Goal: Task Accomplishment & Management: Manage account settings

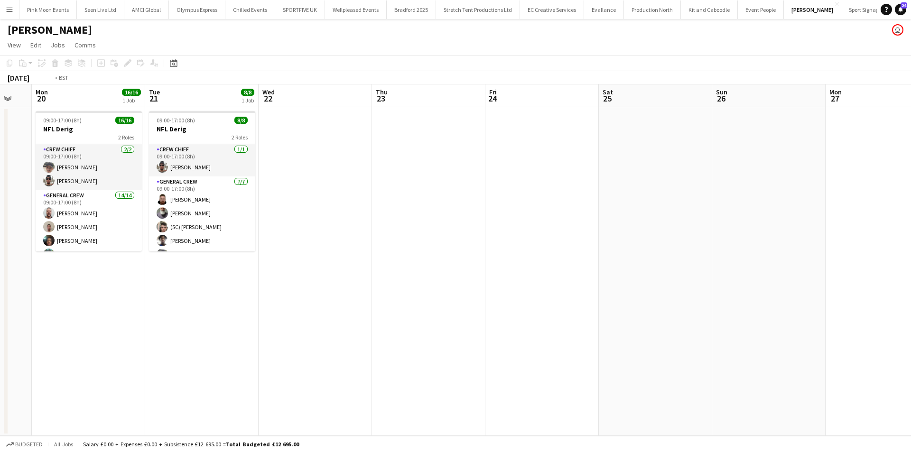
scroll to position [0, 251]
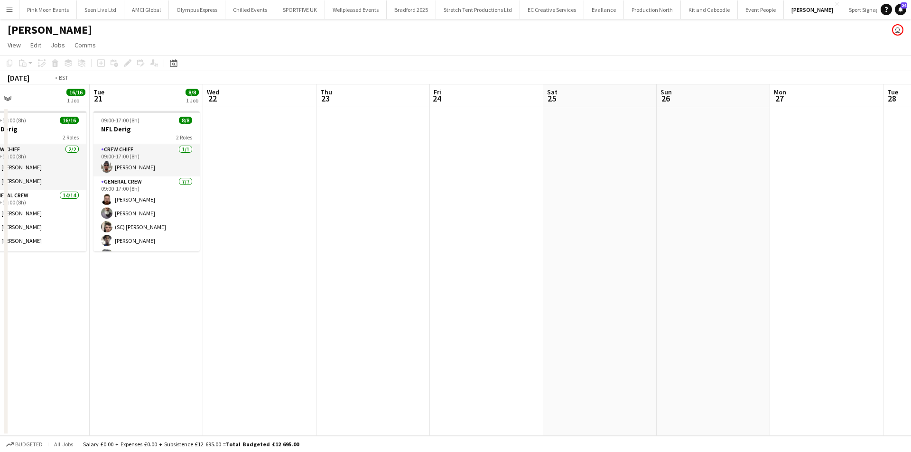
drag, startPoint x: 395, startPoint y: 299, endPoint x: 663, endPoint y: 255, distance: 271.7
click at [663, 255] on app-calendar-viewport "Sat 18 Sun 19 Mon 20 16/16 1 Job Tue 21 8/8 1 Job Wed 22 Thu 23 Fri 24 Sat 25 S…" at bounding box center [455, 260] width 911 height 352
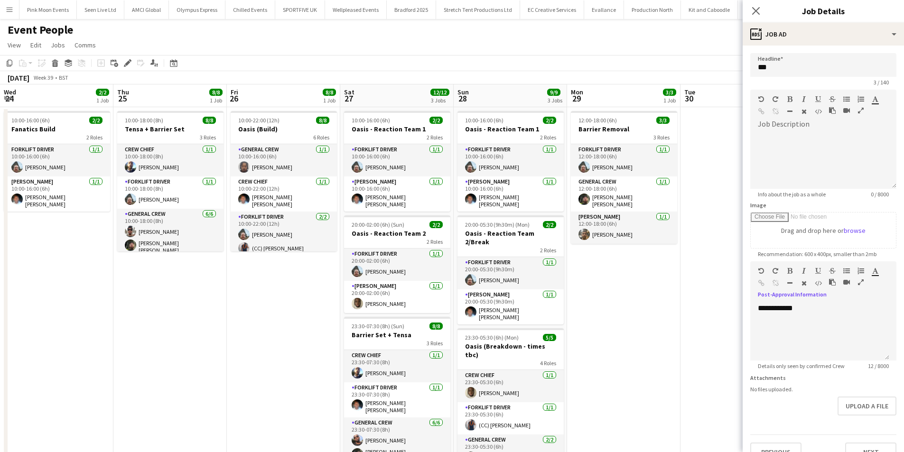
scroll to position [0, 301]
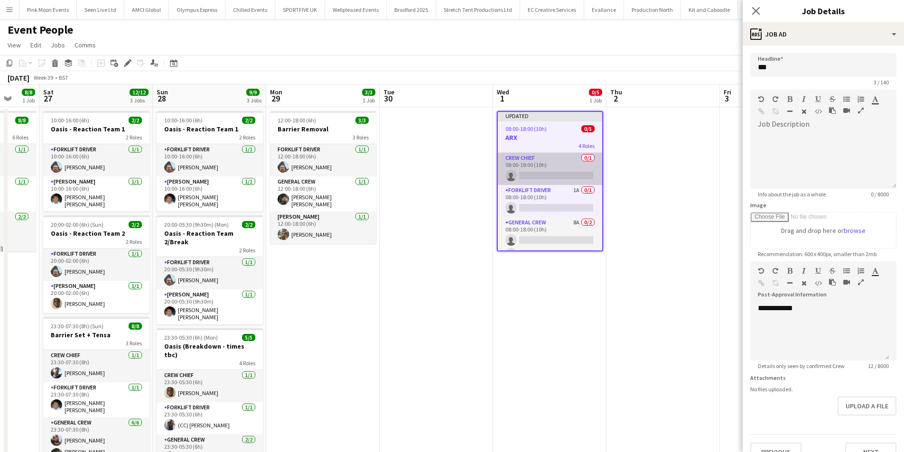
click at [549, 155] on app-card-role "Crew Chief 0/1 08:00-18:00 (10h) single-neutral-actions" at bounding box center [550, 169] width 104 height 32
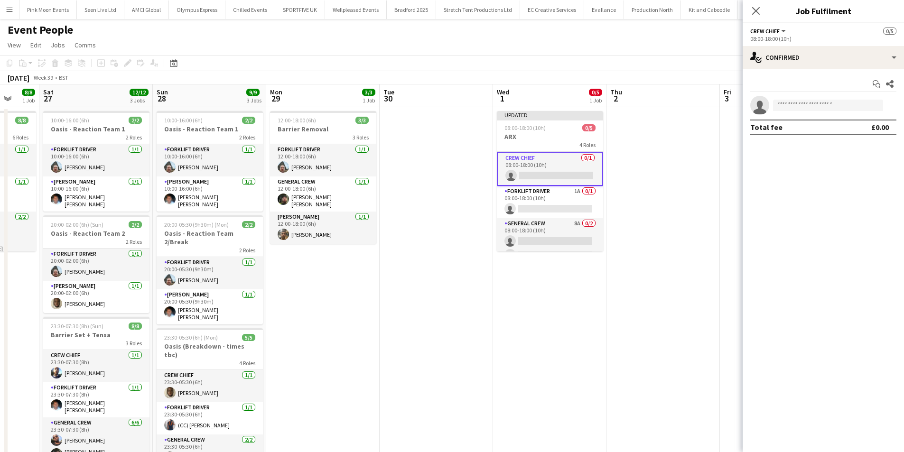
click at [792, 112] on app-invite-slot "single-neutral-actions" at bounding box center [823, 105] width 161 height 19
click at [795, 105] on input at bounding box center [828, 105] width 110 height 11
type input "****"
click at [794, 117] on span "Fitzgerald Williams-Owens" at bounding box center [813, 119] width 65 height 8
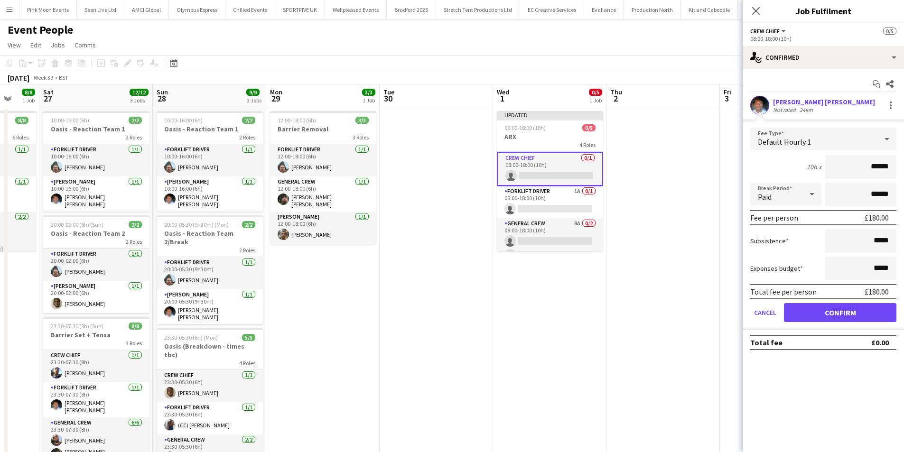
drag, startPoint x: 851, startPoint y: 163, endPoint x: 978, endPoint y: 177, distance: 128.5
click at [904, 177] on html "Menu Boards Boards Boards All jobs Status Workforce Workforce My Workforce Recr…" at bounding box center [452, 326] width 904 height 652
type input "***"
click at [826, 309] on button "Confirm" at bounding box center [840, 312] width 112 height 19
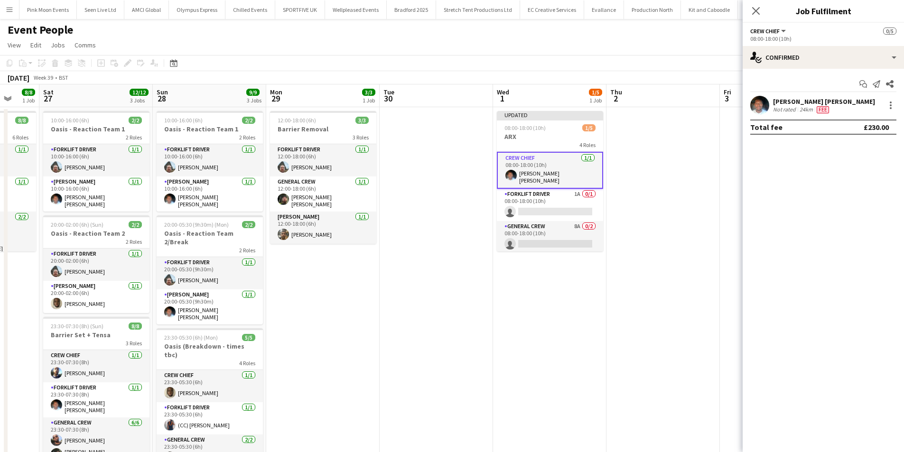
drag, startPoint x: 560, startPoint y: 208, endPoint x: 637, endPoint y: 181, distance: 82.1
click at [561, 207] on app-card-role "Forklift Driver 1A 0/1 08:00-18:00 (10h) single-neutral-actions" at bounding box center [550, 205] width 106 height 32
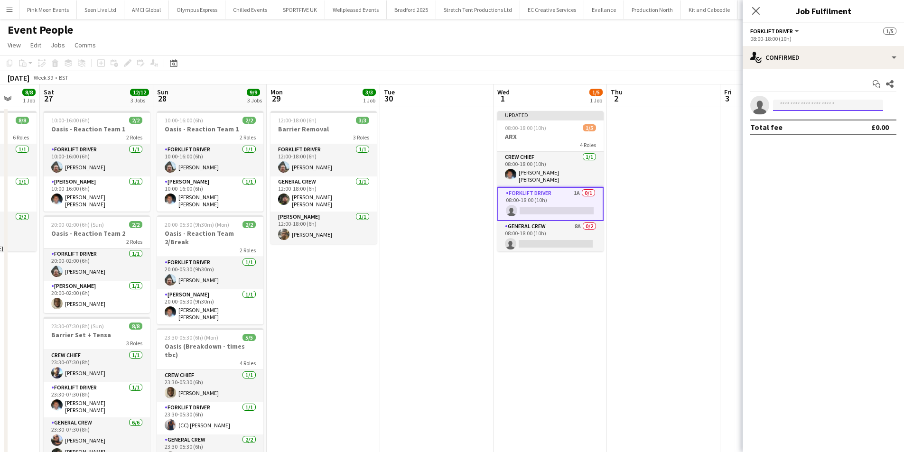
click at [802, 106] on input at bounding box center [828, 105] width 110 height 11
drag, startPoint x: 802, startPoint y: 106, endPoint x: 761, endPoint y: 106, distance: 40.8
click at [761, 106] on app-invite-slot "single-neutral-actions *****" at bounding box center [823, 105] width 161 height 19
type input "*****"
click at [790, 116] on span "Algirdas Skendelis" at bounding box center [808, 119] width 55 height 8
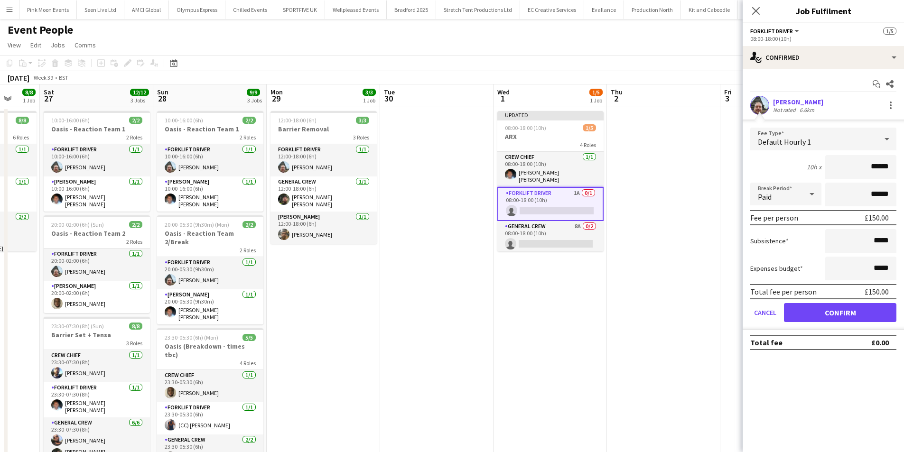
drag, startPoint x: 844, startPoint y: 172, endPoint x: 899, endPoint y: 174, distance: 54.6
click at [899, 174] on form "Fee Type Default Hourly 1 10h x ****** Break Period Paid ****** Fee per person …" at bounding box center [823, 229] width 161 height 203
type input "***"
click at [849, 320] on button "Confirm" at bounding box center [840, 312] width 112 height 19
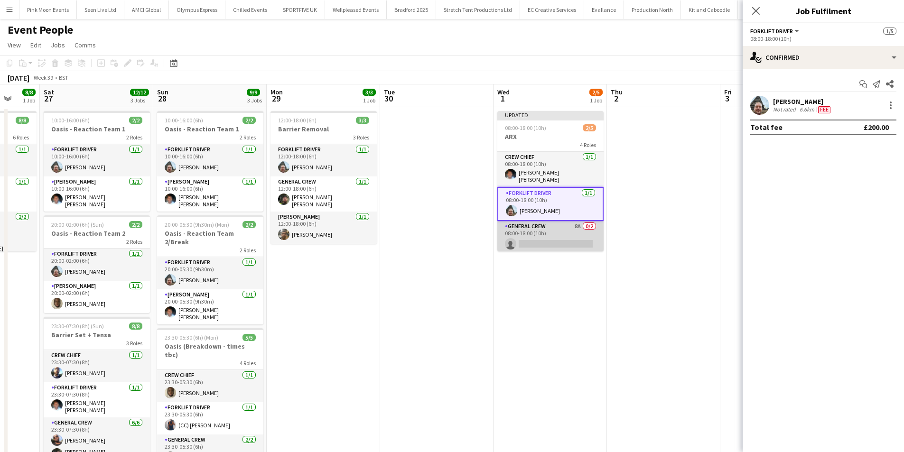
click at [567, 240] on app-card-role "General Crew 8A 0/2 08:00-18:00 (10h) single-neutral-actions single-neutral-act…" at bounding box center [550, 244] width 106 height 46
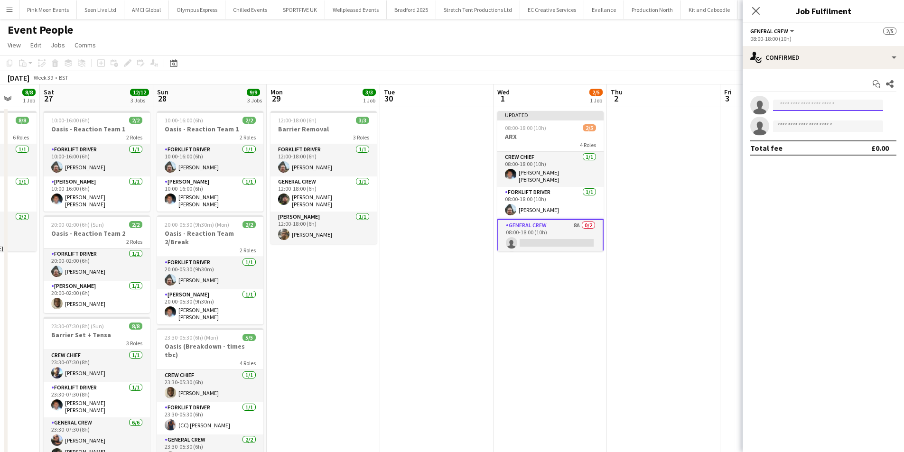
click at [805, 101] on input at bounding box center [828, 105] width 110 height 11
type input "*******"
click at [808, 125] on span "davidldne1@gmail.com" at bounding box center [828, 127] width 95 height 8
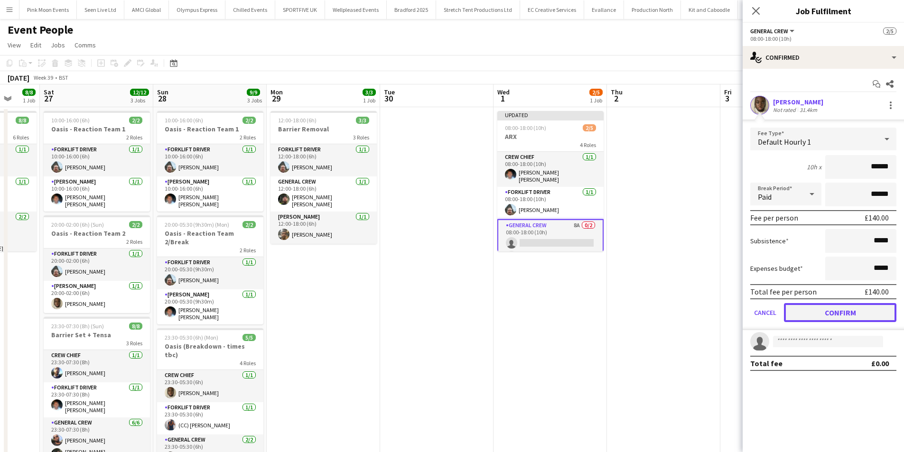
click at [830, 305] on button "Confirm" at bounding box center [840, 312] width 112 height 19
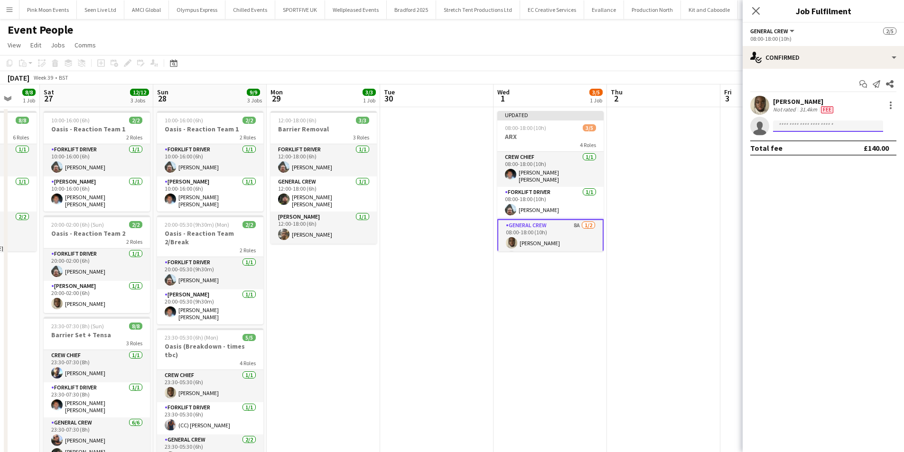
click at [811, 123] on input at bounding box center [828, 126] width 110 height 11
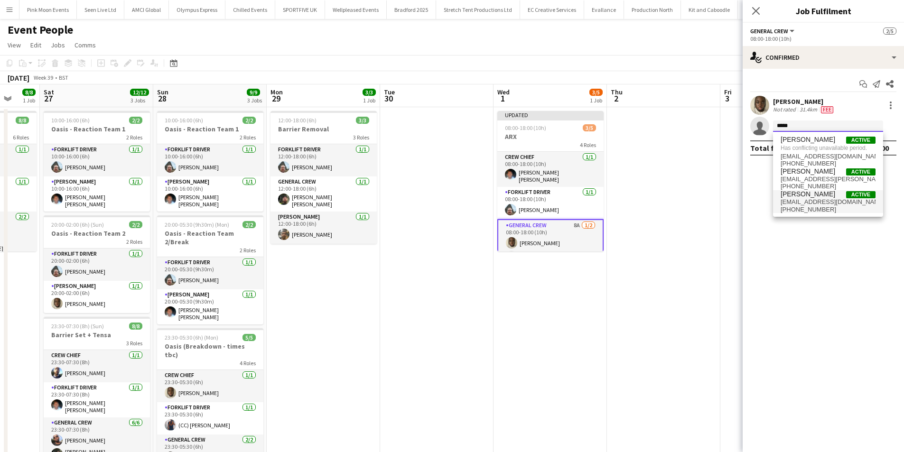
type input "*****"
click at [805, 196] on span "Ben Scott" at bounding box center [808, 194] width 55 height 8
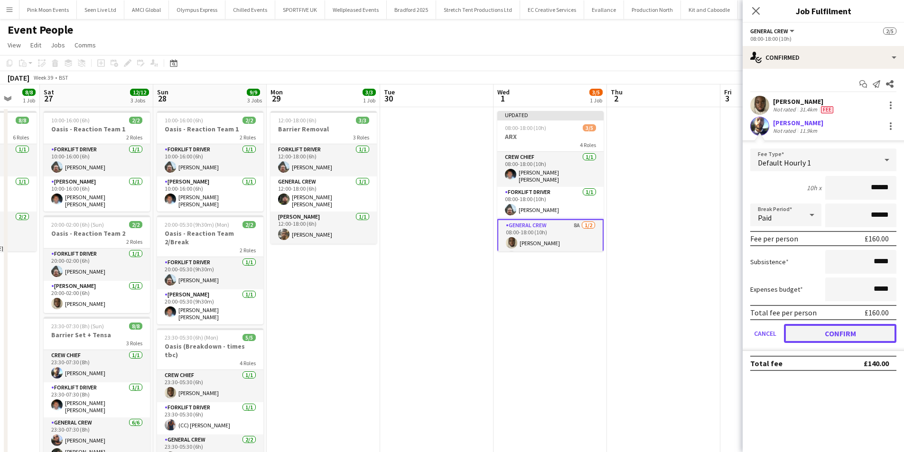
click at [864, 334] on button "Confirm" at bounding box center [840, 333] width 112 height 19
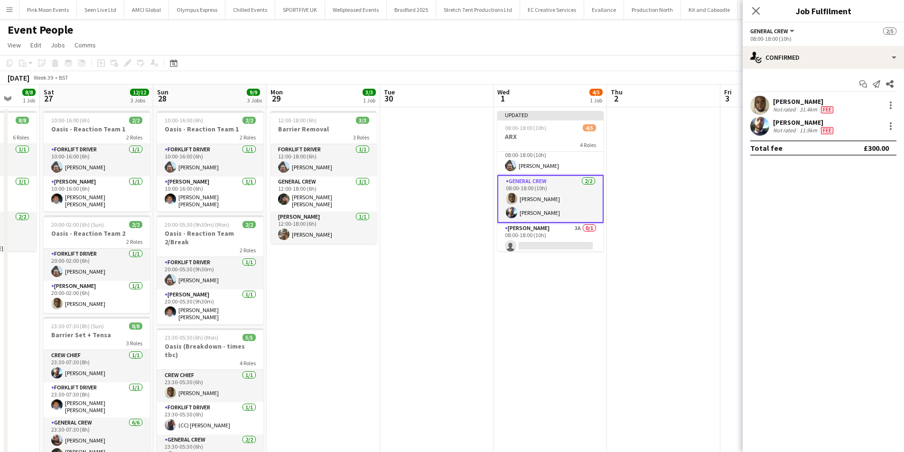
scroll to position [45, 0]
click at [548, 228] on app-card-role "Van Driver 3A 0/1 08:00-18:00 (10h) single-neutral-actions" at bounding box center [550, 238] width 106 height 32
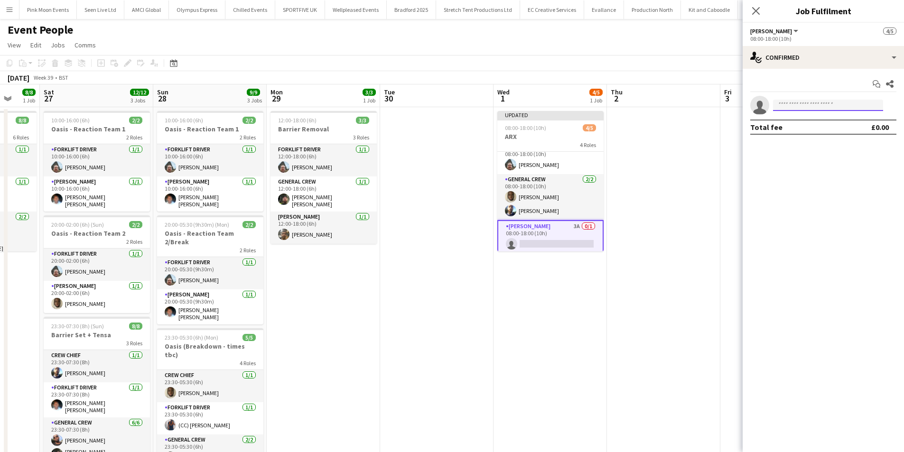
click at [805, 105] on input at bounding box center [828, 105] width 110 height 11
type input "***"
click at [814, 121] on span "Edvardas Draskinis" at bounding box center [808, 119] width 55 height 8
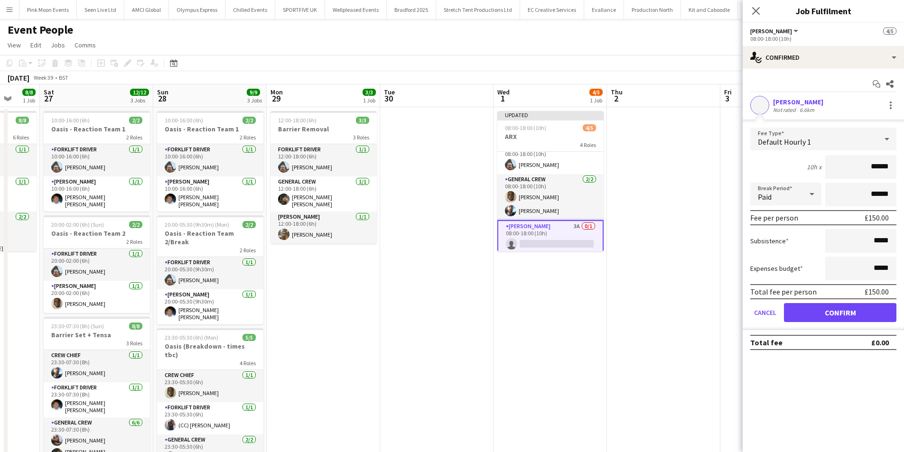
drag, startPoint x: 847, startPoint y: 167, endPoint x: 974, endPoint y: 171, distance: 126.8
click at [904, 171] on html "Menu Boards Boards Boards All jobs Status Workforce Workforce My Workforce Recr…" at bounding box center [452, 326] width 904 height 652
type input "***"
drag, startPoint x: 823, startPoint y: 307, endPoint x: 826, endPoint y: 282, distance: 24.8
click at [823, 306] on button "Confirm" at bounding box center [840, 312] width 112 height 19
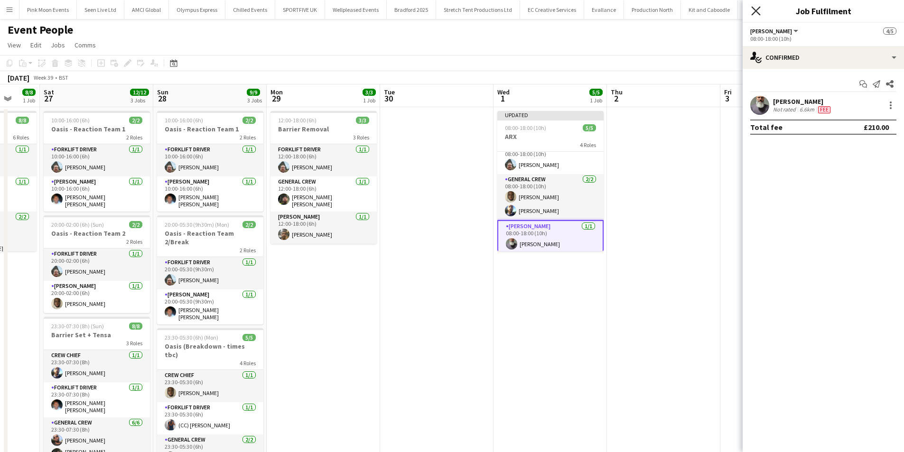
click at [753, 8] on icon at bounding box center [755, 10] width 9 height 9
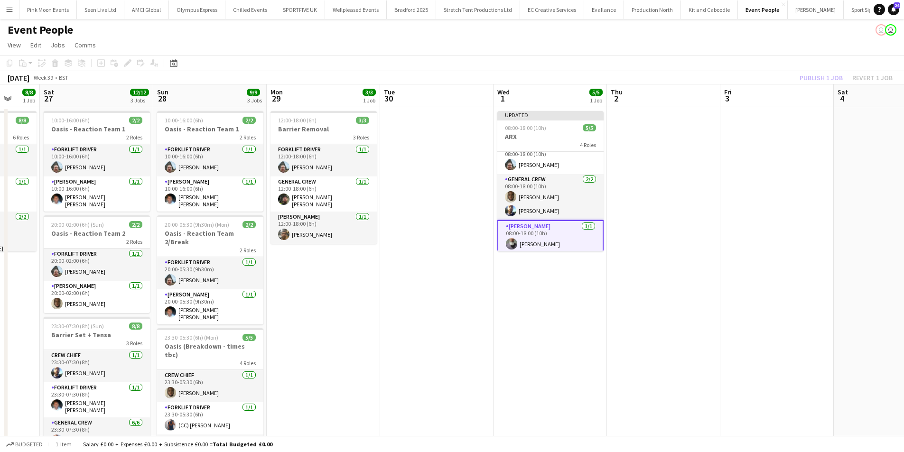
click at [809, 78] on div "Publish 1 job Revert 1 job" at bounding box center [846, 78] width 116 height 12
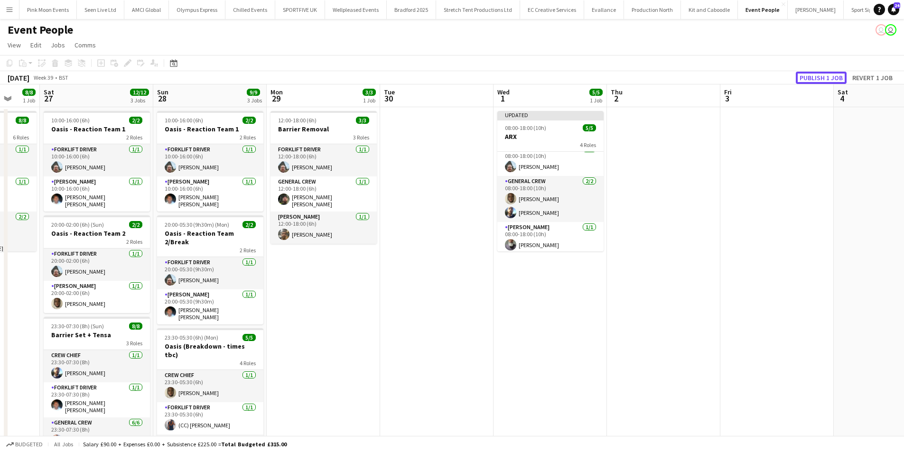
click at [809, 78] on button "Publish 1 job" at bounding box center [821, 78] width 51 height 12
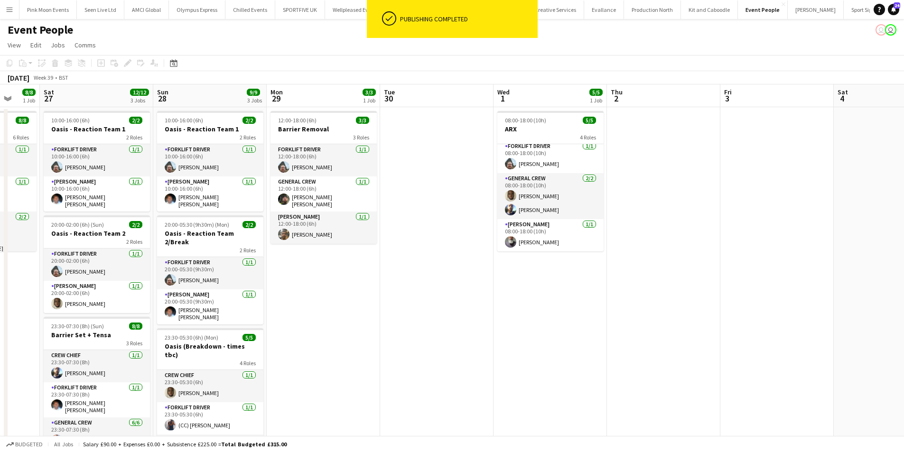
scroll to position [36, 0]
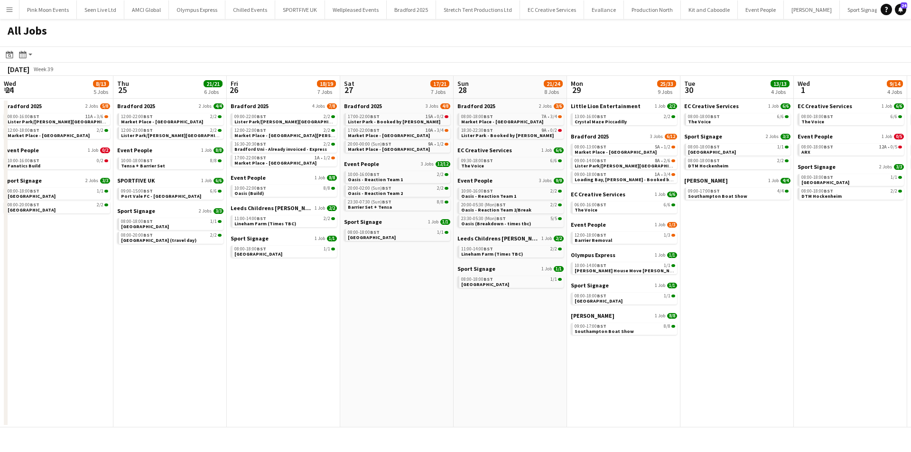
scroll to position [0, 297]
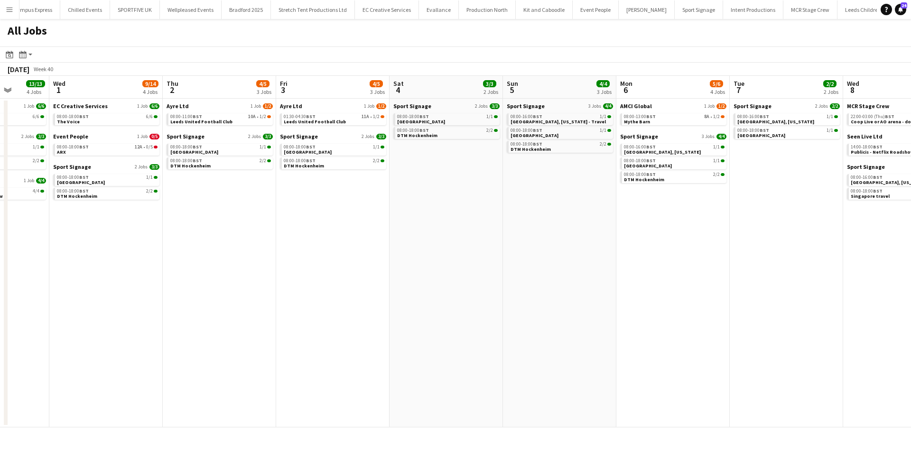
drag, startPoint x: 648, startPoint y: 229, endPoint x: 202, endPoint y: 229, distance: 445.7
click at [202, 229] on app-calendar-viewport "Sat 27 17/21 7 Jobs Sun 28 21/24 8 Jobs Mon 29 25/33 9 Jobs Tue 30 13/13 4 Jobs…" at bounding box center [455, 252] width 911 height 352
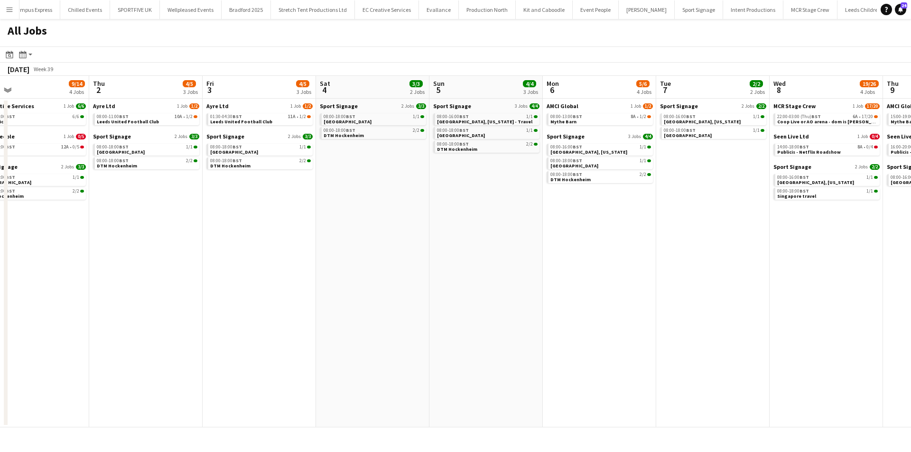
drag, startPoint x: 485, startPoint y: 258, endPoint x: 577, endPoint y: 243, distance: 93.3
click at [480, 259] on app-calendar-viewport "Sat 27 17/21 7 Jobs Sun 28 21/24 8 Jobs Mon 29 25/33 9 Jobs Tue 30 13/13 4 Jobs…" at bounding box center [455, 252] width 911 height 352
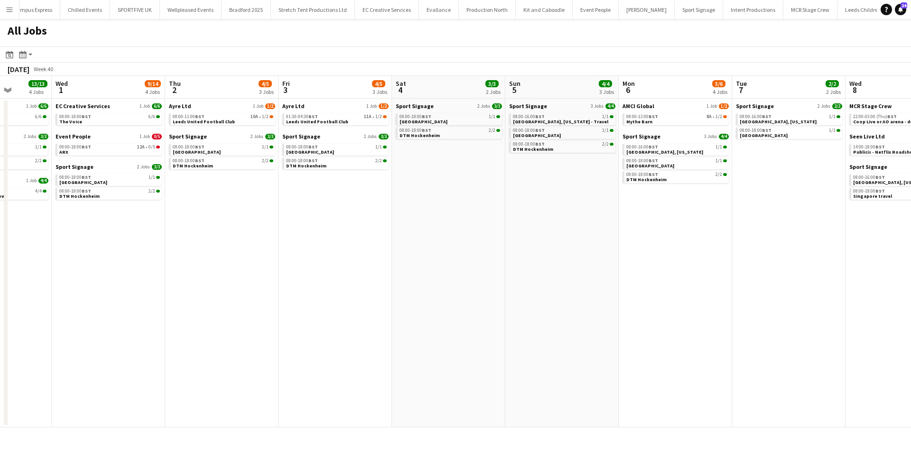
drag, startPoint x: 483, startPoint y: 264, endPoint x: 459, endPoint y: 269, distance: 23.7
click at [459, 269] on app-calendar-viewport "Sat 27 17/21 7 Jobs Sun 28 21/24 8 Jobs Mon 29 25/33 9 Jobs Tue 30 13/13 4 Jobs…" at bounding box center [455, 252] width 911 height 352
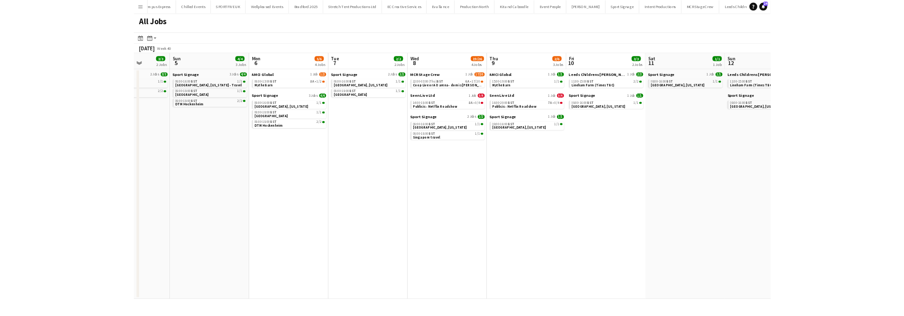
scroll to position [0, 430]
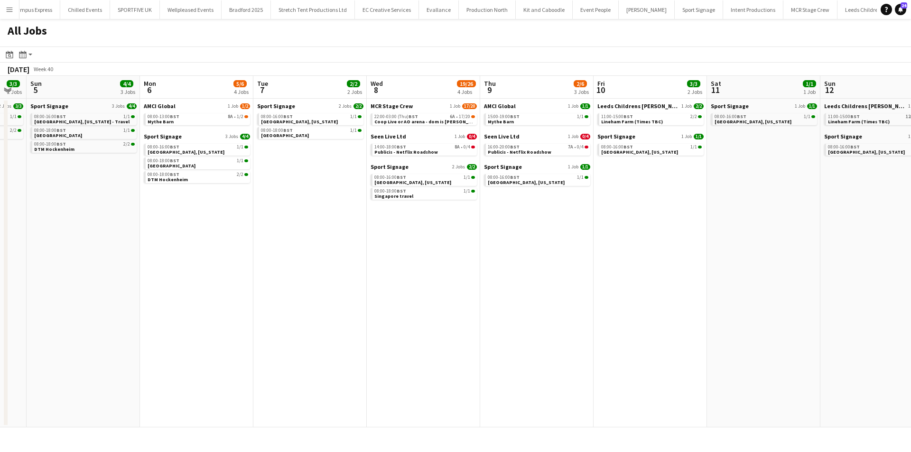
drag, startPoint x: 473, startPoint y: 250, endPoint x: 389, endPoint y: 252, distance: 84.5
click at [387, 253] on app-calendar-viewport "Wed 1 9/14 4 Jobs Thu 2 4/5 3 Jobs Fri 3 4/5 3 Jobs Sat 4 3/3 2 Jobs Sun 5 4/4 …" at bounding box center [455, 252] width 911 height 352
click at [417, 153] on span "Publicis - Netflix Roadshow" at bounding box center [404, 152] width 64 height 6
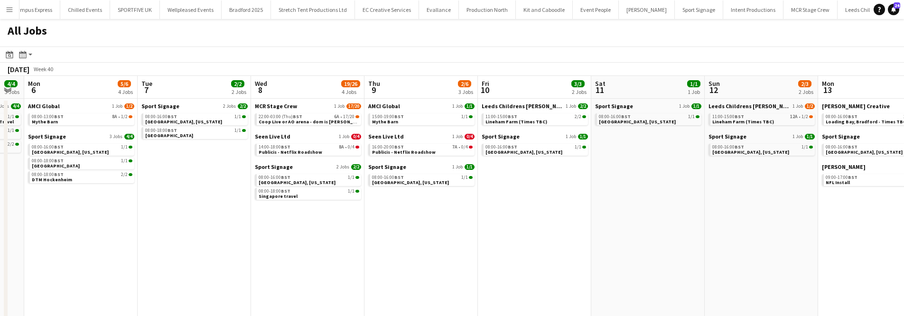
click at [177, 177] on app-date-cell "Sport Signage 2 Jobs 2/2 08:00-16:00 BST 1/1 Austin, Texas 08:00-18:00 BST 1/1 …" at bounding box center [194, 257] width 113 height 317
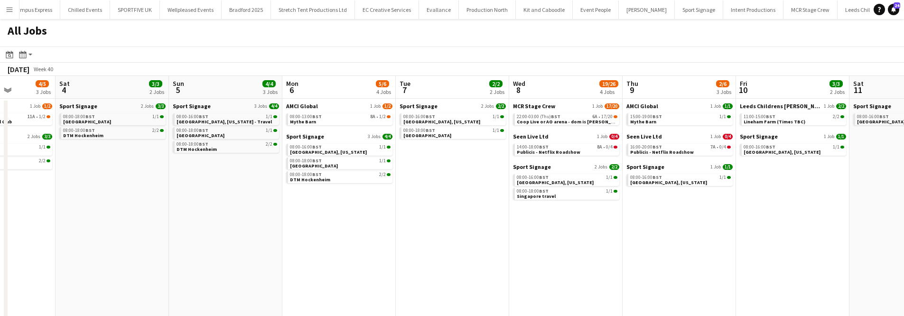
drag, startPoint x: 225, startPoint y: 252, endPoint x: 496, endPoint y: 255, distance: 270.6
click at [496, 255] on app-calendar-viewport "Wed 1 9/14 4 Jobs Thu 2 4/5 3 Jobs Fri 3 4/5 3 Jobs Sat 4 3/3 2 Jobs Sun 5 4/4 …" at bounding box center [452, 246] width 904 height 340
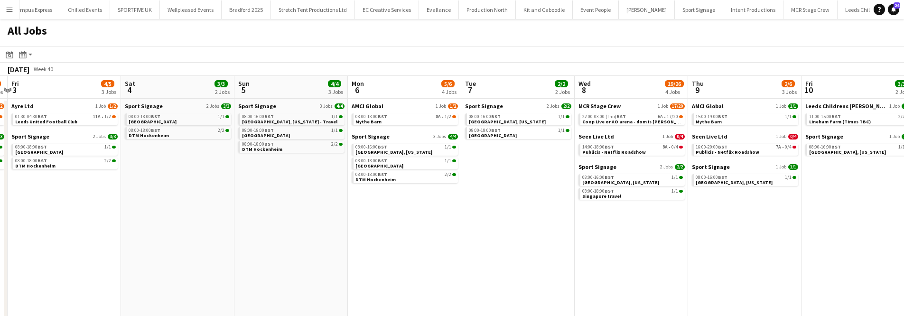
drag, startPoint x: 243, startPoint y: 254, endPoint x: 497, endPoint y: 256, distance: 254.4
click at [500, 254] on app-calendar-viewport "Wed 1 9/14 4 Jobs Thu 2 4/5 3 Jobs Fri 3 4/5 3 Jobs Sat 4 3/3 2 Jobs Sun 5 4/4 …" at bounding box center [452, 246] width 904 height 340
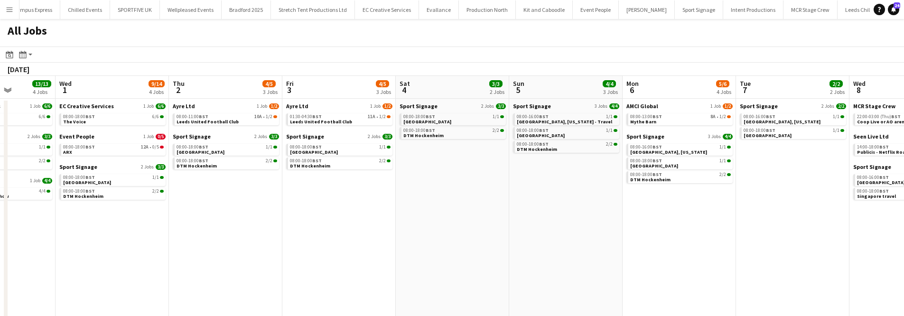
drag, startPoint x: 49, startPoint y: 274, endPoint x: 456, endPoint y: 249, distance: 408.0
click at [456, 249] on app-calendar-viewport "Sun 28 21/24 8 Jobs Mon 29 25/33 9 Jobs Tue 30 13/13 4 Jobs Wed 1 9/14 4 Jobs T…" at bounding box center [452, 246] width 904 height 340
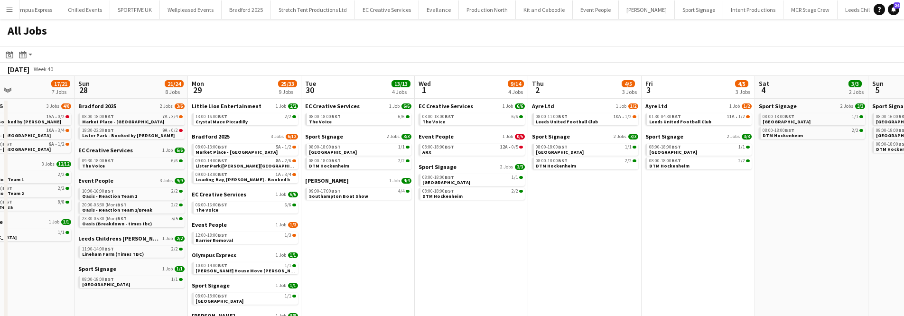
scroll to position [0, 193]
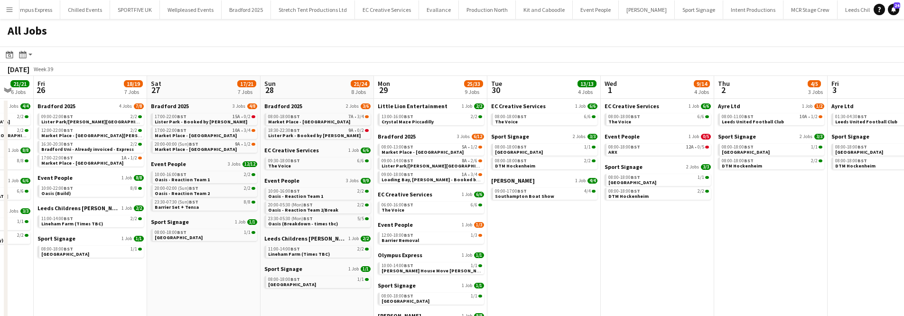
drag, startPoint x: 352, startPoint y: 260, endPoint x: 451, endPoint y: 257, distance: 99.7
click at [451, 257] on app-calendar-viewport "Wed 24 8/13 5 Jobs Thu 25 21/21 6 Jobs Fri 26 18/19 7 Jobs Sat 27 17/21 7 Jobs …" at bounding box center [452, 246] width 904 height 340
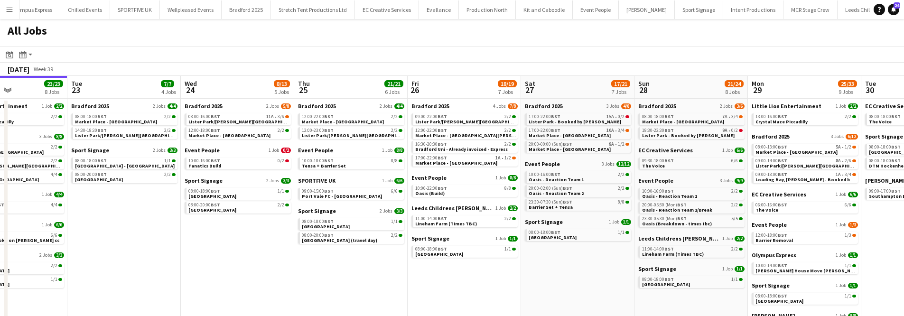
scroll to position [0, 233]
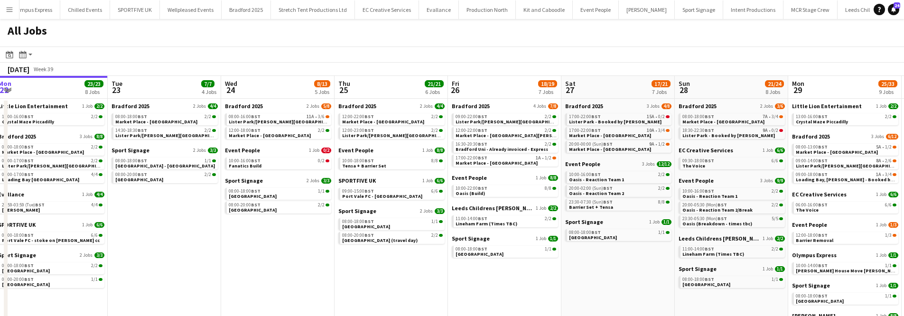
drag, startPoint x: 100, startPoint y: 281, endPoint x: 513, endPoint y: 262, distance: 413.8
click at [513, 262] on app-calendar-viewport "Sat 20 20/20 8 Jobs Sun 21 28/28 9 Jobs Mon 22 23/23 8 Jobs Tue 23 7/7 4 Jobs W…" at bounding box center [452, 246] width 904 height 340
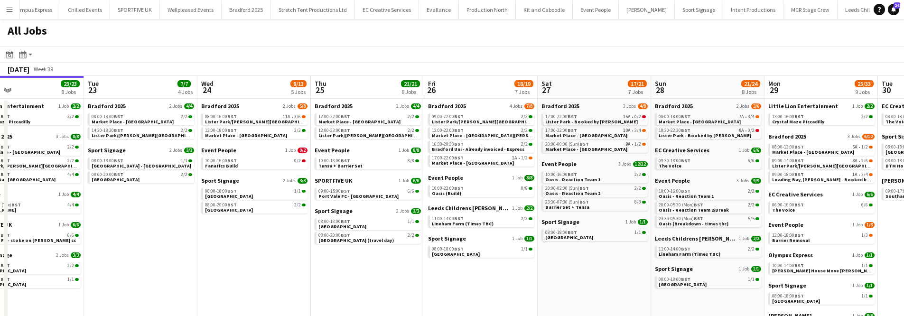
drag, startPoint x: 403, startPoint y: 269, endPoint x: 369, endPoint y: 273, distance: 34.5
click at [370, 273] on app-calendar-viewport "Sat 20 20/20 8 Jobs Sun 21 28/28 9 Jobs Mon 22 23/23 8 Jobs Tue 23 7/7 4 Jobs W…" at bounding box center [452, 246] width 904 height 340
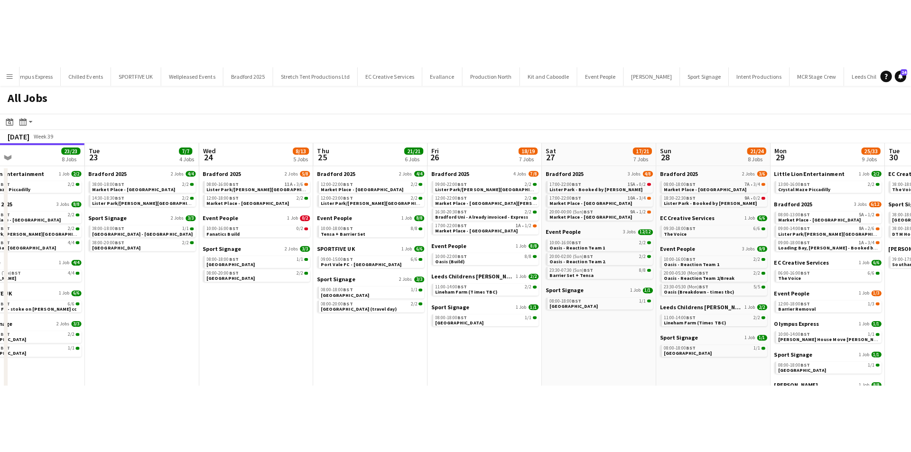
scroll to position [0, 266]
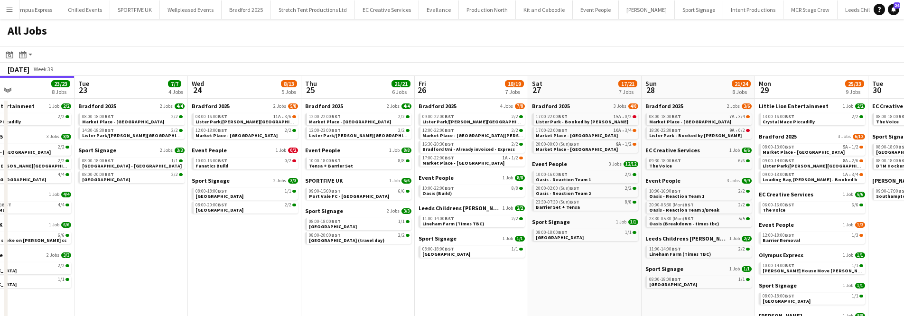
click at [372, 264] on app-date-cell "Bradford 2025 2 Jobs 4/4 12:00-22:00 BST 2/2 Market Place - Shipley 12:00-23:00…" at bounding box center [357, 257] width 113 height 317
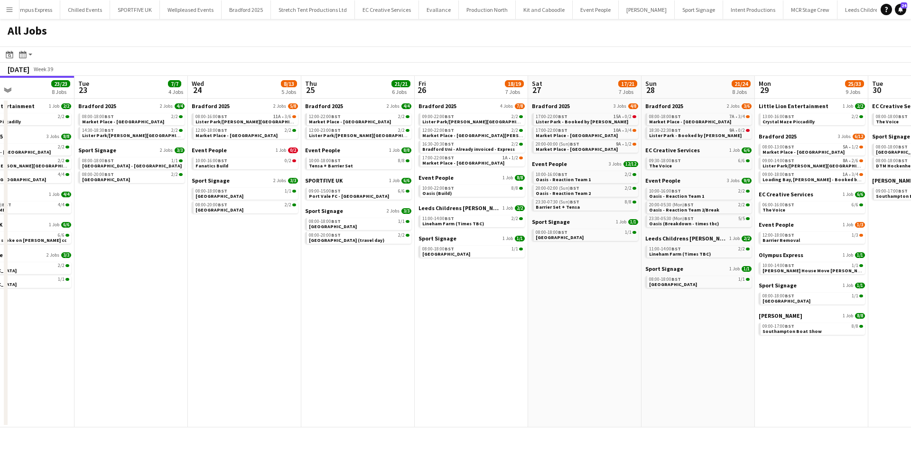
click at [620, 369] on app-date-cell "Bradford 2025 3 Jobs 4/8 17:00-22:00 BST 15A • 0/2 Lister Park - Booked by Grac…" at bounding box center [584, 263] width 113 height 329
click at [339, 190] on span "BST" at bounding box center [335, 191] width 9 height 6
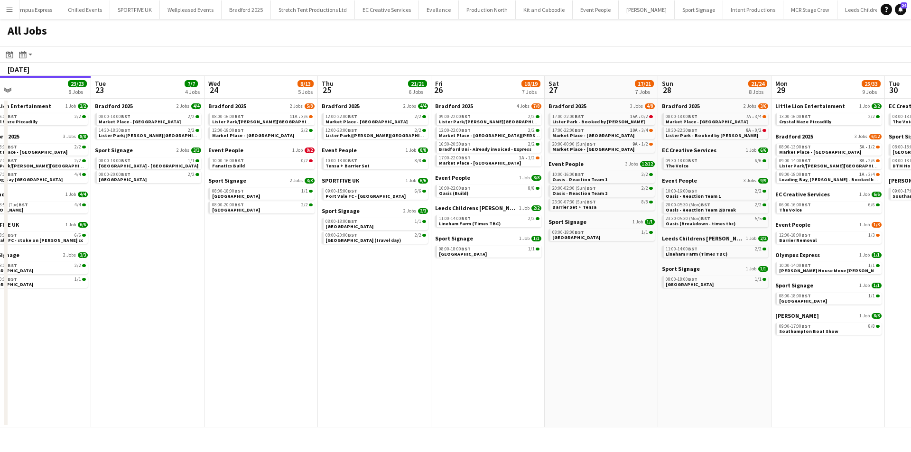
drag, startPoint x: 178, startPoint y: 267, endPoint x: 309, endPoint y: 267, distance: 130.0
click at [309, 267] on app-calendar-viewport "Sat 20 20/20 8 Jobs Sun 21 28/28 9 Jobs Mon 22 23/23 8 Jobs Tue 23 7/7 4 Jobs W…" at bounding box center [455, 252] width 911 height 352
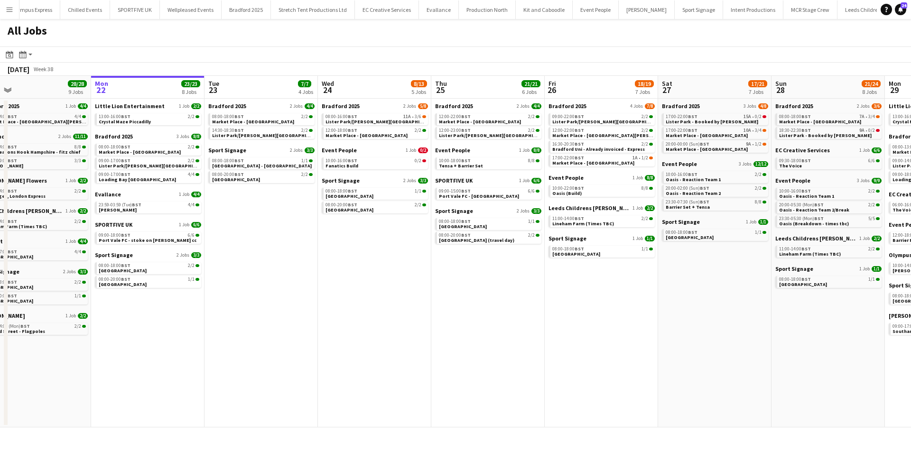
scroll to position [0, 302]
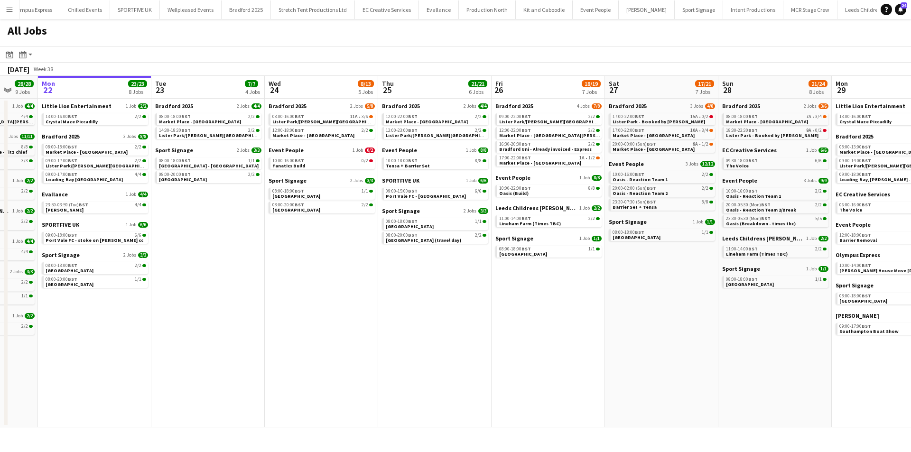
drag, startPoint x: 256, startPoint y: 326, endPoint x: 316, endPoint y: 319, distance: 60.6
click at [316, 319] on app-calendar-viewport "Fri 19 11/11 6 Jobs Sat 20 20/20 8 Jobs Sun 21 28/28 9 Jobs Mon 22 23/23 8 Jobs…" at bounding box center [455, 252] width 911 height 352
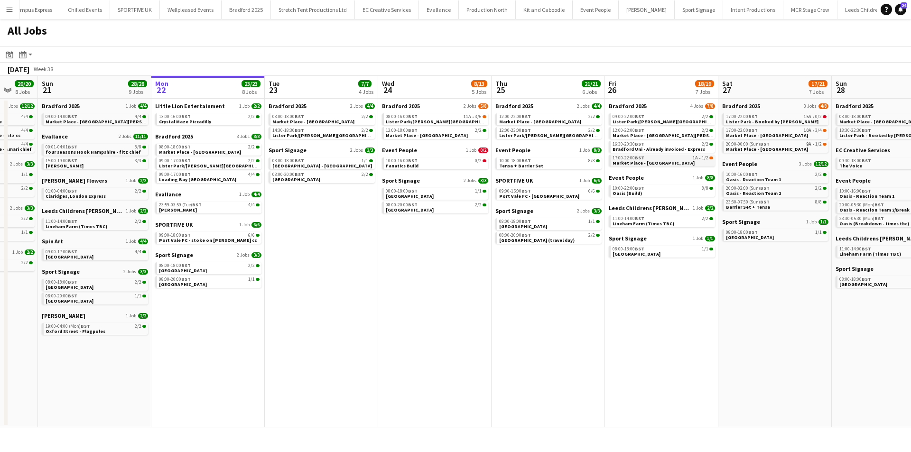
click at [658, 163] on span "Market Place - [GEOGRAPHIC_DATA]" at bounding box center [654, 163] width 82 height 6
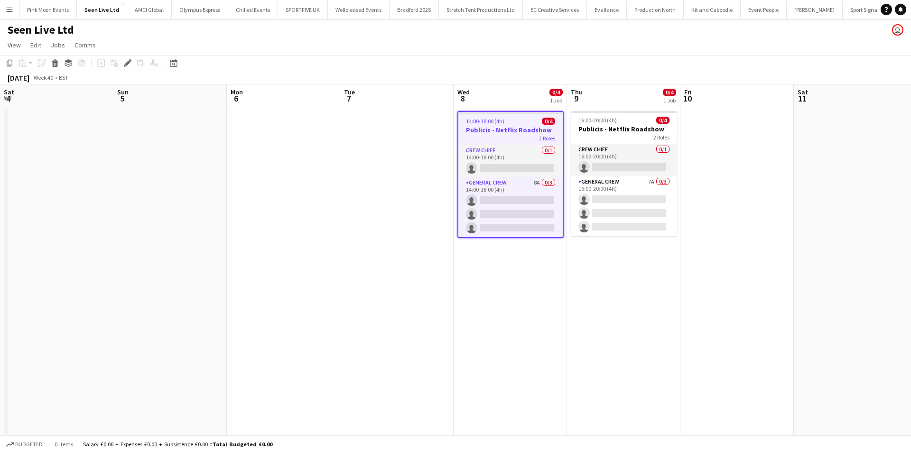
scroll to position [0, 327]
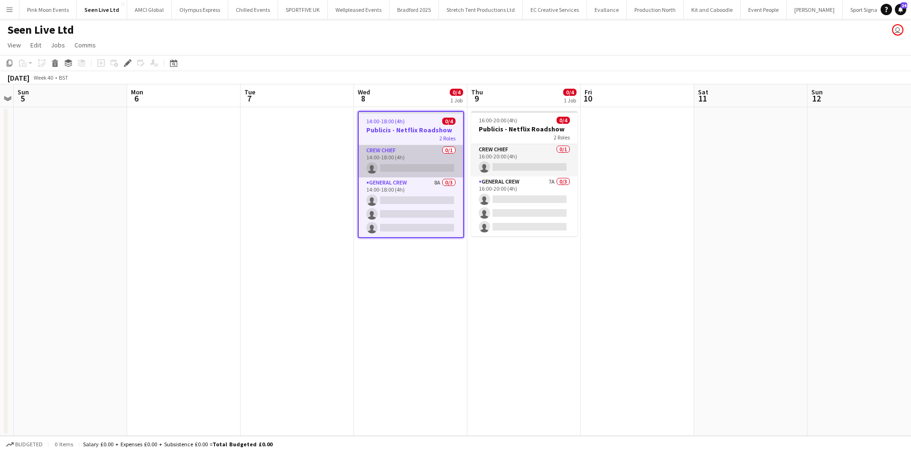
click at [415, 162] on app-card-role "Crew Chief 0/1 14:00-18:00 (4h) single-neutral-actions" at bounding box center [411, 161] width 104 height 32
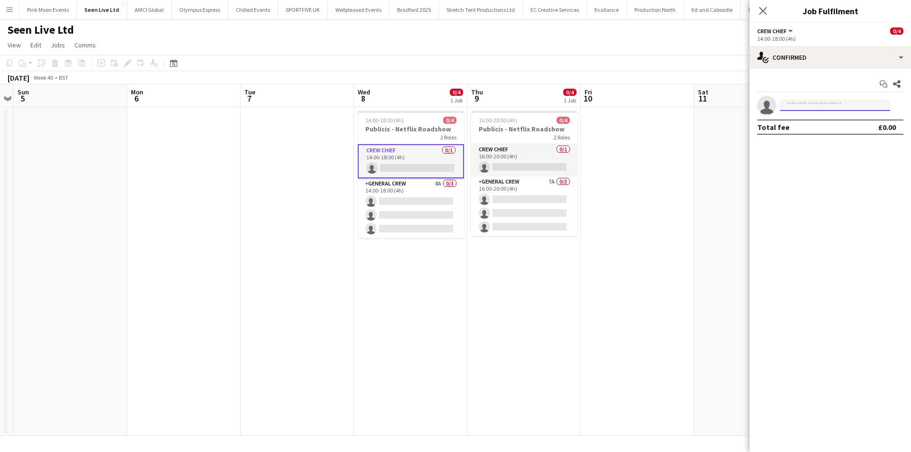
click at [803, 104] on input at bounding box center [835, 105] width 110 height 11
type input "****"
click at [811, 129] on span "fitzgerald.williams.owens@hotmail.co.uk" at bounding box center [835, 127] width 95 height 8
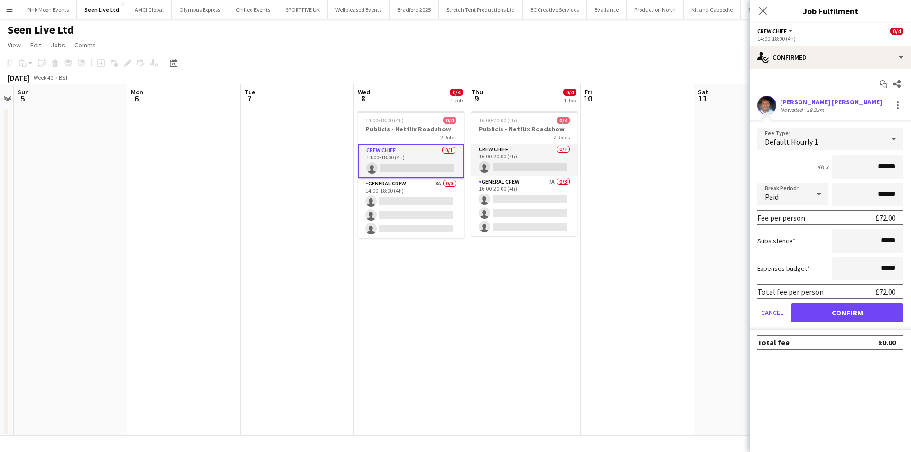
drag, startPoint x: 853, startPoint y: 159, endPoint x: 941, endPoint y: 160, distance: 88.3
click at [911, 160] on html "Menu Boards Boards Boards All jobs Status Workforce Workforce My Workforce Recr…" at bounding box center [455, 226] width 911 height 452
type input "***"
click at [870, 309] on button "Confirm" at bounding box center [847, 312] width 112 height 19
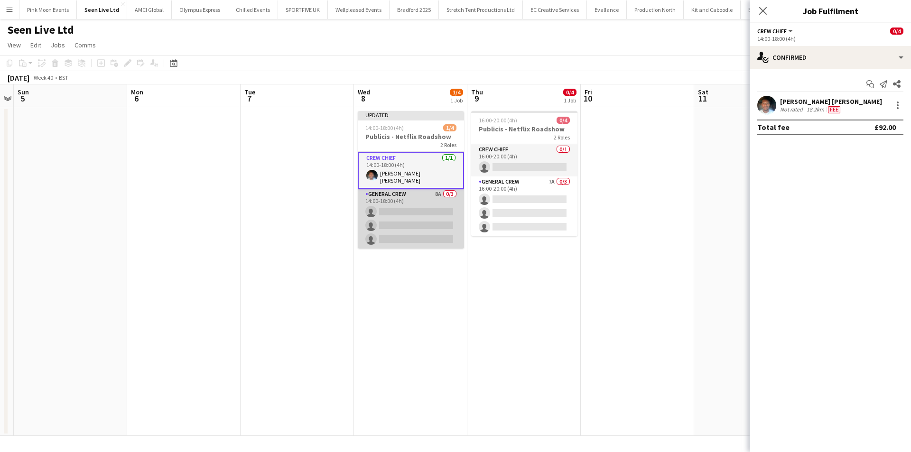
click at [410, 227] on app-card-role "General Crew 8A 0/3 14:00-18:00 (4h) single-neutral-actions single-neutral-acti…" at bounding box center [411, 219] width 106 height 60
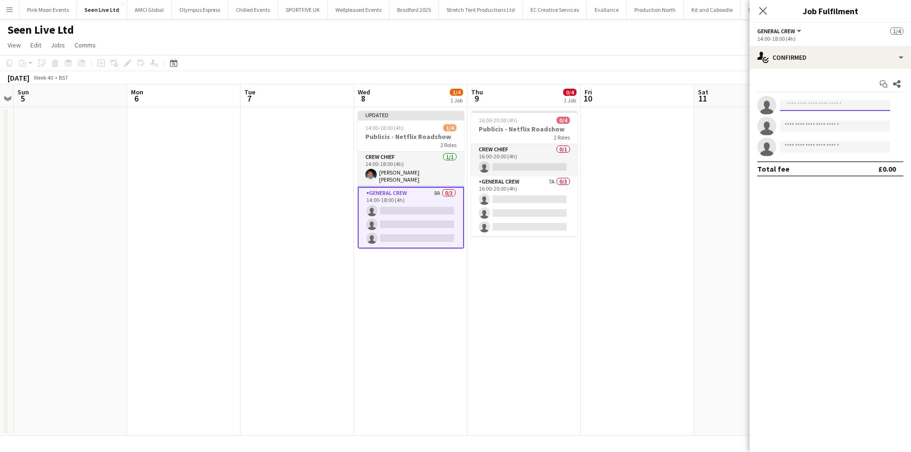
click at [813, 106] on input at bounding box center [835, 105] width 110 height 11
type input "******"
click at [811, 118] on span "Tyrone Green" at bounding box center [815, 119] width 55 height 8
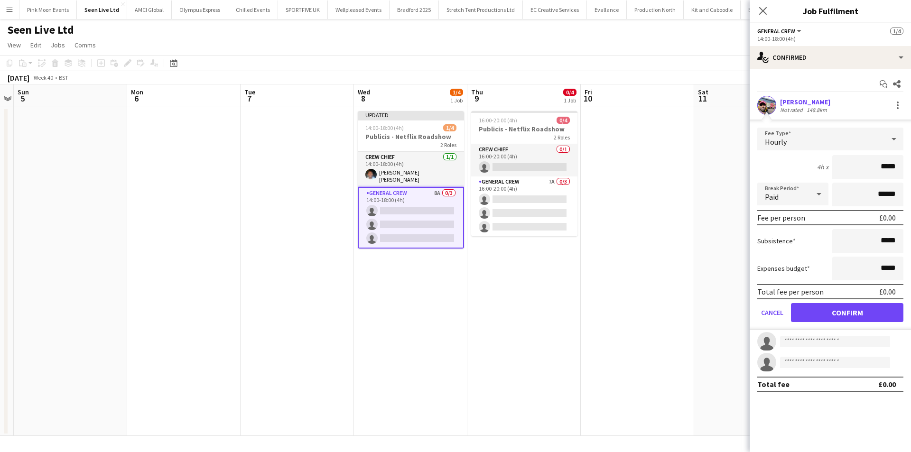
drag, startPoint x: 858, startPoint y: 159, endPoint x: 937, endPoint y: 158, distance: 79.3
click at [911, 158] on html "Menu Boards Boards Boards All jobs Status Workforce Workforce My Workforce Recr…" at bounding box center [455, 226] width 911 height 452
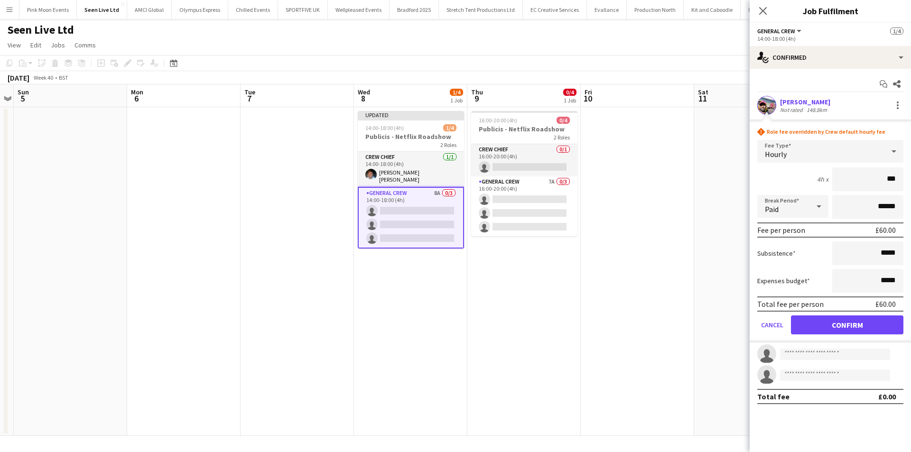
type input "***"
drag, startPoint x: 842, startPoint y: 322, endPoint x: 837, endPoint y: 318, distance: 6.5
click at [842, 322] on button "Confirm" at bounding box center [847, 325] width 112 height 19
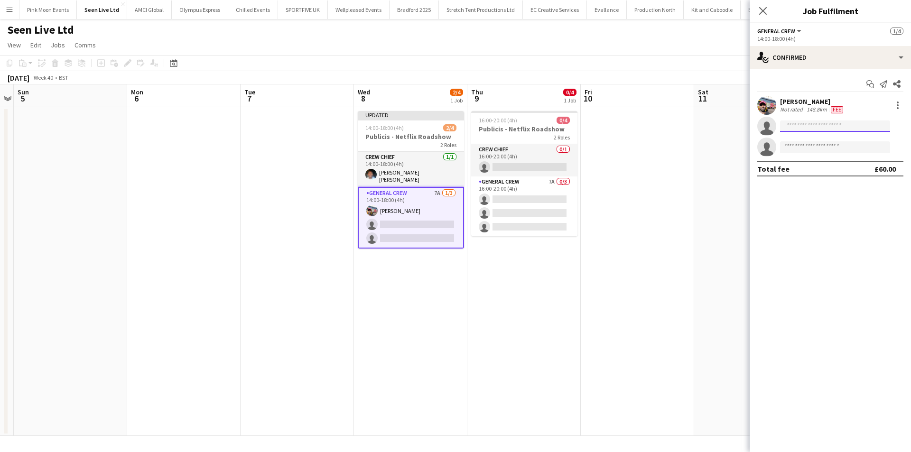
click at [811, 122] on input at bounding box center [835, 126] width 110 height 11
click at [850, 123] on input "****" at bounding box center [835, 126] width 110 height 11
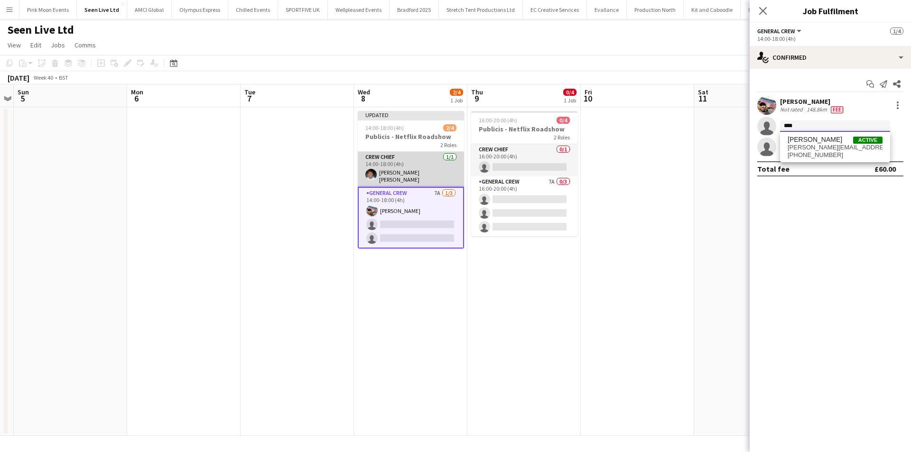
type input "****"
click at [405, 170] on app-card-role "Crew Chief 1/1 14:00-18:00 (4h) Fitzgerald Williams-Owens" at bounding box center [411, 169] width 106 height 35
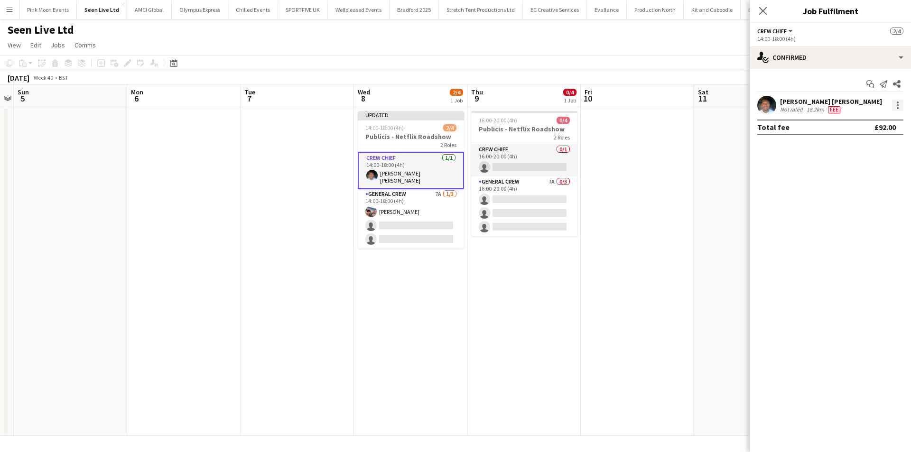
click at [897, 103] on div at bounding box center [897, 105] width 11 height 11
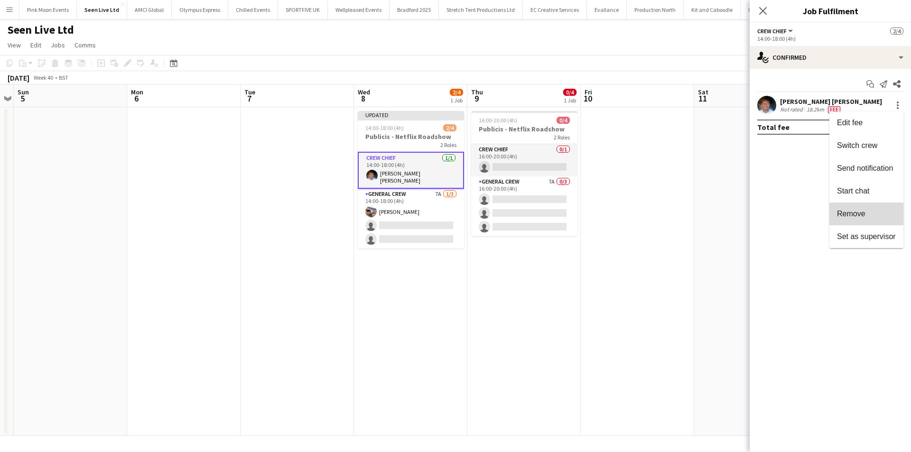
click at [859, 206] on button "Remove" at bounding box center [867, 214] width 74 height 23
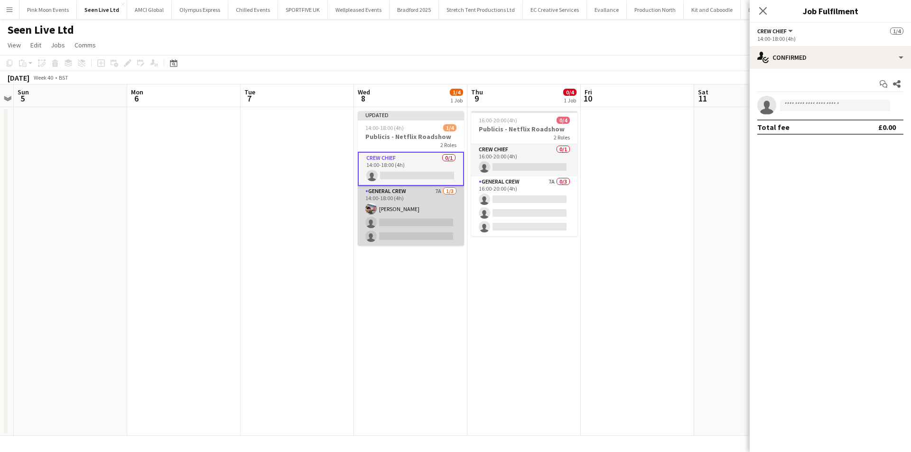
click at [414, 215] on app-card-role "General Crew 7A 1/3 14:00-18:00 (4h) Tyrone Green single-neutral-actions single…" at bounding box center [411, 216] width 106 height 60
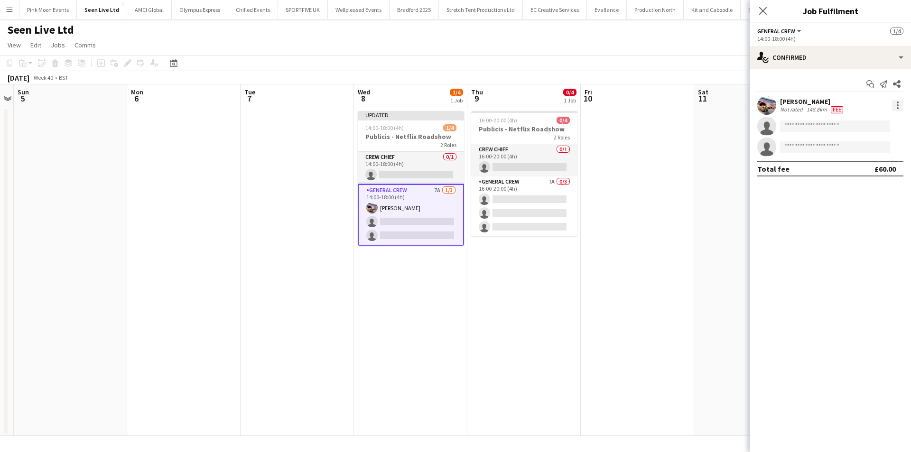
click at [898, 107] on div at bounding box center [898, 108] width 2 height 2
drag, startPoint x: 895, startPoint y: 141, endPoint x: 754, endPoint y: 164, distance: 143.3
click at [894, 142] on span "Switch crew" at bounding box center [866, 145] width 59 height 9
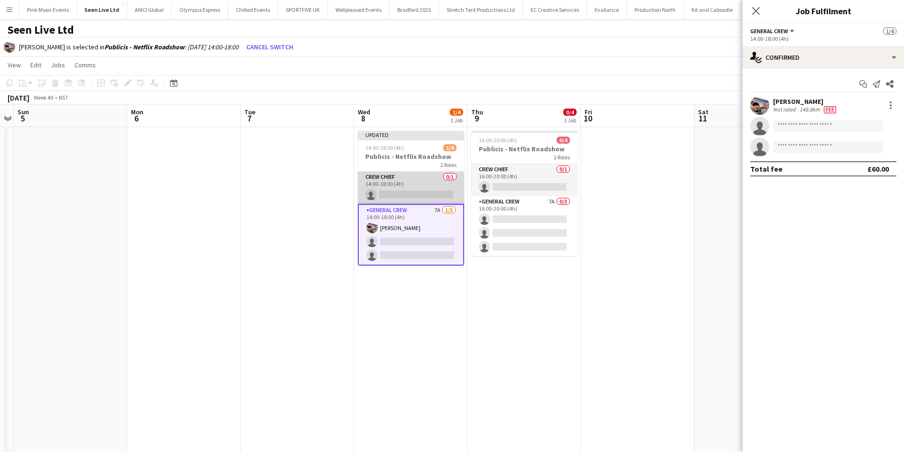
click at [438, 198] on app-card-role "Crew Chief 0/1 14:00-18:00 (4h) single-neutral-actions" at bounding box center [411, 188] width 106 height 32
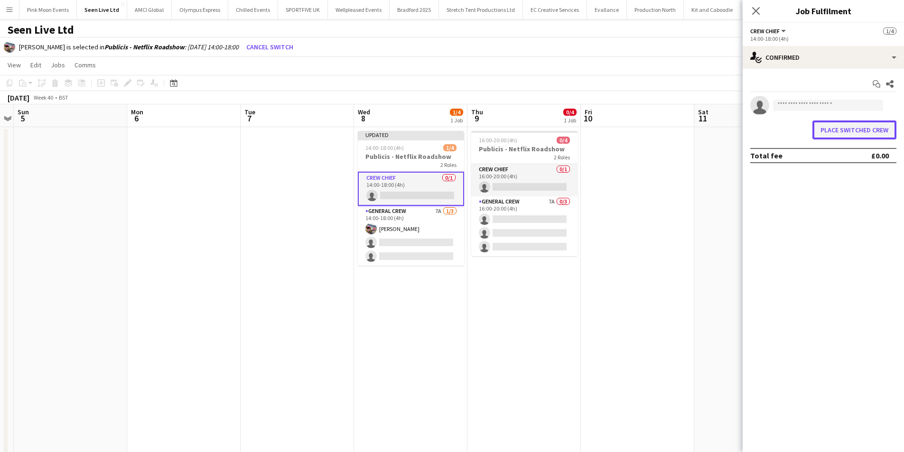
click at [851, 128] on button "Place switched crew" at bounding box center [855, 130] width 84 height 19
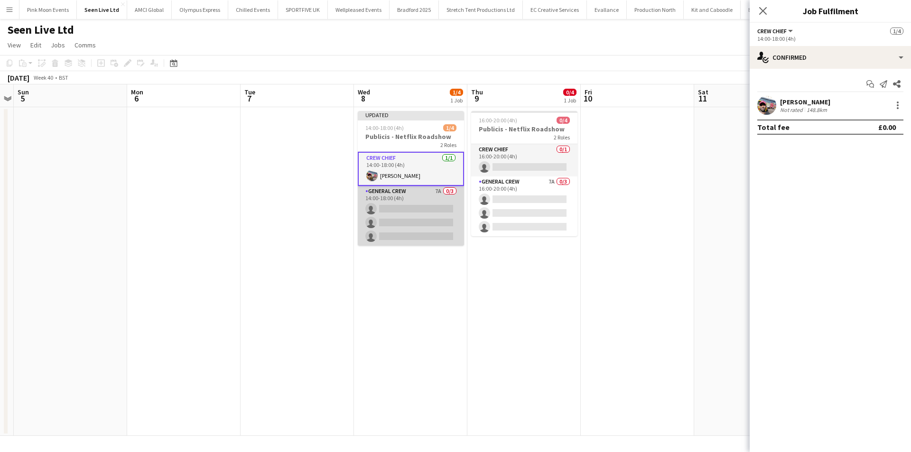
click at [395, 226] on app-card-role "General Crew 7A 0/3 14:00-18:00 (4h) single-neutral-actions single-neutral-acti…" at bounding box center [411, 216] width 106 height 60
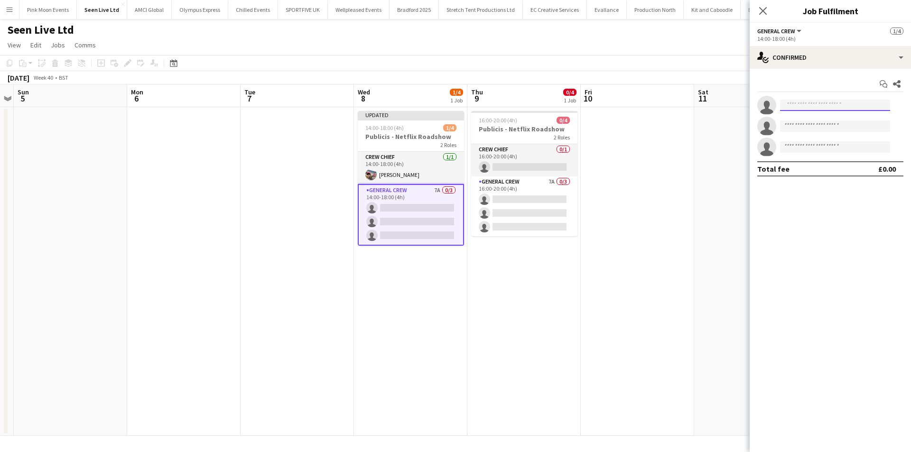
click at [806, 106] on input at bounding box center [835, 105] width 110 height 11
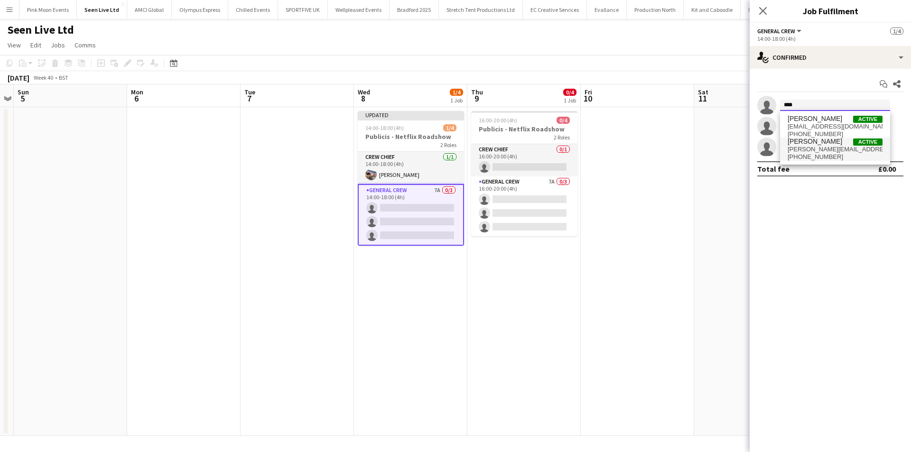
type input "****"
click at [821, 150] on span "stefansimpson-soye@hotmail.co.uk" at bounding box center [835, 150] width 95 height 8
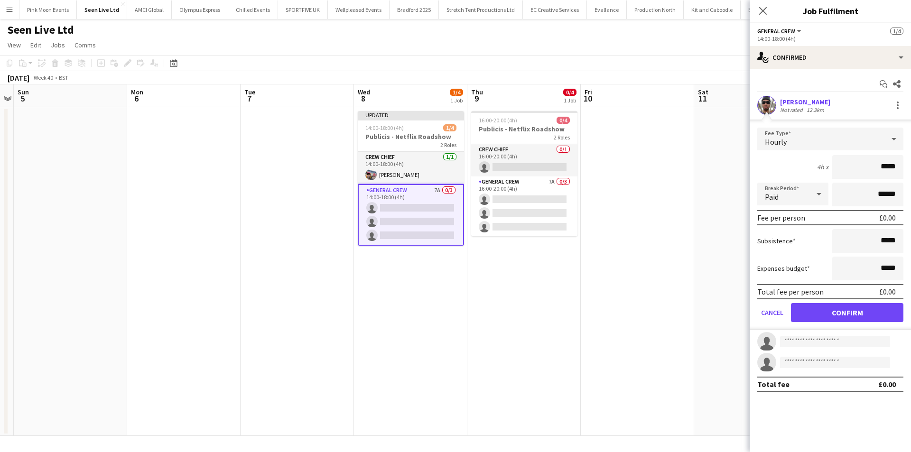
drag, startPoint x: 865, startPoint y: 168, endPoint x: 1032, endPoint y: 166, distance: 167.5
click at [911, 166] on html "Menu Boards Boards Boards All jobs Status Workforce Workforce My Workforce Recr…" at bounding box center [455, 226] width 911 height 452
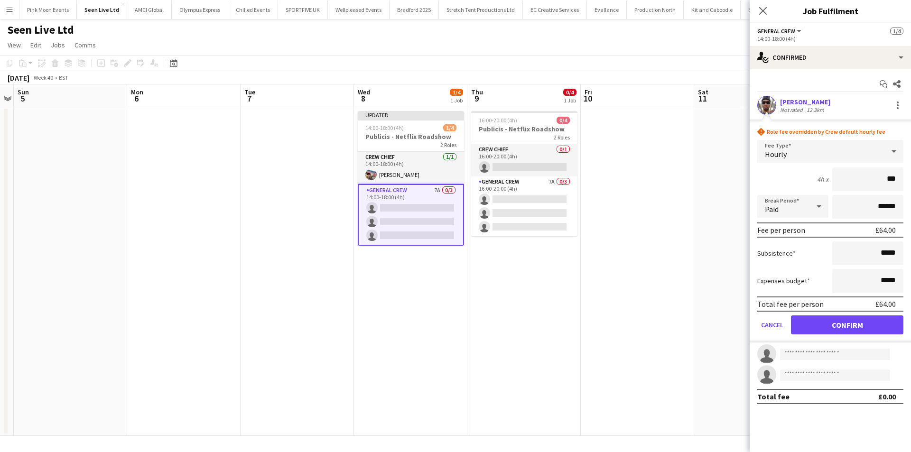
type input "***"
click at [840, 319] on button "Confirm" at bounding box center [847, 325] width 112 height 19
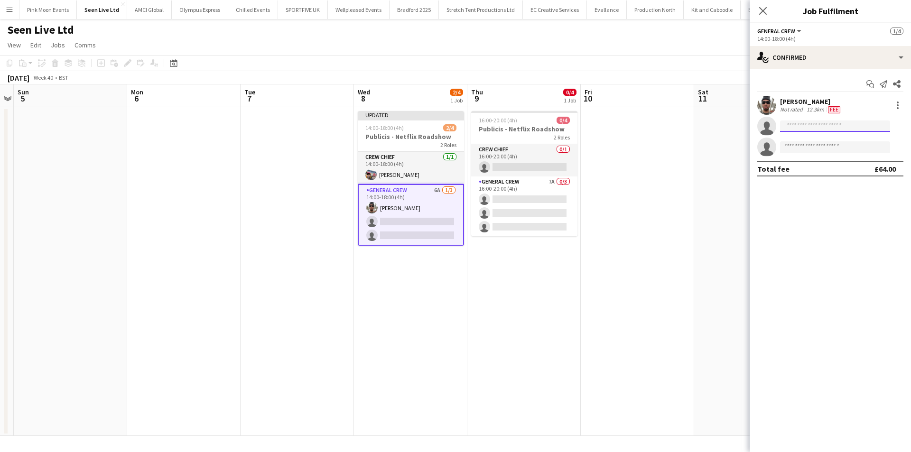
click at [822, 129] on input at bounding box center [835, 126] width 110 height 11
type input "****"
click at [819, 136] on span "Lionel Joseph" at bounding box center [815, 140] width 55 height 8
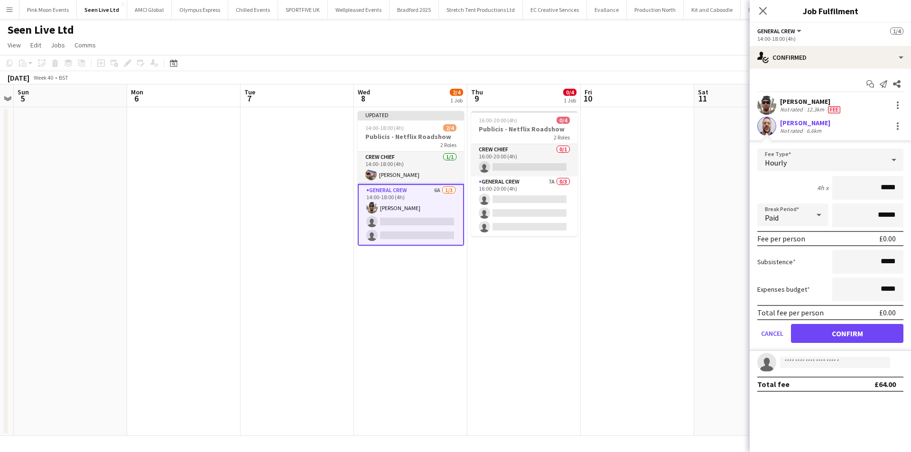
drag, startPoint x: 870, startPoint y: 178, endPoint x: 1070, endPoint y: 181, distance: 200.3
click at [911, 181] on html "Menu Boards Boards Boards All jobs Status Workforce Workforce My Workforce Recr…" at bounding box center [455, 226] width 911 height 452
type input "***"
drag, startPoint x: 864, startPoint y: 330, endPoint x: 859, endPoint y: 318, distance: 13.0
click at [864, 330] on button "Confirm" at bounding box center [847, 333] width 112 height 19
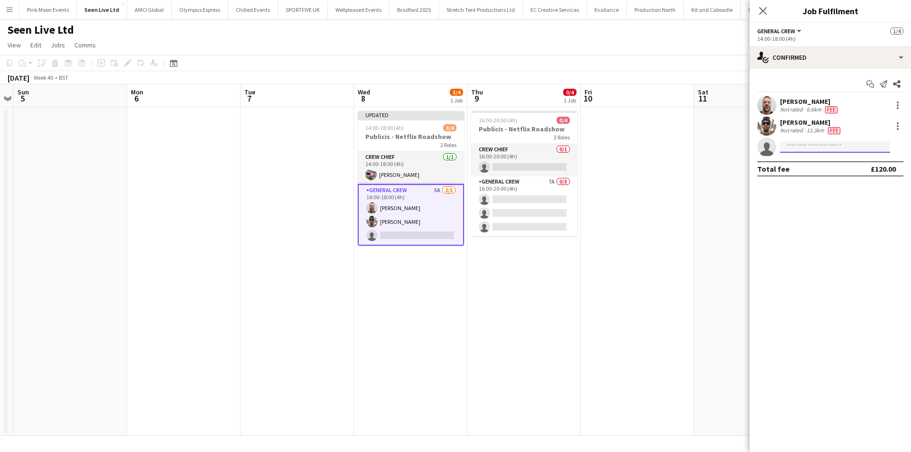
click at [818, 152] on input at bounding box center [835, 146] width 110 height 11
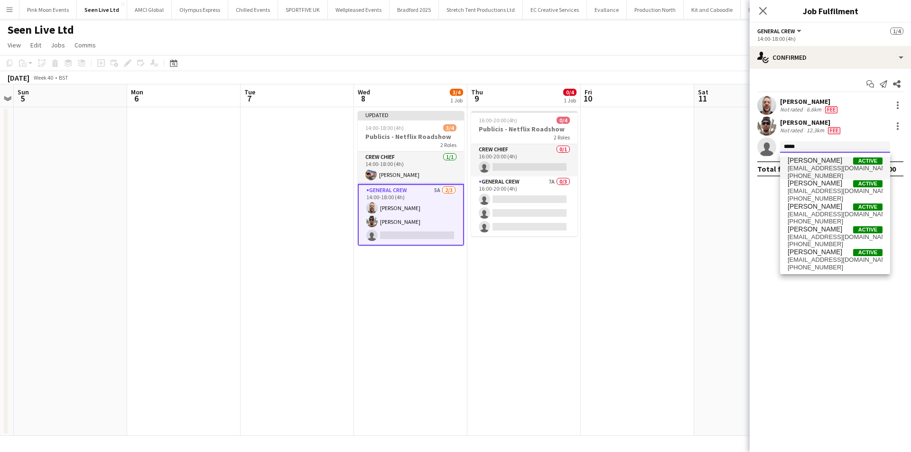
type input "*****"
click at [812, 170] on span "james_granger92@hotmail.co.uk" at bounding box center [835, 169] width 95 height 8
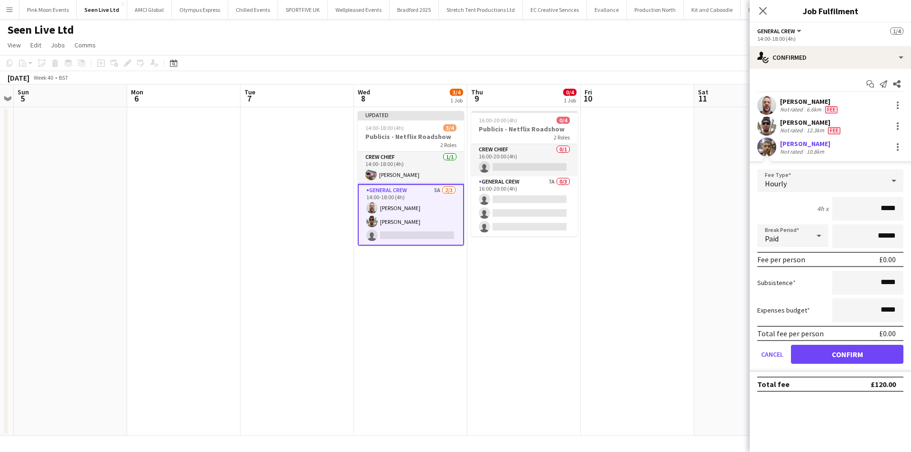
drag, startPoint x: 874, startPoint y: 206, endPoint x: 920, endPoint y: 207, distance: 45.6
click at [911, 207] on html "Menu Boards Boards Boards All jobs Status Workforce Workforce My Workforce Recr…" at bounding box center [455, 226] width 911 height 452
type input "***"
drag, startPoint x: 850, startPoint y: 356, endPoint x: 841, endPoint y: 355, distance: 9.5
click at [850, 356] on button "Confirm" at bounding box center [847, 354] width 112 height 19
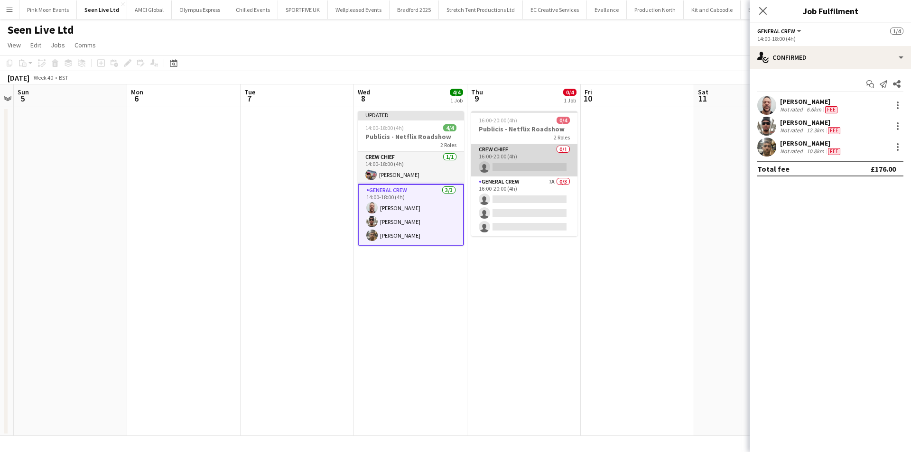
click at [525, 160] on app-card-role "Crew Chief 0/1 16:00-20:00 (4h) single-neutral-actions" at bounding box center [524, 160] width 106 height 32
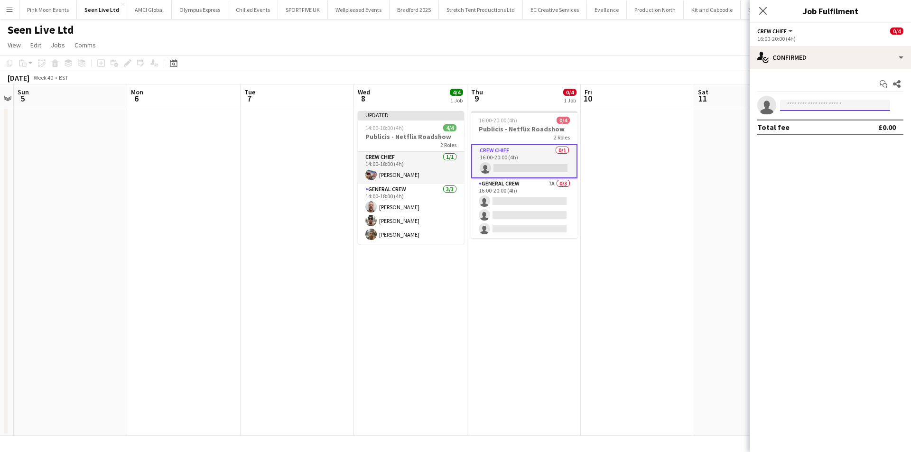
click at [848, 105] on input at bounding box center [835, 105] width 110 height 11
type input "****"
click at [834, 116] on span "Tyrone Green Active" at bounding box center [835, 119] width 95 height 8
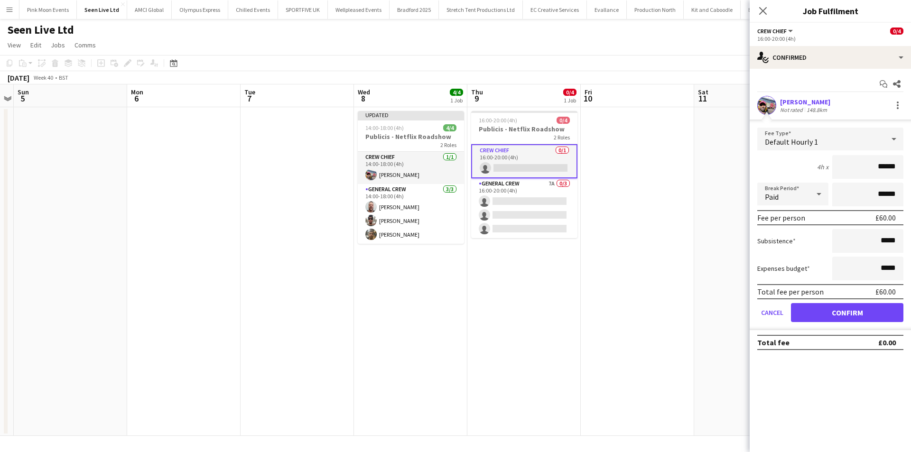
drag, startPoint x: 853, startPoint y: 164, endPoint x: 932, endPoint y: 167, distance: 78.8
click at [911, 167] on html "Menu Boards Boards Boards All jobs Status Workforce Workforce My Workforce Recr…" at bounding box center [455, 226] width 911 height 452
type input "***"
click at [849, 320] on button "Confirm" at bounding box center [847, 312] width 112 height 19
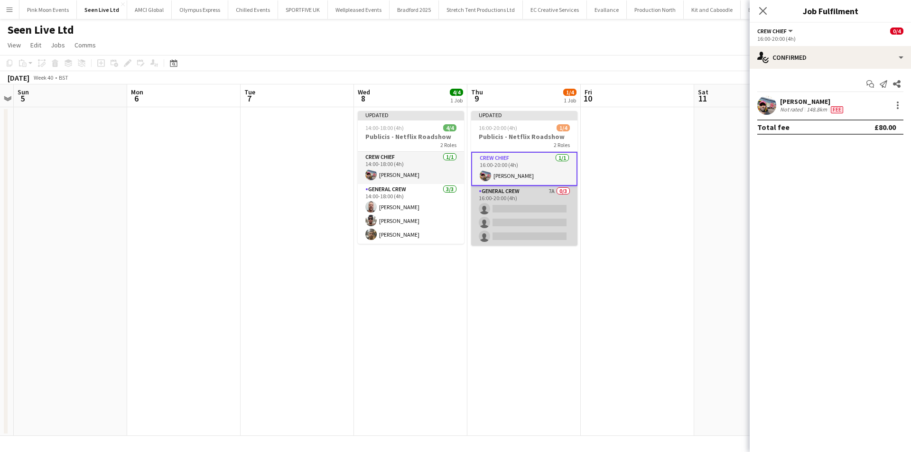
click at [539, 204] on app-card-role "General Crew 7A 0/3 16:00-20:00 (4h) single-neutral-actions single-neutral-acti…" at bounding box center [524, 216] width 106 height 60
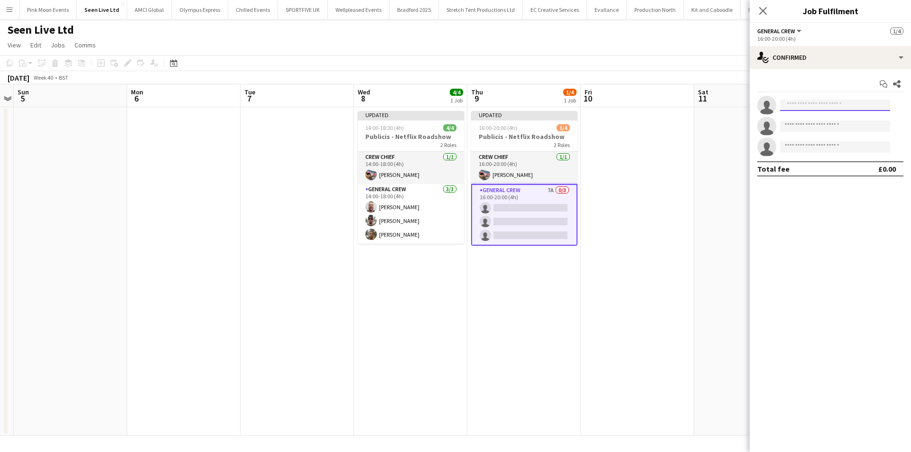
click at [812, 102] on input at bounding box center [835, 105] width 110 height 11
type input "*****"
click at [837, 127] on span "lionelj@hotmail.co.uk" at bounding box center [835, 127] width 95 height 8
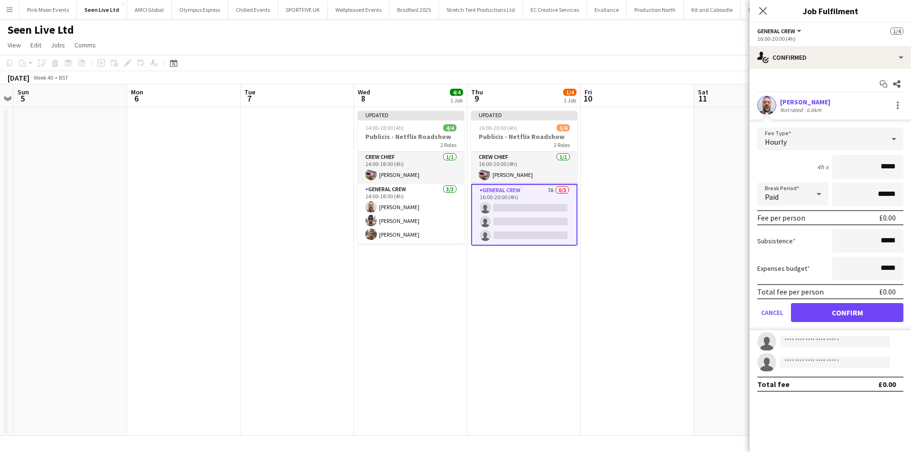
drag, startPoint x: 852, startPoint y: 165, endPoint x: 927, endPoint y: 172, distance: 75.4
click at [911, 172] on html "Menu Boards Boards Boards All jobs Status Workforce Workforce My Workforce Recr…" at bounding box center [455, 226] width 911 height 452
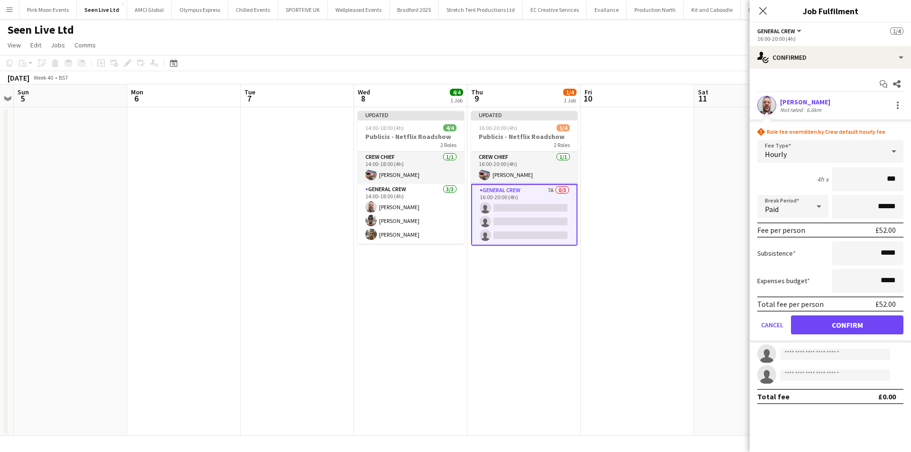
type input "***"
click at [855, 318] on button "Confirm" at bounding box center [847, 325] width 112 height 19
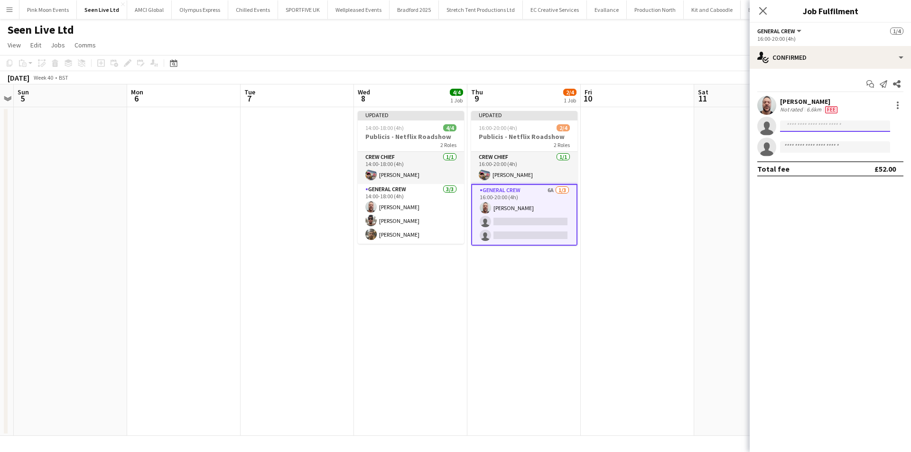
click at [811, 128] on input at bounding box center [835, 126] width 110 height 11
type input "*"
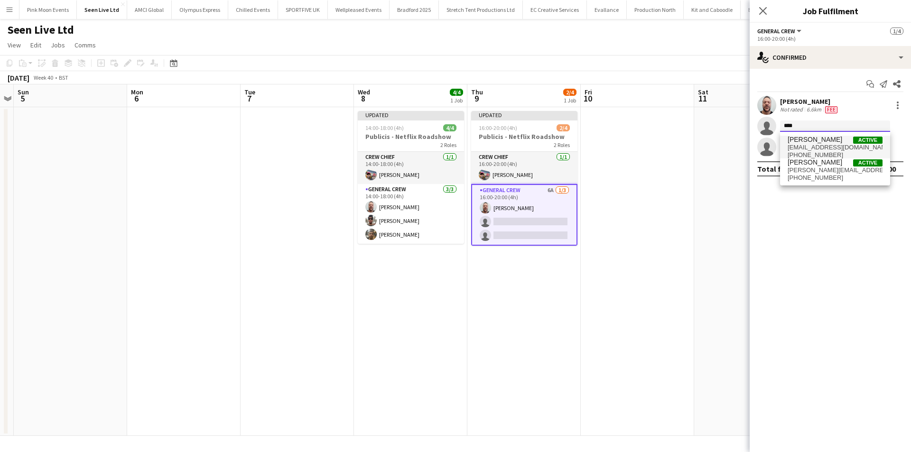
type input "****"
click at [824, 156] on span "+4407460917182" at bounding box center [835, 155] width 95 height 8
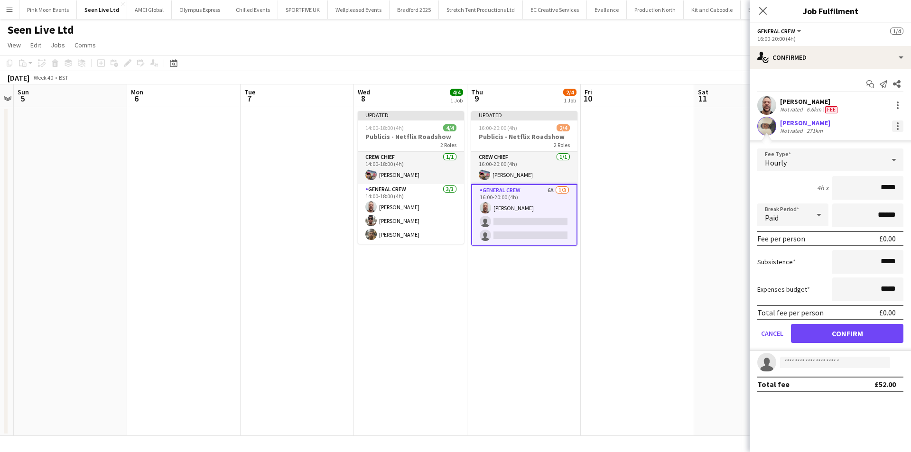
click at [895, 122] on div at bounding box center [897, 126] width 11 height 11
click at [839, 204] on button "Remove" at bounding box center [867, 212] width 74 height 23
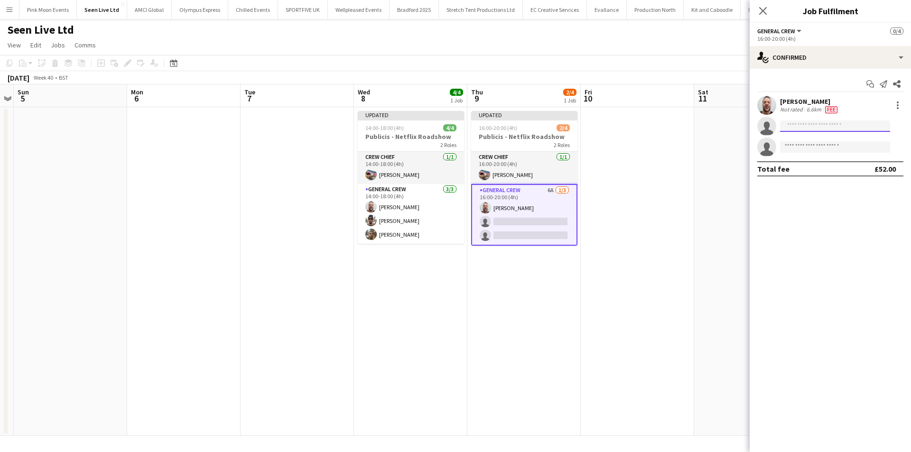
click at [804, 124] on input at bounding box center [835, 126] width 110 height 11
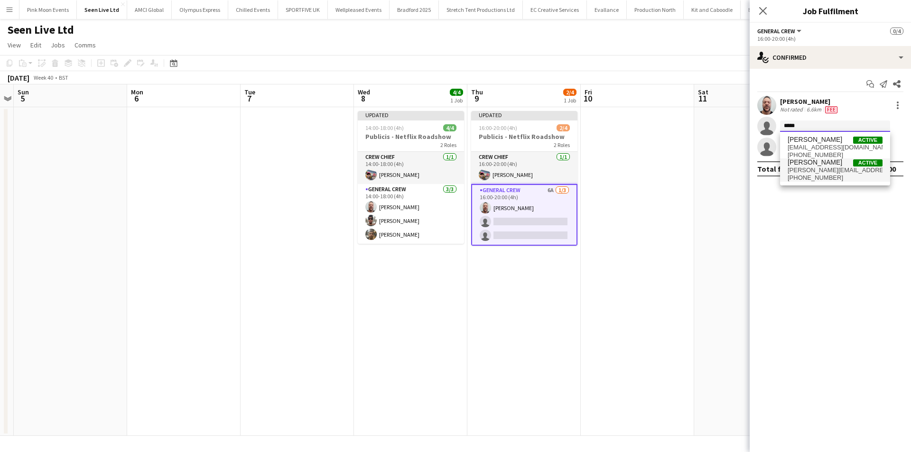
type input "*****"
click at [797, 175] on span "+447796163099" at bounding box center [835, 178] width 95 height 8
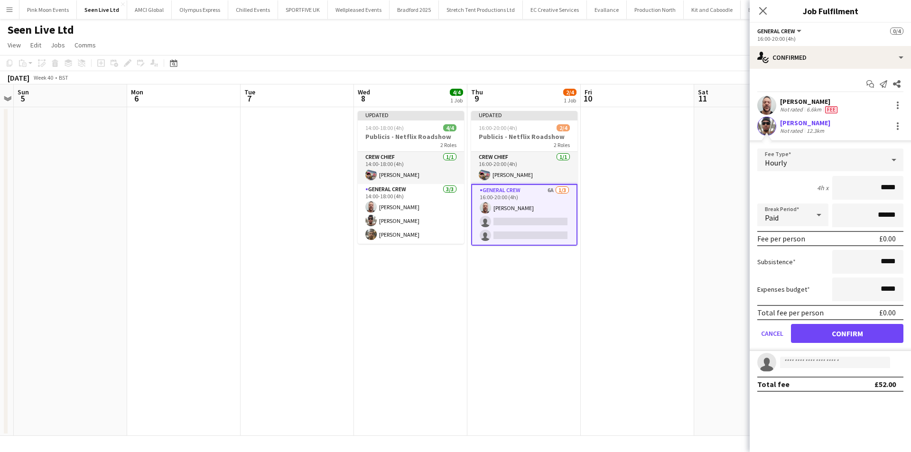
drag, startPoint x: 842, startPoint y: 185, endPoint x: 1028, endPoint y: 206, distance: 186.3
click at [911, 206] on html "Menu Boards Boards Boards All jobs Status Workforce Workforce My Workforce Recr…" at bounding box center [455, 226] width 911 height 452
type input "***"
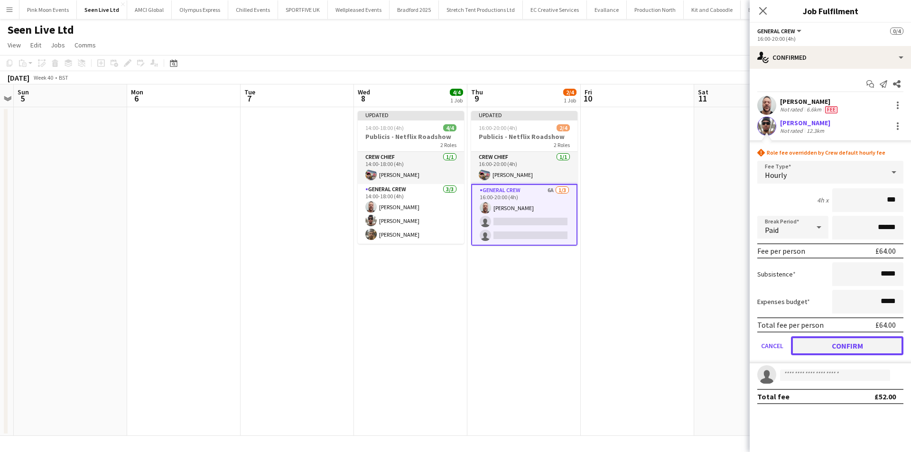
click at [857, 340] on button "Confirm" at bounding box center [847, 346] width 112 height 19
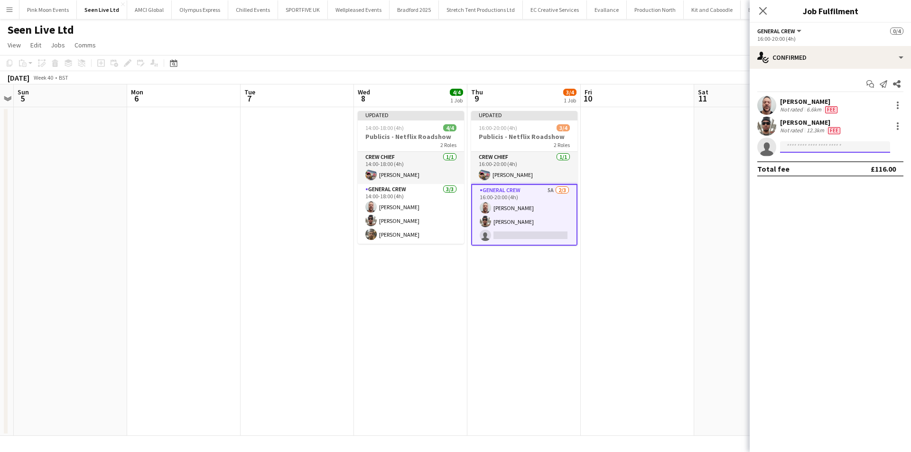
click at [836, 142] on input at bounding box center [835, 146] width 110 height 11
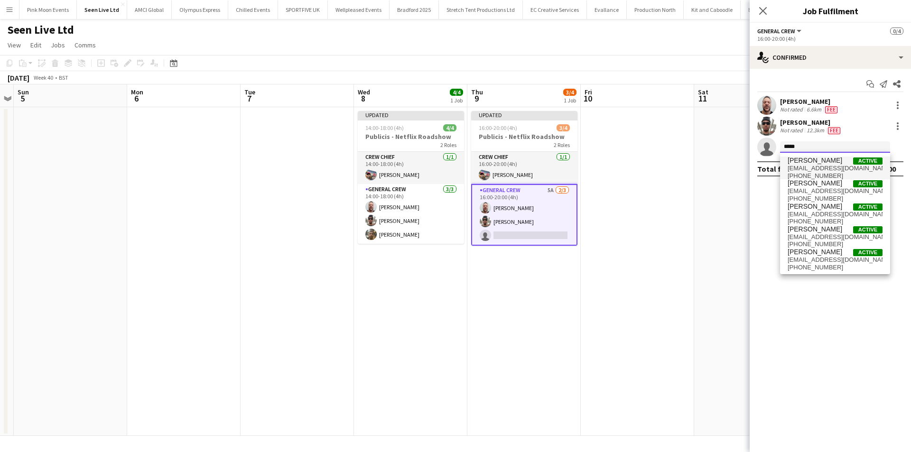
type input "*****"
click at [829, 169] on span "james_granger92@hotmail.co.uk" at bounding box center [835, 169] width 95 height 8
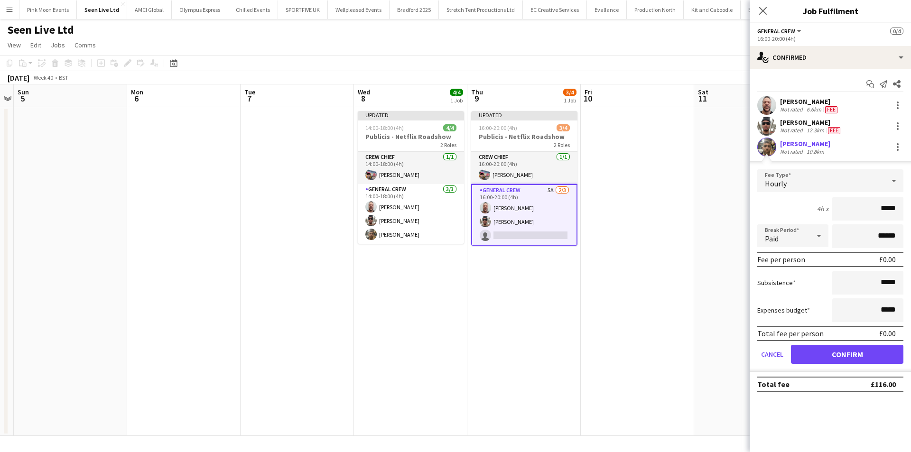
drag, startPoint x: 856, startPoint y: 212, endPoint x: 1020, endPoint y: 212, distance: 164.2
click at [911, 212] on html "Menu Boards Boards Boards All jobs Status Workforce Workforce My Workforce Recr…" at bounding box center [455, 226] width 911 height 452
type input "***"
click at [860, 353] on button "Confirm" at bounding box center [847, 354] width 112 height 19
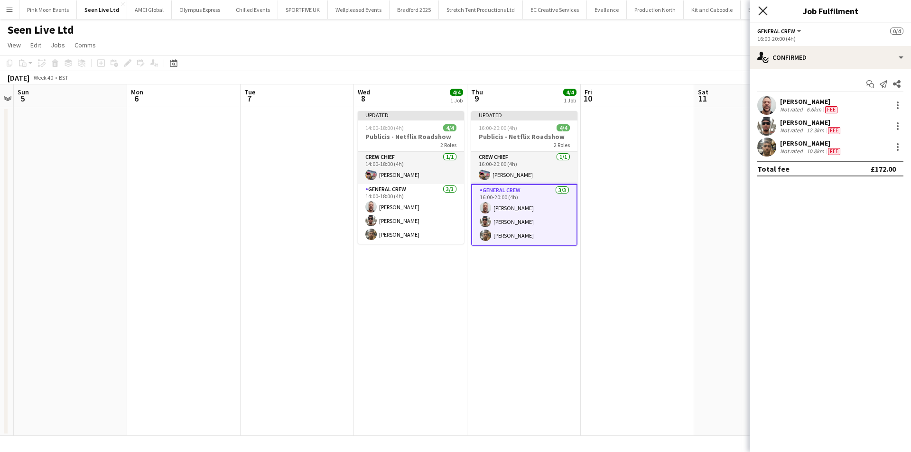
click at [760, 11] on icon "Close pop-in" at bounding box center [762, 10] width 9 height 9
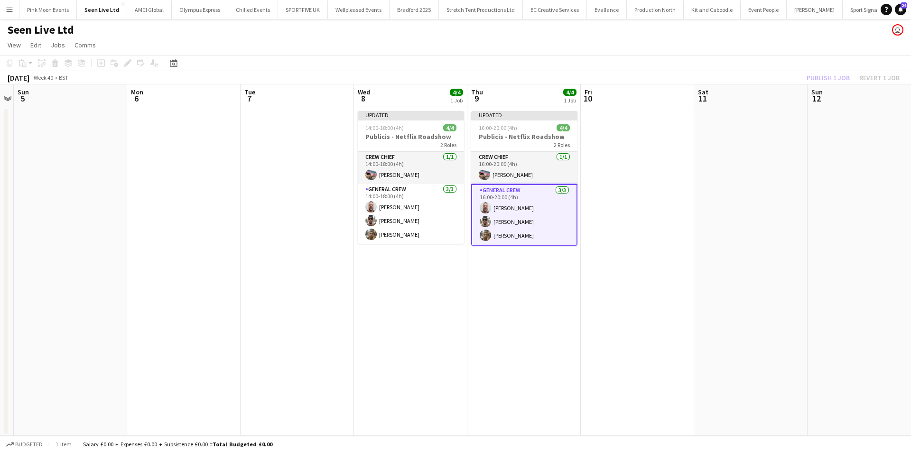
click at [835, 77] on div "Publish 1 job Revert 1 job" at bounding box center [853, 78] width 116 height 12
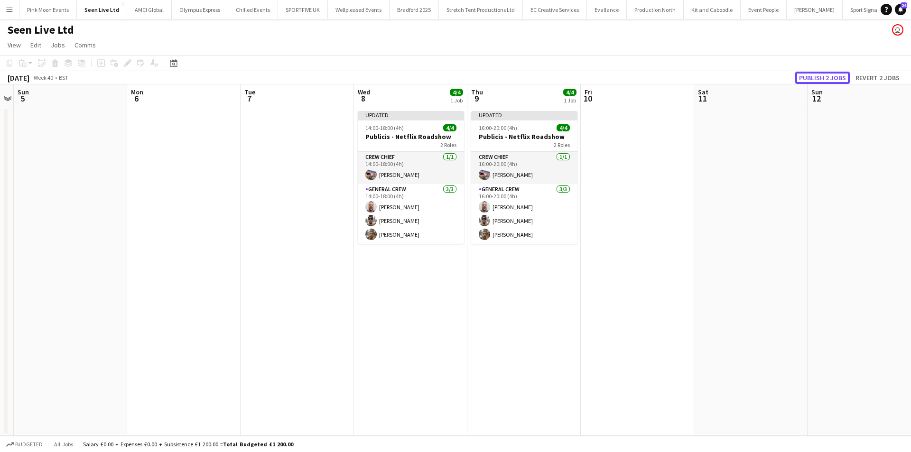
click at [835, 77] on button "Publish 2 jobs" at bounding box center [822, 78] width 55 height 12
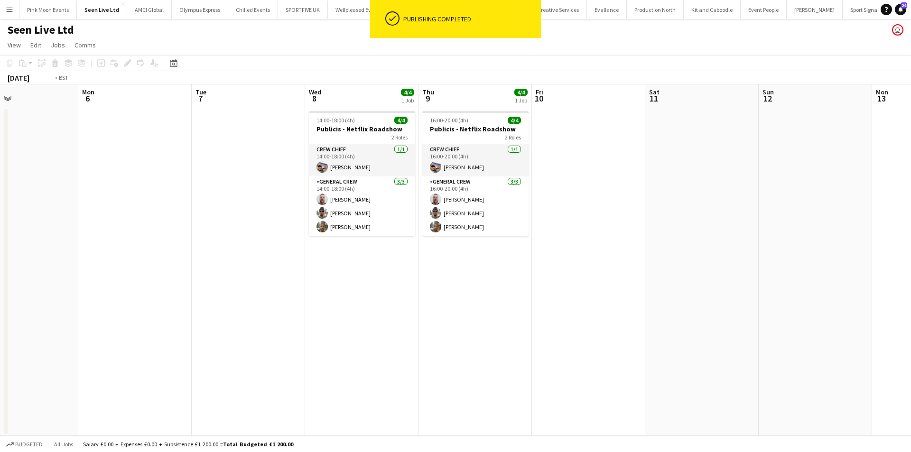
drag, startPoint x: 720, startPoint y: 285, endPoint x: 331, endPoint y: 299, distance: 389.5
click at [331, 299] on app-calendar-viewport "Thu 2 Fri 3 Sat 4 Sun 5 Mon 6 Tue 7 Wed 8 4/4 1 Job Thu 9 4/4 1 Job Fri 10 Sat …" at bounding box center [455, 260] width 911 height 352
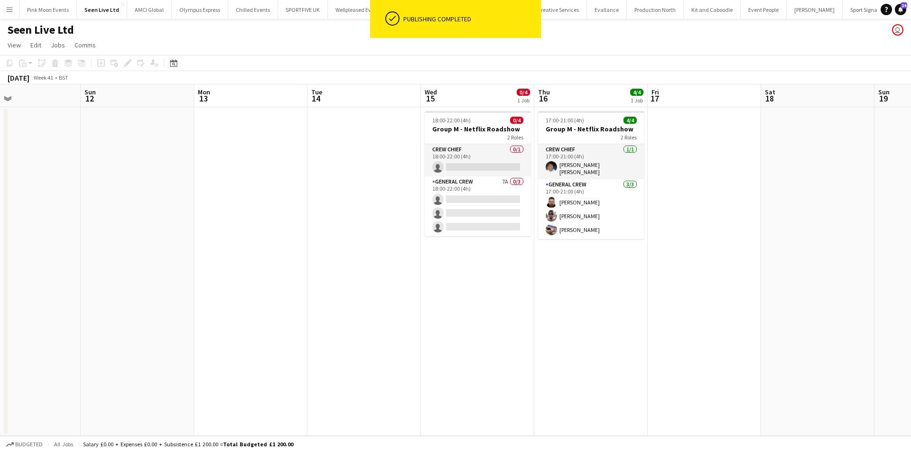
scroll to position [0, 363]
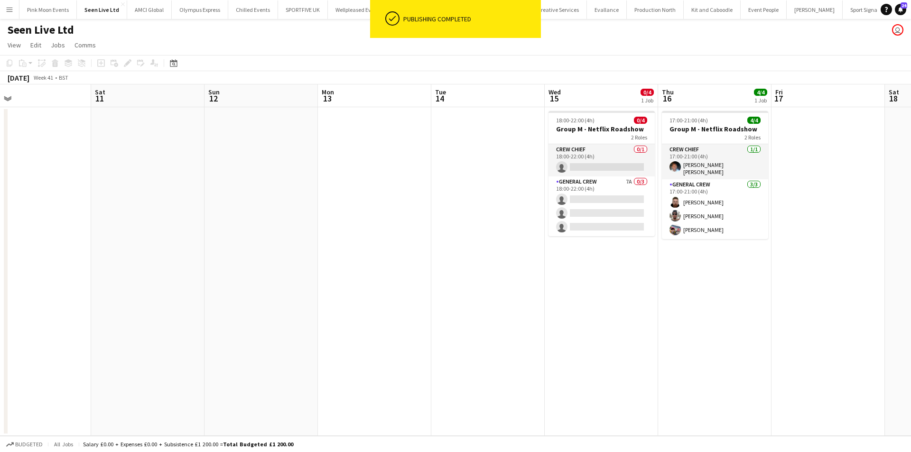
drag, startPoint x: 622, startPoint y: 319, endPoint x: 181, endPoint y: 324, distance: 440.9
click at [181, 324] on app-calendar-viewport "Tue 7 Wed 8 4/4 1 Job Thu 9 4/4 1 Job Fri 10 Sat 11 Sun 12 Mon 13 Tue 14 Wed 15…" at bounding box center [455, 260] width 911 height 352
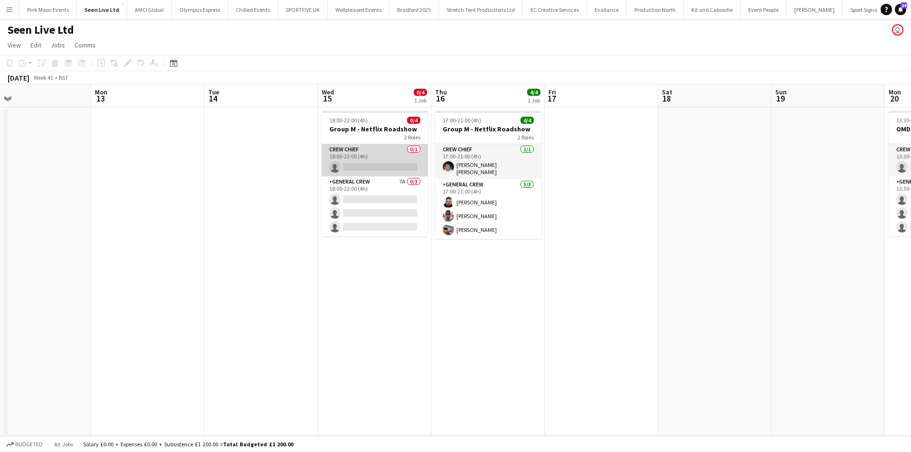
click at [378, 170] on app-card-role "Crew Chief 0/1 18:00-22:00 (4h) single-neutral-actions" at bounding box center [375, 160] width 106 height 32
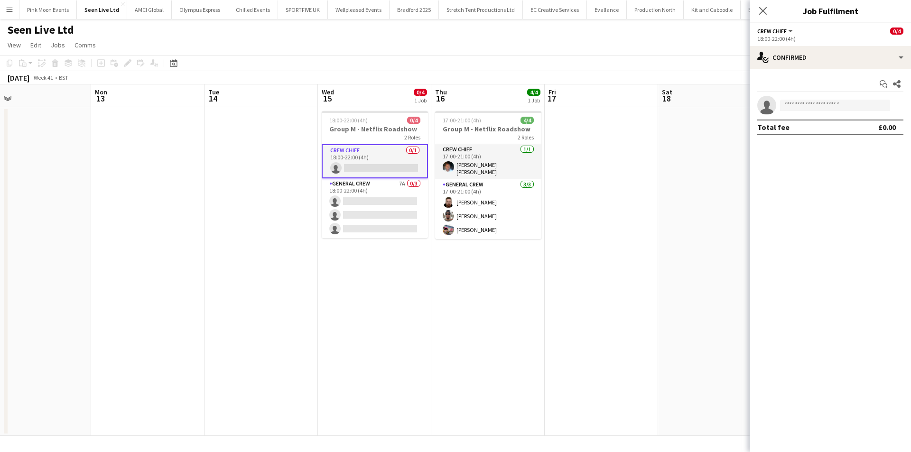
click at [810, 99] on app-invite-slot "single-neutral-actions" at bounding box center [830, 105] width 161 height 19
click at [808, 103] on input at bounding box center [835, 105] width 110 height 11
type input "****"
click at [808, 120] on span "Fitzgerald Williams-Owens" at bounding box center [820, 119] width 65 height 8
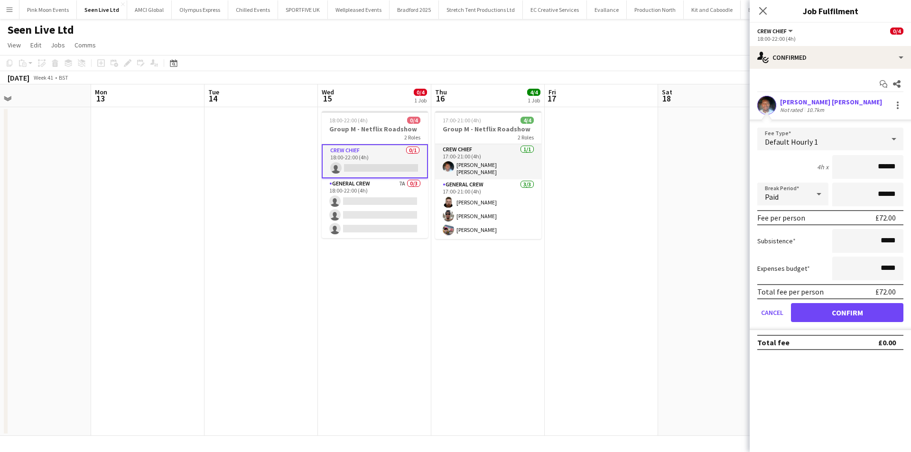
drag, startPoint x: 866, startPoint y: 159, endPoint x: 938, endPoint y: 161, distance: 71.7
click at [911, 161] on html "Menu Boards Boards Boards All jobs Status Workforce Workforce My Workforce Recr…" at bounding box center [455, 226] width 911 height 452
type input "***"
click at [854, 314] on button "Confirm" at bounding box center [847, 312] width 112 height 19
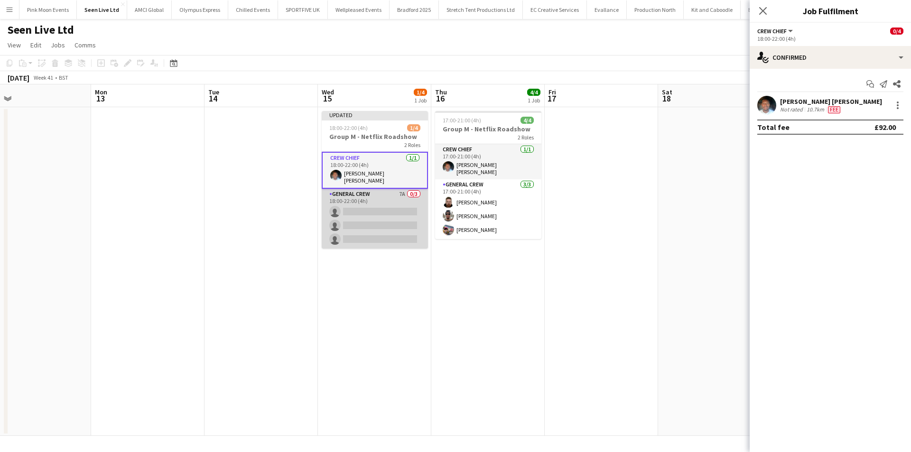
click at [407, 204] on app-card-role "General Crew 7A 0/3 18:00-22:00 (4h) single-neutral-actions single-neutral-acti…" at bounding box center [375, 219] width 106 height 60
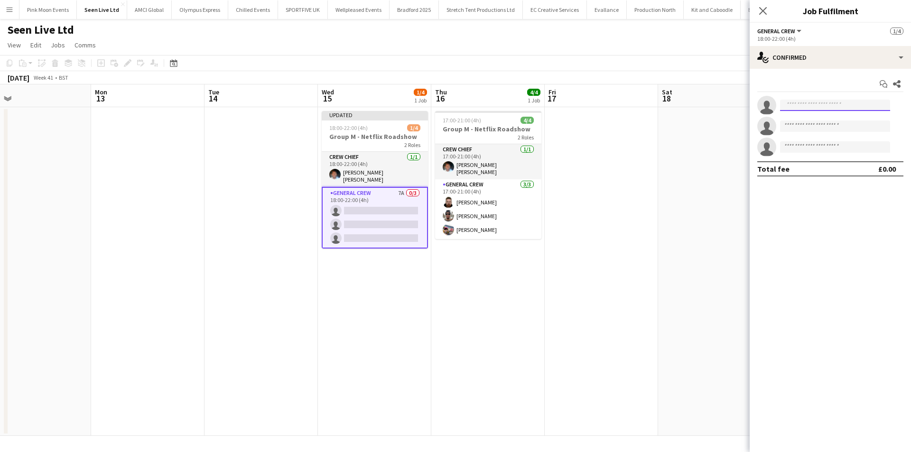
click at [801, 103] on input at bounding box center [835, 105] width 110 height 11
type input "*****"
click at [800, 120] on span "Tyrone Green" at bounding box center [815, 119] width 55 height 8
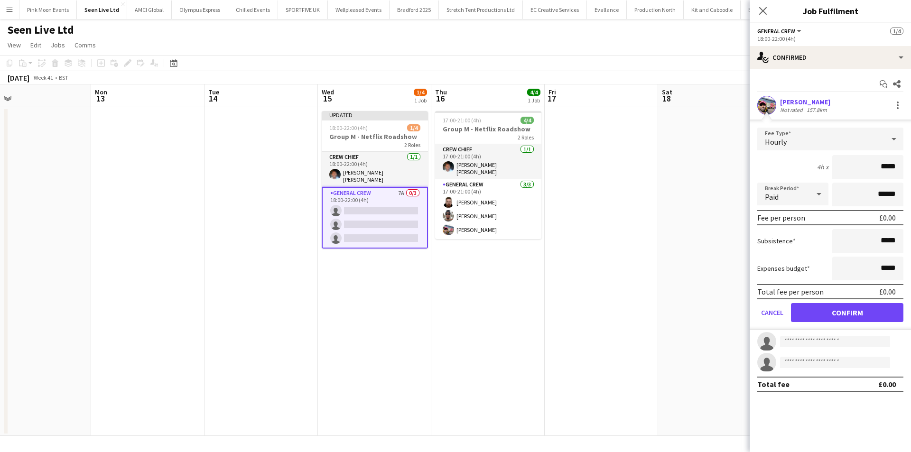
drag, startPoint x: 855, startPoint y: 169, endPoint x: 936, endPoint y: 168, distance: 81.6
click at [911, 168] on html "Menu Boards Boards Boards All jobs Status Workforce Workforce My Workforce Recr…" at bounding box center [455, 226] width 911 height 452
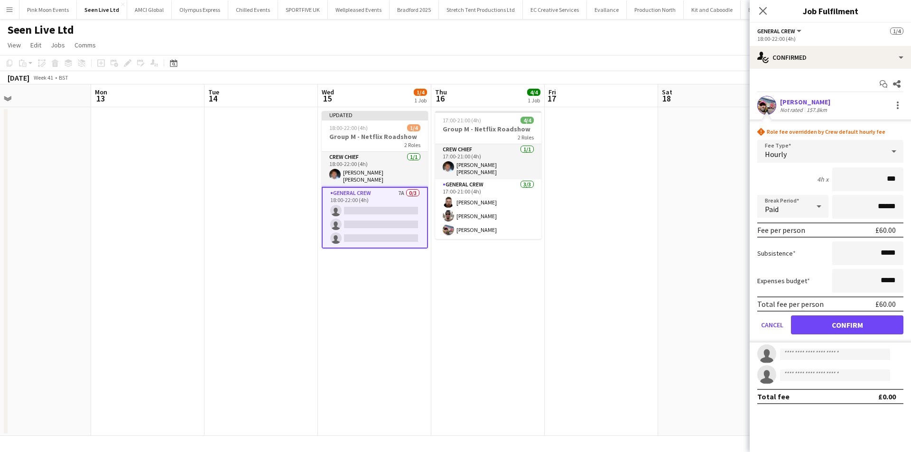
type input "***"
click at [864, 322] on button "Confirm" at bounding box center [847, 325] width 112 height 19
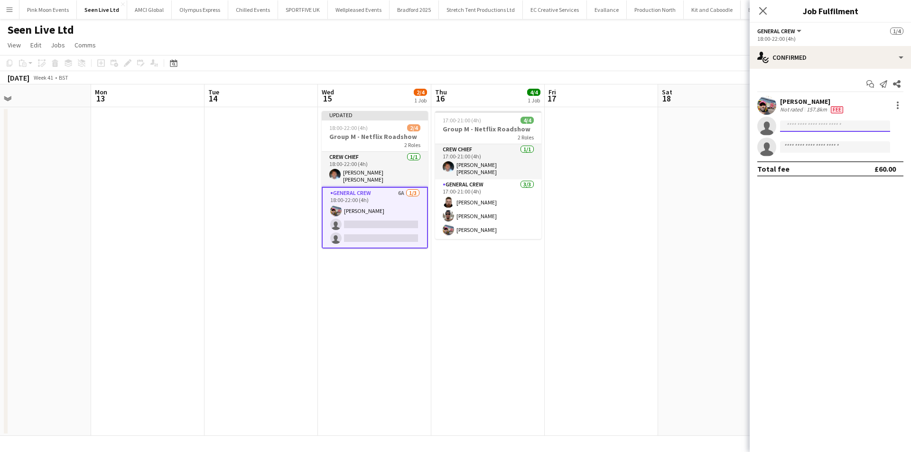
click at [833, 125] on input at bounding box center [835, 126] width 110 height 11
type input "*****"
click at [832, 144] on span "lionelj@hotmail.co.uk" at bounding box center [835, 148] width 95 height 8
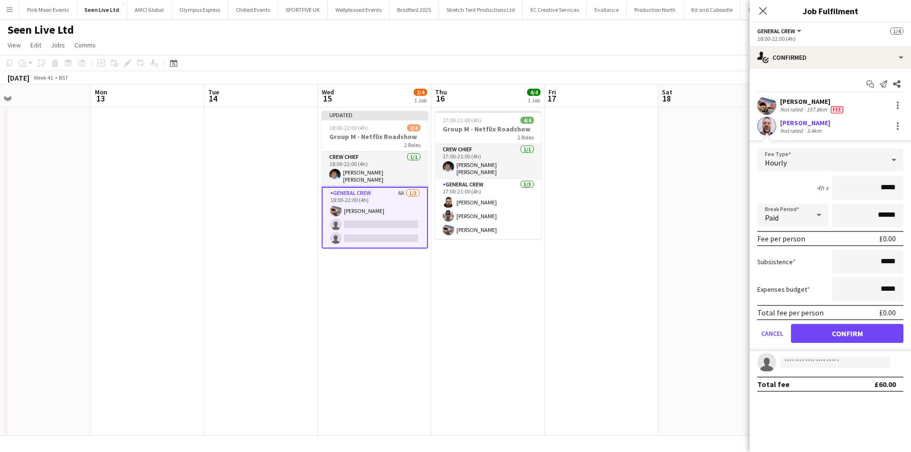
drag, startPoint x: 860, startPoint y: 178, endPoint x: 919, endPoint y: 181, distance: 58.9
click at [911, 181] on html "Menu Boards Boards Boards All jobs Status Workforce Workforce My Workforce Recr…" at bounding box center [455, 226] width 911 height 452
type input "***"
click at [857, 343] on button "Confirm" at bounding box center [847, 333] width 112 height 19
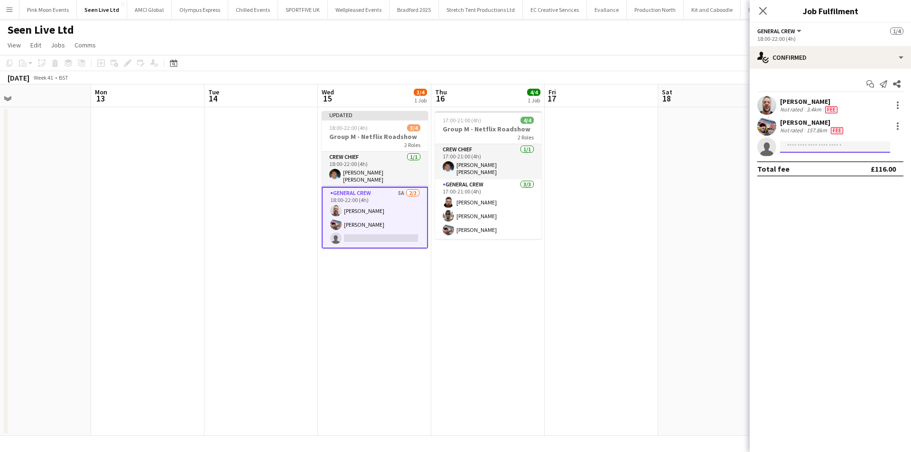
click at [822, 148] on input at bounding box center [835, 146] width 110 height 11
type input "****"
click at [808, 179] on span "+447393484932" at bounding box center [835, 176] width 95 height 8
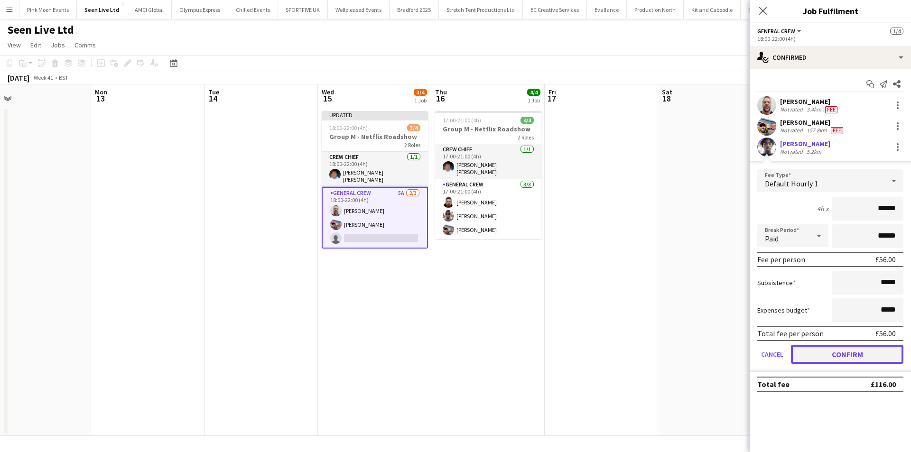
click at [842, 350] on button "Confirm" at bounding box center [847, 354] width 112 height 19
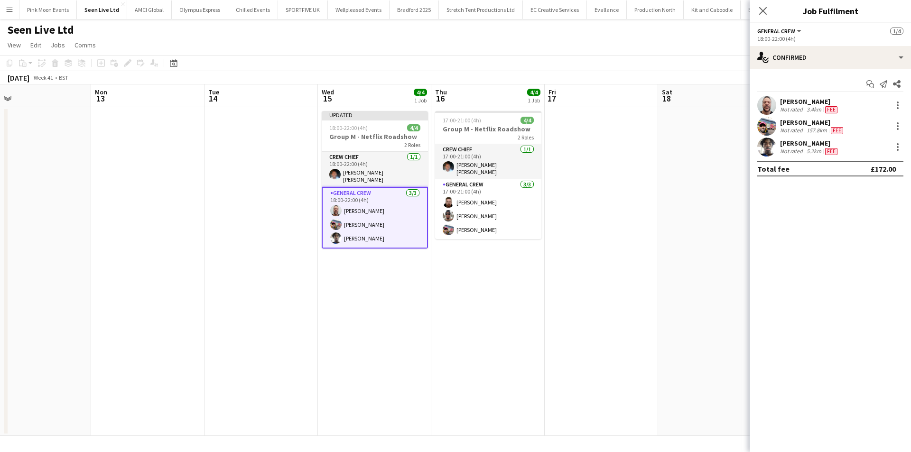
click at [659, 338] on app-date-cell at bounding box center [714, 271] width 113 height 329
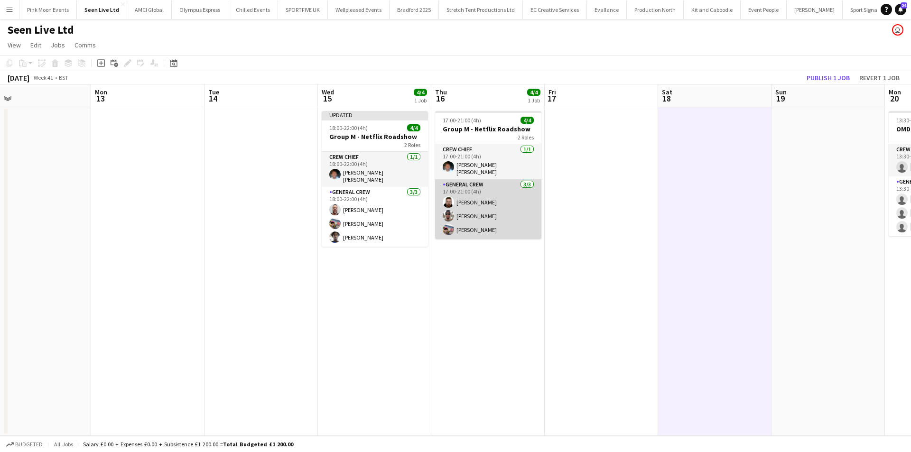
click at [486, 226] on app-card-role "General Crew 3/3 17:00-21:00 (4h) Craig Barrett Stefan Simpson-Soye Tyrone Green" at bounding box center [488, 209] width 106 height 60
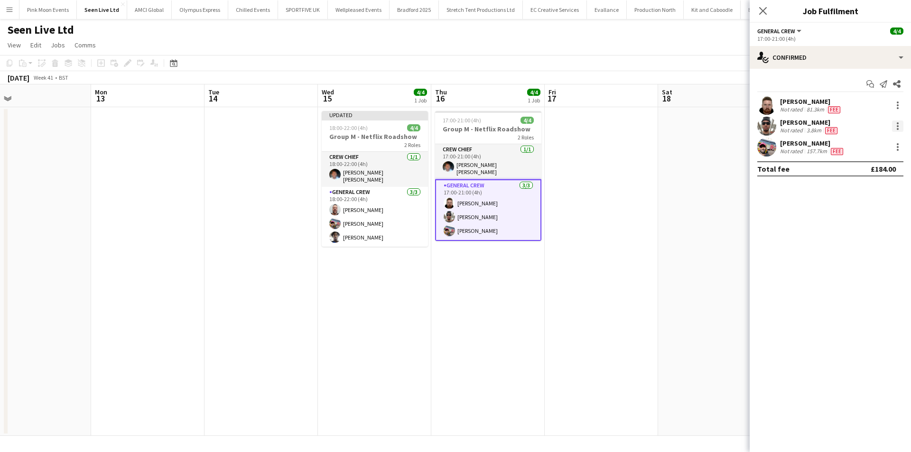
click at [893, 126] on div at bounding box center [897, 126] width 11 height 11
click at [866, 230] on button "Remove" at bounding box center [867, 235] width 74 height 23
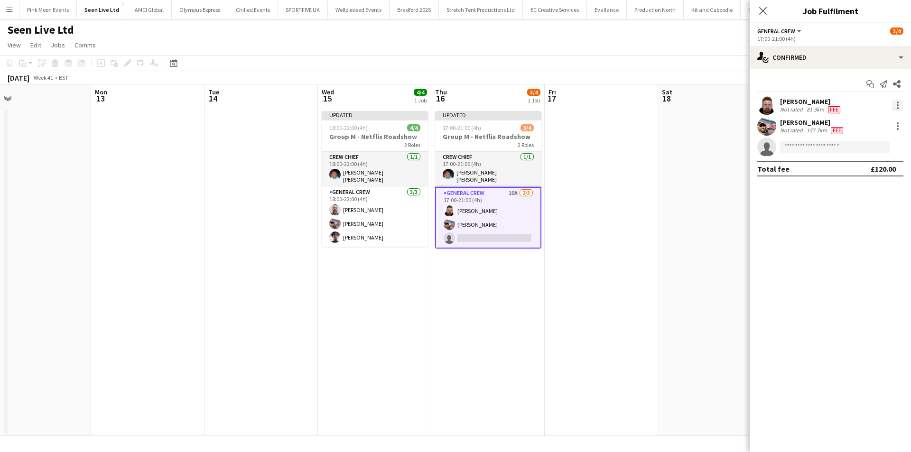
click at [900, 104] on div at bounding box center [897, 105] width 11 height 11
click at [862, 207] on button "Remove" at bounding box center [867, 214] width 74 height 23
click at [806, 129] on input at bounding box center [835, 126] width 110 height 11
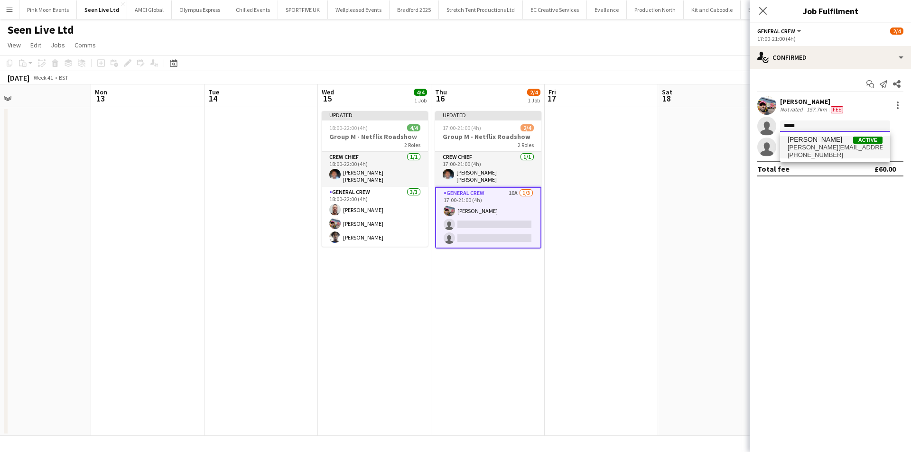
type input "*****"
click at [807, 143] on span "Lionel Joseph" at bounding box center [815, 140] width 55 height 8
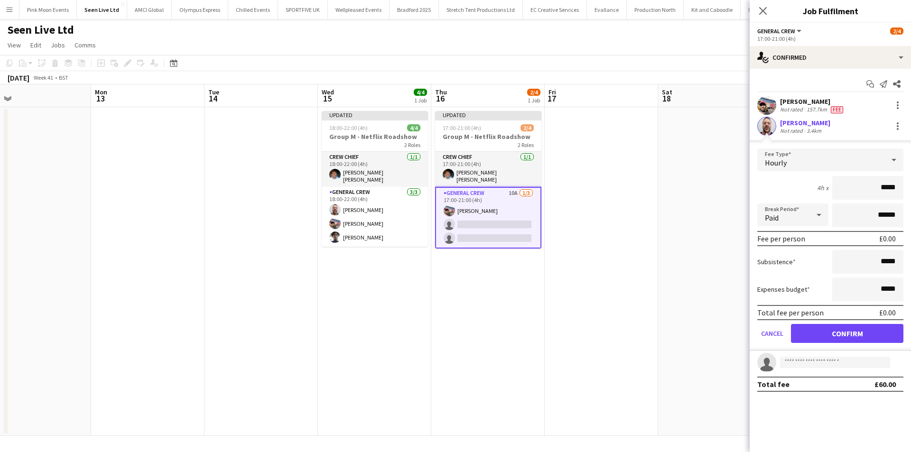
drag, startPoint x: 866, startPoint y: 190, endPoint x: 992, endPoint y: 193, distance: 125.8
click at [911, 193] on html "Menu Boards Boards Boards All jobs Status Workforce Workforce My Workforce Recr…" at bounding box center [455, 226] width 911 height 452
type input "***"
click at [839, 332] on button "Confirm" at bounding box center [847, 333] width 112 height 19
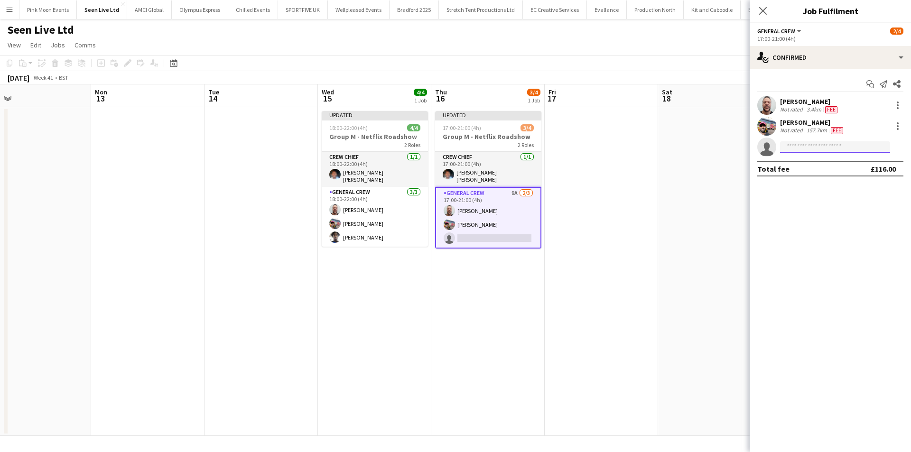
click at [825, 151] on input at bounding box center [835, 146] width 110 height 11
type input "******"
click at [814, 166] on span "rjsarto123@gmail.com" at bounding box center [835, 169] width 95 height 8
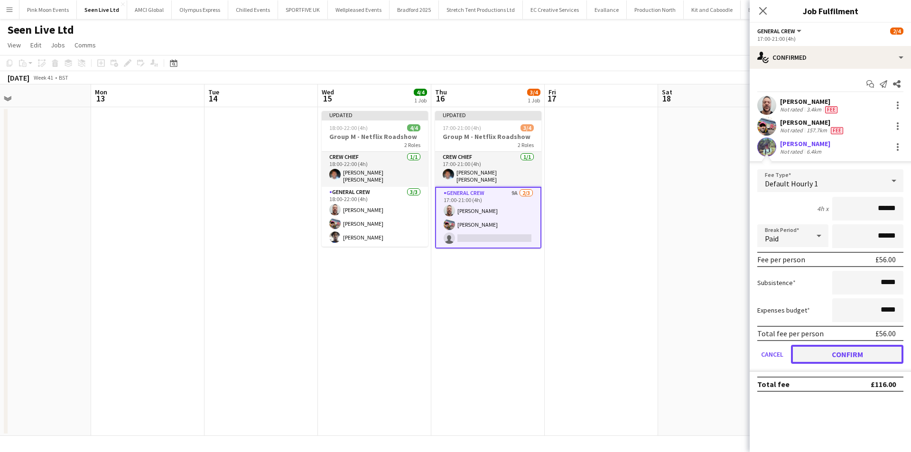
click at [847, 357] on button "Confirm" at bounding box center [847, 354] width 112 height 19
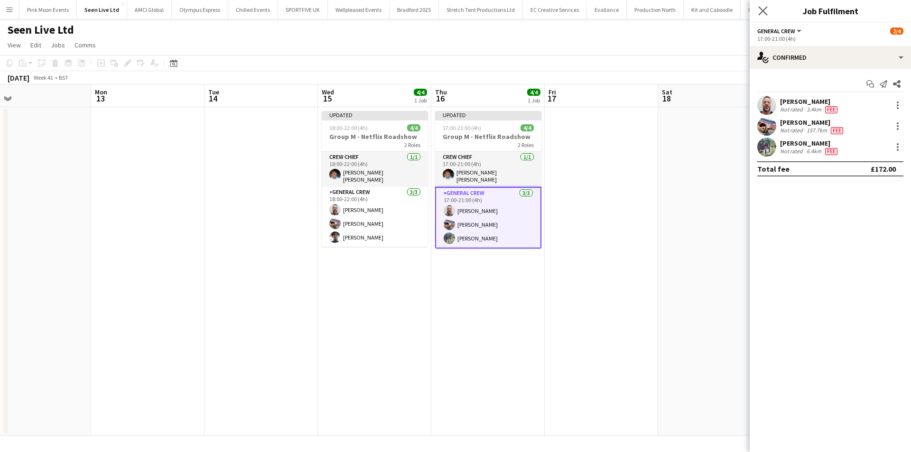
click at [758, 8] on icon "Close pop-in" at bounding box center [762, 10] width 9 height 9
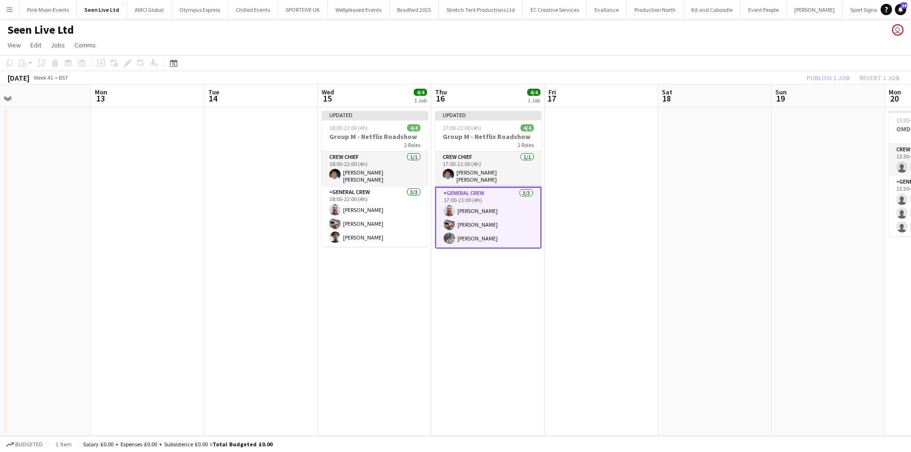
click at [810, 79] on div "Publish 1 job Revert 1 job" at bounding box center [853, 78] width 116 height 12
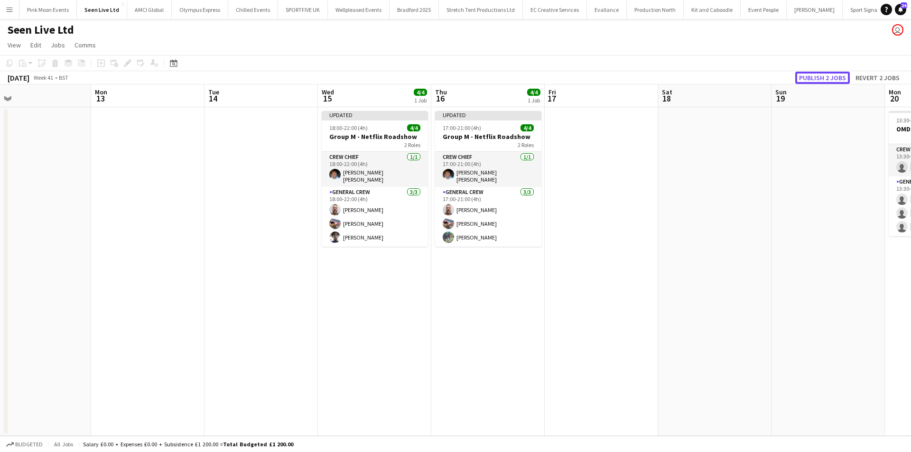
click at [810, 79] on button "Publish 2 jobs" at bounding box center [822, 78] width 55 height 12
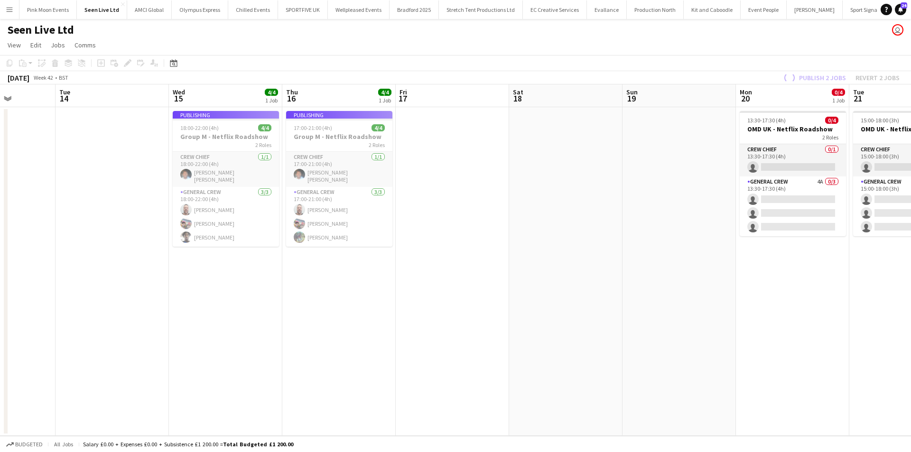
drag, startPoint x: 797, startPoint y: 333, endPoint x: 622, endPoint y: 338, distance: 175.2
click at [622, 338] on app-calendar-viewport "Sat 11 Sun 12 Mon 13 Tue 14 Wed 15 4/4 1 Job Thu 16 4/4 1 Job Fri 17 Sat 18 Sun…" at bounding box center [455, 260] width 911 height 352
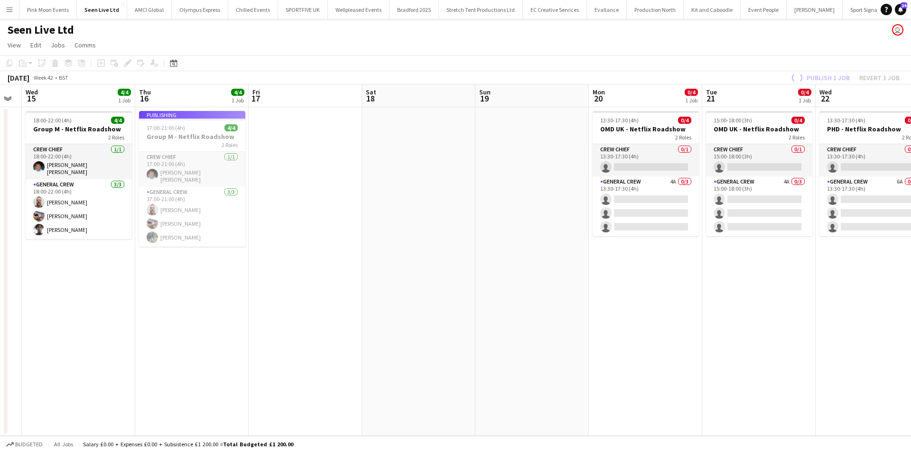
drag, startPoint x: 687, startPoint y: 336, endPoint x: 563, endPoint y: 347, distance: 124.4
click at [563, 347] on app-calendar-viewport "Sat 11 Sun 12 Mon 13 Tue 14 Wed 15 4/4 1 Job Thu 16 4/4 1 Job Fri 17 Sat 18 Sun…" at bounding box center [455, 260] width 911 height 352
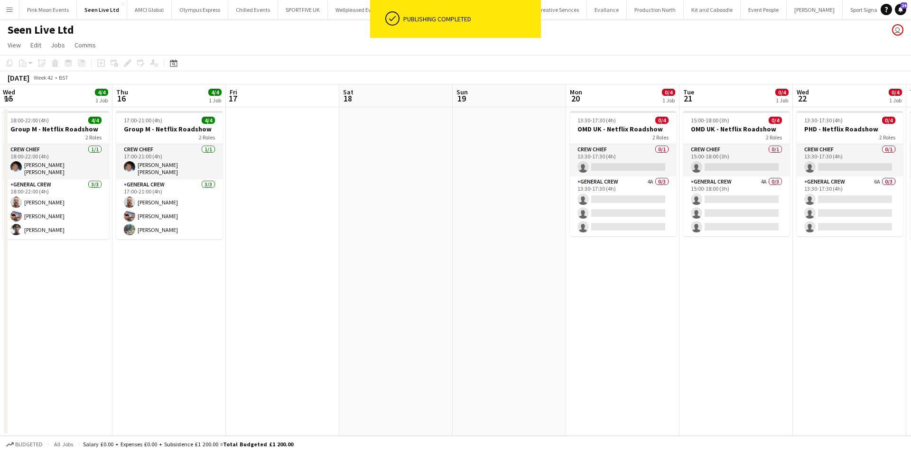
scroll to position [0, 272]
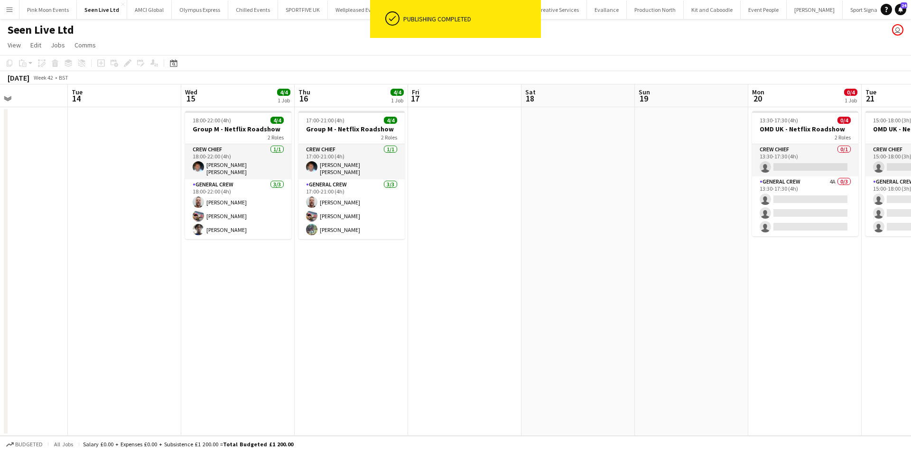
drag, startPoint x: 711, startPoint y: 341, endPoint x: 646, endPoint y: 344, distance: 64.6
click at [646, 344] on app-calendar-viewport "Sat 11 Sun 12 Mon 13 Tue 14 Wed 15 4/4 1 Job Thu 16 4/4 1 Job Fri 17 Sat 18 Sun…" at bounding box center [455, 260] width 911 height 352
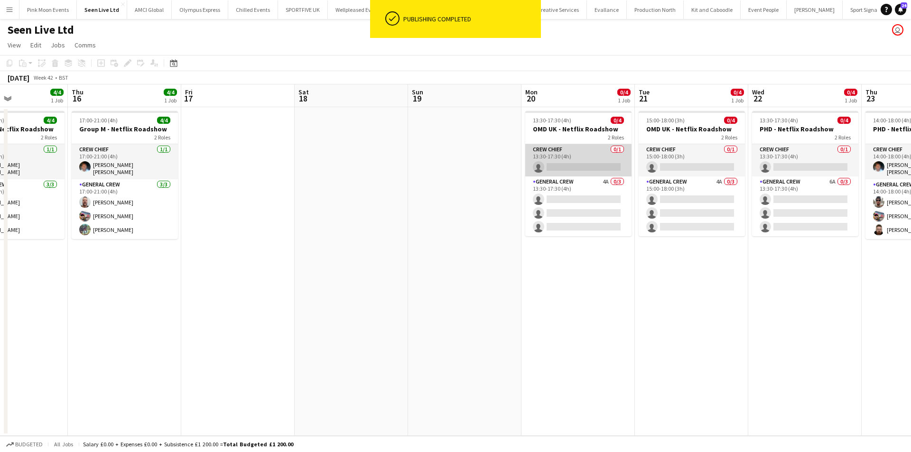
click at [577, 161] on app-card-role "Crew Chief 0/1 13:30-17:30 (4h) single-neutral-actions" at bounding box center [578, 160] width 106 height 32
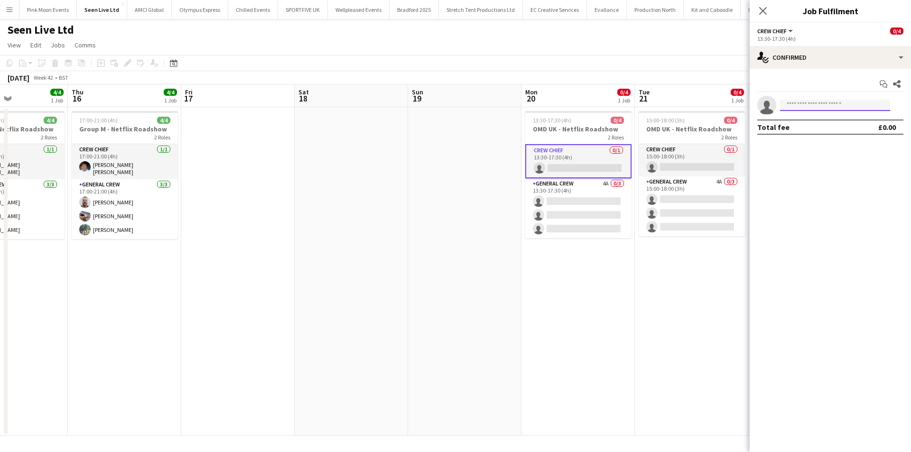
click at [819, 108] on input at bounding box center [835, 105] width 110 height 11
type input "****"
click at [824, 122] on span "Fitzgerald Williams-Owens" at bounding box center [820, 119] width 65 height 8
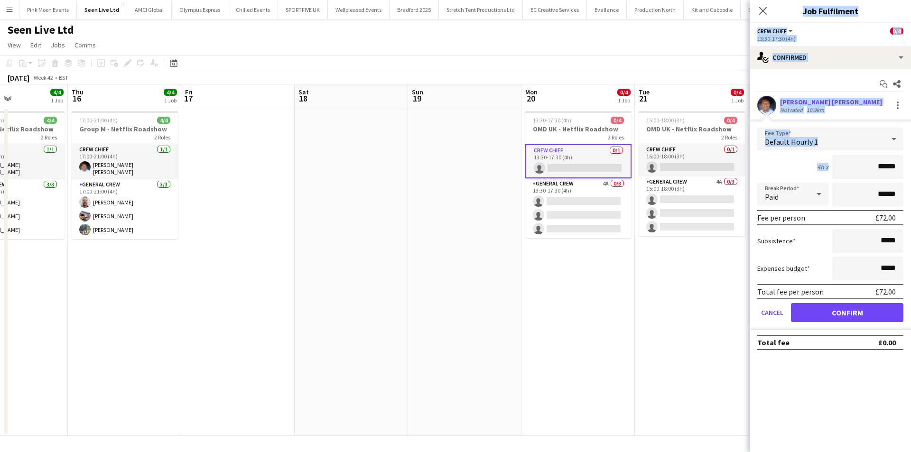
click at [911, 177] on html "Menu Boards Boards Boards All jobs Status Workforce Workforce My Workforce Recr…" at bounding box center [455, 226] width 911 height 452
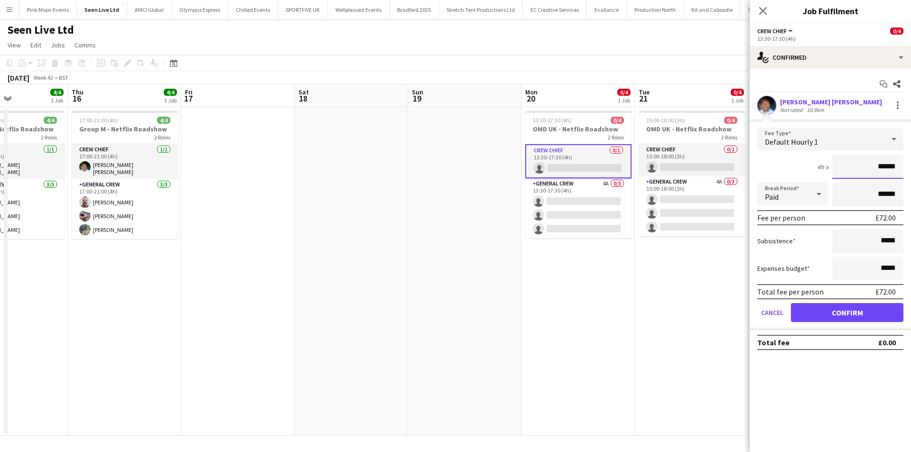
click at [849, 166] on input "******" at bounding box center [867, 167] width 71 height 24
click at [850, 166] on input "******" at bounding box center [867, 167] width 71 height 24
drag, startPoint x: 850, startPoint y: 166, endPoint x: 922, endPoint y: 167, distance: 72.6
click at [911, 167] on html "Menu Boards Boards Boards All jobs Status Workforce Workforce My Workforce Recr…" at bounding box center [455, 226] width 911 height 452
type input "***"
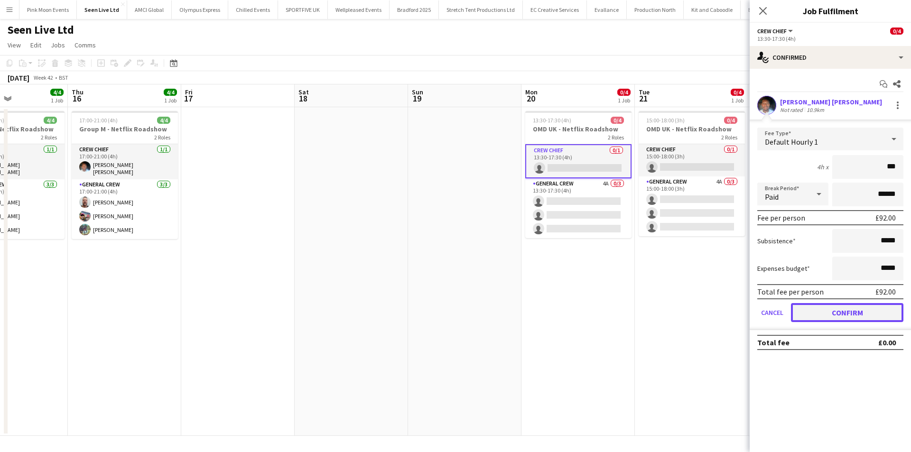
click at [827, 309] on button "Confirm" at bounding box center [847, 312] width 112 height 19
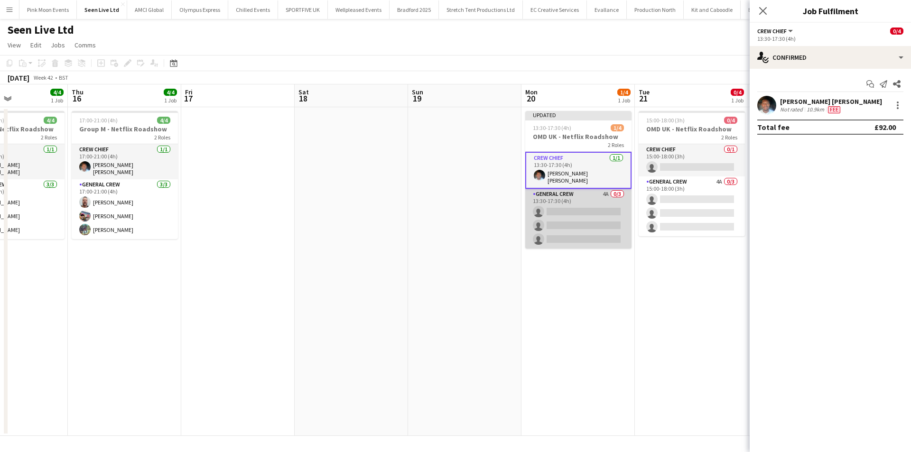
click at [570, 218] on app-card-role "General Crew 4A 0/3 13:30-17:30 (4h) single-neutral-actions single-neutral-acti…" at bounding box center [578, 219] width 106 height 60
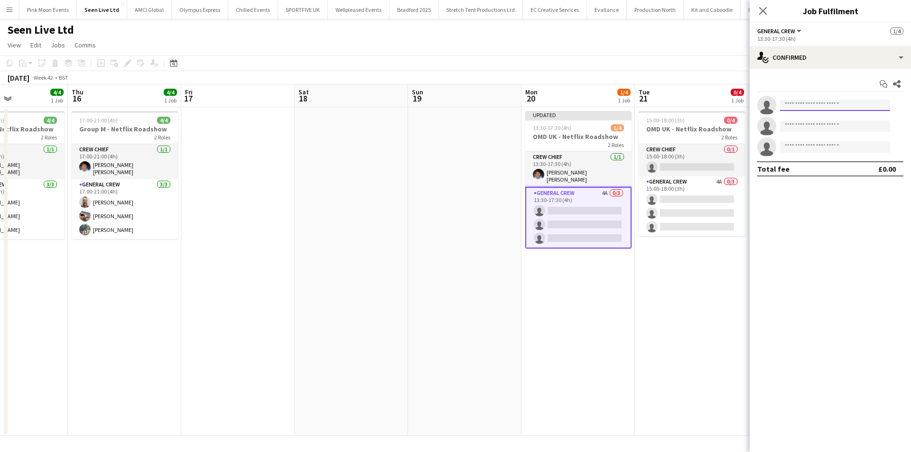
click at [832, 109] on input at bounding box center [835, 105] width 110 height 11
type input "******"
click at [830, 123] on span "blackteeink@gmail.com" at bounding box center [835, 127] width 95 height 8
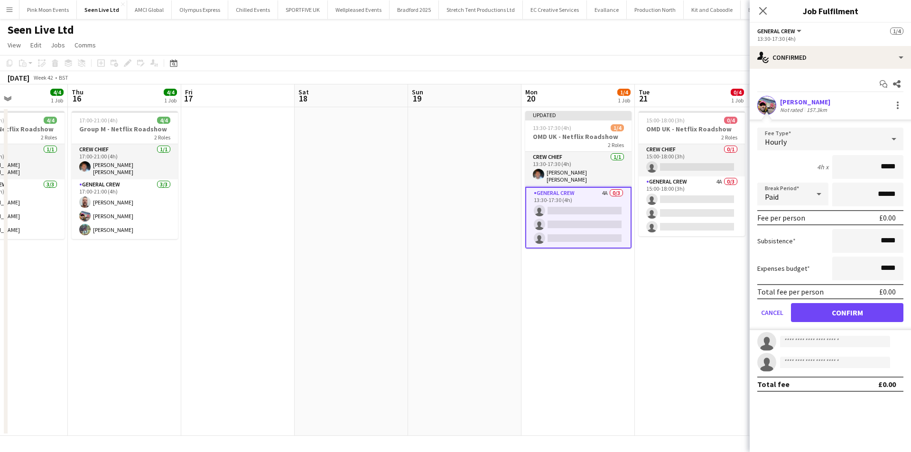
drag, startPoint x: 867, startPoint y: 176, endPoint x: 935, endPoint y: 176, distance: 68.8
click at [911, 176] on html "Menu Boards Boards Boards All jobs Status Workforce Workforce My Workforce Recr…" at bounding box center [455, 226] width 911 height 452
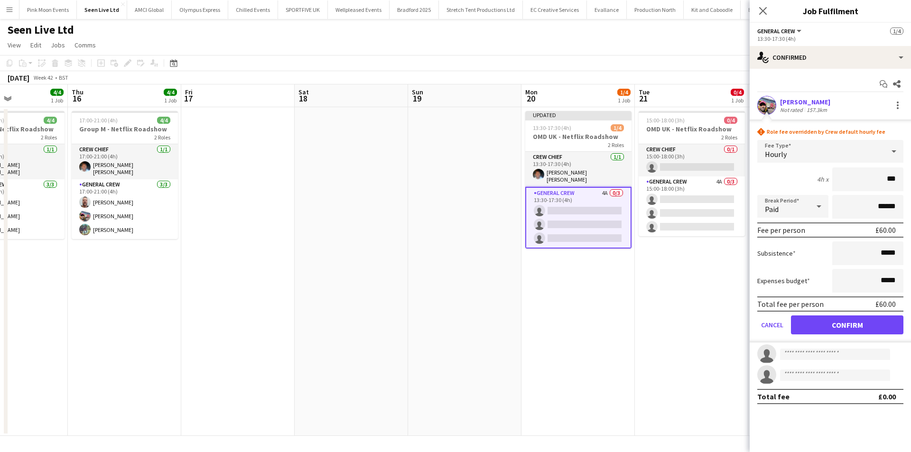
type input "***"
click at [821, 323] on button "Confirm" at bounding box center [847, 325] width 112 height 19
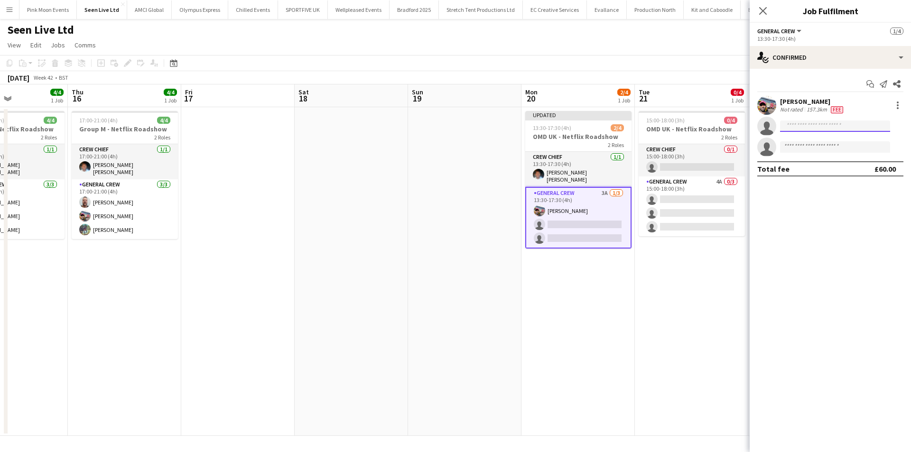
click at [796, 130] on input at bounding box center [835, 126] width 110 height 11
type input "***"
click at [802, 143] on span "Ona Ajala" at bounding box center [815, 140] width 55 height 8
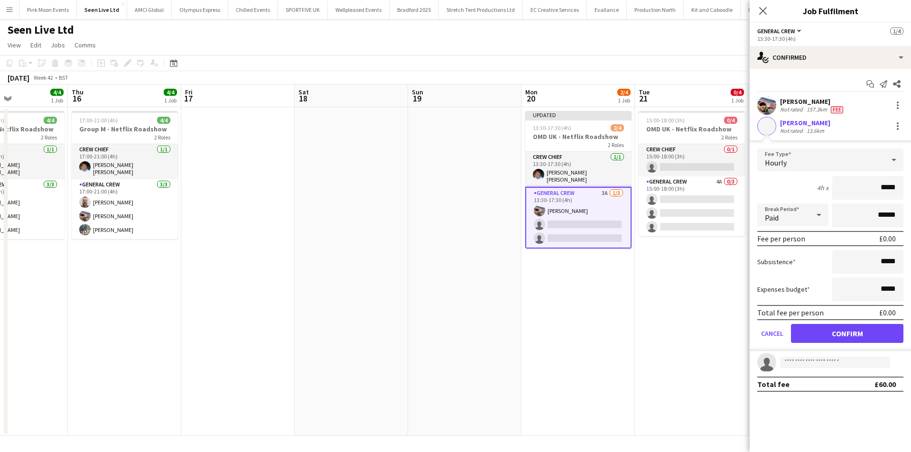
drag, startPoint x: 843, startPoint y: 179, endPoint x: 944, endPoint y: 186, distance: 100.3
click at [911, 186] on html "Menu Boards Boards Boards All jobs Status Workforce Workforce My Workforce Recr…" at bounding box center [455, 226] width 911 height 452
type input "***"
drag, startPoint x: 851, startPoint y: 338, endPoint x: 844, endPoint y: 313, distance: 26.0
click at [851, 338] on button "Confirm" at bounding box center [847, 333] width 112 height 19
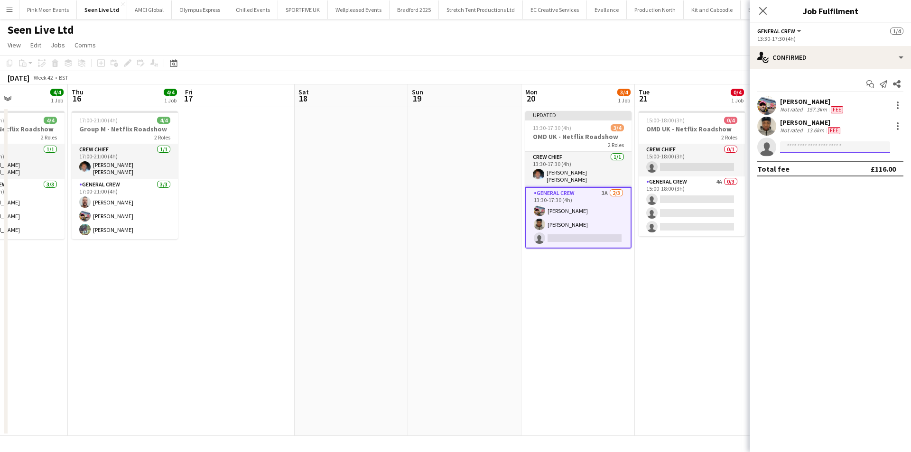
click at [804, 147] on input at bounding box center [835, 146] width 110 height 11
type input "****"
click at [795, 169] on span "nntsiomo@gmail.com" at bounding box center [835, 169] width 95 height 8
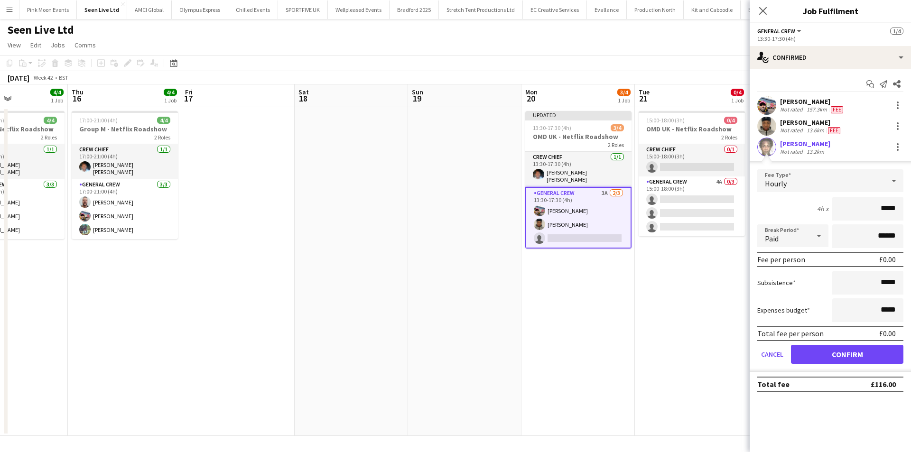
drag, startPoint x: 925, startPoint y: 217, endPoint x: 930, endPoint y: 217, distance: 5.2
click at [911, 217] on html "Menu Boards Boards Boards All jobs Status Workforce Workforce My Workforce Recr…" at bounding box center [455, 226] width 911 height 452
type input "***"
click at [828, 356] on button "Confirm" at bounding box center [847, 354] width 112 height 19
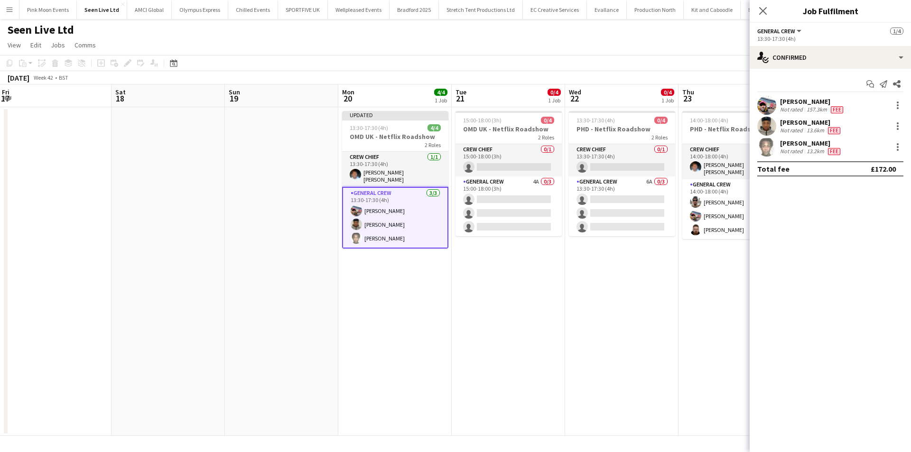
drag, startPoint x: 692, startPoint y: 322, endPoint x: 511, endPoint y: 318, distance: 180.4
click at [515, 323] on app-calendar-viewport "Mon 13 Tue 14 Wed 15 4/4 1 Job Thu 16 4/4 1 Job Fri 17 Sat 18 Sun 19 Mon 20 4/4…" at bounding box center [455, 260] width 911 height 352
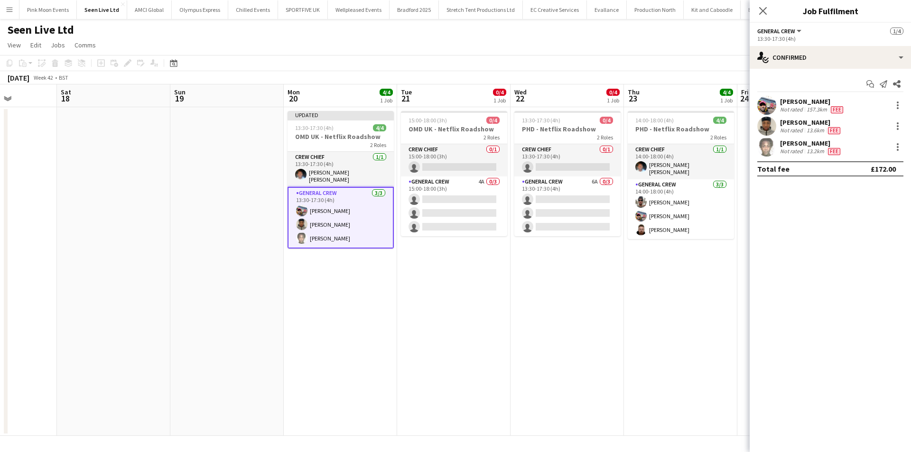
drag, startPoint x: 550, startPoint y: 307, endPoint x: 466, endPoint y: 262, distance: 95.1
click at [501, 302] on app-calendar-viewport "Wed 15 4/4 1 Job Thu 16 4/4 1 Job Fri 17 Sat 18 Sun 19 Mon 20 4/4 1 Job Tue 21 …" at bounding box center [455, 260] width 911 height 352
click at [457, 171] on app-card-role "Crew Chief 0/1 15:00-18:00 (3h) single-neutral-actions" at bounding box center [453, 160] width 106 height 32
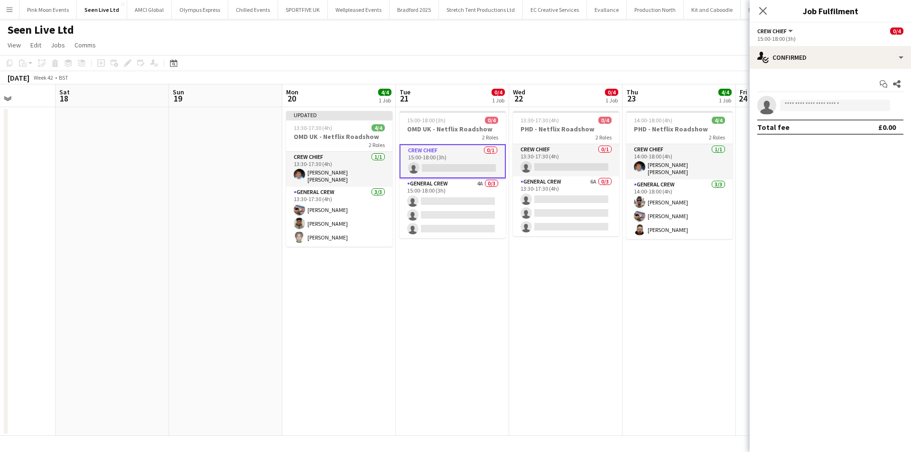
click at [796, 112] on app-invite-slot "single-neutral-actions" at bounding box center [830, 105] width 161 height 19
click at [799, 106] on input at bounding box center [835, 105] width 110 height 11
type input "****"
click at [814, 133] on span "+447940531440" at bounding box center [835, 135] width 95 height 8
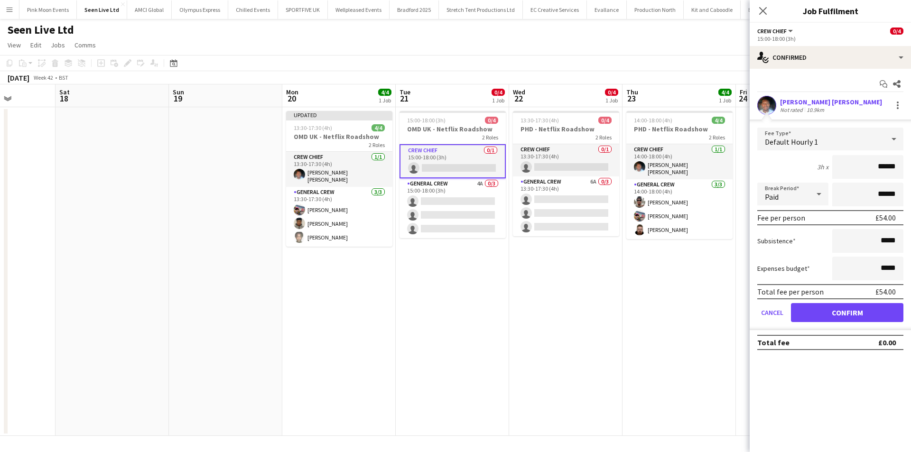
drag, startPoint x: 852, startPoint y: 170, endPoint x: 945, endPoint y: 170, distance: 92.6
click at [911, 170] on html "Menu Boards Boards Boards All jobs Status Workforce Workforce My Workforce Recr…" at bounding box center [455, 226] width 911 height 452
type input "***"
click at [851, 304] on button "Confirm" at bounding box center [847, 312] width 112 height 19
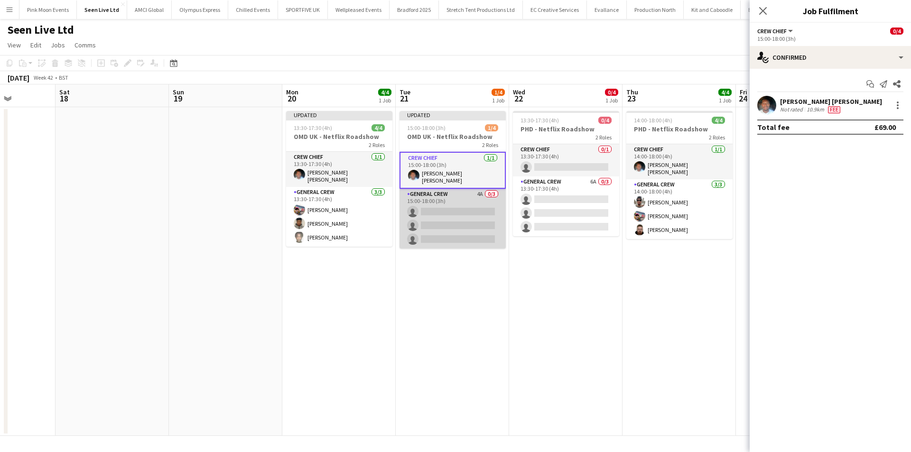
click at [433, 210] on app-card-role "General Crew 4A 0/3 15:00-18:00 (3h) single-neutral-actions single-neutral-acti…" at bounding box center [453, 219] width 106 height 60
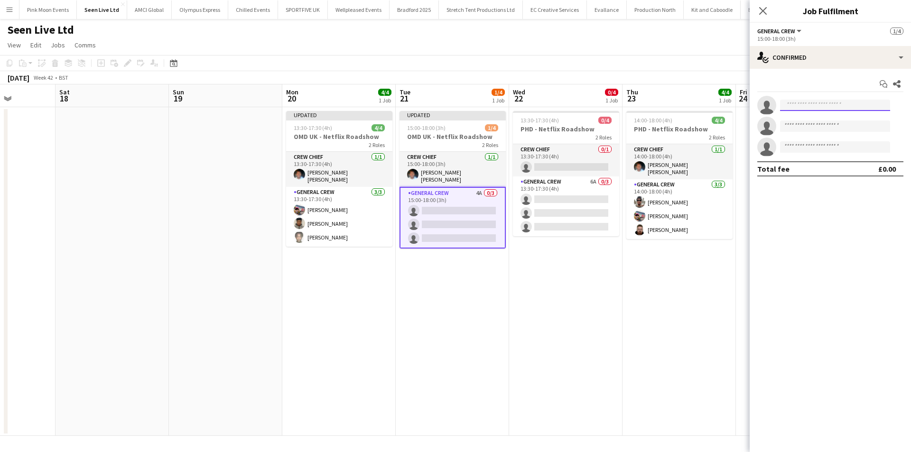
click at [799, 106] on input at bounding box center [835, 105] width 110 height 11
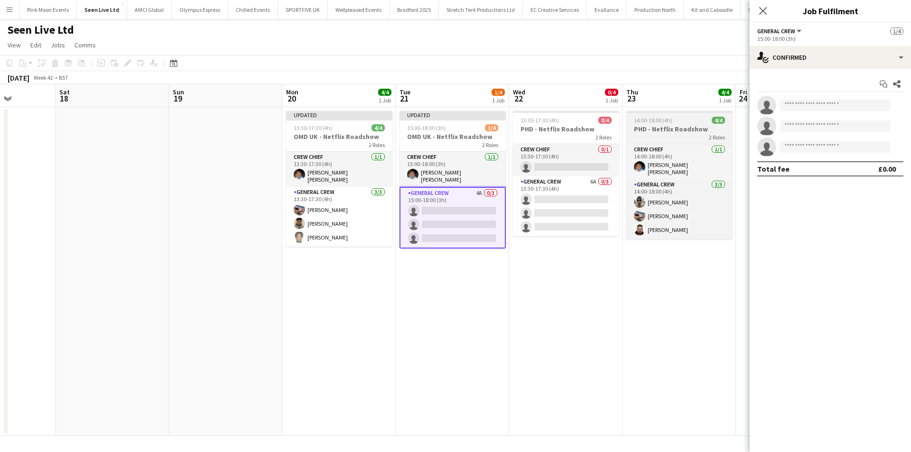
click at [651, 118] on span "14:00-18:00 (4h)" at bounding box center [653, 120] width 38 height 7
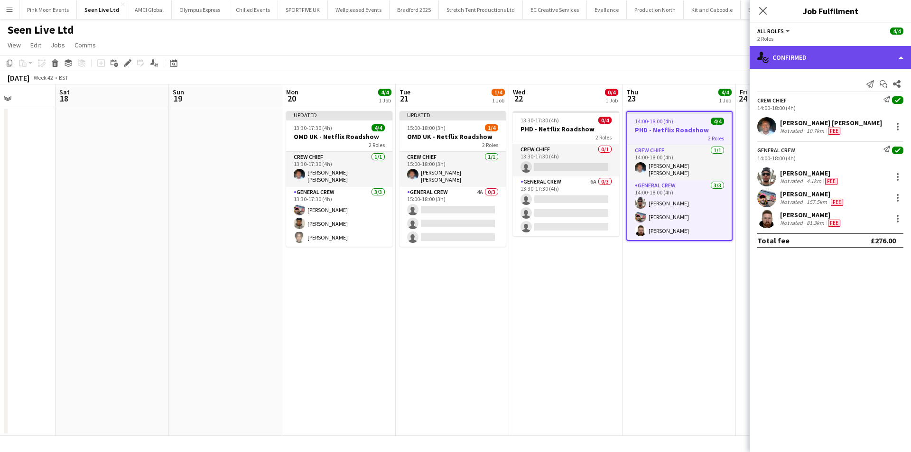
click at [809, 62] on div "single-neutral-actions-check-2 Confirmed" at bounding box center [830, 57] width 161 height 23
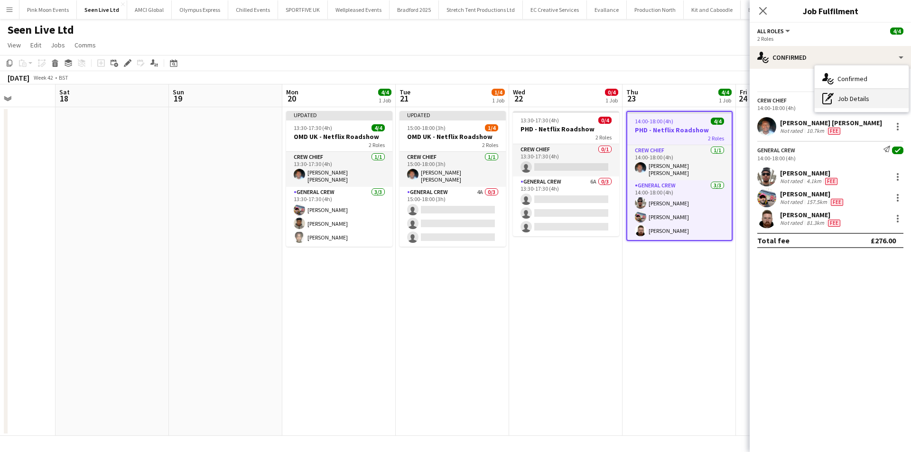
click at [838, 100] on div "pen-write Job Details" at bounding box center [862, 98] width 94 height 19
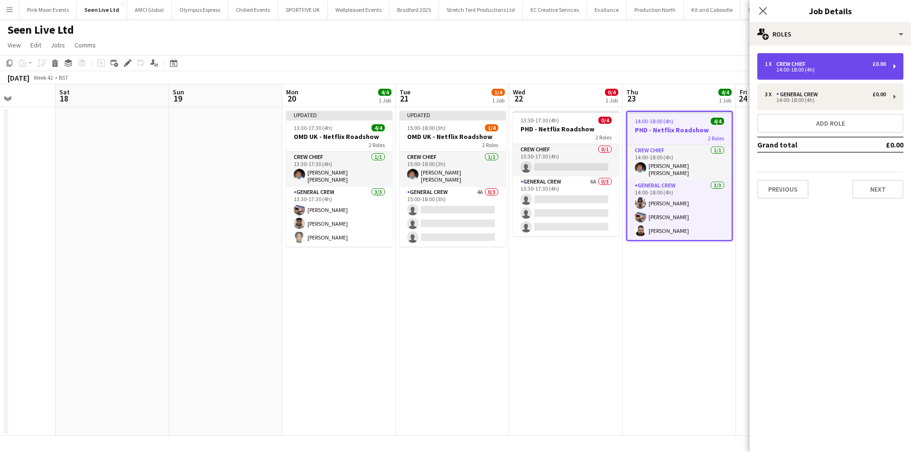
click at [777, 65] on div "Crew Chief" at bounding box center [792, 64] width 33 height 7
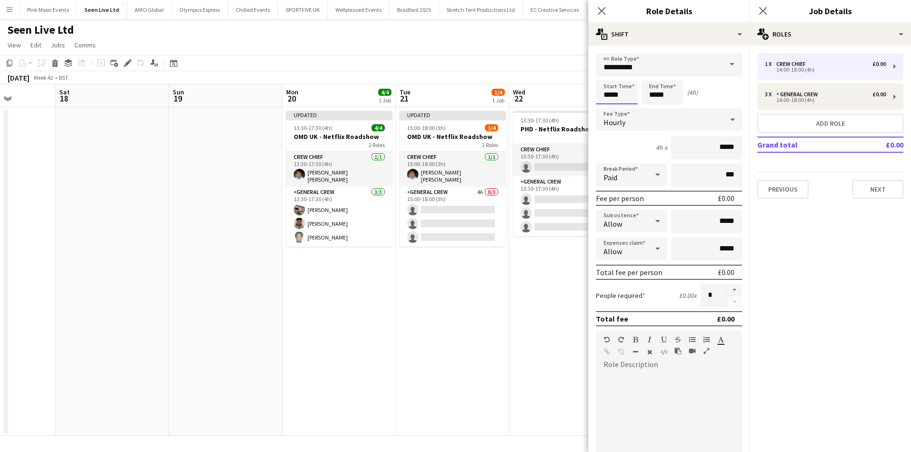
click at [609, 100] on input "*****" at bounding box center [617, 93] width 42 height 24
type input "*****"
click at [610, 78] on div at bounding box center [607, 75] width 19 height 9
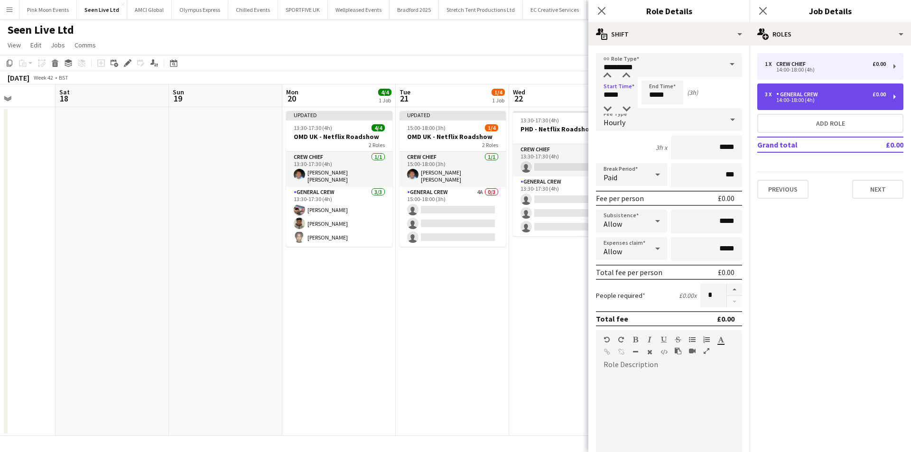
click at [782, 94] on div "General Crew" at bounding box center [799, 94] width 46 height 7
type input "**********"
type input "*****"
type input "*"
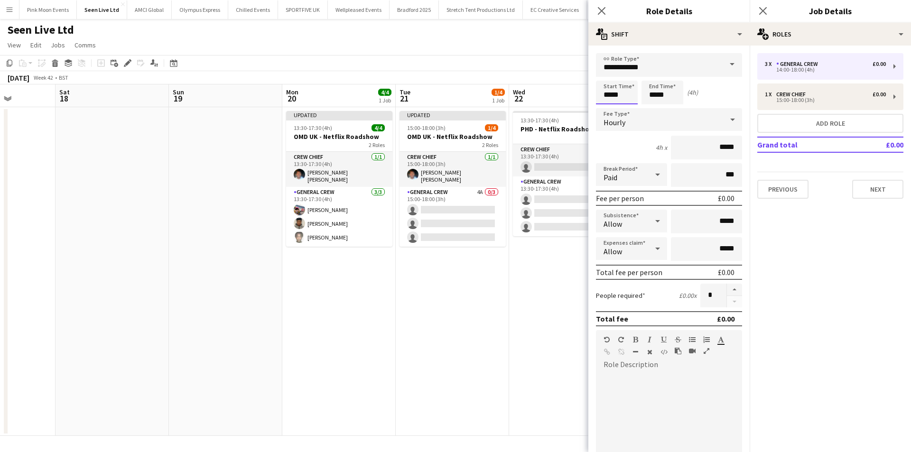
click at [623, 96] on input "*****" at bounding box center [617, 93] width 42 height 24
type input "*****"
click at [608, 80] on div at bounding box center [607, 75] width 19 height 9
click at [596, 9] on app-icon "Close pop-in" at bounding box center [602, 11] width 14 height 14
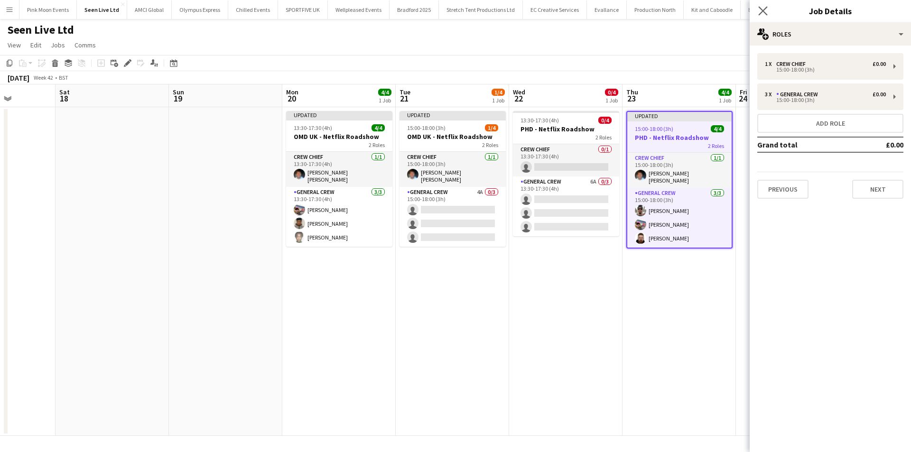
click at [767, 14] on icon "Close pop-in" at bounding box center [762, 10] width 9 height 9
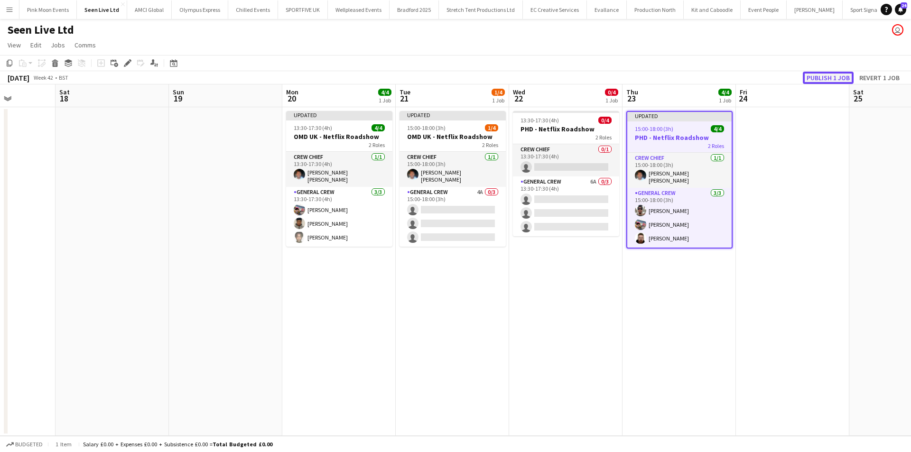
click at [839, 76] on button "Publish 1 job" at bounding box center [828, 78] width 51 height 12
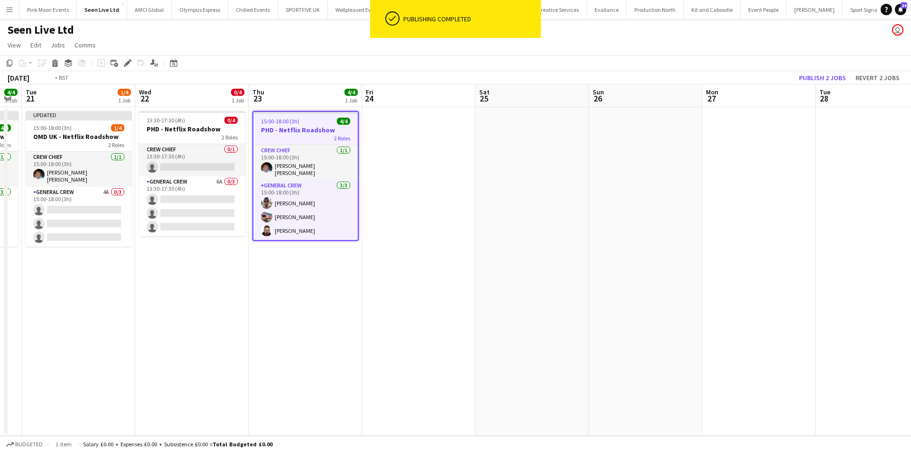
drag, startPoint x: 563, startPoint y: 333, endPoint x: 318, endPoint y: 312, distance: 245.4
click at [216, 352] on app-calendar-viewport "Fri 17 Sat 18 Sun 19 Mon 20 4/4 1 Job Tue 21 1/4 1 Job Wed 22 0/4 1 Job Thu 23 …" at bounding box center [455, 260] width 911 height 352
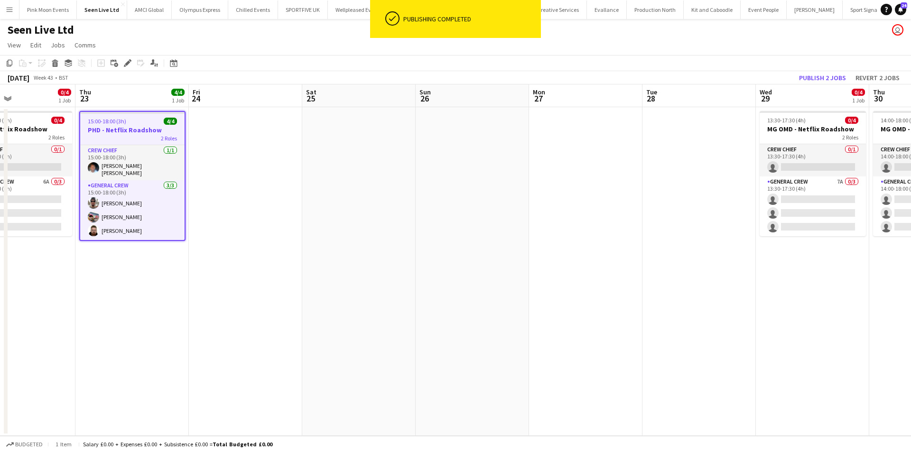
drag, startPoint x: 284, startPoint y: 308, endPoint x: 271, endPoint y: 311, distance: 13.7
click at [271, 311] on app-calendar-viewport "Sun 19 Mon 20 4/4 1 Job Tue 21 1/4 1 Job Wed 22 0/4 1 Job Thu 23 4/4 1 Job Fri …" at bounding box center [455, 260] width 911 height 352
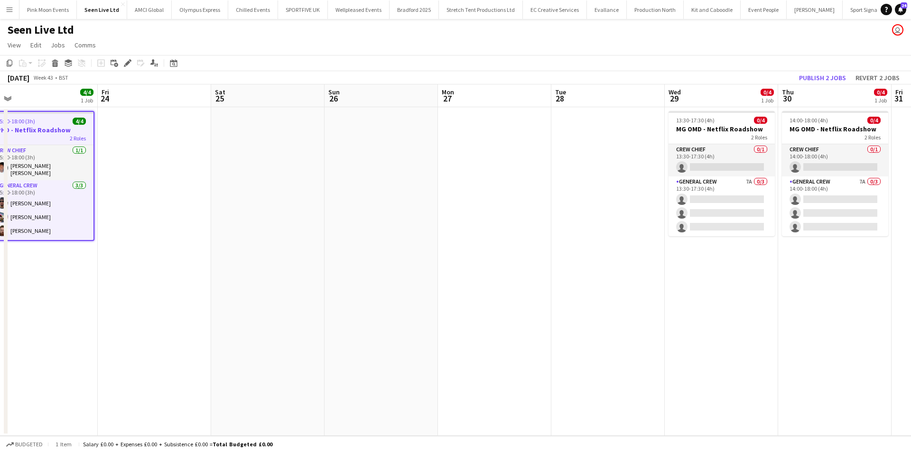
scroll to position [0, 470]
drag, startPoint x: 432, startPoint y: 310, endPoint x: 403, endPoint y: 317, distance: 30.2
click at [403, 317] on app-calendar-viewport "Sun 19 Mon 20 4/4 1 Job Tue 21 1/4 1 Job Wed 22 0/4 1 Job Thu 23 4/4 1 Job Fri …" at bounding box center [455, 260] width 911 height 352
click at [872, 78] on button "Revert 2 jobs" at bounding box center [878, 78] width 52 height 12
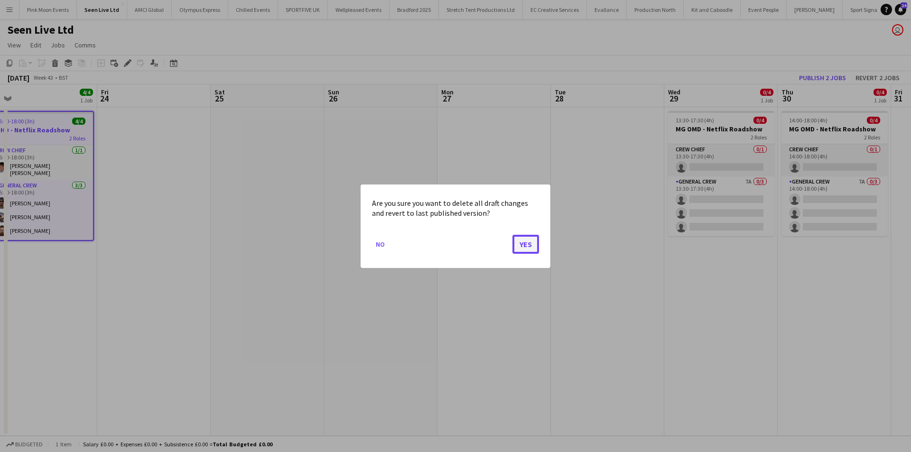
click at [528, 241] on button "Yes" at bounding box center [526, 243] width 27 height 19
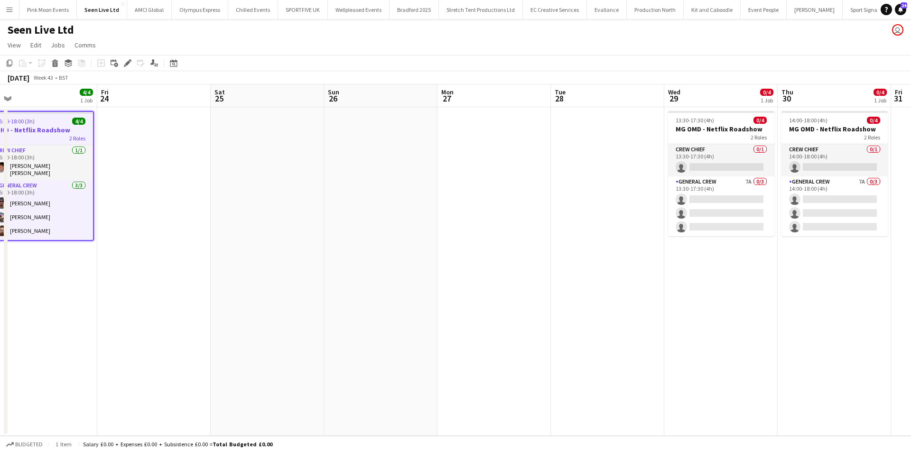
scroll to position [0, 440]
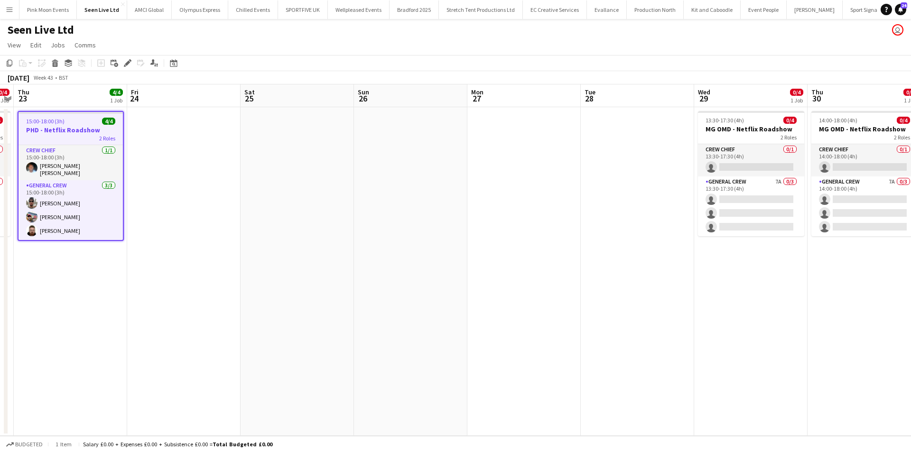
drag, startPoint x: 449, startPoint y: 285, endPoint x: 479, endPoint y: 282, distance: 30.0
click at [479, 282] on app-calendar-viewport "Sun 19 Mon 20 0/4 1 Job Tue 21 0/4 1 Job Wed 22 0/4 1 Job Thu 23 4/4 1 Job Fri …" at bounding box center [455, 260] width 911 height 352
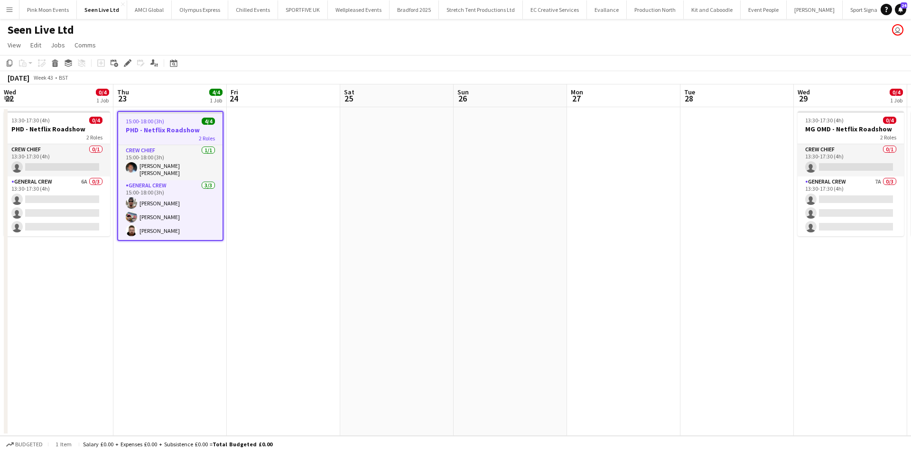
drag, startPoint x: 268, startPoint y: 374, endPoint x: 365, endPoint y: 355, distance: 98.2
click at [368, 355] on app-calendar-viewport "Sun 19 Mon 20 0/4 1 Job Tue 21 0/4 1 Job Wed 22 0/4 1 Job Thu 23 4/4 1 Job Fri …" at bounding box center [455, 260] width 911 height 352
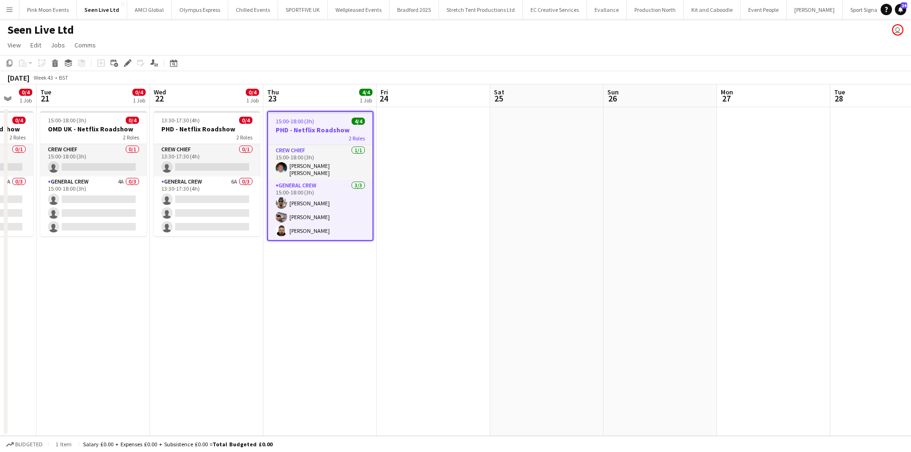
drag, startPoint x: 346, startPoint y: 354, endPoint x: 479, endPoint y: 337, distance: 134.5
click at [479, 337] on app-calendar-viewport "Sun 19 Mon 20 0/4 1 Job Tue 21 0/4 1 Job Wed 22 0/4 1 Job Thu 23 4/4 1 Job Fri …" at bounding box center [455, 260] width 911 height 352
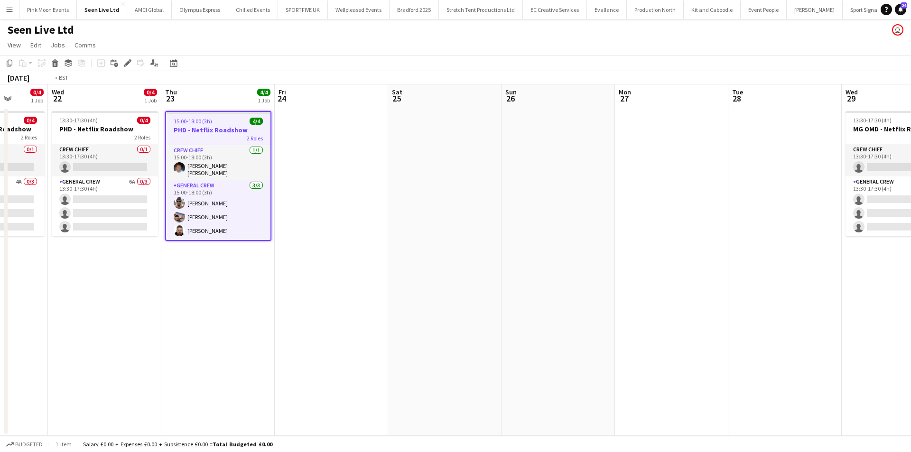
drag, startPoint x: 404, startPoint y: 316, endPoint x: 519, endPoint y: 316, distance: 114.4
click at [519, 316] on app-calendar-viewport "Sun 19 Mon 20 0/4 1 Job Tue 21 0/4 1 Job Wed 22 0/4 1 Job Thu 23 4/4 1 Job Fri …" at bounding box center [455, 260] width 911 height 352
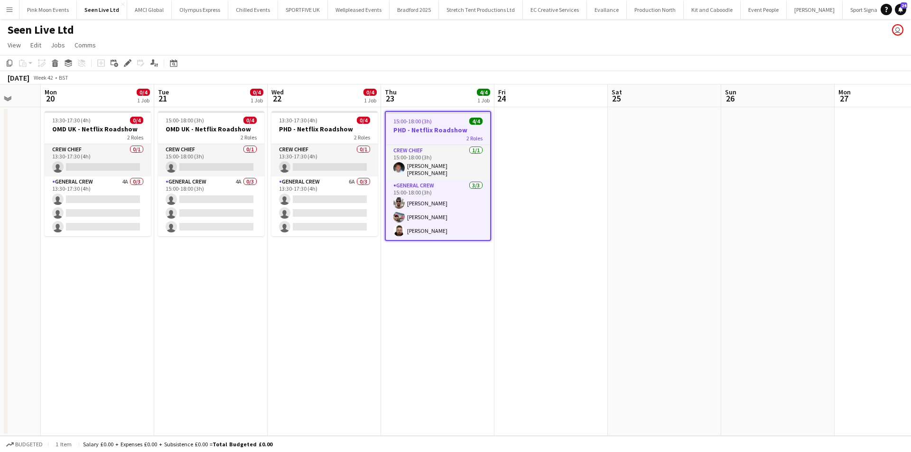
click at [379, 277] on app-calendar-viewport "Fri 17 Sat 18 Sun 19 Mon 20 0/4 1 Job Tue 21 0/4 1 Job Wed 22 0/4 1 Job Thu 23 …" at bounding box center [455, 260] width 911 height 352
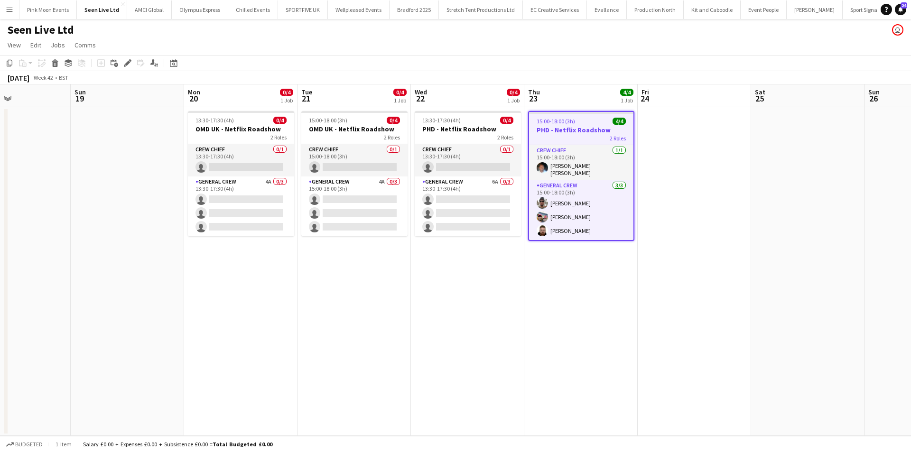
drag, startPoint x: 571, startPoint y: 291, endPoint x: 684, endPoint y: 273, distance: 114.4
click at [684, 271] on app-calendar-viewport "Thu 16 4/4 1 Job Fri 17 Sat 18 Sun 19 Mon 20 0/4 1 Job Tue 21 0/4 1 Job Wed 22 …" at bounding box center [455, 260] width 911 height 352
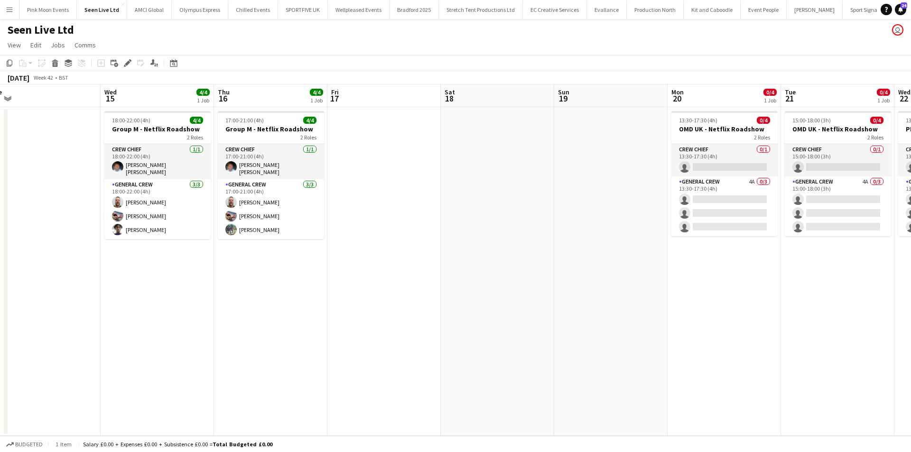
drag, startPoint x: 584, startPoint y: 307, endPoint x: 530, endPoint y: 308, distance: 53.6
click at [530, 308] on app-calendar-viewport "Sat 11 Sun 12 Mon 13 Tue 14 Wed 15 4/4 1 Job Thu 16 4/4 1 Job Fri 17 Sat 18 Sun…" at bounding box center [455, 260] width 911 height 352
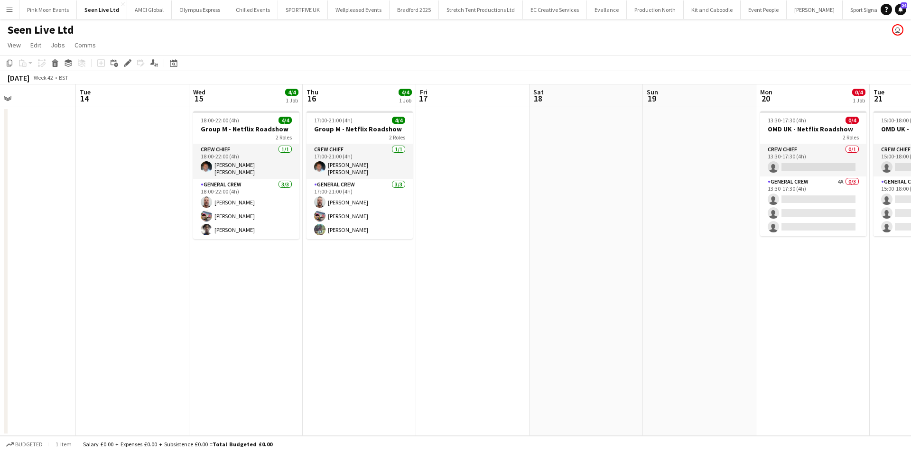
drag, startPoint x: 578, startPoint y: 287, endPoint x: 417, endPoint y: 291, distance: 160.5
click at [417, 291] on app-calendar-viewport "Sat 11 Sun 12 Mon 13 Tue 14 Wed 15 4/4 1 Job Thu 16 4/4 1 Job Fri 17 Sat 18 Sun…" at bounding box center [455, 260] width 911 height 352
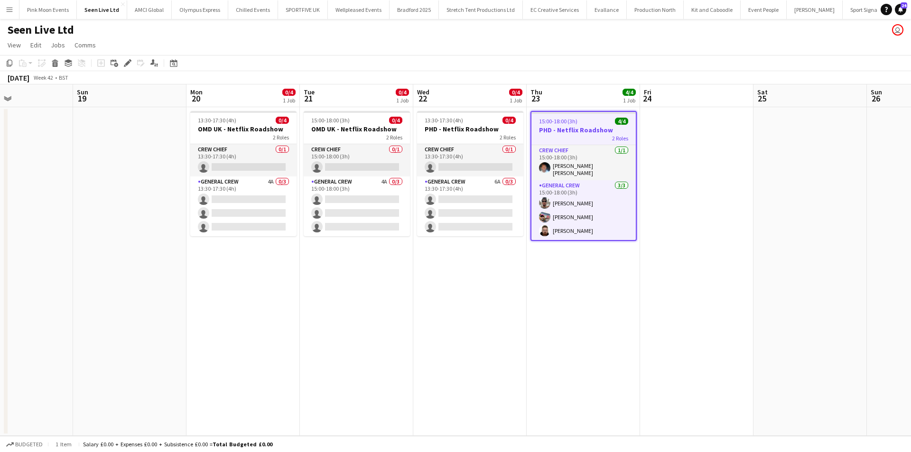
drag, startPoint x: 586, startPoint y: 249, endPoint x: 274, endPoint y: 254, distance: 311.9
click at [278, 254] on app-calendar-viewport "Wed 15 4/4 1 Job Thu 16 4/4 1 Job Fri 17 Sat 18 Sun 19 Mon 20 0/4 1 Job Tue 21 …" at bounding box center [455, 260] width 911 height 352
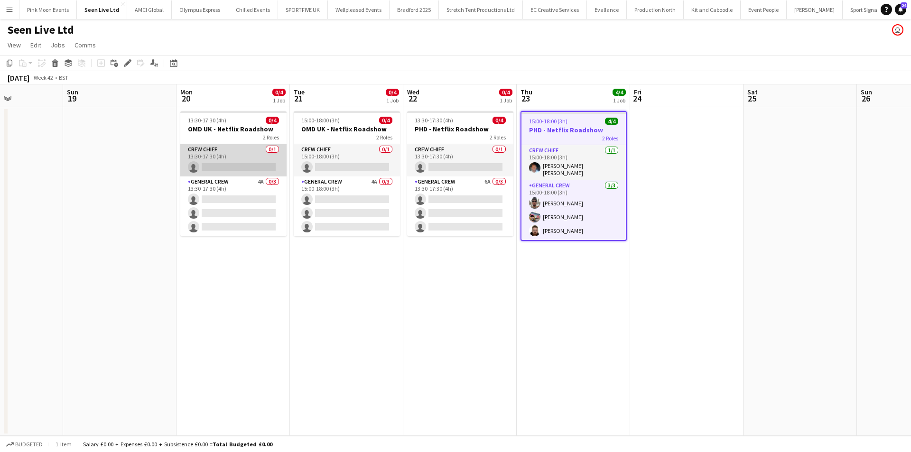
click at [229, 151] on app-card-role "Crew Chief 0/1 13:30-17:30 (4h) single-neutral-actions" at bounding box center [233, 160] width 106 height 32
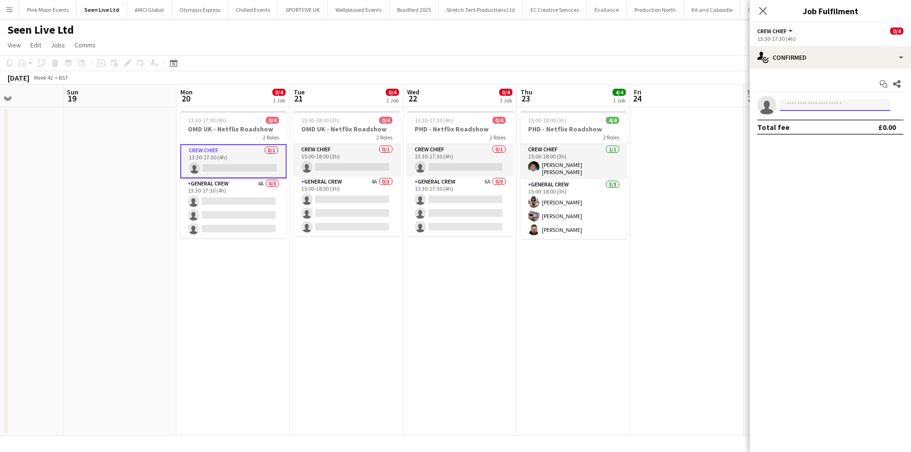
click at [816, 110] on input at bounding box center [835, 105] width 110 height 11
type input "****"
click at [881, 127] on span "fitzgerald.williams.owens@hotmail.co.uk" at bounding box center [835, 127] width 95 height 8
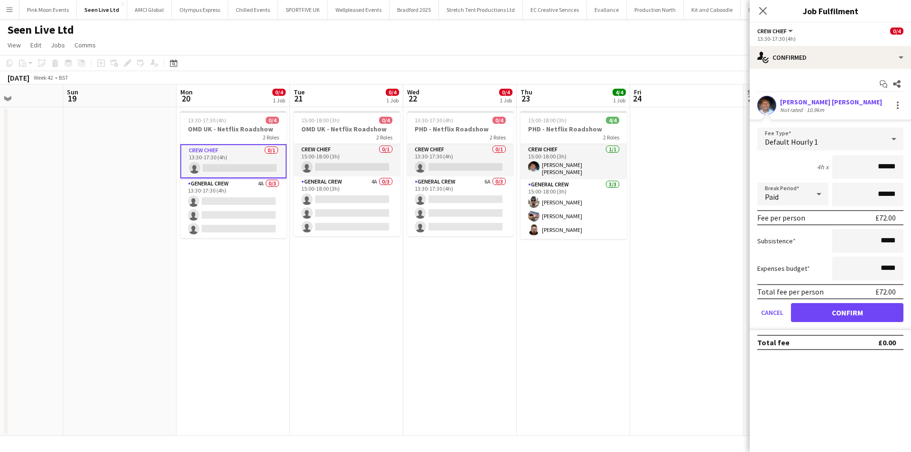
drag, startPoint x: 870, startPoint y: 174, endPoint x: 906, endPoint y: 167, distance: 35.8
click at [906, 167] on form "Fee Type Default Hourly 1 4h x ****** Break Period Paid ****** Fee per person £…" at bounding box center [830, 229] width 161 height 203
type input "***"
click at [851, 311] on button "Confirm" at bounding box center [847, 312] width 112 height 19
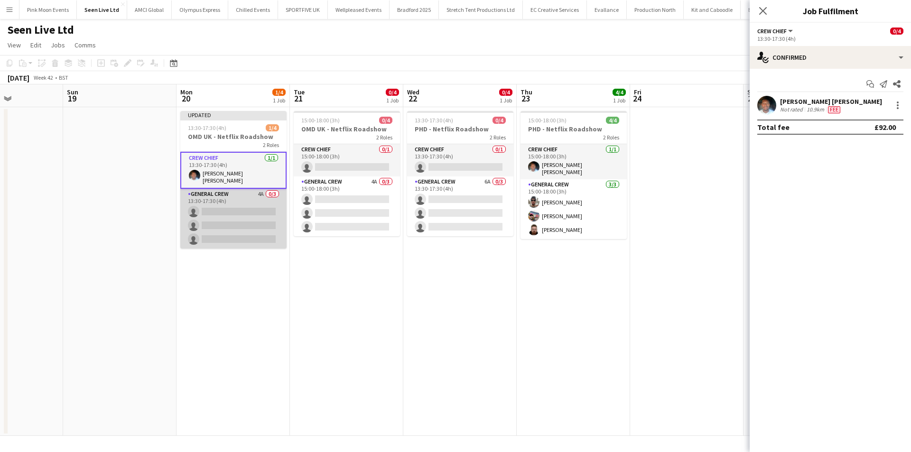
click at [262, 210] on app-card-role "General Crew 4A 0/3 13:30-17:30 (4h) single-neutral-actions single-neutral-acti…" at bounding box center [233, 219] width 106 height 60
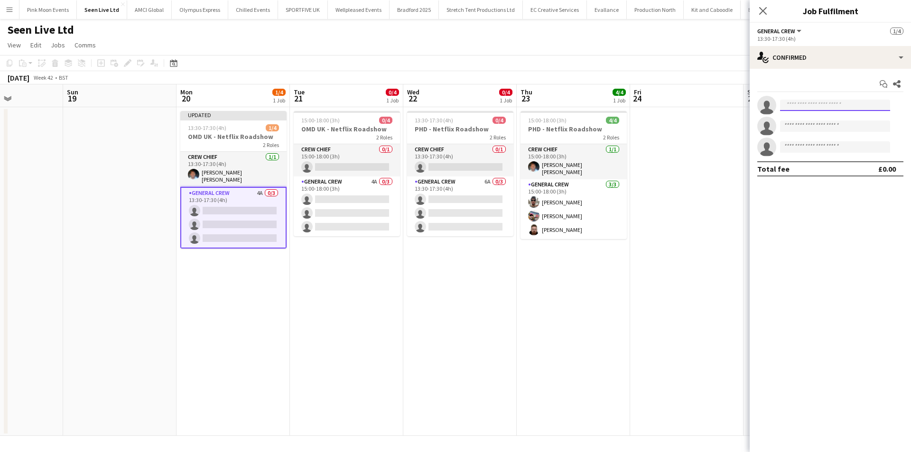
click at [809, 109] on input at bounding box center [835, 105] width 110 height 11
type input "*****"
click at [851, 129] on span "blackteeink@gmail.com" at bounding box center [835, 127] width 95 height 8
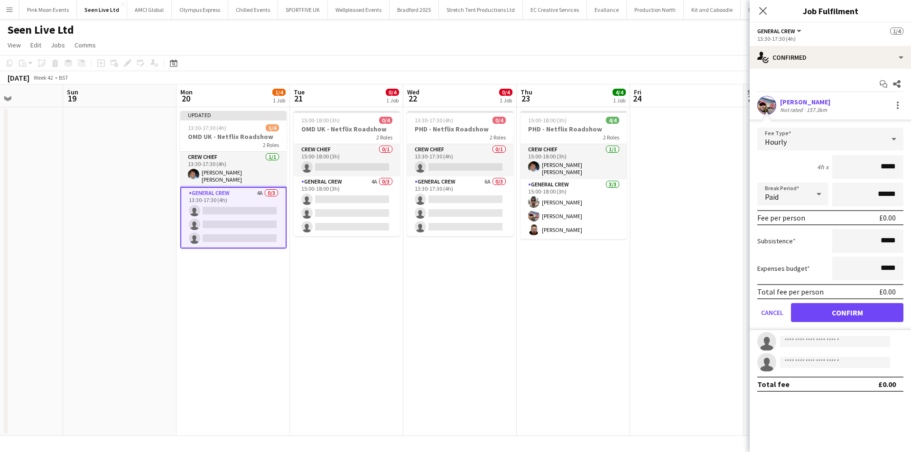
drag, startPoint x: 872, startPoint y: 157, endPoint x: 916, endPoint y: 156, distance: 43.7
click at [911, 156] on html "Menu Boards Boards Boards All jobs Status Workforce Workforce My Workforce Recr…" at bounding box center [455, 226] width 911 height 452
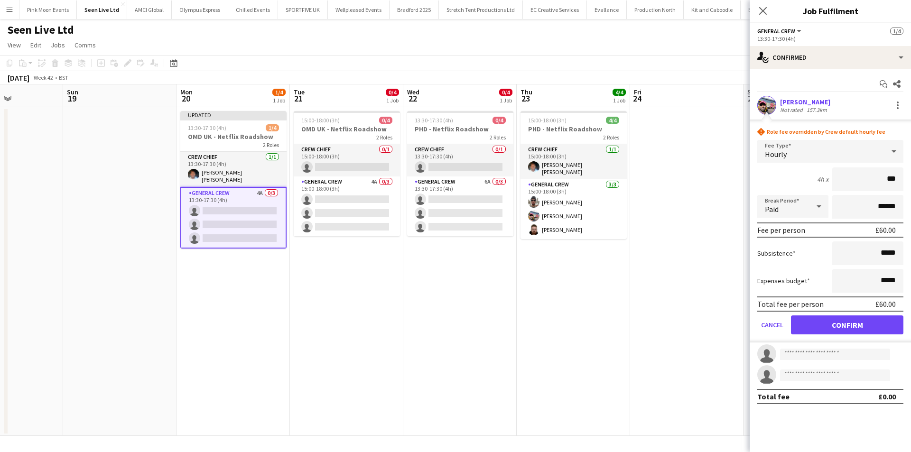
type input "***"
click at [865, 318] on button "Confirm" at bounding box center [847, 325] width 112 height 19
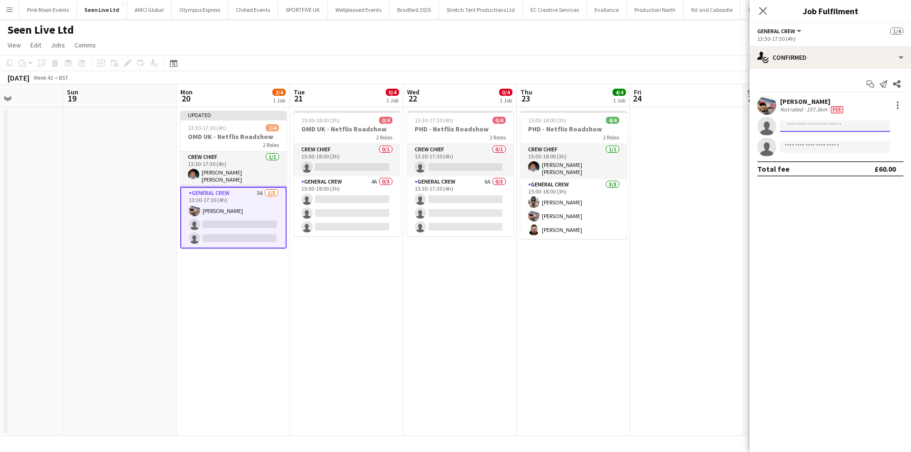
click at [815, 126] on input at bounding box center [835, 126] width 110 height 11
type input "***"
click at [808, 148] on span "onaoluwa6@gmail.com" at bounding box center [835, 148] width 95 height 8
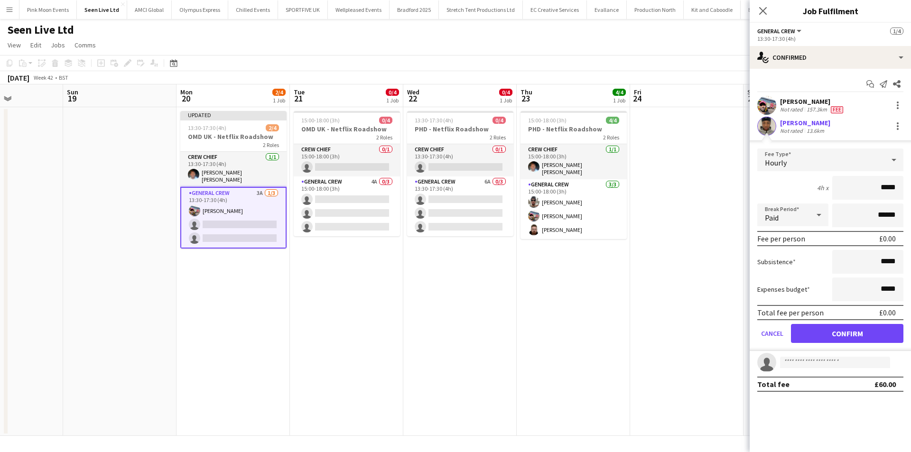
drag, startPoint x: 869, startPoint y: 193, endPoint x: 925, endPoint y: 191, distance: 56.5
click at [911, 191] on html "Menu Boards Boards Boards All jobs Status Workforce Workforce My Workforce Recr…" at bounding box center [455, 226] width 911 height 452
type input "***"
click at [837, 327] on button "Confirm" at bounding box center [847, 333] width 112 height 19
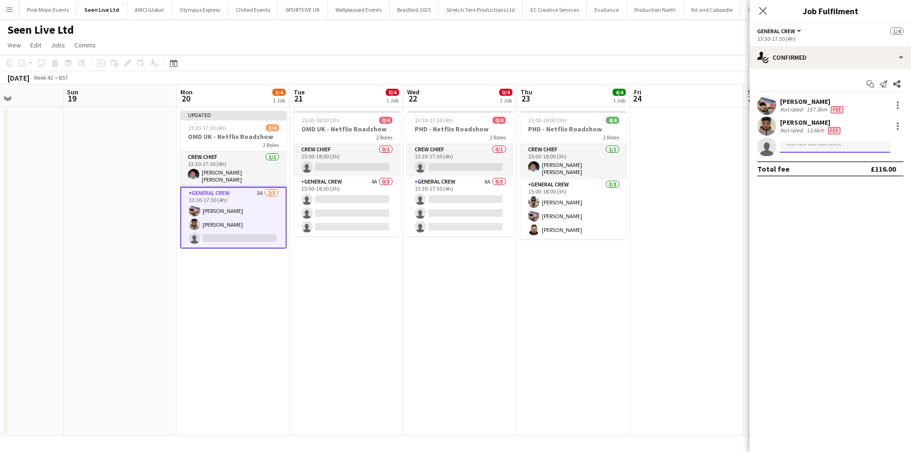
click at [809, 152] on input at bounding box center [835, 146] width 110 height 11
type input "****"
click at [809, 158] on span "Neil Ntsiomo" at bounding box center [815, 161] width 55 height 8
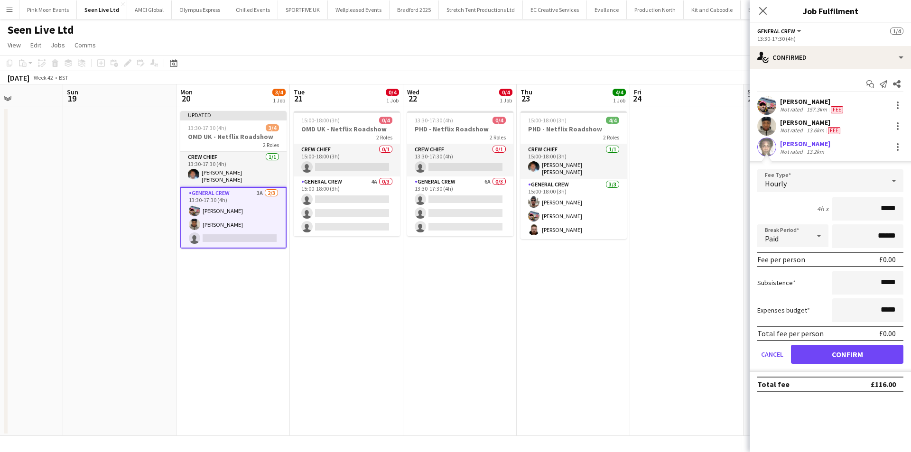
drag, startPoint x: 863, startPoint y: 207, endPoint x: 917, endPoint y: 208, distance: 54.1
click at [911, 208] on html "Menu Boards Boards Boards All jobs Status Workforce Workforce My Workforce Recr…" at bounding box center [455, 226] width 911 height 452
type input "***"
click at [826, 361] on button "Confirm" at bounding box center [847, 354] width 112 height 19
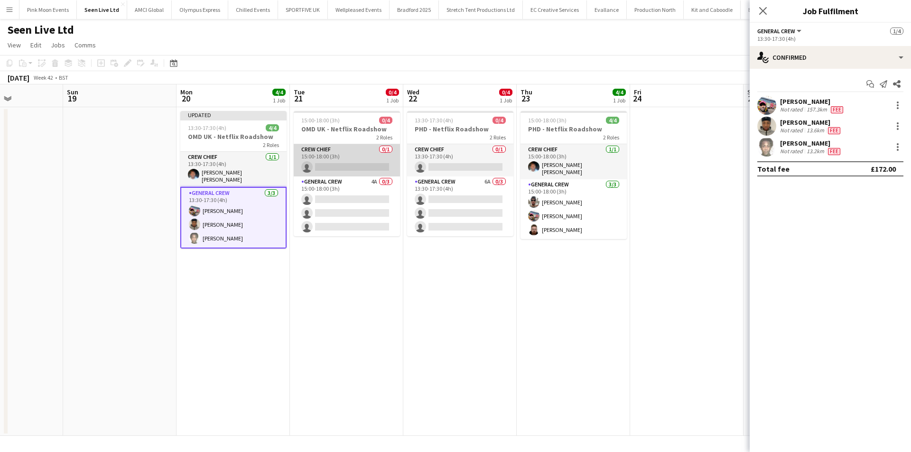
click at [367, 163] on app-card-role "Crew Chief 0/1 15:00-18:00 (3h) single-neutral-actions" at bounding box center [347, 160] width 106 height 32
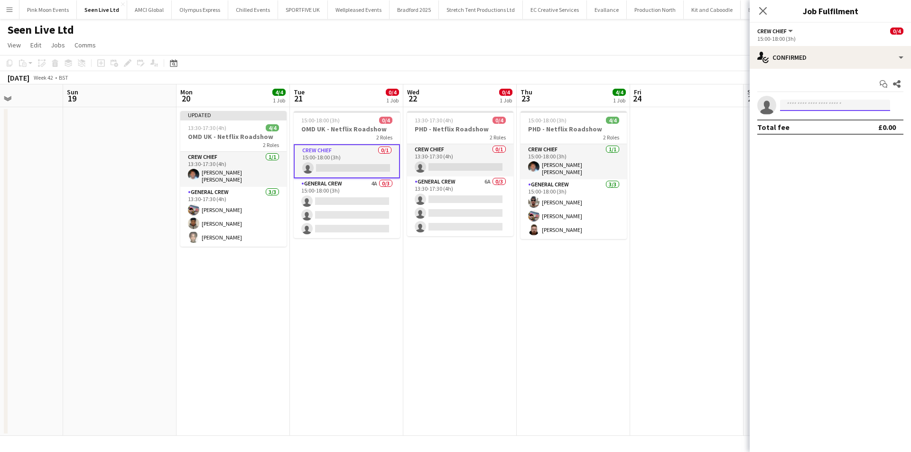
click at [799, 108] on input at bounding box center [835, 105] width 110 height 11
type input "****"
click at [807, 119] on span "Fitzgerald Williams-Owens" at bounding box center [820, 119] width 65 height 8
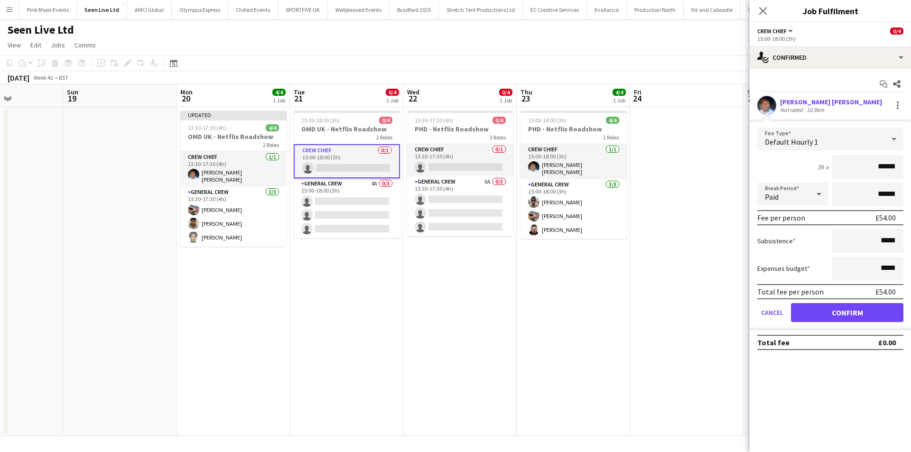
drag, startPoint x: 853, startPoint y: 168, endPoint x: 950, endPoint y: 166, distance: 96.4
click at [911, 166] on html "Menu Boards Boards Boards All jobs Status Workforce Workforce My Workforce Recr…" at bounding box center [455, 226] width 911 height 452
type input "***"
click at [861, 306] on button "Confirm" at bounding box center [847, 312] width 112 height 19
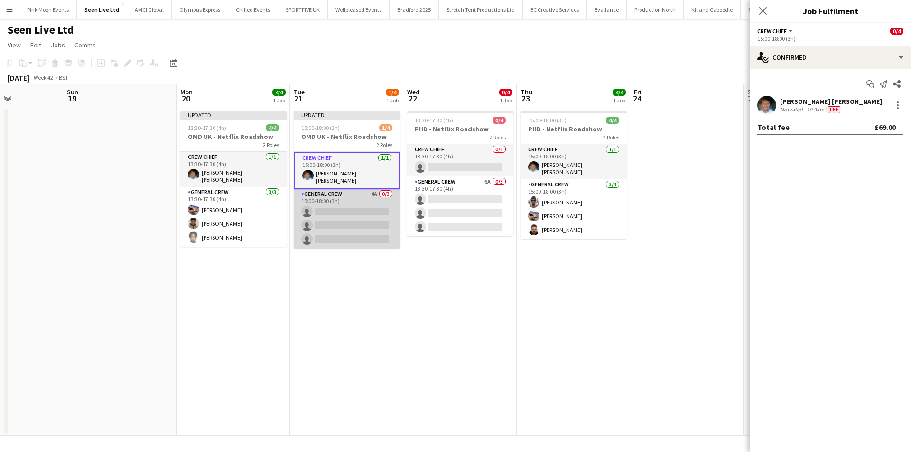
click at [340, 237] on app-card-role "General Crew 4A 0/3 15:00-18:00 (3h) single-neutral-actions single-neutral-acti…" at bounding box center [347, 219] width 106 height 60
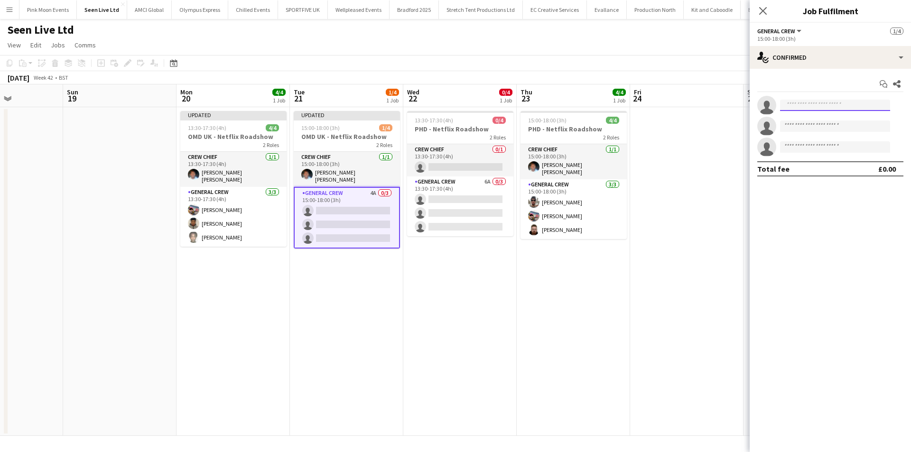
click at [814, 103] on input at bounding box center [835, 105] width 110 height 11
type input "******"
click at [811, 131] on span "+447597654694" at bounding box center [835, 135] width 95 height 8
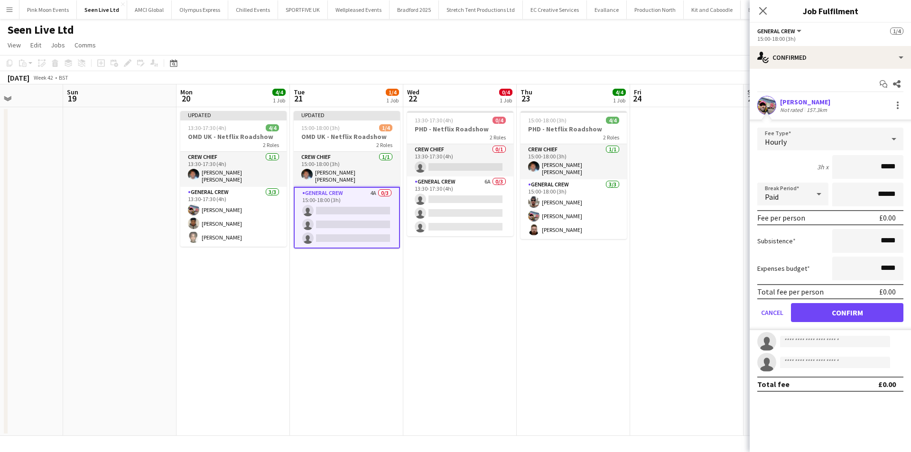
drag, startPoint x: 858, startPoint y: 170, endPoint x: 933, endPoint y: 166, distance: 74.6
click at [911, 166] on html "Menu Boards Boards Boards All jobs Status Workforce Workforce My Workforce Recr…" at bounding box center [455, 226] width 911 height 452
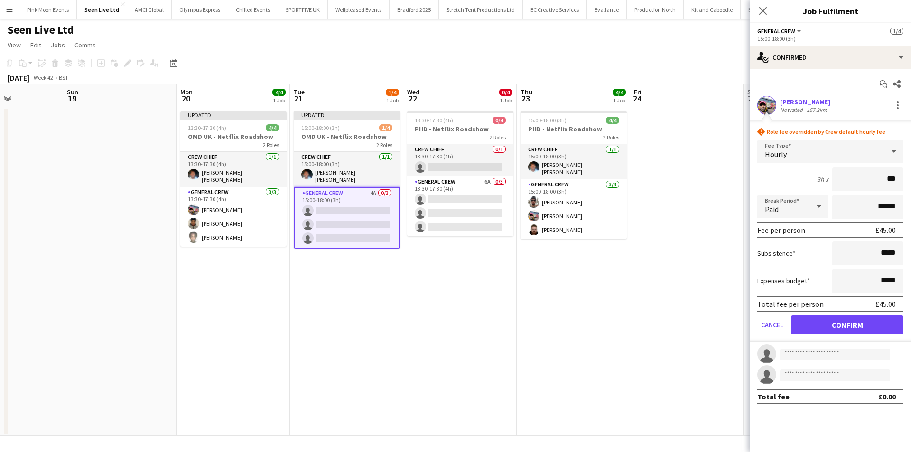
type input "***"
click at [854, 318] on button "Confirm" at bounding box center [847, 325] width 112 height 19
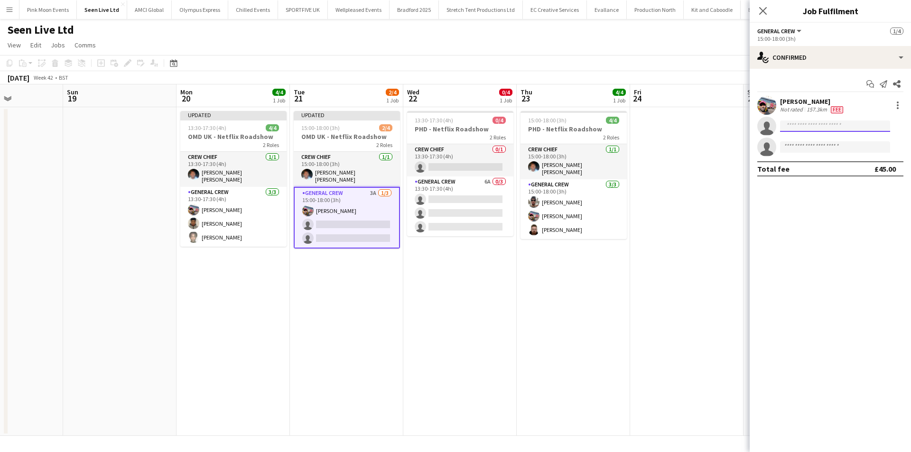
click at [800, 123] on input at bounding box center [835, 126] width 110 height 11
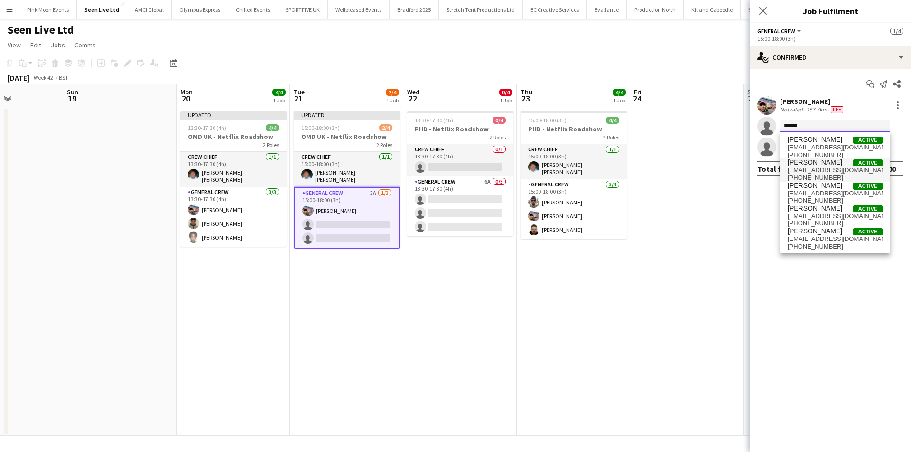
type input "******"
click at [823, 167] on span "thomasjf04@gmail.com" at bounding box center [835, 171] width 95 height 8
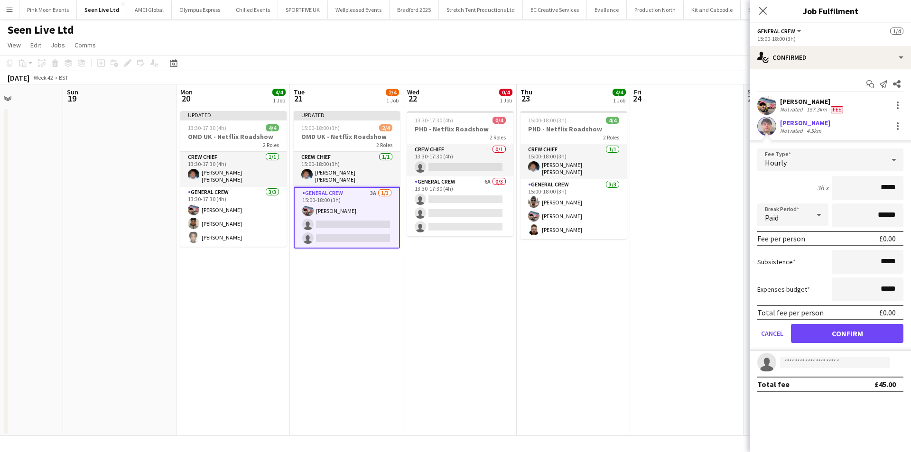
drag, startPoint x: 870, startPoint y: 190, endPoint x: 977, endPoint y: 187, distance: 107.3
click at [911, 187] on html "Menu Boards Boards Boards All jobs Status Workforce Workforce My Workforce Recr…" at bounding box center [455, 226] width 911 height 452
type input "***"
click at [873, 339] on button "Confirm" at bounding box center [847, 333] width 112 height 19
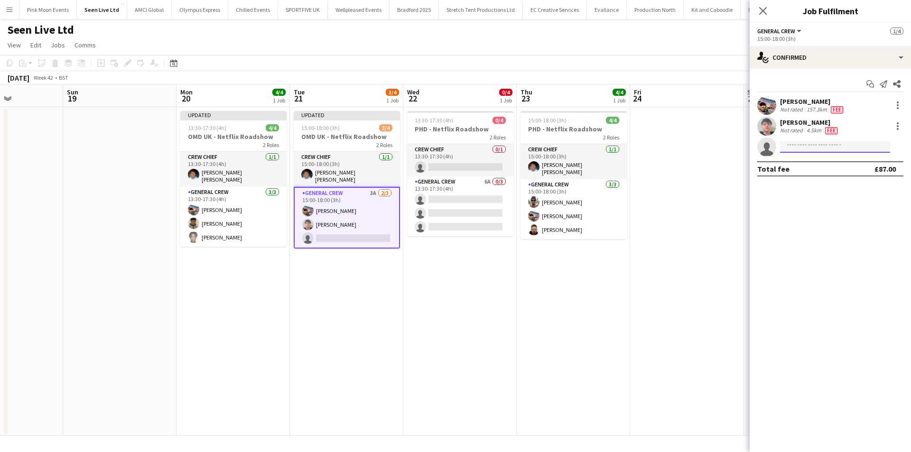
click at [801, 147] on input at bounding box center [835, 146] width 110 height 11
type input "****"
click at [815, 165] on span "lionelj@hotmail.co.uk" at bounding box center [835, 169] width 95 height 8
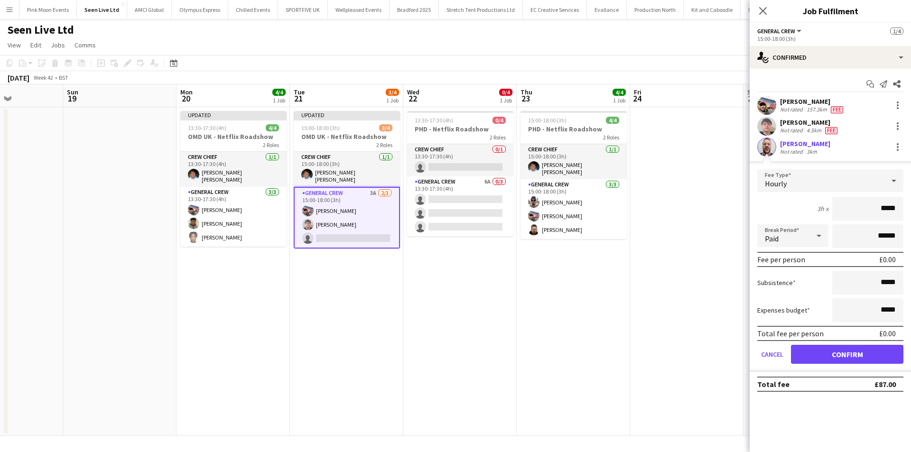
drag, startPoint x: 857, startPoint y: 202, endPoint x: 946, endPoint y: 195, distance: 89.5
click at [911, 195] on html "Menu Boards Boards Boards All jobs Status Workforce Workforce My Workforce Recr…" at bounding box center [455, 226] width 911 height 452
type input "***"
click at [861, 352] on button "Confirm" at bounding box center [847, 354] width 112 height 19
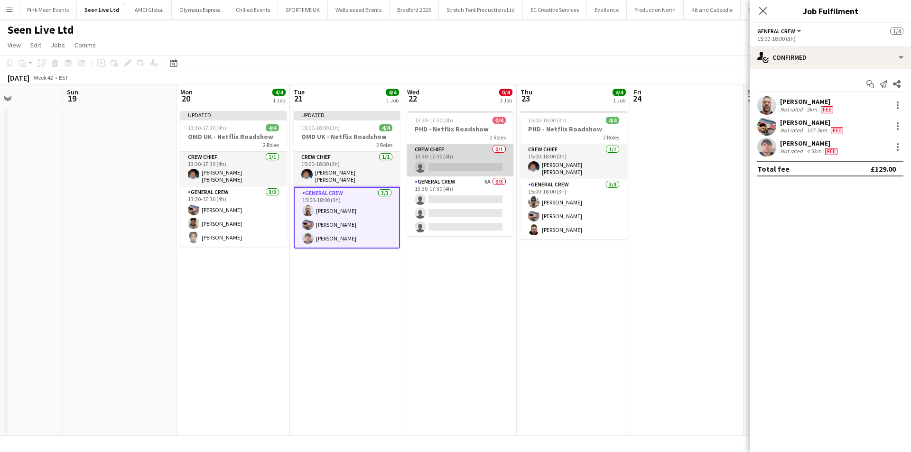
click at [454, 165] on app-card-role "Crew Chief 0/1 13:30-17:30 (4h) single-neutral-actions" at bounding box center [460, 160] width 106 height 32
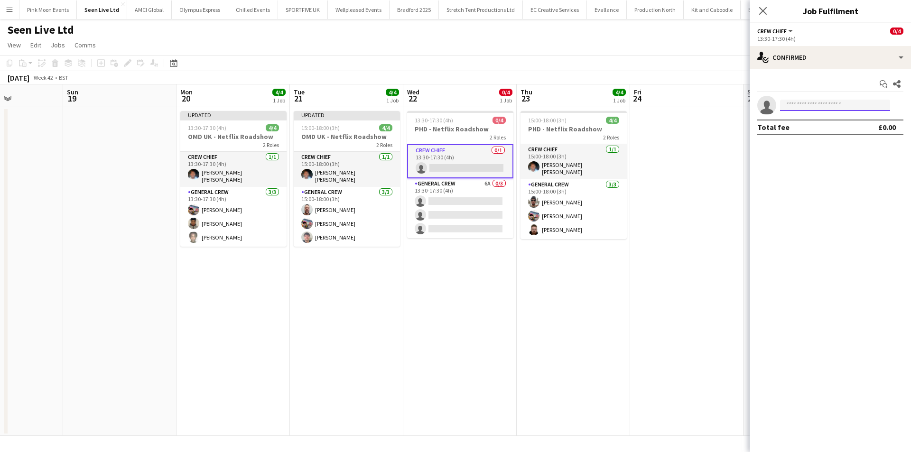
click at [813, 100] on input at bounding box center [835, 105] width 110 height 11
type input "****"
click at [830, 133] on span "+447940531440" at bounding box center [835, 135] width 95 height 8
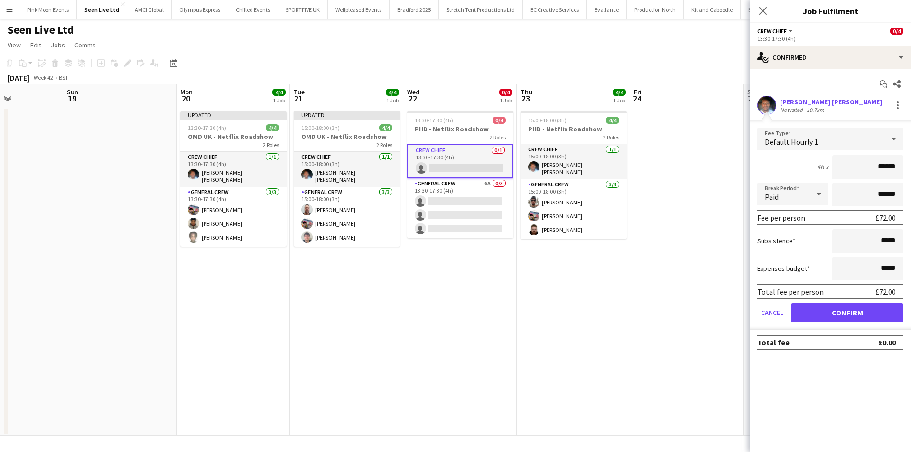
drag, startPoint x: 860, startPoint y: 159, endPoint x: 925, endPoint y: 164, distance: 64.7
click at [911, 164] on html "Menu Boards Boards Boards All jobs Status Workforce Workforce My Workforce Recr…" at bounding box center [455, 226] width 911 height 452
type input "***"
click at [839, 318] on button "Confirm" at bounding box center [847, 312] width 112 height 19
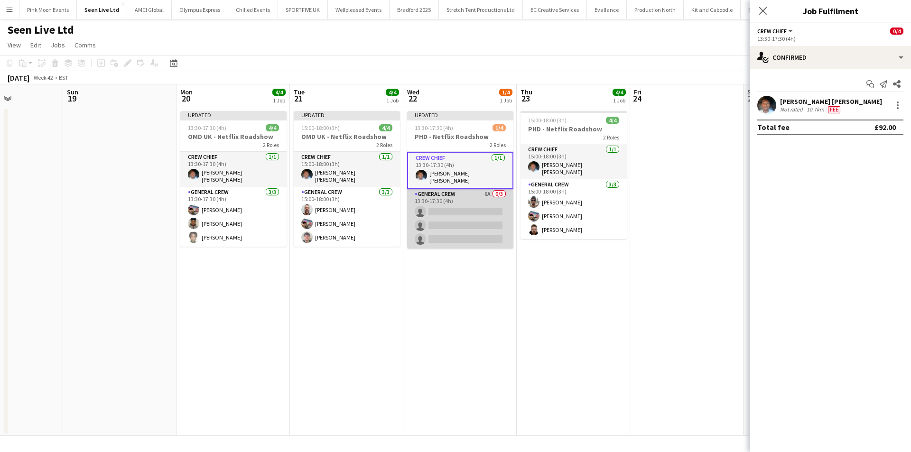
click at [454, 201] on app-card-role "General Crew 6A 0/3 13:30-17:30 (4h) single-neutral-actions single-neutral-acti…" at bounding box center [460, 219] width 106 height 60
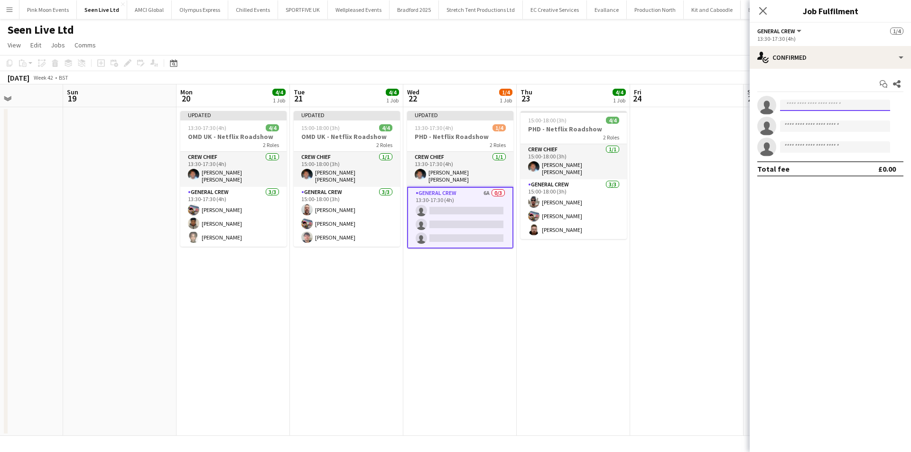
click at [812, 101] on input at bounding box center [835, 105] width 110 height 11
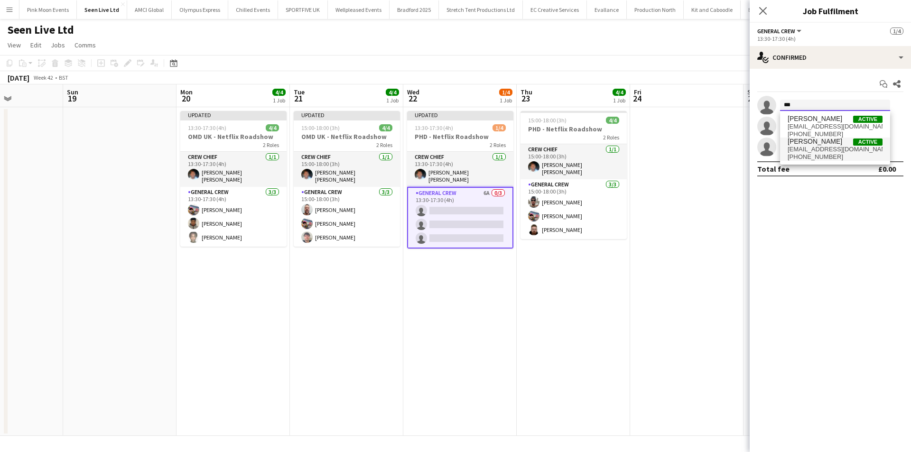
type input "***"
click at [829, 140] on span "Tyrone Green Active" at bounding box center [835, 142] width 95 height 8
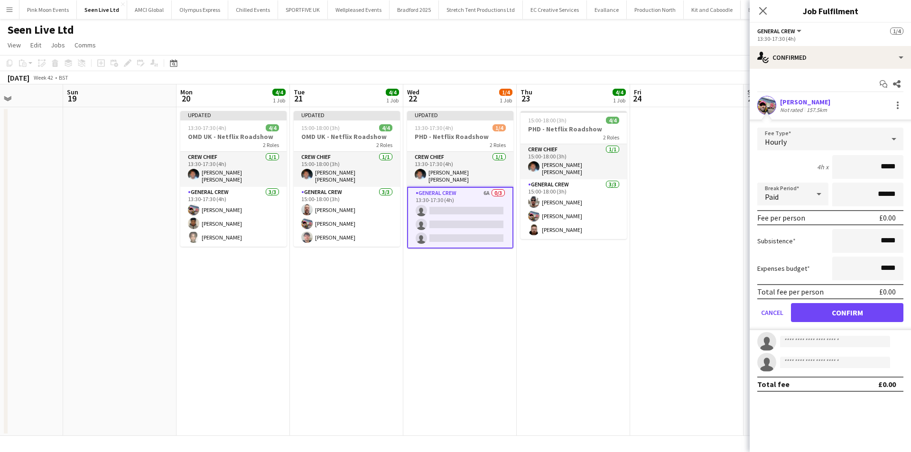
drag, startPoint x: 843, startPoint y: 172, endPoint x: 908, endPoint y: 169, distance: 65.1
click at [908, 169] on form "Fee Type Hourly 4h x ***** Break Period Paid ****** Fee per person £0.00 Subsis…" at bounding box center [830, 229] width 161 height 203
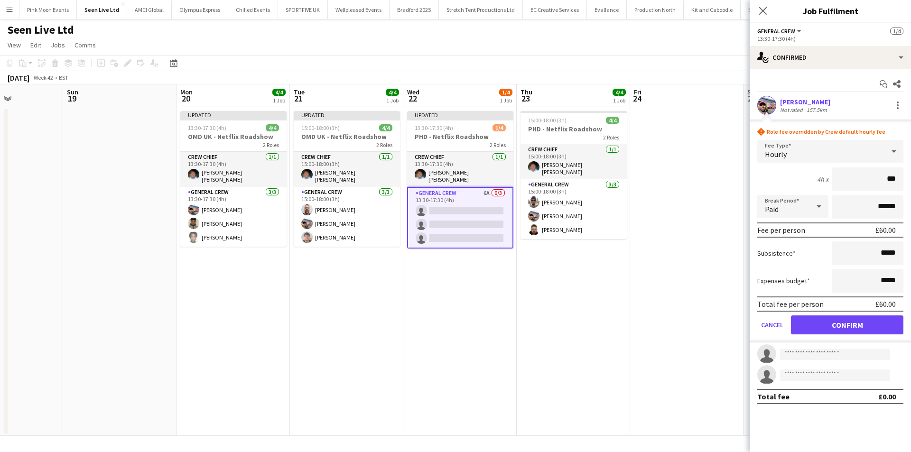
type input "***"
drag, startPoint x: 814, startPoint y: 327, endPoint x: 814, endPoint y: 314, distance: 12.8
click at [814, 327] on button "Confirm" at bounding box center [847, 325] width 112 height 19
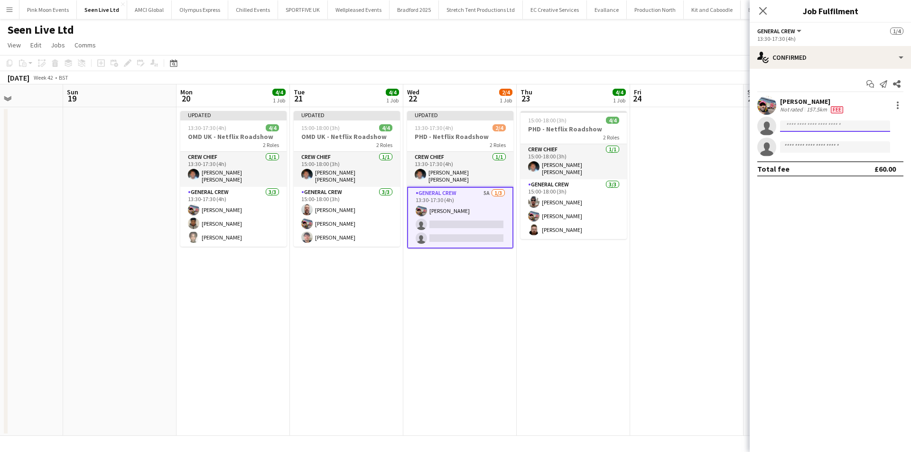
click at [804, 128] on input at bounding box center [835, 126] width 110 height 11
type input "****"
click at [816, 139] on span "Lionel Joseph" at bounding box center [815, 140] width 55 height 8
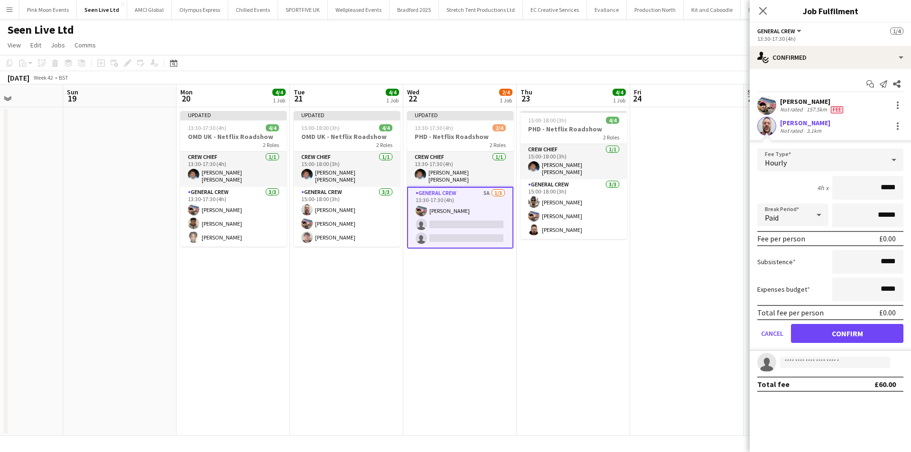
click at [877, 200] on input "*****" at bounding box center [867, 188] width 71 height 24
click at [877, 195] on input "*****" at bounding box center [867, 188] width 71 height 24
drag, startPoint x: 877, startPoint y: 195, endPoint x: 886, endPoint y: 195, distance: 9.0
click at [886, 195] on input "*****" at bounding box center [867, 188] width 71 height 24
type input "***"
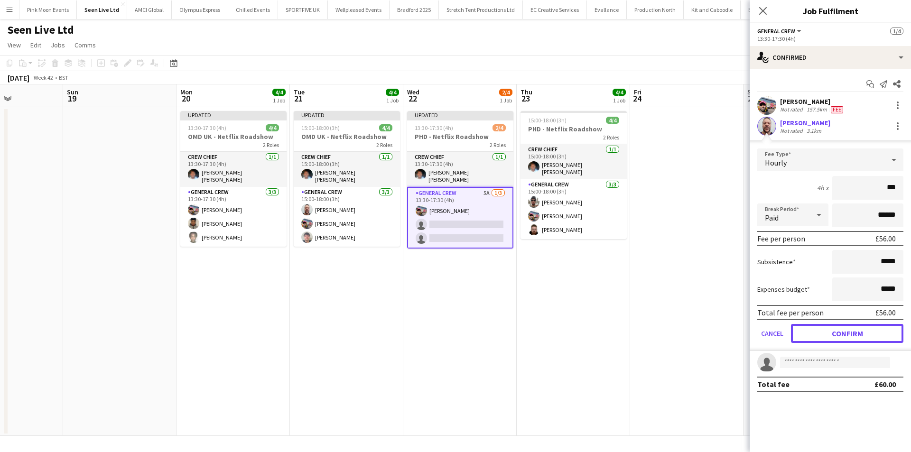
drag, startPoint x: 875, startPoint y: 331, endPoint x: 874, endPoint y: 325, distance: 6.3
click at [875, 331] on button "Confirm" at bounding box center [847, 333] width 112 height 19
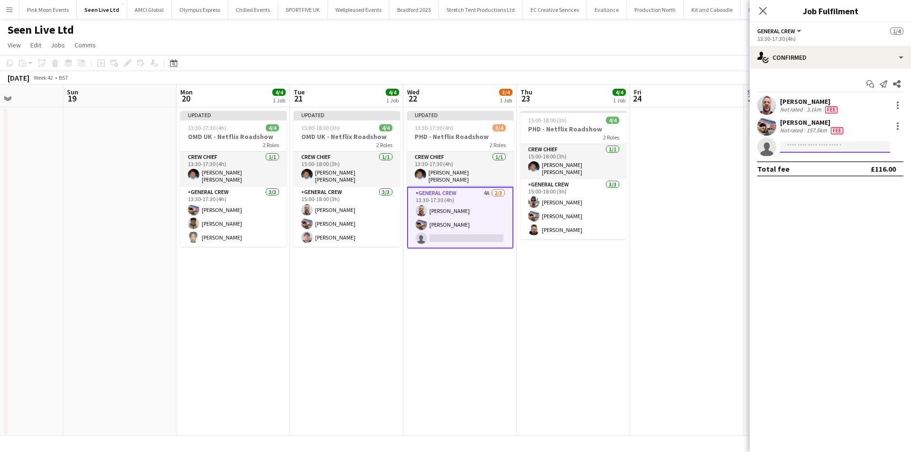
click at [837, 142] on input at bounding box center [835, 146] width 110 height 11
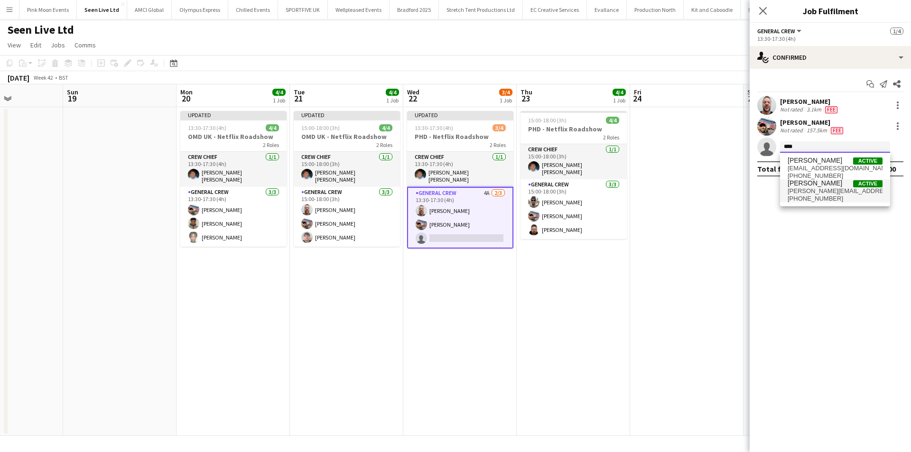
type input "****"
click at [835, 189] on span "stefansimpson-soye@hotmail.co.uk" at bounding box center [835, 191] width 95 height 8
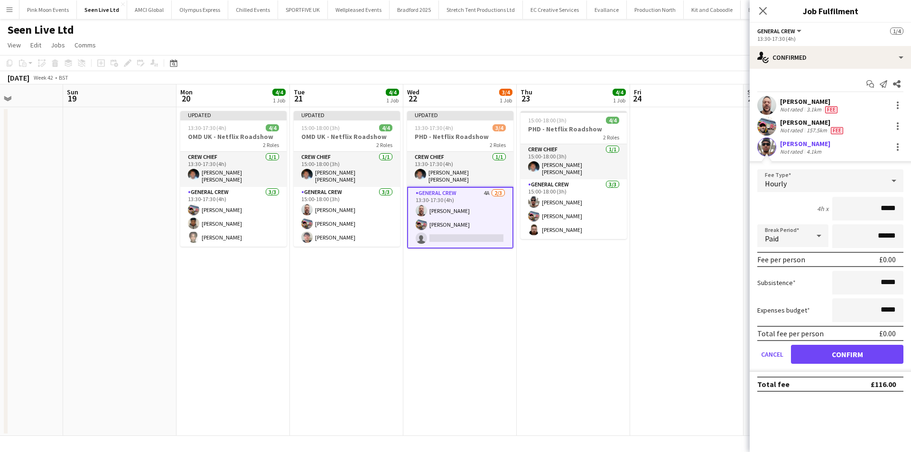
drag, startPoint x: 861, startPoint y: 209, endPoint x: 937, endPoint y: 209, distance: 75.5
click at [911, 209] on html "Menu Boards Boards Boards All jobs Status Workforce Workforce My Workforce Recr…" at bounding box center [455, 226] width 911 height 452
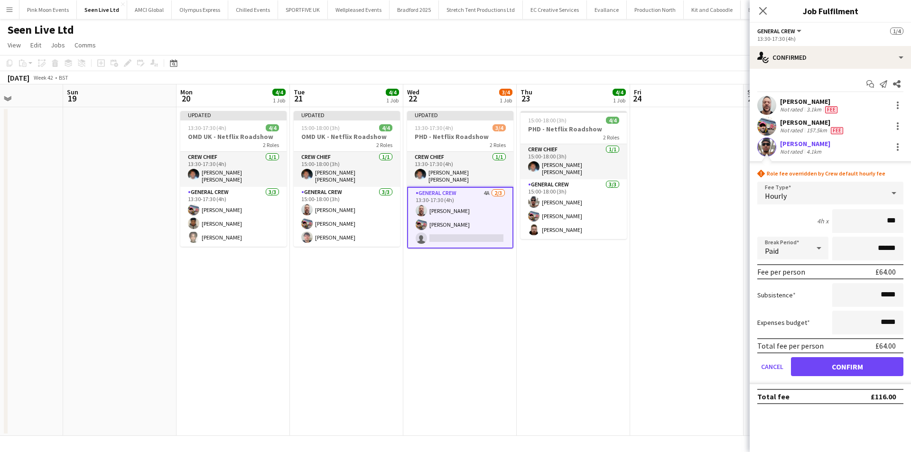
type input "***"
click at [870, 359] on button "Confirm" at bounding box center [847, 366] width 112 height 19
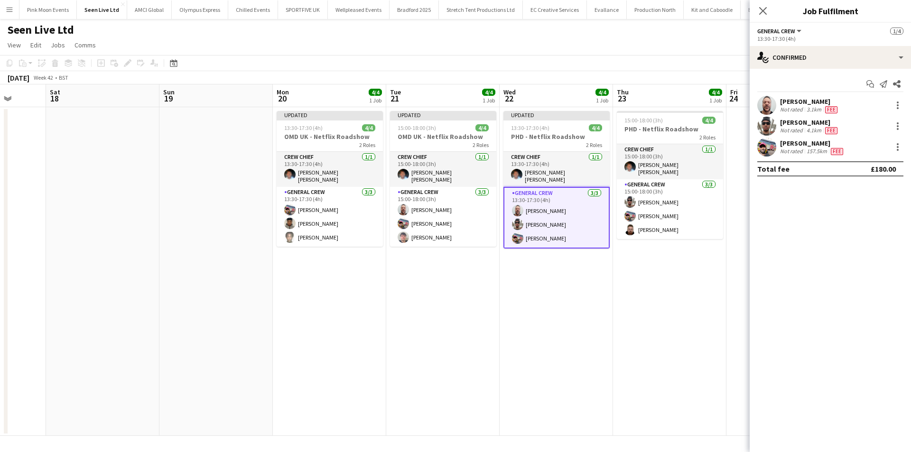
drag, startPoint x: 674, startPoint y: 323, endPoint x: 543, endPoint y: 321, distance: 131.5
click at [545, 322] on app-calendar-viewport "Wed 15 4/4 1 Job Thu 16 4/4 1 Job Fri 17 Sat 18 Sun 19 Mon 20 4/4 1 Job Tue 21 …" at bounding box center [455, 260] width 911 height 352
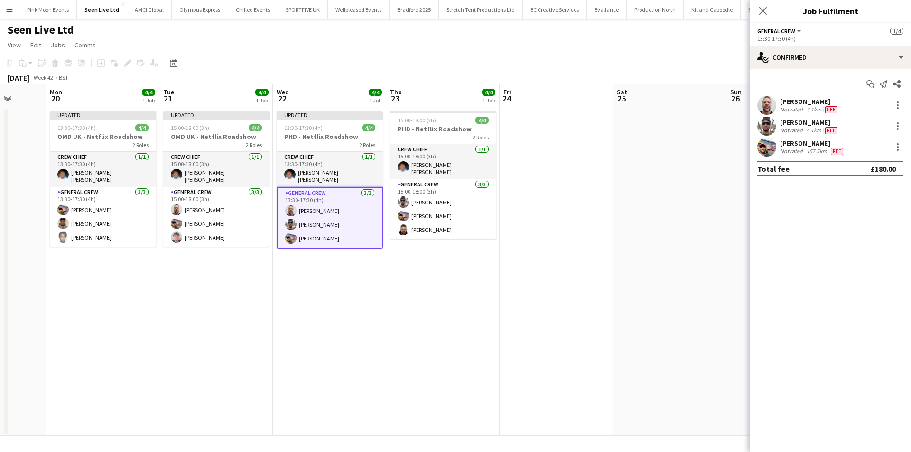
scroll to position [0, 295]
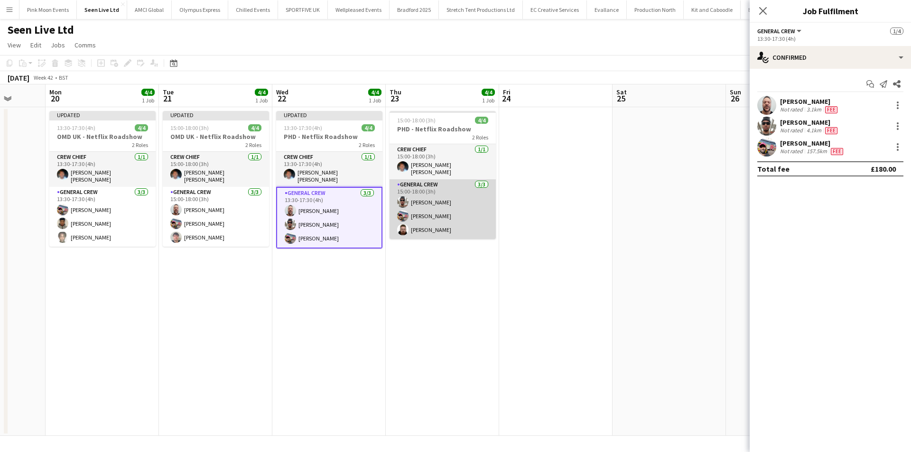
click at [457, 226] on app-card-role "General Crew 3/3 15:00-18:00 (3h) Stefan Simpson-Soye Tyrone Green Craig Barrett" at bounding box center [443, 209] width 106 height 60
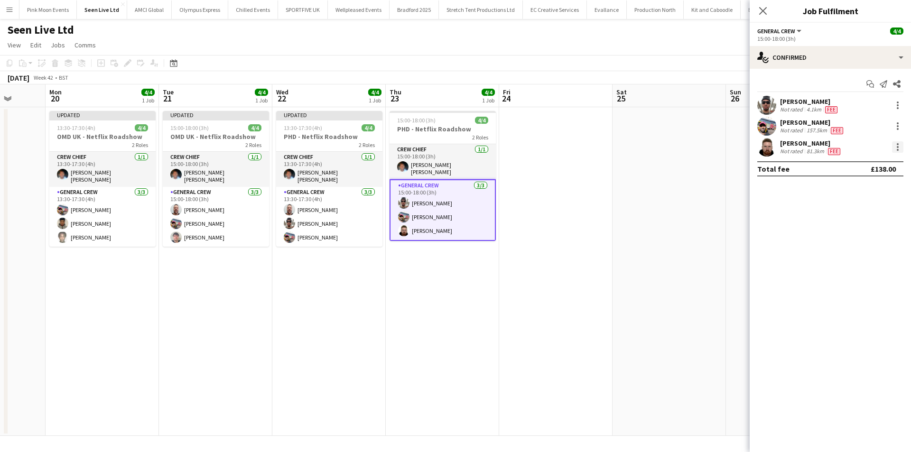
click at [895, 146] on div at bounding box center [897, 146] width 11 height 11
click at [856, 257] on span "Remove" at bounding box center [851, 256] width 28 height 8
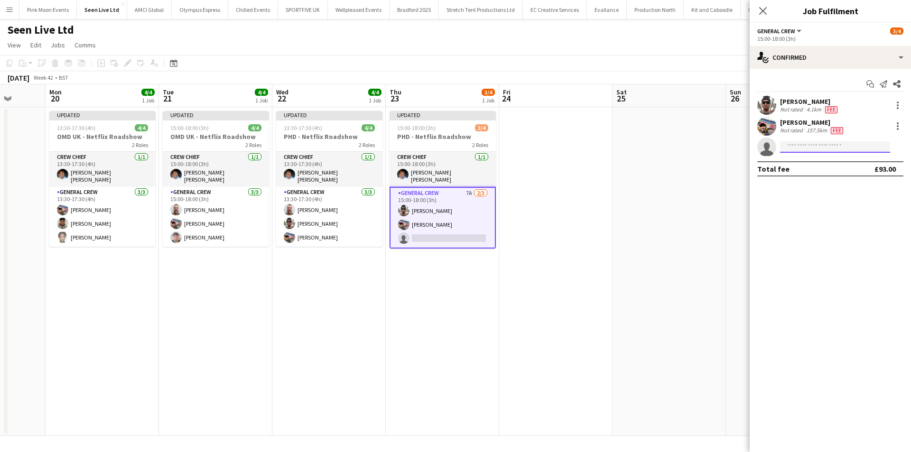
click at [797, 145] on input at bounding box center [835, 146] width 110 height 11
type input "*****"
click at [804, 166] on span "lionelj@hotmail.co.uk" at bounding box center [835, 169] width 95 height 8
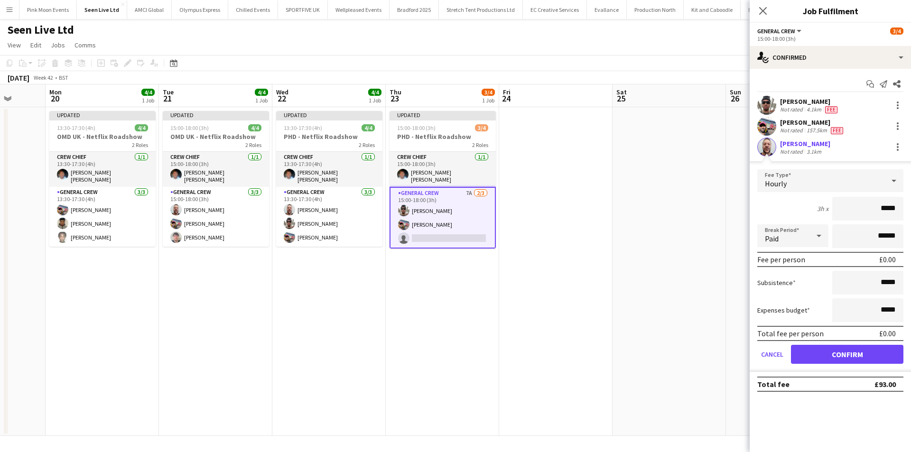
drag, startPoint x: 859, startPoint y: 209, endPoint x: 946, endPoint y: 209, distance: 87.8
click at [911, 209] on html "Menu Boards Boards Boards All jobs Status Workforce Workforce My Workforce Recr…" at bounding box center [455, 226] width 911 height 452
type input "***"
click at [847, 361] on button "Confirm" at bounding box center [847, 354] width 112 height 19
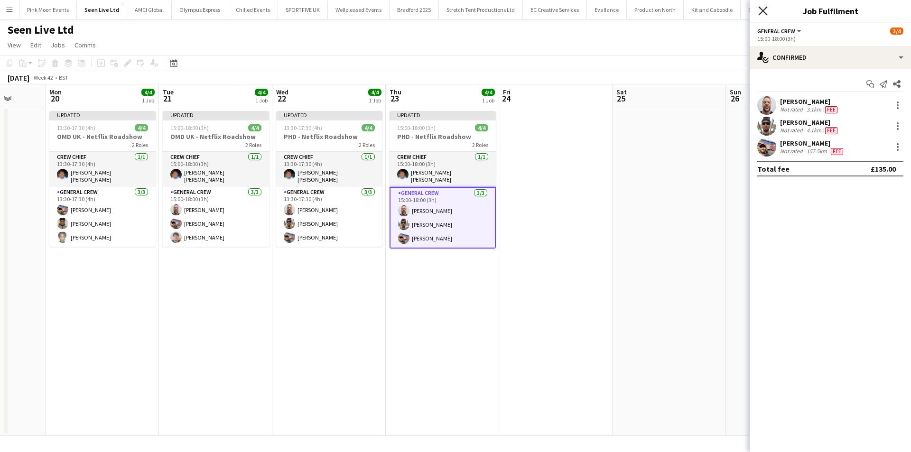
click at [763, 9] on icon "Close pop-in" at bounding box center [762, 10] width 9 height 9
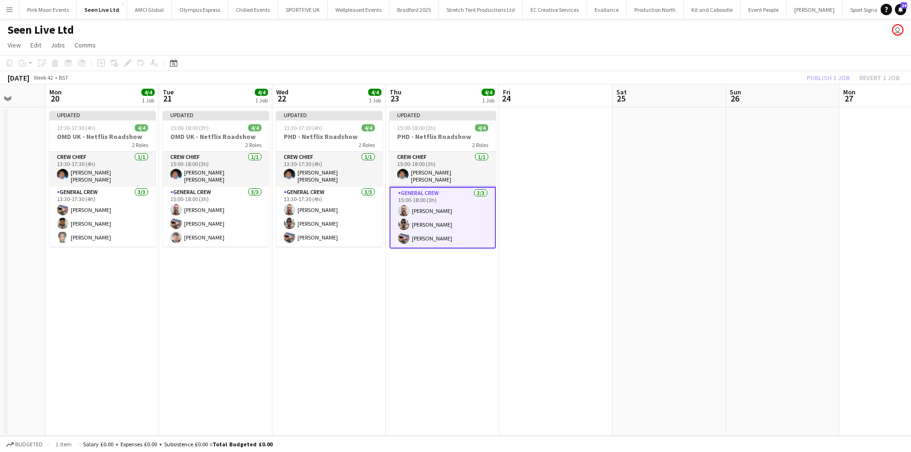
click at [842, 74] on div "Publish 1 job Revert 1 job" at bounding box center [853, 78] width 116 height 12
click at [842, 74] on button "Publish 1 job" at bounding box center [828, 78] width 51 height 12
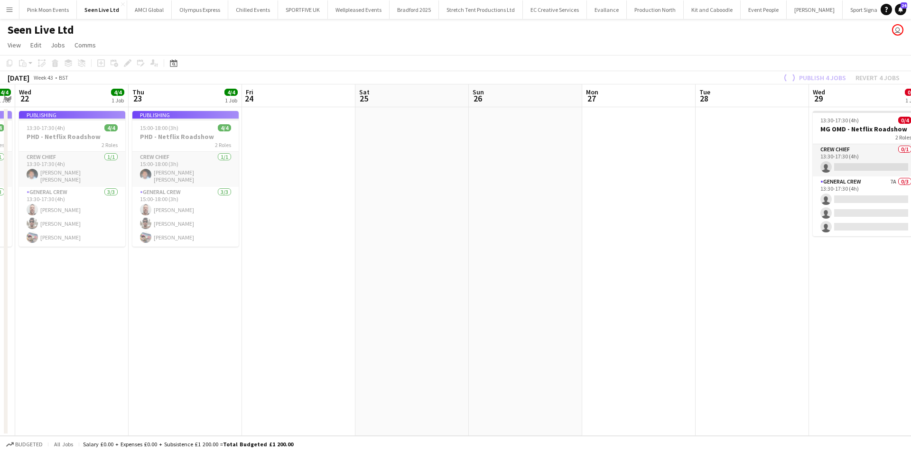
drag, startPoint x: 836, startPoint y: 246, endPoint x: 552, endPoint y: 282, distance: 286.5
click at [555, 281] on app-calendar-viewport "Sun 19 Mon 20 4/4 1 Job Tue 21 4/4 1 Job Wed 22 4/4 1 Job Thu 23 4/4 1 Job Fri …" at bounding box center [455, 260] width 911 height 352
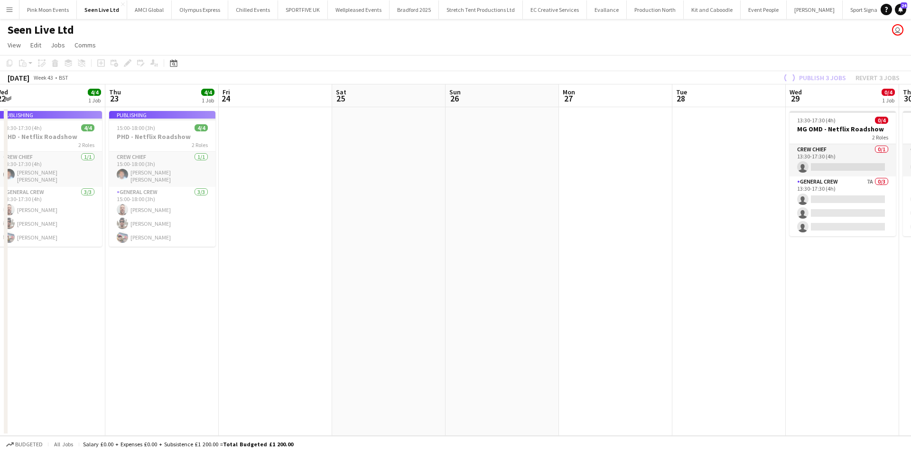
scroll to position [0, 326]
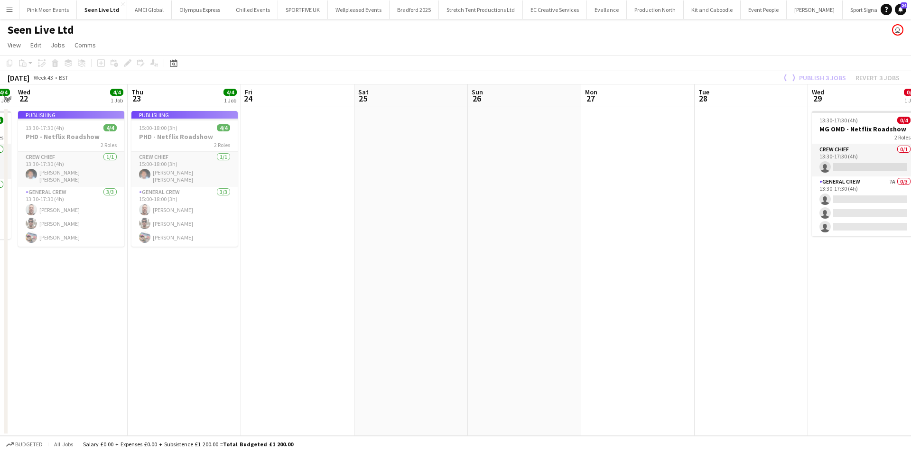
click at [34, 268] on app-calendar-viewport "Sun 19 Mon 20 4/4 1 Job Tue 21 4/4 1 Job Wed 22 4/4 1 Job Thu 23 4/4 1 Job Fri …" at bounding box center [455, 260] width 911 height 352
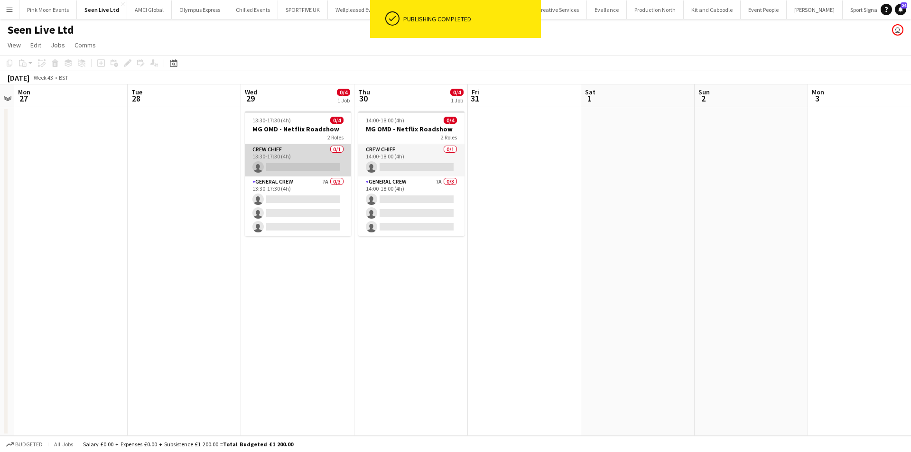
click at [273, 162] on app-card-role "Crew Chief 0/1 13:30-17:30 (4h) single-neutral-actions" at bounding box center [298, 160] width 106 height 32
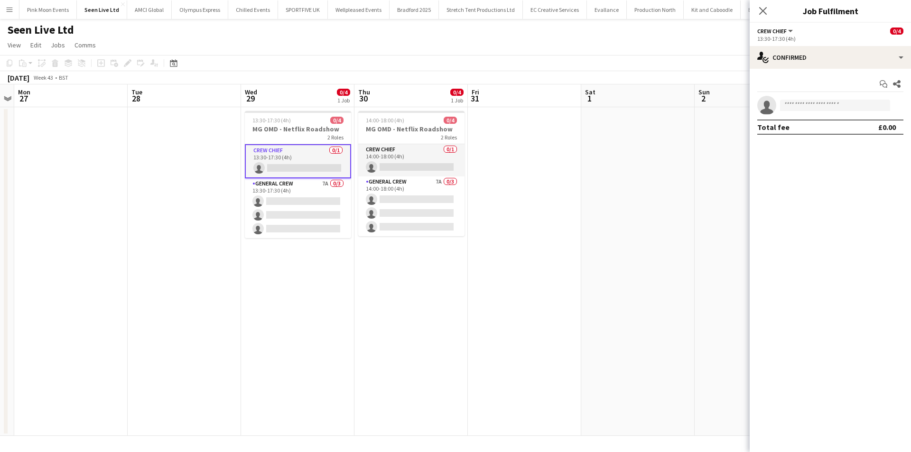
click at [828, 99] on app-invite-slot "single-neutral-actions" at bounding box center [830, 105] width 161 height 19
click at [828, 101] on input at bounding box center [835, 105] width 110 height 11
type input "****"
click at [823, 122] on span "Fitzgerald Williams-Owens" at bounding box center [820, 119] width 65 height 8
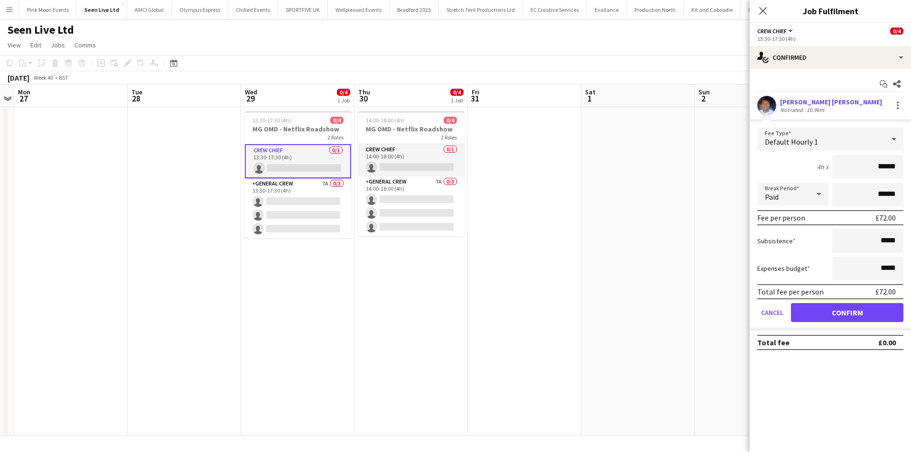
drag, startPoint x: 854, startPoint y: 164, endPoint x: 921, endPoint y: 163, distance: 67.4
click at [911, 163] on html "Menu Boards Boards Boards All jobs Status Workforce Workforce My Workforce Recr…" at bounding box center [455, 226] width 911 height 452
type input "***"
drag, startPoint x: 823, startPoint y: 323, endPoint x: 827, endPoint y: 318, distance: 5.8
click at [826, 318] on form "Fee Type Default Hourly 1 4h x *** Break Period Paid ****** Fee per person £92.…" at bounding box center [830, 229] width 161 height 203
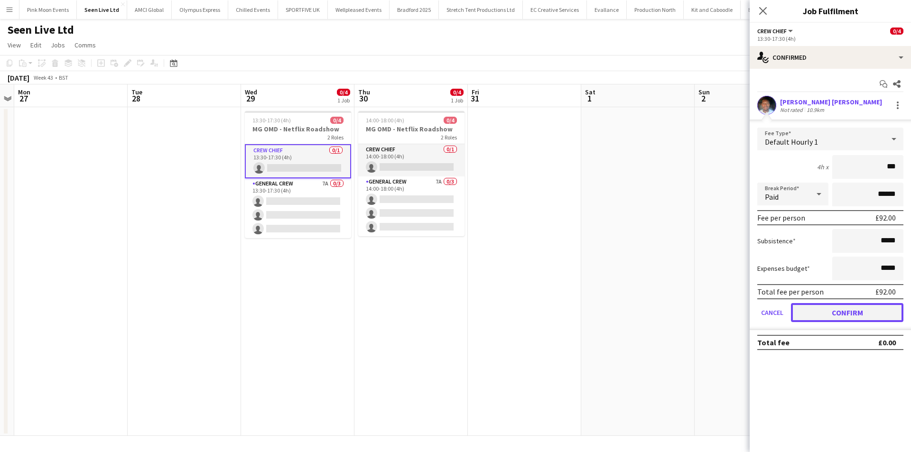
click at [827, 318] on button "Confirm" at bounding box center [847, 312] width 112 height 19
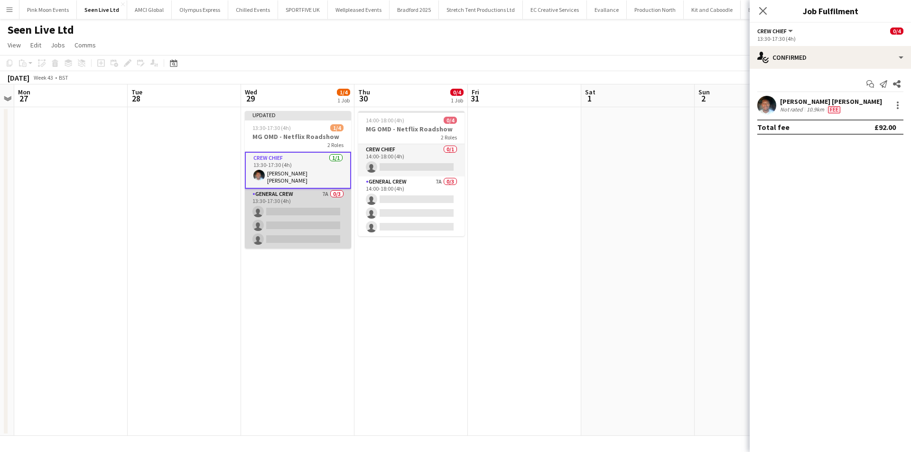
click at [290, 229] on app-card-role "General Crew 7A 0/3 13:30-17:30 (4h) single-neutral-actions single-neutral-acti…" at bounding box center [298, 219] width 106 height 60
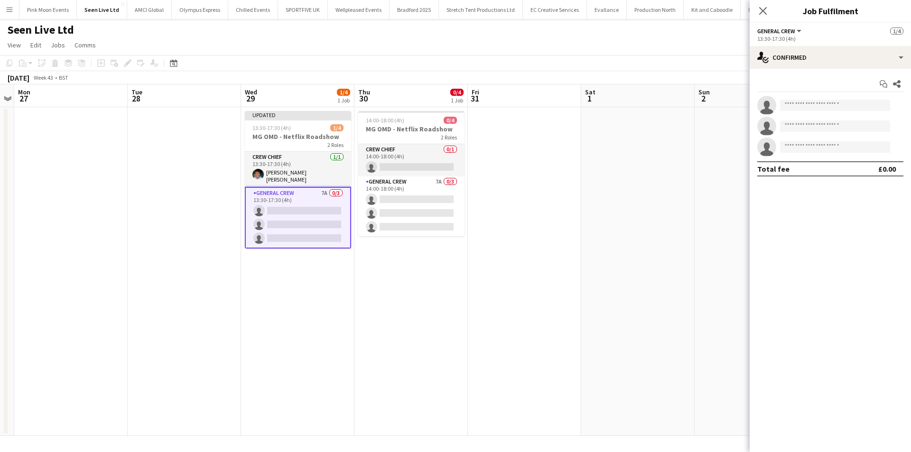
click at [806, 99] on app-invite-slot "single-neutral-actions" at bounding box center [830, 105] width 161 height 19
click at [807, 103] on input at bounding box center [835, 105] width 110 height 11
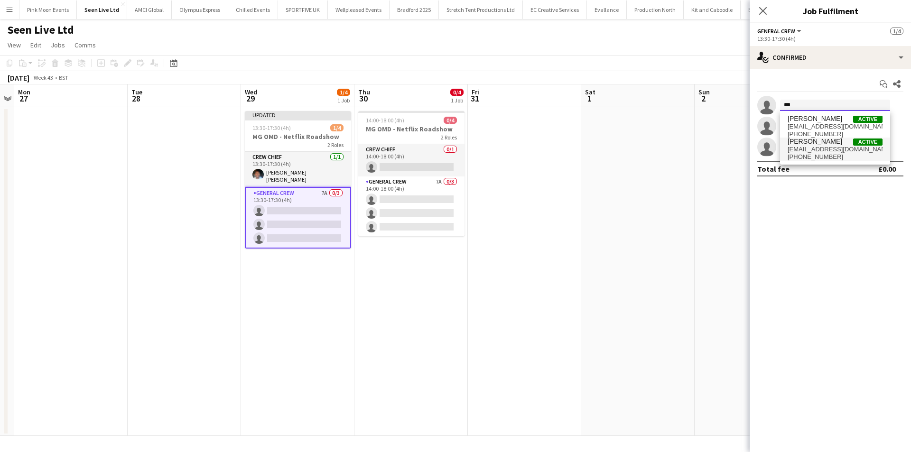
type input "***"
click at [825, 141] on span "Tyrone Green" at bounding box center [815, 142] width 55 height 8
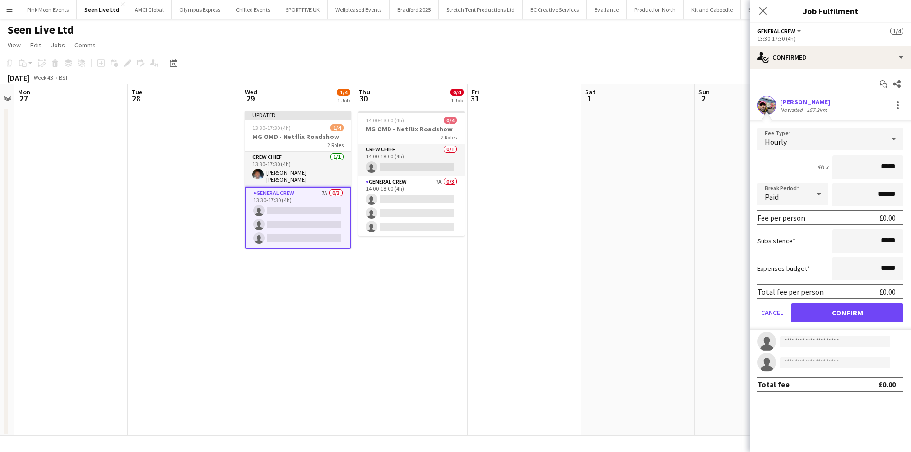
drag, startPoint x: 855, startPoint y: 167, endPoint x: 940, endPoint y: 170, distance: 85.0
click at [911, 170] on html "Menu Boards Boards Boards All jobs Status Workforce Workforce My Workforce Recr…" at bounding box center [455, 226] width 911 height 452
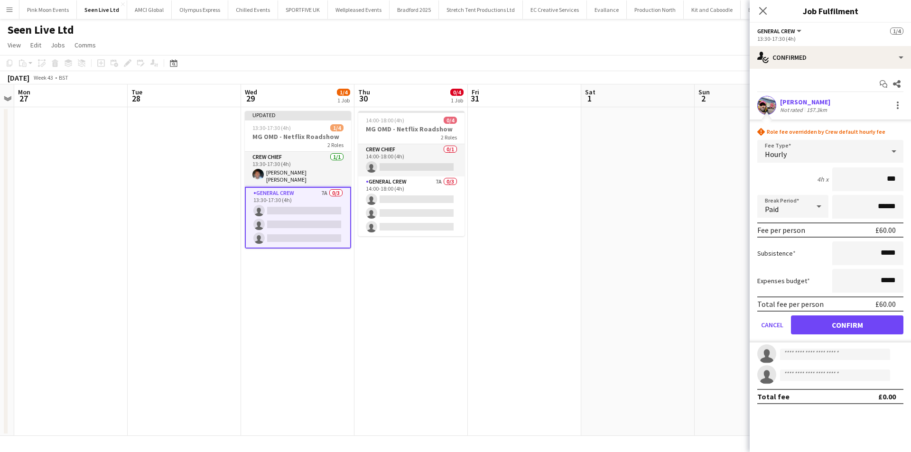
type input "***"
drag, startPoint x: 856, startPoint y: 318, endPoint x: 850, endPoint y: 324, distance: 8.8
click at [854, 320] on button "Confirm" at bounding box center [847, 325] width 112 height 19
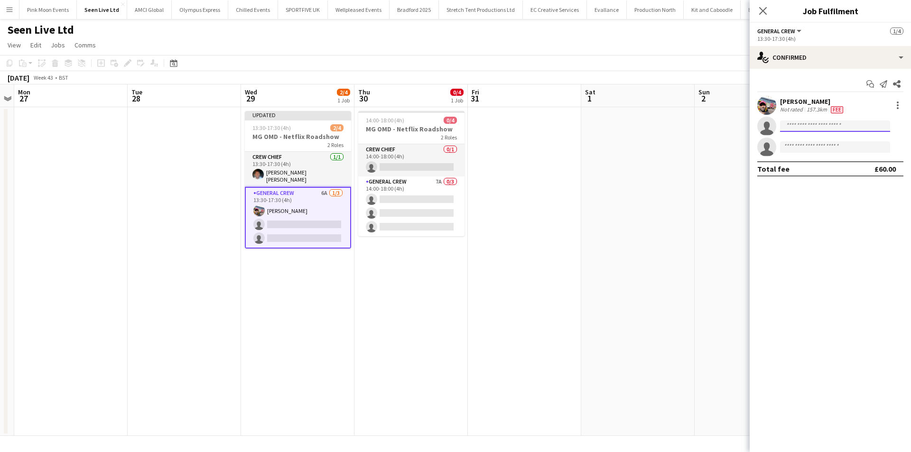
click at [805, 125] on input at bounding box center [835, 126] width 110 height 11
type input "****"
click at [809, 142] on span "Lionel Joseph" at bounding box center [815, 140] width 55 height 8
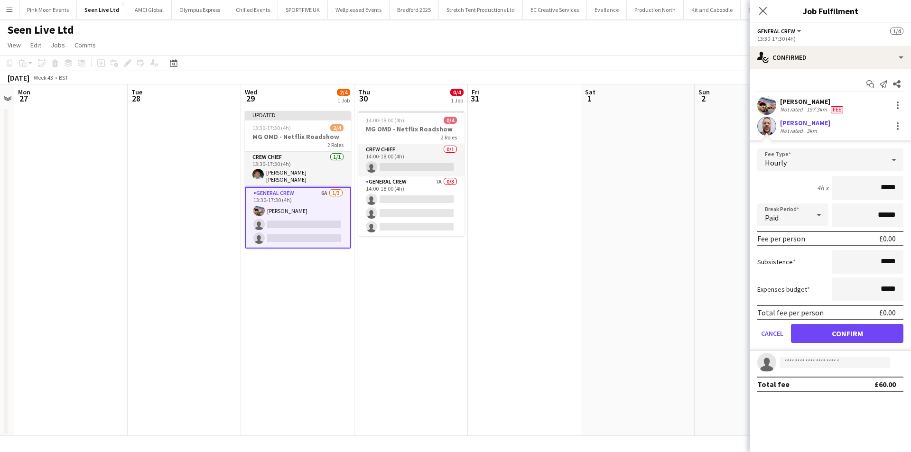
drag, startPoint x: 848, startPoint y: 186, endPoint x: 950, endPoint y: 190, distance: 102.1
click at [911, 190] on html "Menu Boards Boards Boards All jobs Status Workforce Workforce My Workforce Recr…" at bounding box center [455, 226] width 911 height 452
type input "***"
click at [864, 327] on button "Confirm" at bounding box center [847, 333] width 112 height 19
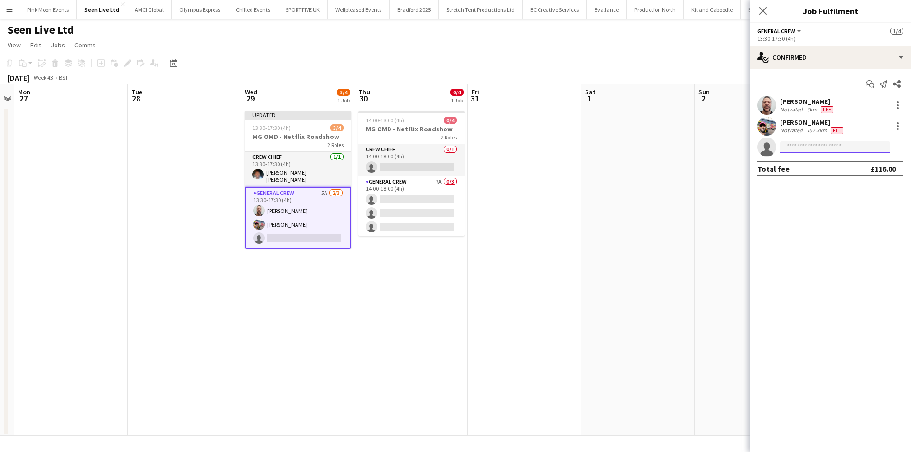
click at [809, 151] on input at bounding box center [835, 146] width 110 height 11
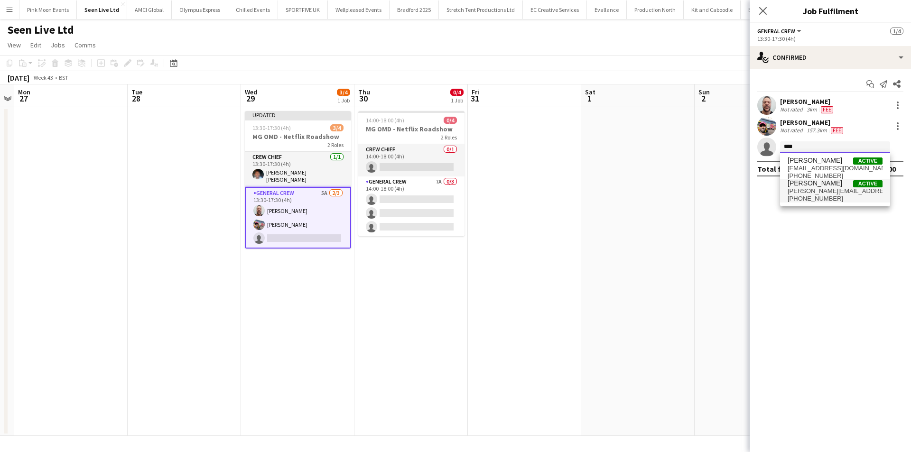
type input "****"
click at [820, 186] on span "Stefan Simpson-Soye" at bounding box center [815, 183] width 55 height 8
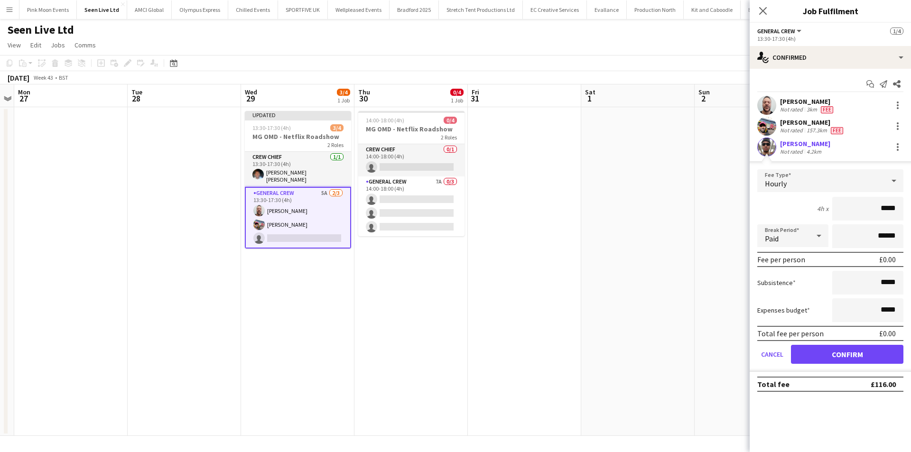
drag, startPoint x: 860, startPoint y: 203, endPoint x: 928, endPoint y: 207, distance: 68.0
click at [911, 207] on html "Menu Boards Boards Boards All jobs Status Workforce Workforce My Workforce Recr…" at bounding box center [455, 226] width 911 height 452
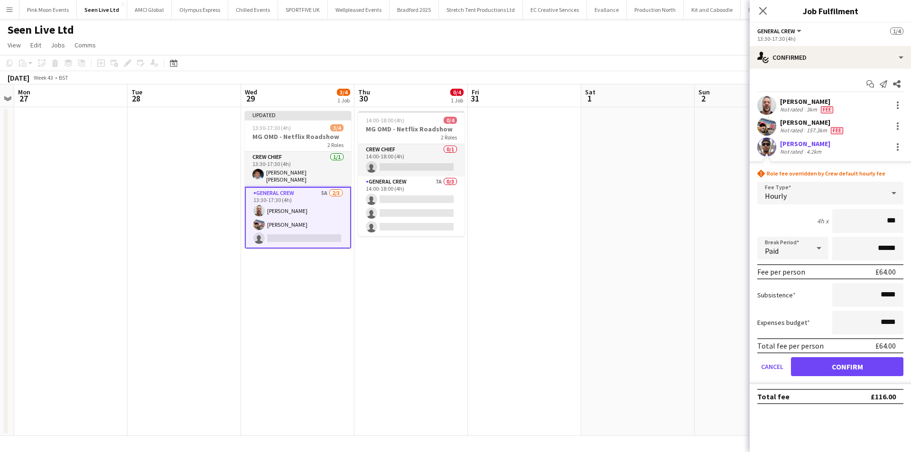
type input "***"
click at [862, 374] on button "Confirm" at bounding box center [847, 366] width 112 height 19
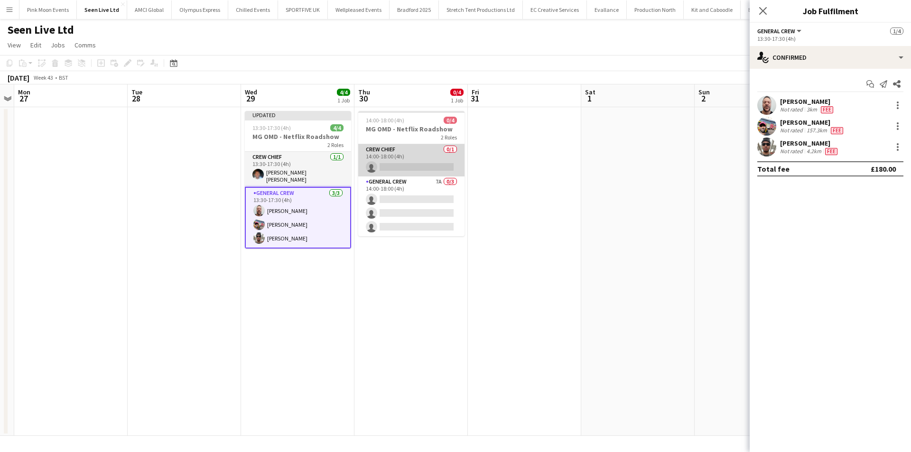
click at [403, 161] on app-card-role "Crew Chief 0/1 14:00-18:00 (4h) single-neutral-actions" at bounding box center [411, 160] width 106 height 32
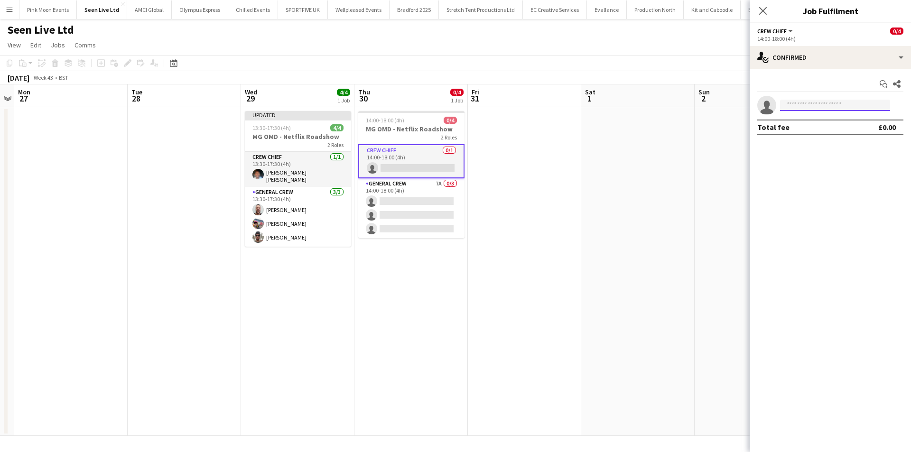
click at [818, 105] on input at bounding box center [835, 105] width 110 height 11
type input "****"
click at [816, 127] on span "fitzgerald.williams.owens@hotmail.co.uk" at bounding box center [835, 127] width 95 height 8
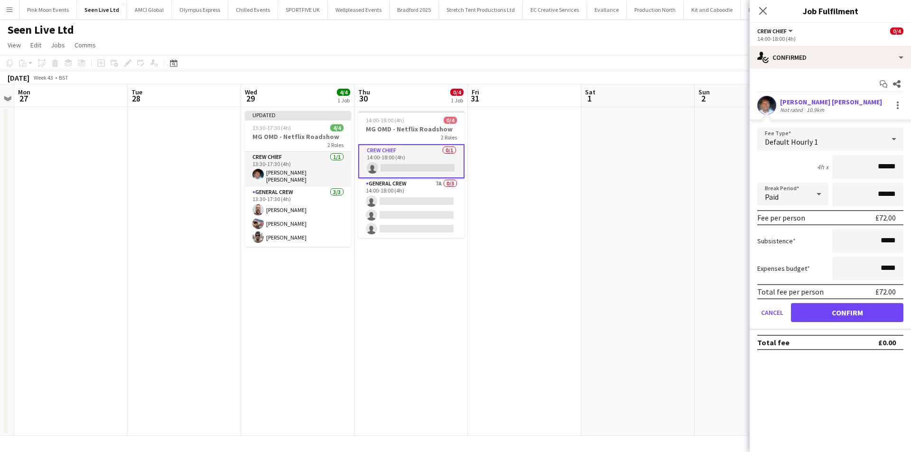
drag, startPoint x: 871, startPoint y: 168, endPoint x: 913, endPoint y: 168, distance: 41.8
click at [911, 168] on html "Menu Boards Boards Boards All jobs Status Workforce Workforce My Workforce Recr…" at bounding box center [455, 226] width 911 height 452
type input "**"
type input "***"
click at [849, 313] on button "Confirm" at bounding box center [847, 312] width 112 height 19
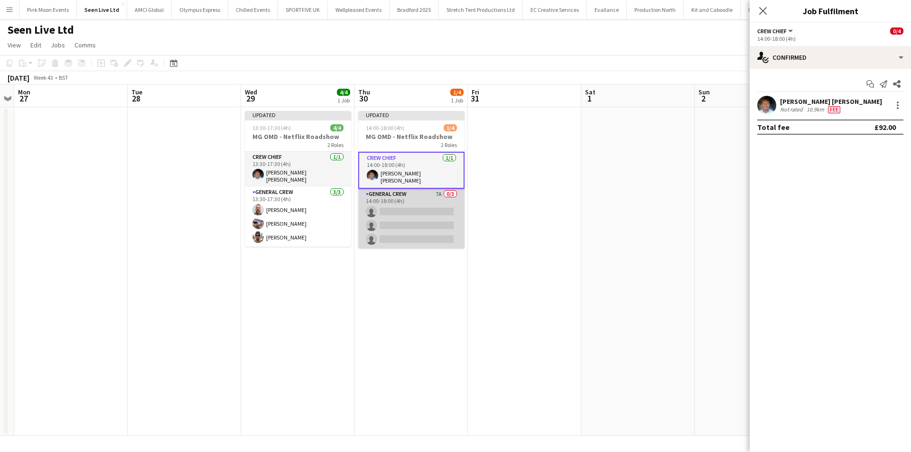
click at [381, 197] on app-card-role "General Crew 7A 0/3 14:00-18:00 (4h) single-neutral-actions single-neutral-acti…" at bounding box center [411, 219] width 106 height 60
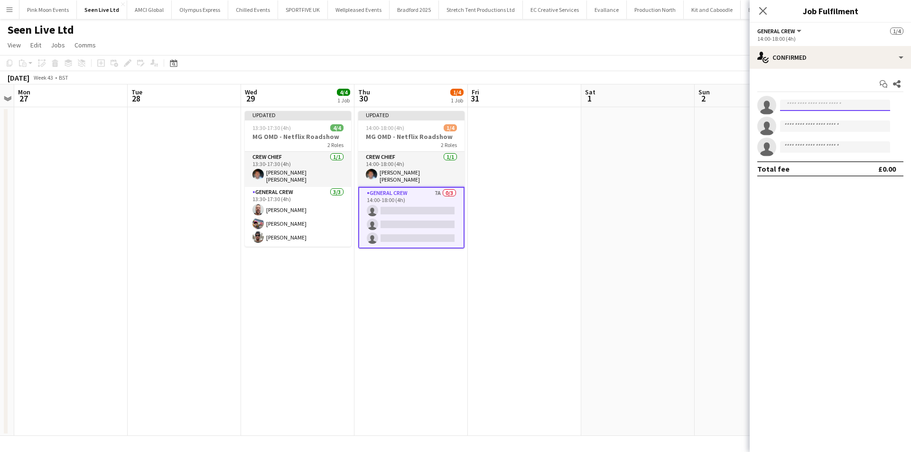
click at [857, 103] on input at bounding box center [835, 105] width 110 height 11
type input "****"
click at [846, 119] on span "Tyrone Green Active" at bounding box center [835, 119] width 95 height 8
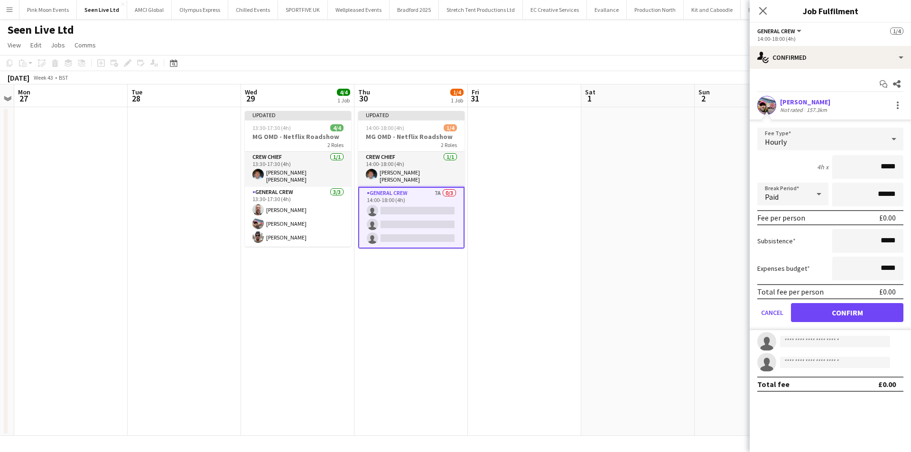
drag, startPoint x: 851, startPoint y: 173, endPoint x: 897, endPoint y: 171, distance: 46.1
click at [897, 171] on input "*****" at bounding box center [867, 167] width 71 height 24
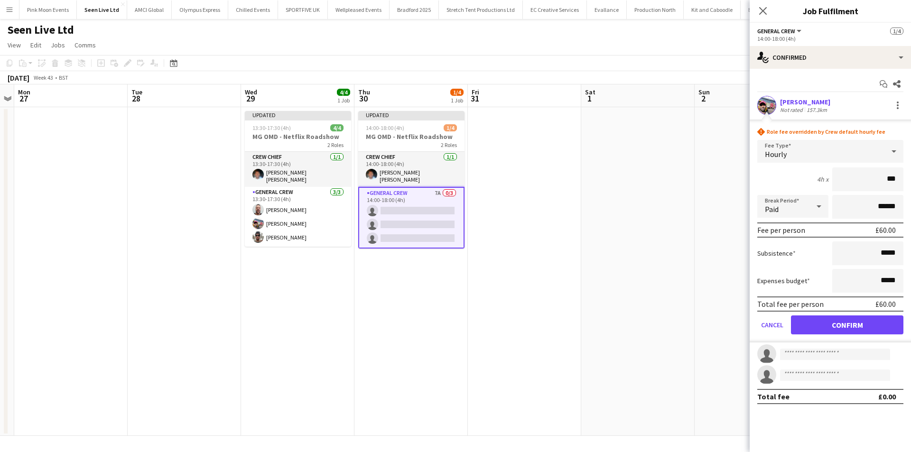
type input "***"
click at [843, 322] on button "Confirm" at bounding box center [847, 325] width 112 height 19
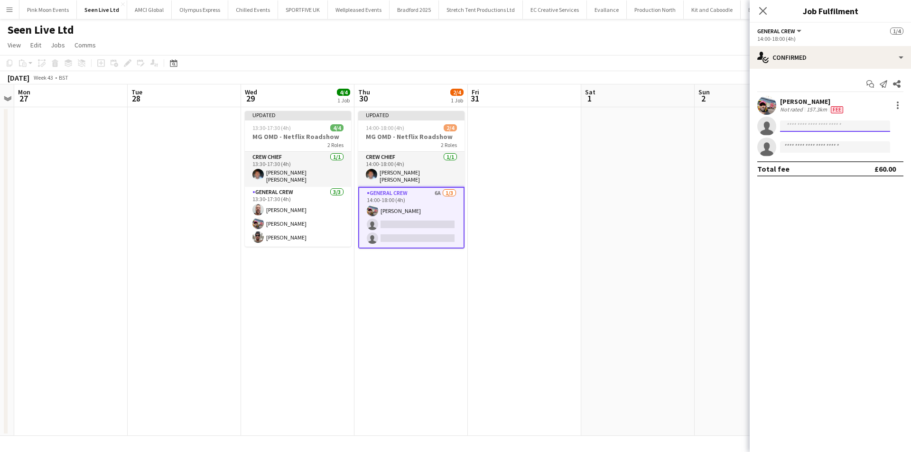
click at [814, 128] on input at bounding box center [835, 126] width 110 height 11
type input "****"
click at [819, 151] on span "+447500877889" at bounding box center [835, 155] width 95 height 8
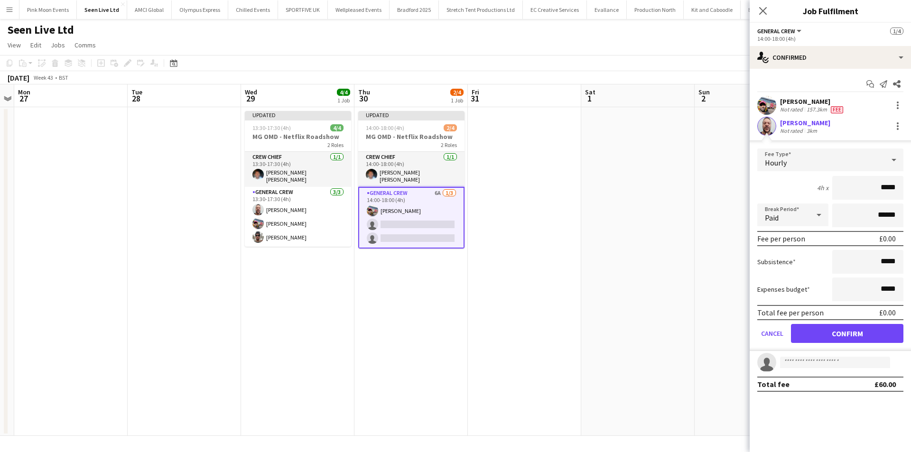
drag, startPoint x: 859, startPoint y: 188, endPoint x: 922, endPoint y: 188, distance: 62.7
click at [911, 188] on html "Menu Boards Boards Boards All jobs Status Workforce Workforce My Workforce Recr…" at bounding box center [455, 226] width 911 height 452
type input "***"
click at [833, 329] on button "Confirm" at bounding box center [847, 333] width 112 height 19
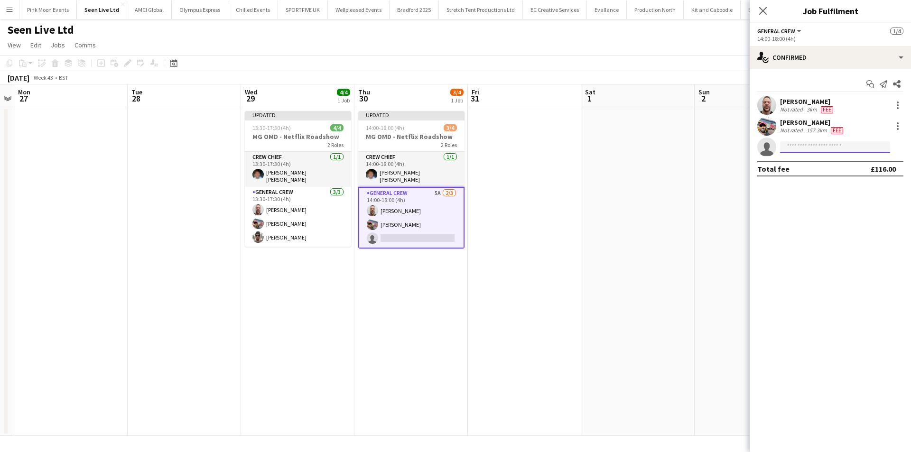
click at [817, 152] on input at bounding box center [835, 146] width 110 height 11
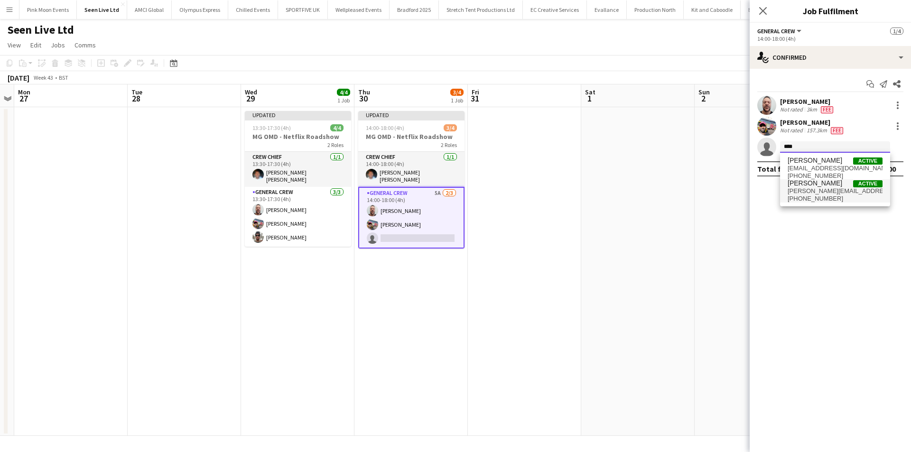
type input "****"
click at [828, 187] on span "Stefan Simpson-Soye" at bounding box center [815, 183] width 55 height 8
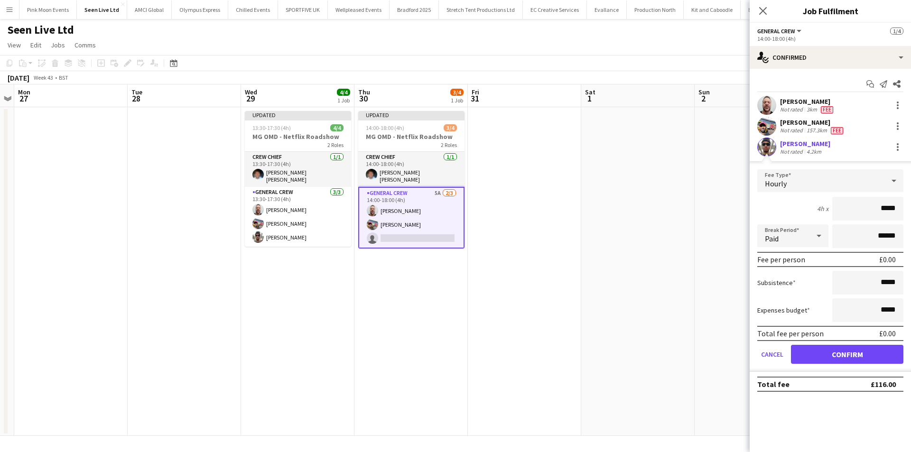
drag, startPoint x: 867, startPoint y: 208, endPoint x: 948, endPoint y: 216, distance: 82.0
click at [911, 216] on html "Menu Boards Boards Boards All jobs Status Workforce Workforce My Workforce Recr…" at bounding box center [455, 226] width 911 height 452
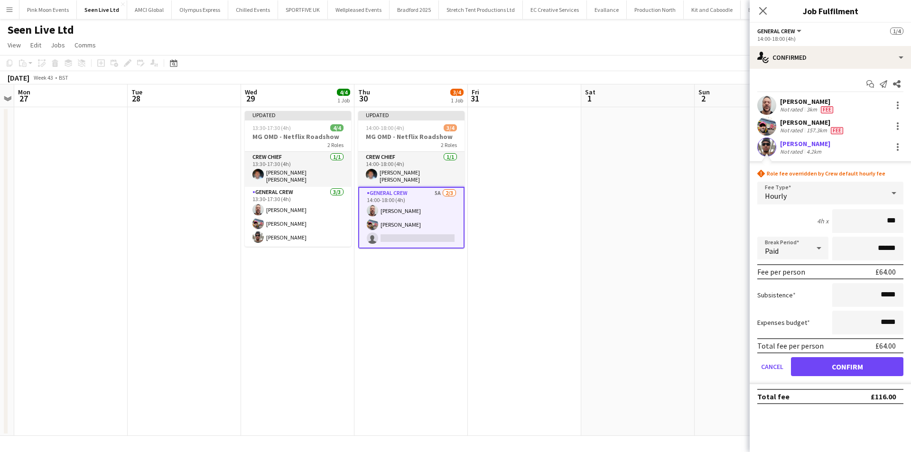
type input "***"
click at [840, 366] on button "Confirm" at bounding box center [847, 366] width 112 height 19
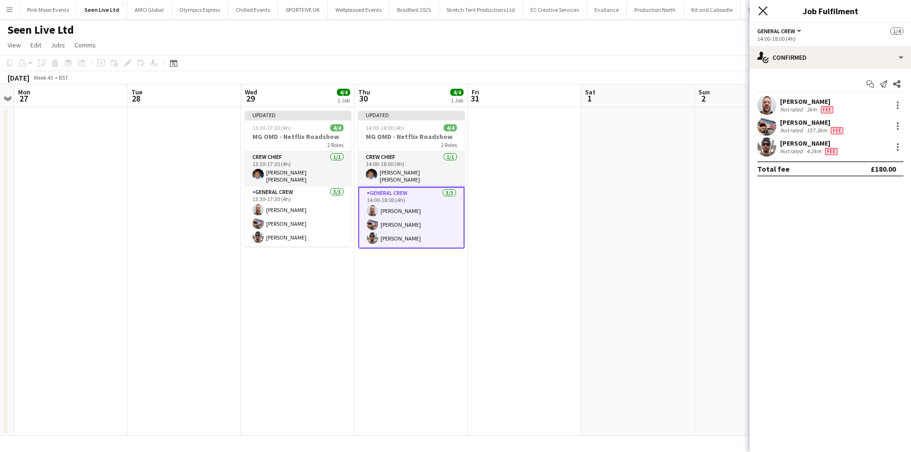
click at [759, 12] on icon "Close pop-in" at bounding box center [762, 10] width 9 height 9
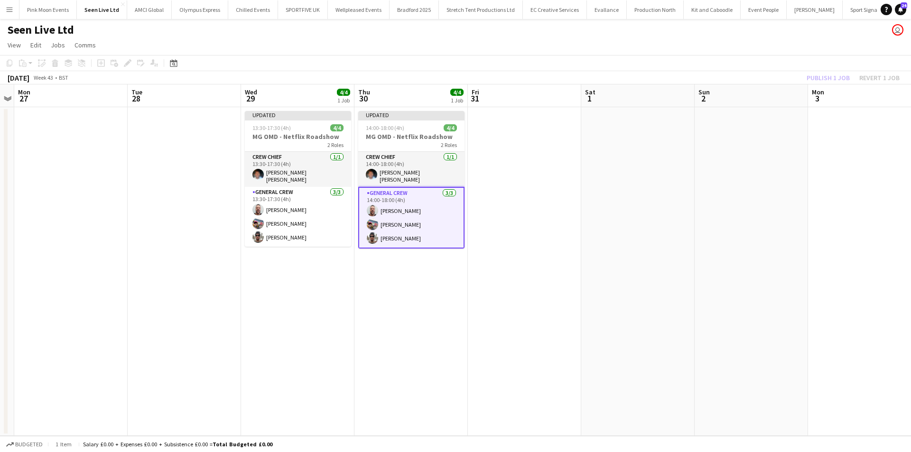
click at [819, 80] on div "Publish 1 job Revert 1 job" at bounding box center [853, 78] width 116 height 12
click at [819, 80] on button "Publish 1 job" at bounding box center [828, 78] width 51 height 12
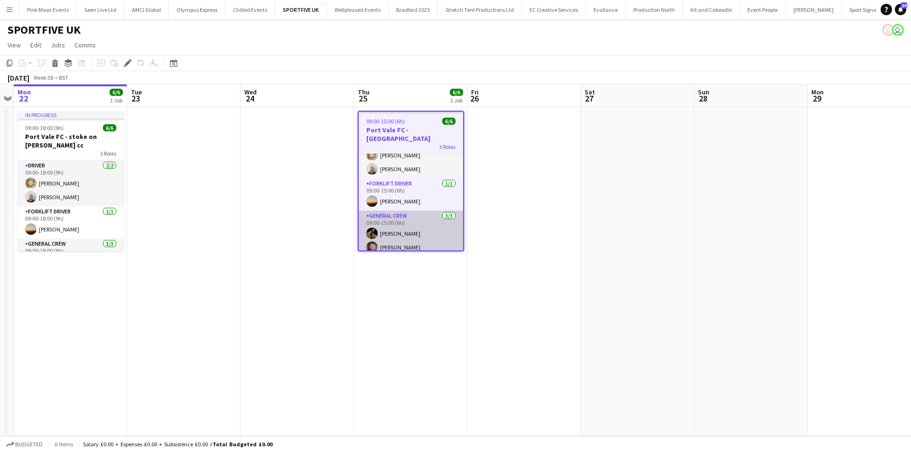
scroll to position [33, 0]
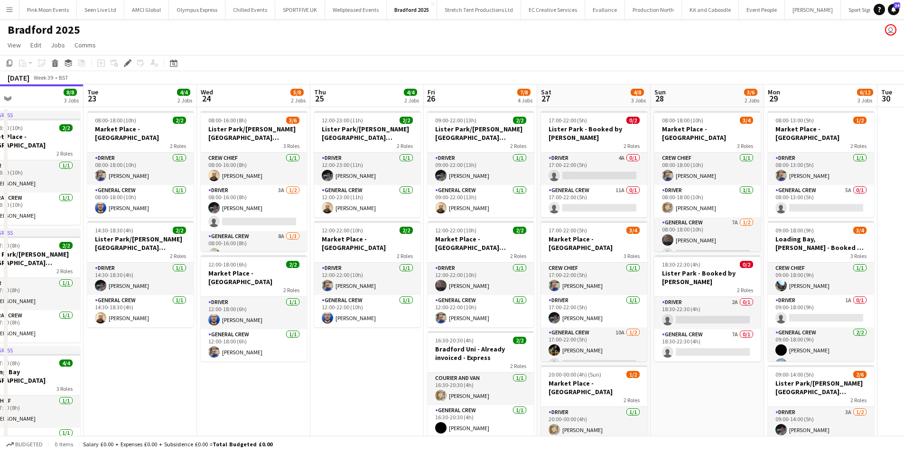
scroll to position [0, 250]
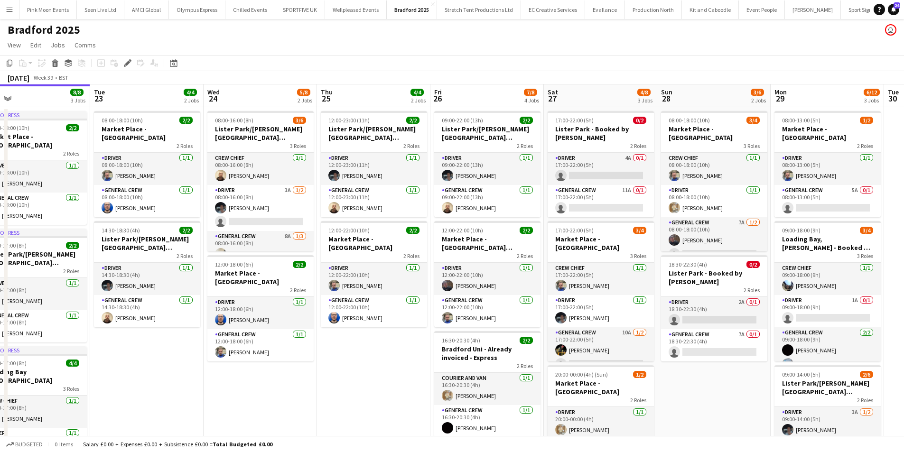
drag, startPoint x: 202, startPoint y: 387, endPoint x: 279, endPoint y: 374, distance: 77.6
click at [279, 374] on app-calendar-viewport "Sat 20 Sun 21 4/4 1 Job Mon 22 8/8 3 Jobs Tue 23 4/4 2 Jobs Wed 24 5/8 2 Jobs T…" at bounding box center [452, 326] width 904 height 485
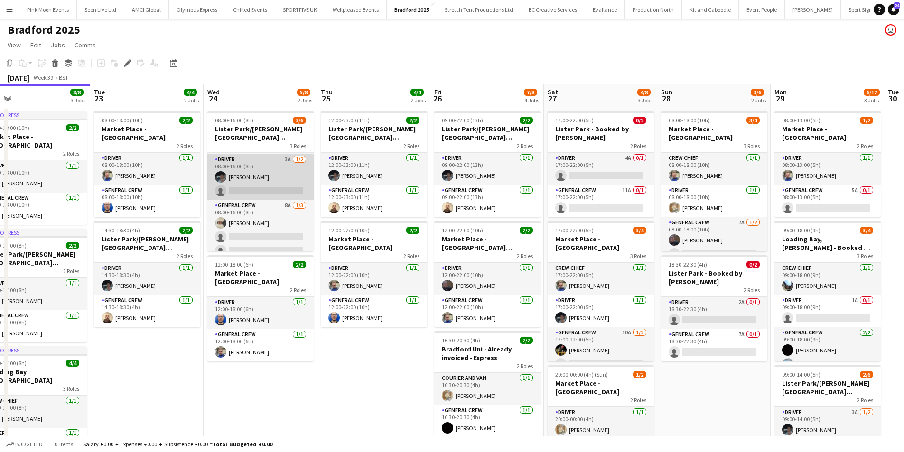
click at [242, 182] on app-card-role "Driver 3A [DATE] 08:00-16:00 (8h) [PERSON_NAME] single-neutral-actions" at bounding box center [260, 177] width 106 height 46
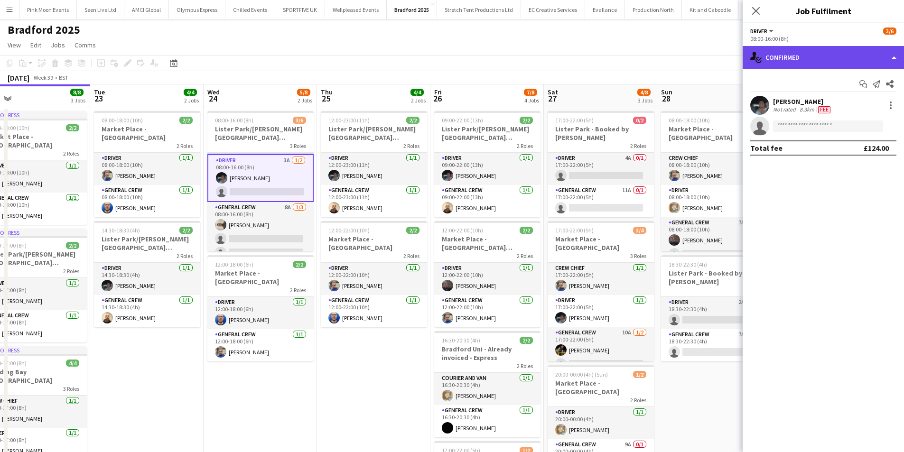
click at [780, 66] on div "single-neutral-actions-check-2 Confirmed" at bounding box center [823, 57] width 161 height 23
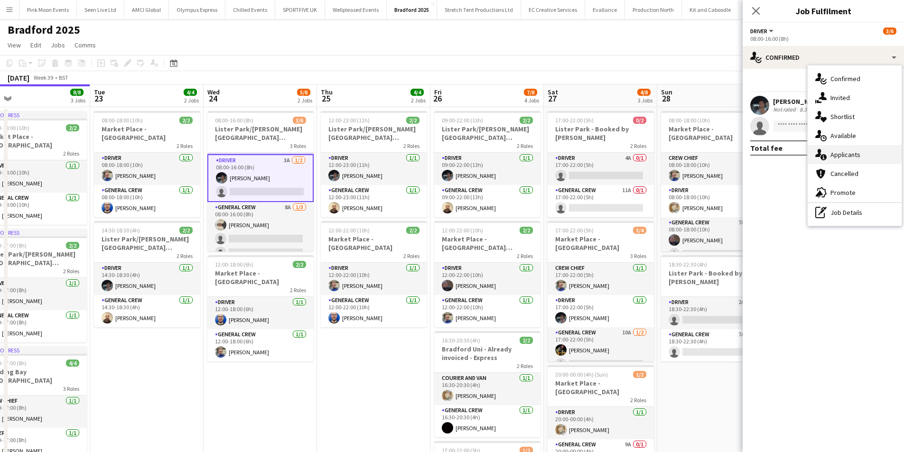
click at [853, 152] on span "Applicants" at bounding box center [846, 154] width 30 height 9
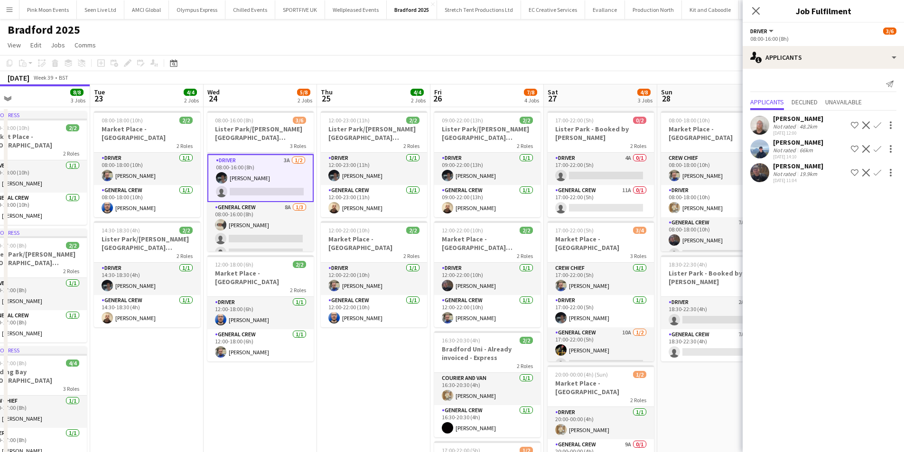
click at [875, 147] on app-icon "Confirm" at bounding box center [878, 149] width 8 height 8
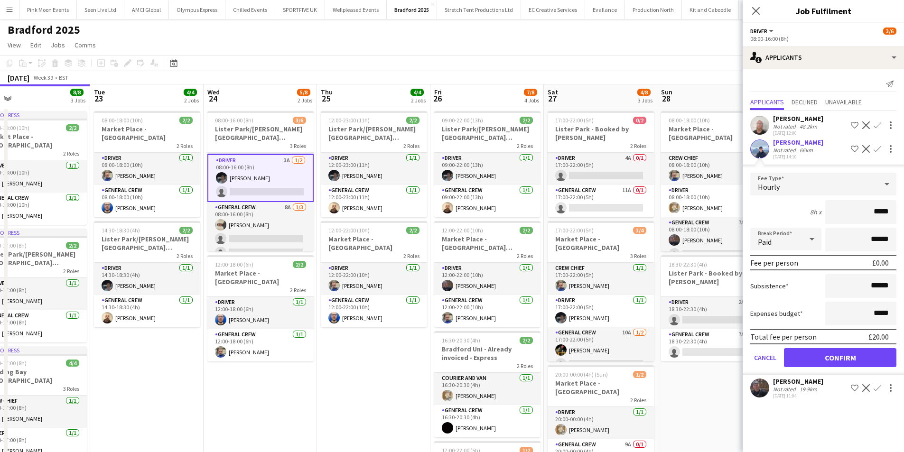
drag, startPoint x: 868, startPoint y: 220, endPoint x: 944, endPoint y: 215, distance: 76.1
click at [904, 215] on html "Menu Boards Boards Boards All jobs Status Workforce Workforce My Workforce Recr…" at bounding box center [452, 293] width 904 height 586
type input "***"
click at [868, 355] on button "Confirm" at bounding box center [840, 357] width 112 height 19
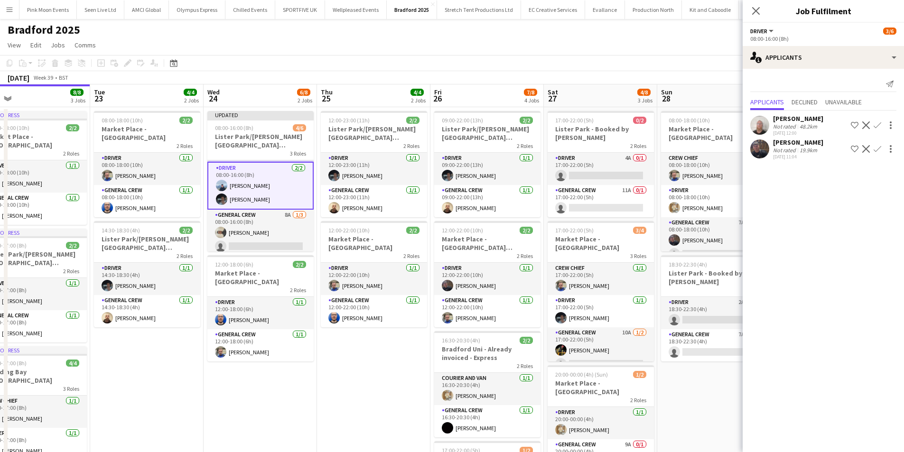
click at [291, 252] on app-date-cell "Updated 08:00-16:00 (8h) 4/6 Lister Park/[PERSON_NAME] [PERSON_NAME] 3 Roles Cr…" at bounding box center [260, 338] width 113 height 462
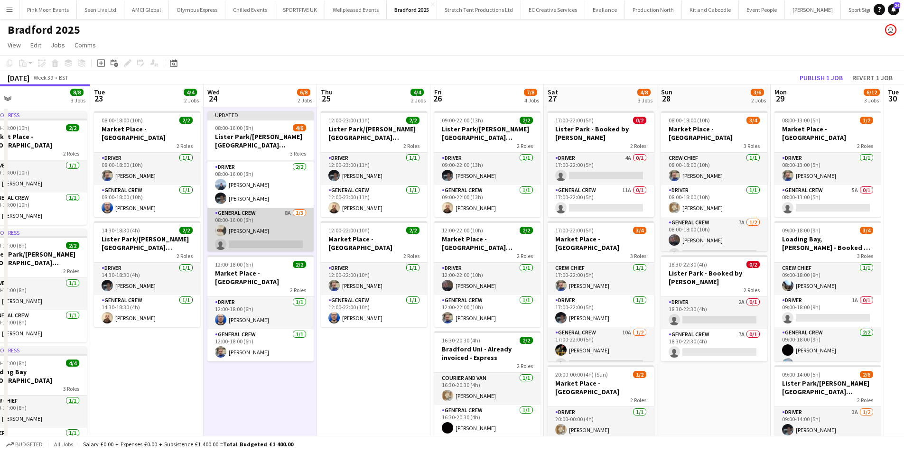
click at [284, 237] on app-card-role "General Crew 8A [DATE] 08:00-16:00 (8h) [PERSON_NAME] single-neutral-actions si…" at bounding box center [260, 238] width 106 height 60
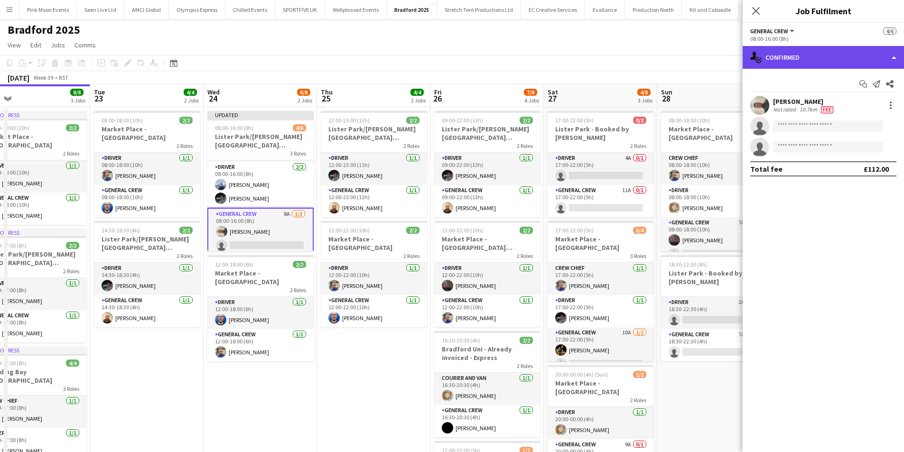
click at [851, 58] on div "single-neutral-actions-check-2 Confirmed" at bounding box center [823, 57] width 161 height 23
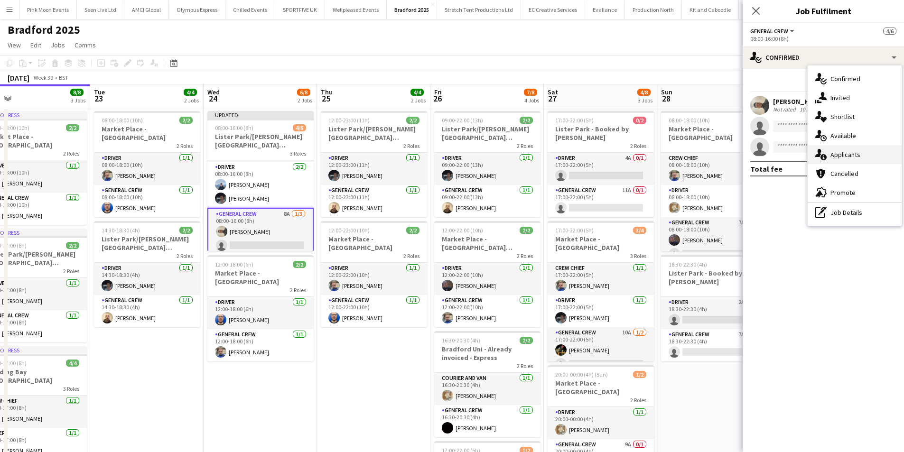
click at [849, 151] on span "Applicants" at bounding box center [846, 154] width 30 height 9
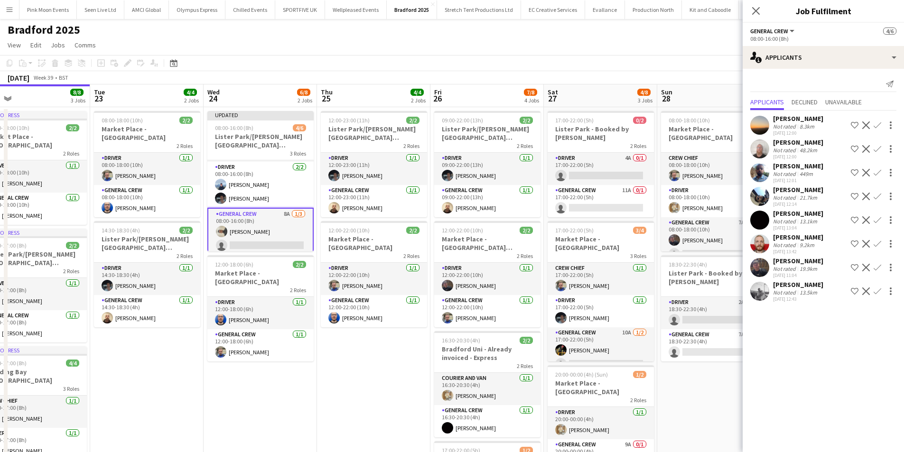
click at [881, 263] on button "Confirm" at bounding box center [877, 267] width 11 height 11
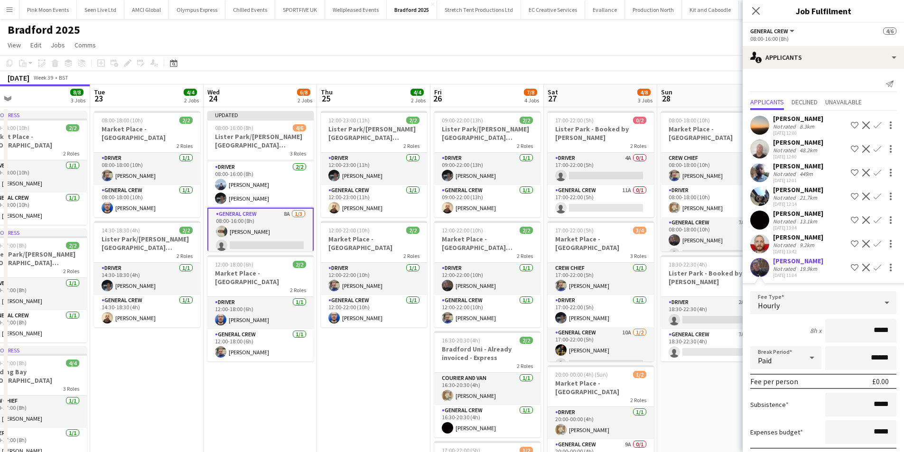
click at [874, 194] on app-icon "Confirm" at bounding box center [878, 197] width 8 height 8
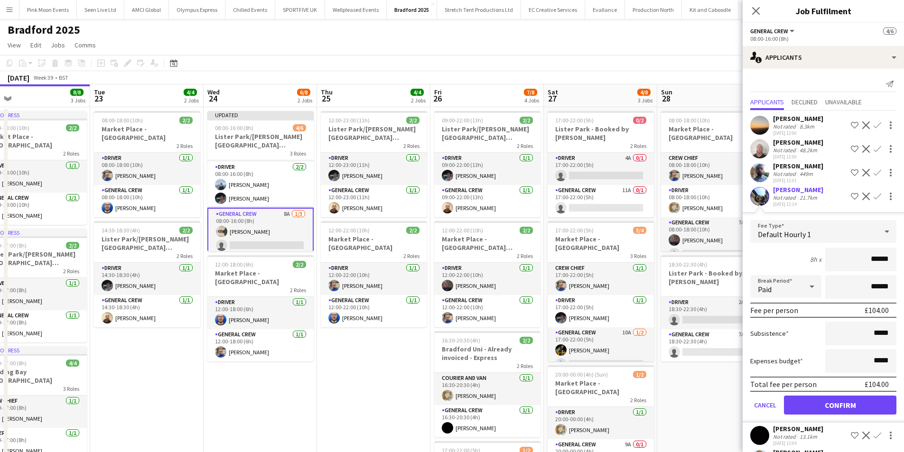
drag, startPoint x: 852, startPoint y: 261, endPoint x: 910, endPoint y: 258, distance: 58.0
click at [904, 258] on html "Menu Boards Boards Boards All jobs Status Workforce Workforce My Workforce Recr…" at bounding box center [452, 293] width 904 height 586
type input "***"
click at [847, 399] on button "Confirm" at bounding box center [840, 405] width 112 height 19
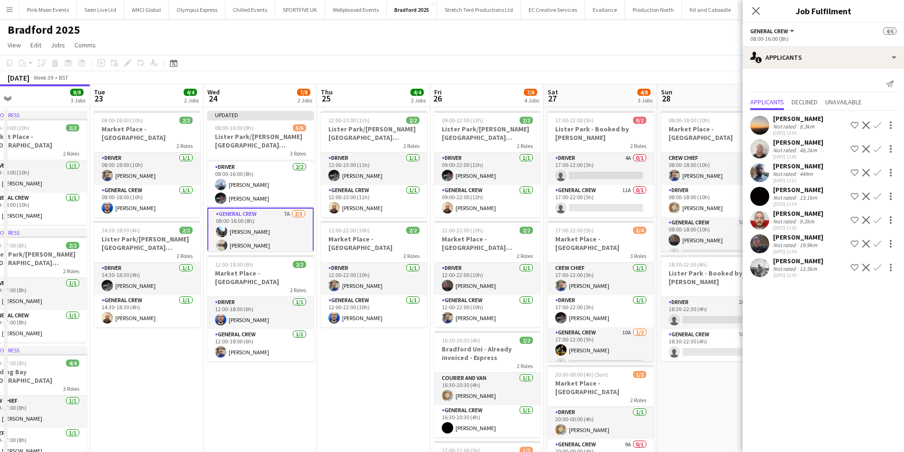
click at [876, 125] on app-icon "Confirm" at bounding box center [878, 126] width 8 height 8
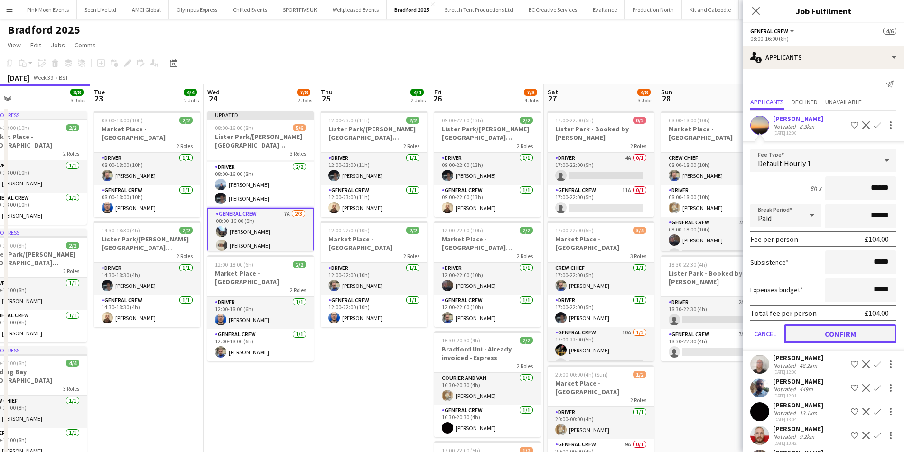
click at [826, 338] on button "Confirm" at bounding box center [840, 334] width 112 height 19
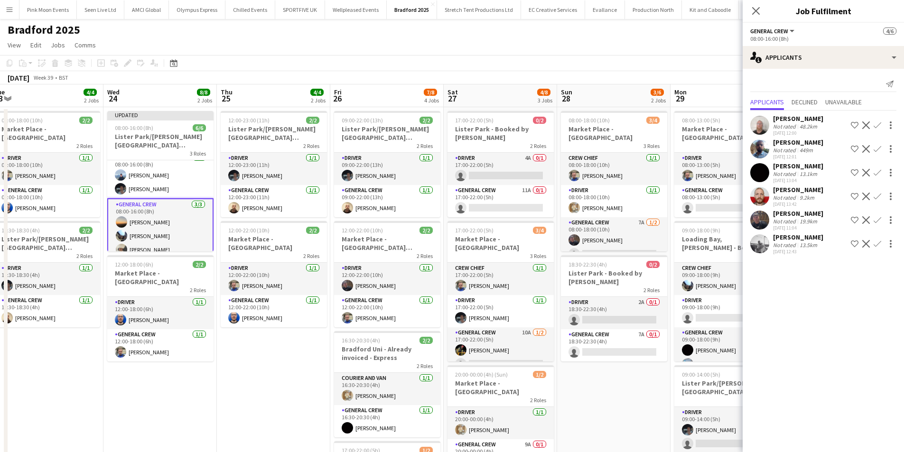
scroll to position [0, 368]
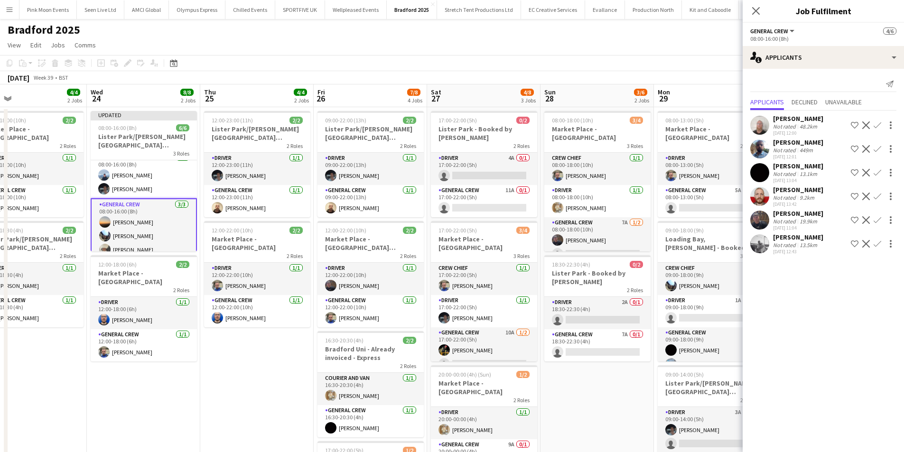
drag, startPoint x: 340, startPoint y: 359, endPoint x: 222, endPoint y: 360, distance: 118.2
click at [222, 360] on app-calendar-viewport "Sat 20 Sun 21 4/4 1 Job Mon 22 8/8 3 Jobs Tue 23 4/4 2 Jobs Wed 24 8/8 2 Jobs T…" at bounding box center [452, 326] width 904 height 485
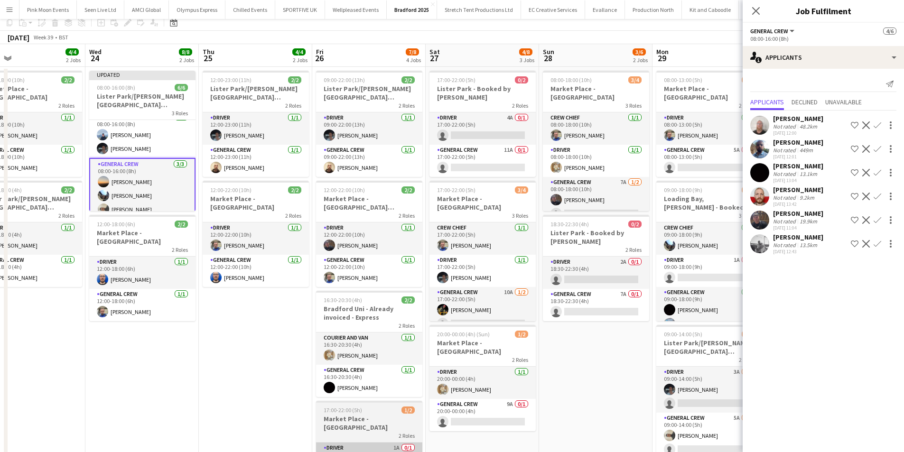
scroll to position [95, 0]
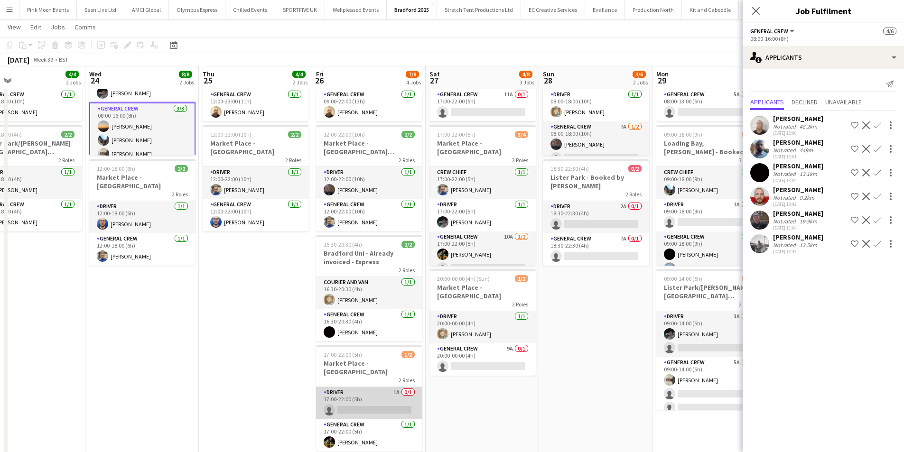
click at [356, 392] on app-card-role "Driver 1A 0/1 17:00-22:00 (5h) single-neutral-actions" at bounding box center [369, 403] width 106 height 32
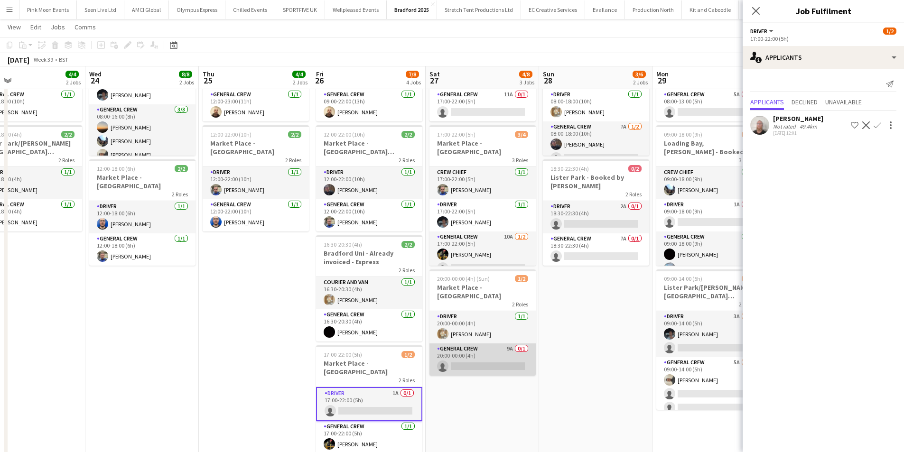
click at [470, 348] on app-card-role "General Crew 9A 0/1 20:00-00:00 (4h) single-neutral-actions" at bounding box center [483, 360] width 106 height 32
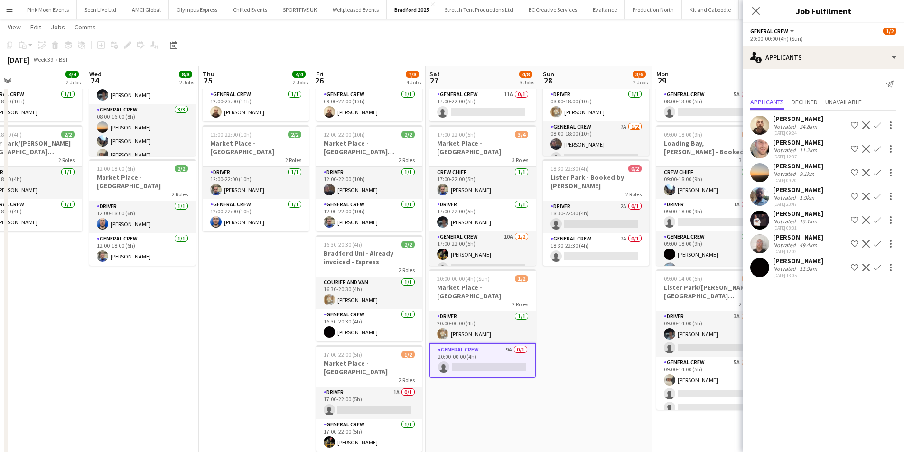
click at [879, 216] on button "Confirm" at bounding box center [877, 220] width 11 height 11
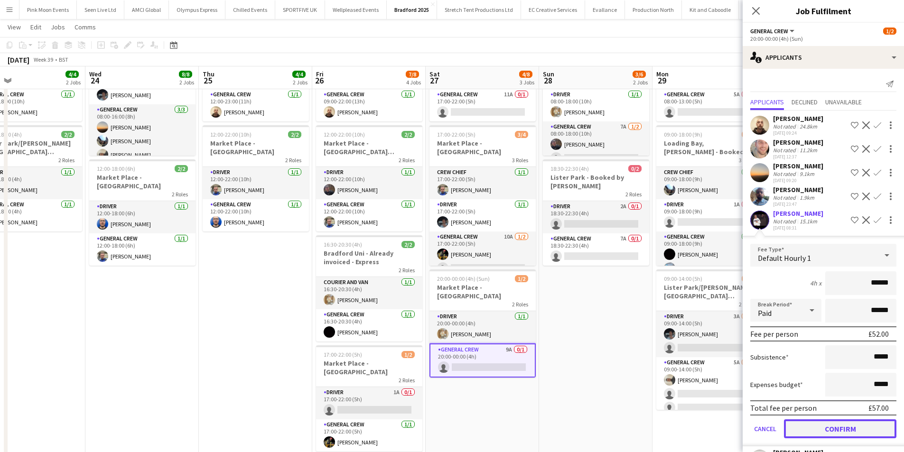
click at [839, 427] on button "Confirm" at bounding box center [840, 429] width 112 height 19
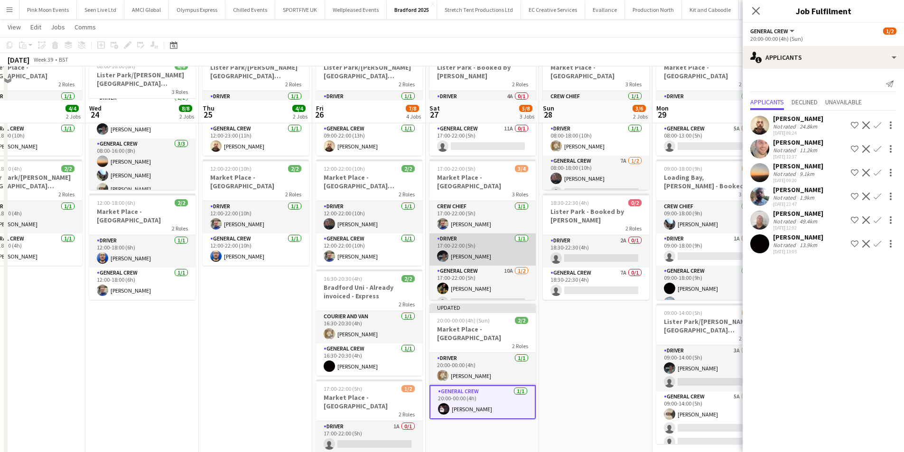
scroll to position [47, 0]
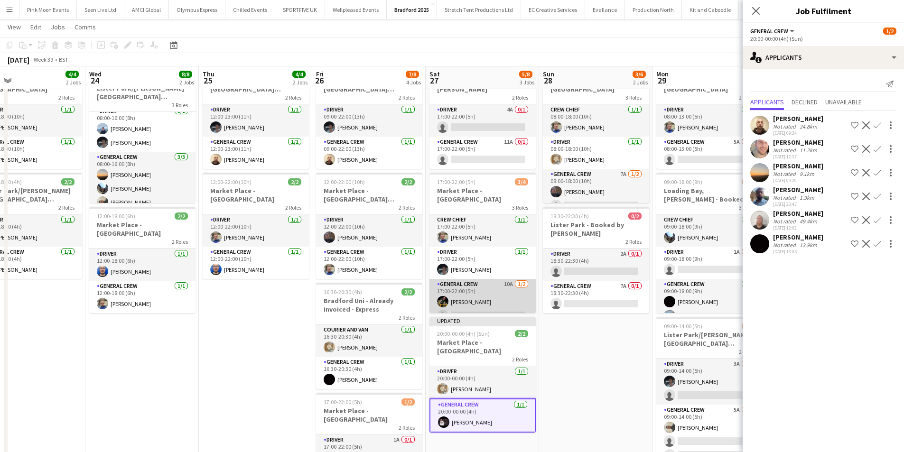
click at [473, 298] on app-card-role "General Crew 10A 1/2 17:00-22:00 (5h) ISAIAH GLYNN single-neutral-actions" at bounding box center [483, 302] width 106 height 46
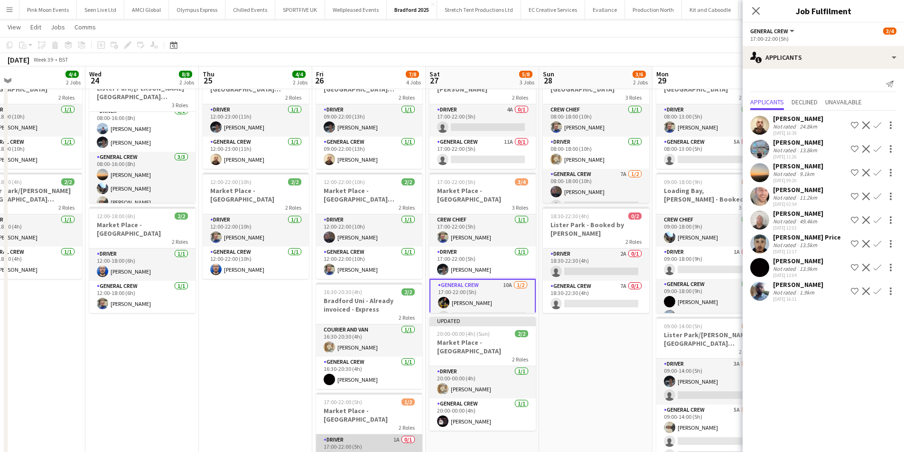
click at [384, 435] on app-card-role "Driver 1A 0/1 17:00-22:00 (5h) single-neutral-actions" at bounding box center [369, 451] width 106 height 32
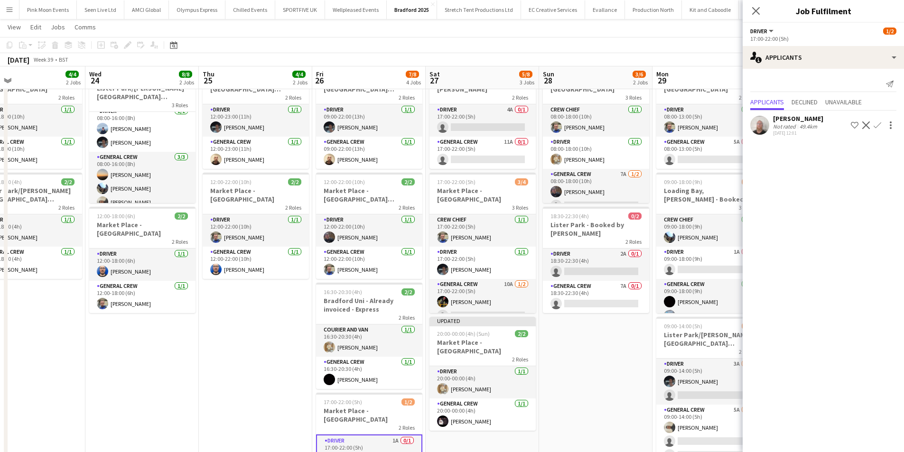
click at [374, 444] on app-card-role "Driver 1A 0/1 17:00-22:00 (5h) single-neutral-actions" at bounding box center [369, 452] width 106 height 34
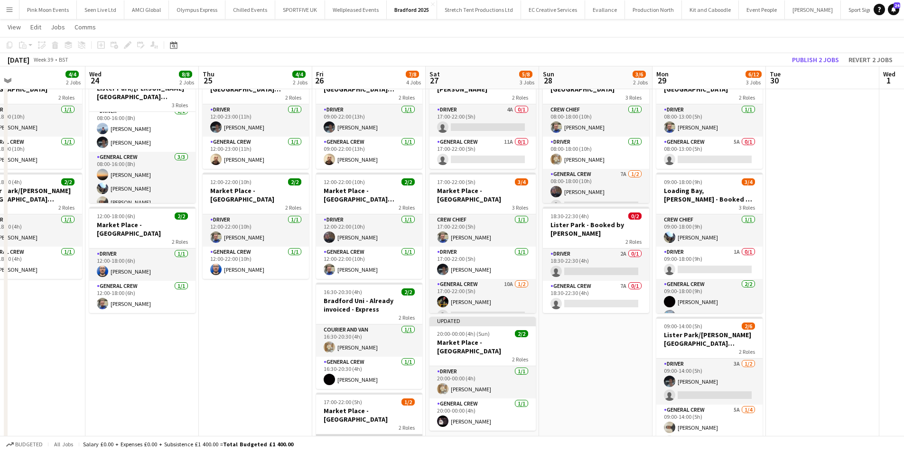
click at [383, 435] on app-card-role "Driver 1A 0/1 17:00-22:00 (5h) single-neutral-actions" at bounding box center [369, 451] width 106 height 32
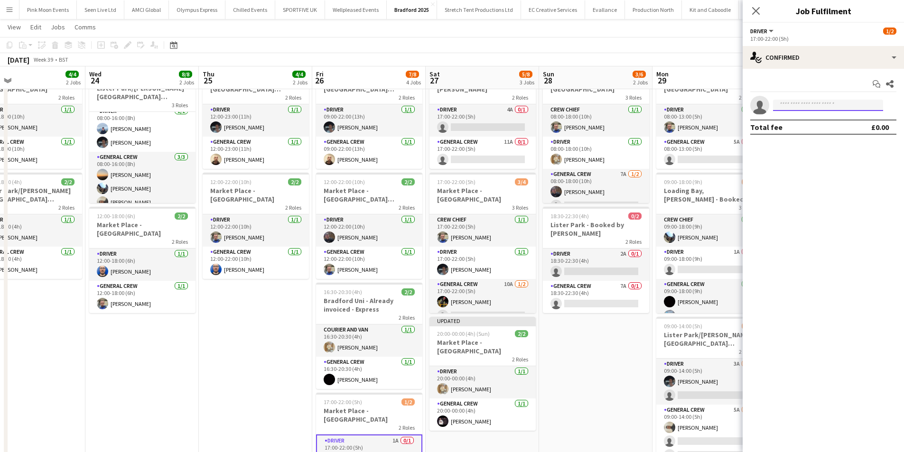
click at [792, 104] on input at bounding box center [828, 105] width 110 height 11
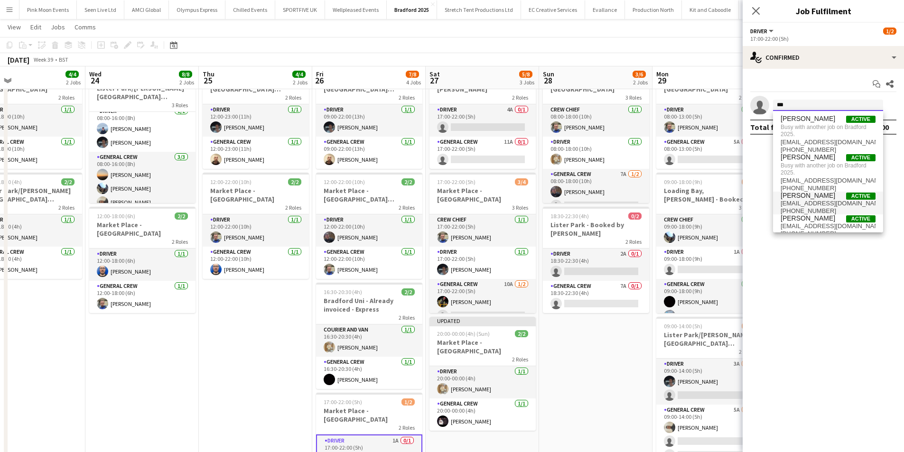
type input "***"
click at [805, 214] on span "[PHONE_NUMBER]" at bounding box center [828, 211] width 95 height 8
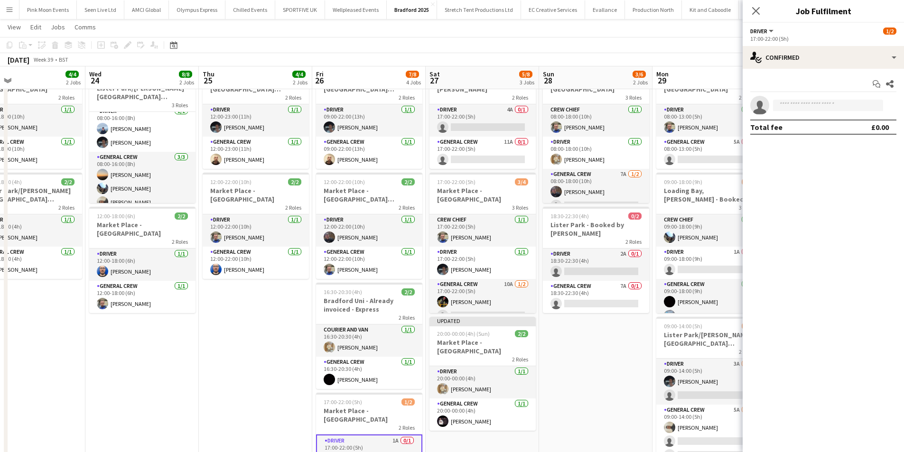
click at [805, 214] on mat-expansion-panel "check Confirmed Start chat Share single-neutral-actions Total fee £0.00" at bounding box center [823, 260] width 161 height 383
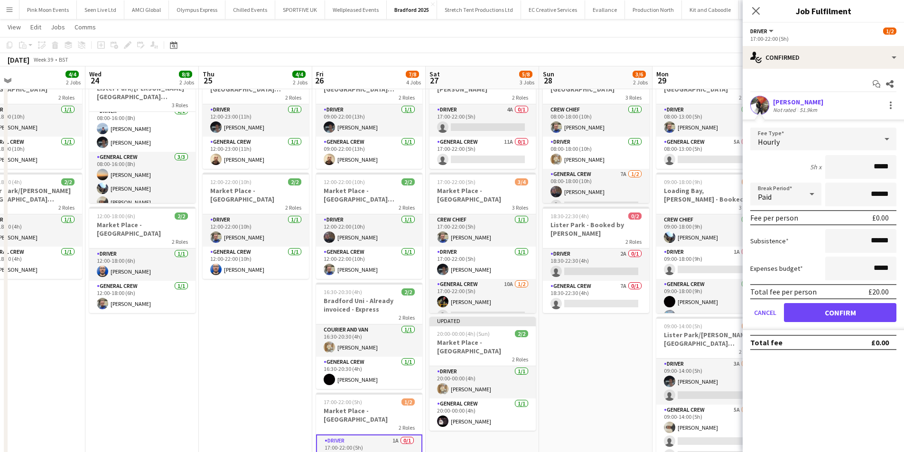
click at [897, 102] on div "Ben Fletchman Not rated 51.9km" at bounding box center [823, 105] width 161 height 19
click at [892, 106] on div at bounding box center [890, 105] width 11 height 11
click at [873, 194] on span "Remove" at bounding box center [859, 191] width 59 height 9
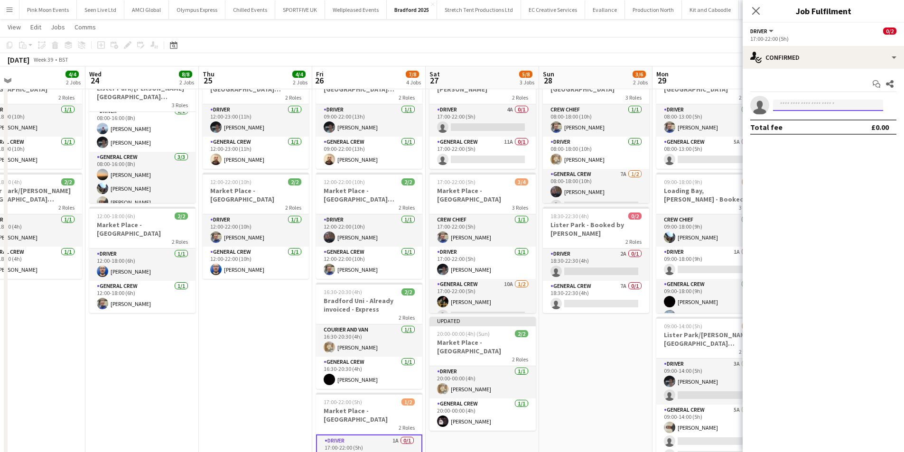
click at [827, 101] on input at bounding box center [828, 105] width 110 height 11
type input "****"
click at [822, 131] on span "[PHONE_NUMBER]" at bounding box center [828, 135] width 95 height 8
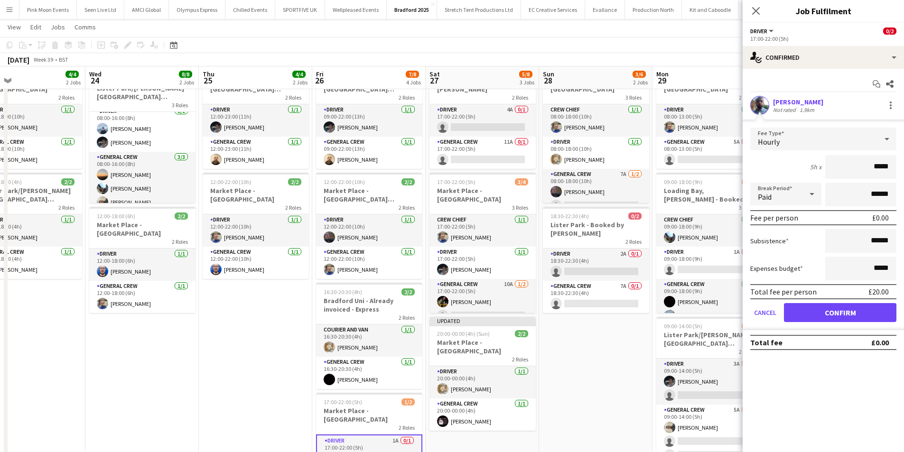
drag, startPoint x: 857, startPoint y: 161, endPoint x: 912, endPoint y: 159, distance: 55.1
click at [904, 159] on html "Menu Boards Boards Boards All jobs Status Workforce Workforce My Workforce Recr…" at bounding box center [452, 245] width 904 height 585
type input "***"
click at [859, 312] on button "Confirm" at bounding box center [840, 312] width 112 height 19
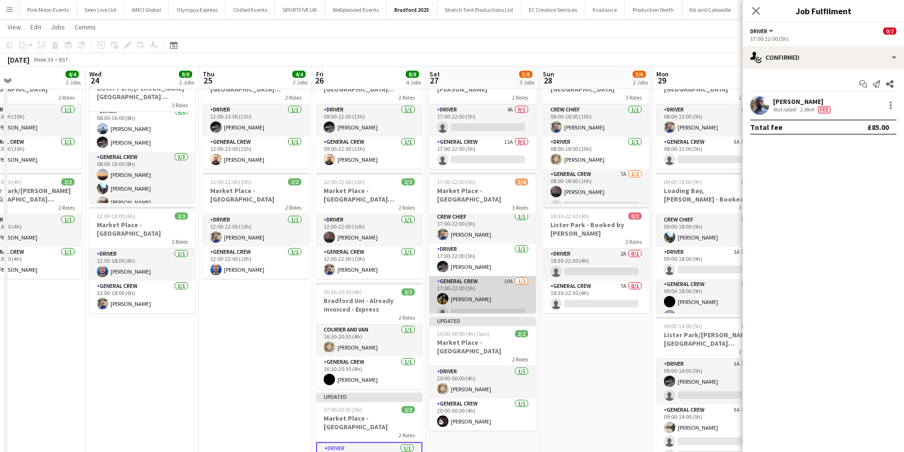
scroll to position [3, 0]
click at [494, 290] on app-card-role "General Crew 10A 1/2 17:00-22:00 (5h) ISAIAH GLYNN single-neutral-actions" at bounding box center [483, 299] width 106 height 46
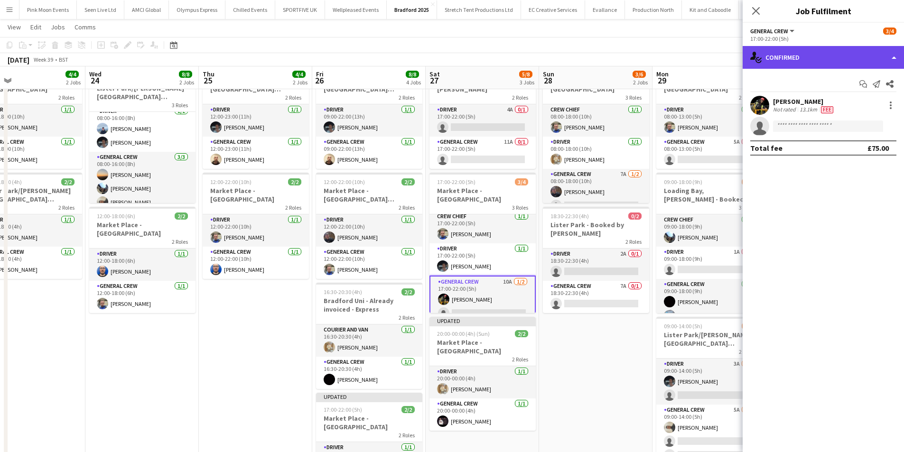
click at [825, 55] on div "single-neutral-actions-check-2 Confirmed" at bounding box center [823, 57] width 161 height 23
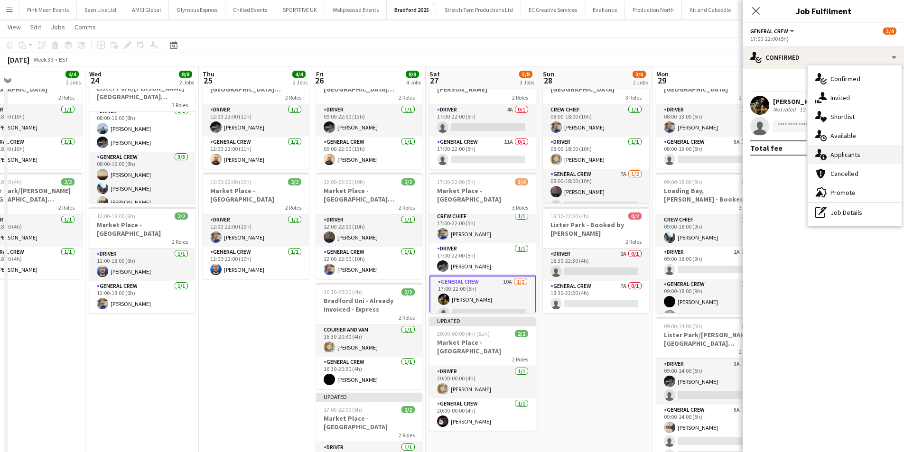
click at [838, 152] on span "Applicants" at bounding box center [846, 154] width 30 height 9
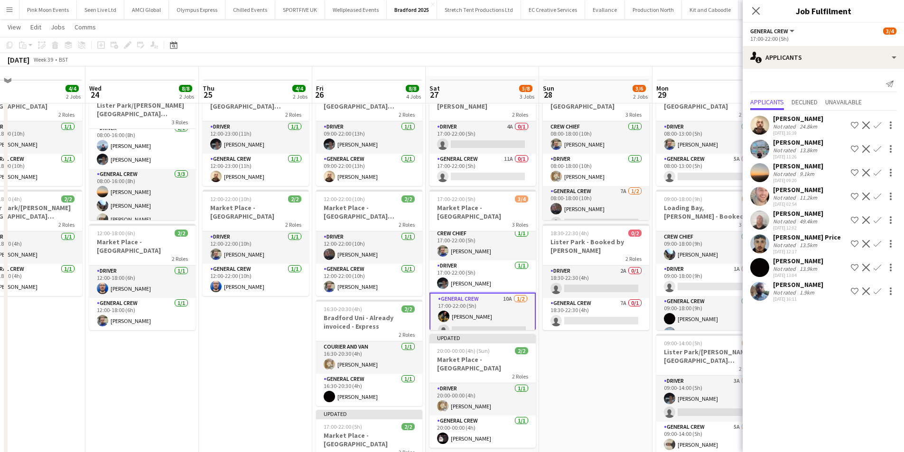
scroll to position [0, 0]
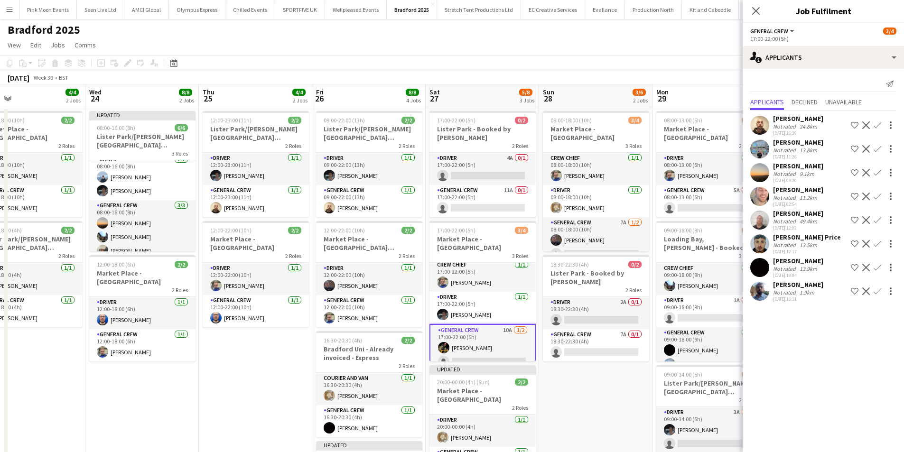
click at [874, 122] on app-icon "Confirm" at bounding box center [878, 126] width 8 height 8
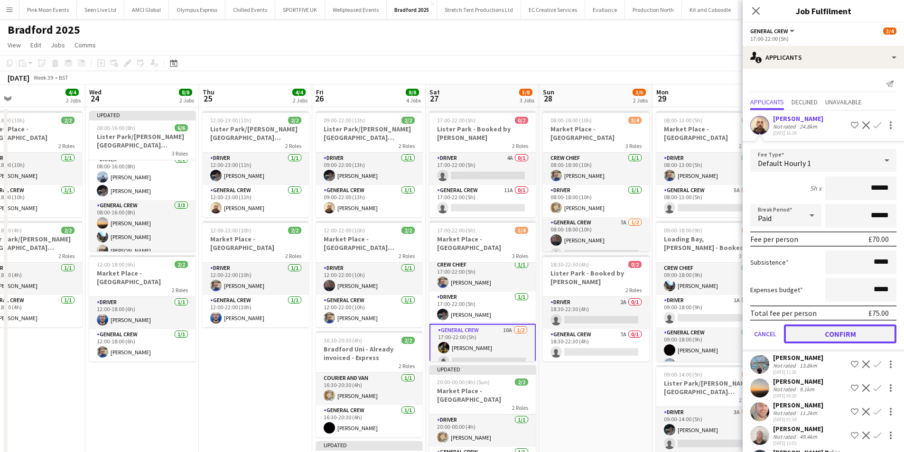
click at [830, 335] on button "Confirm" at bounding box center [840, 334] width 112 height 19
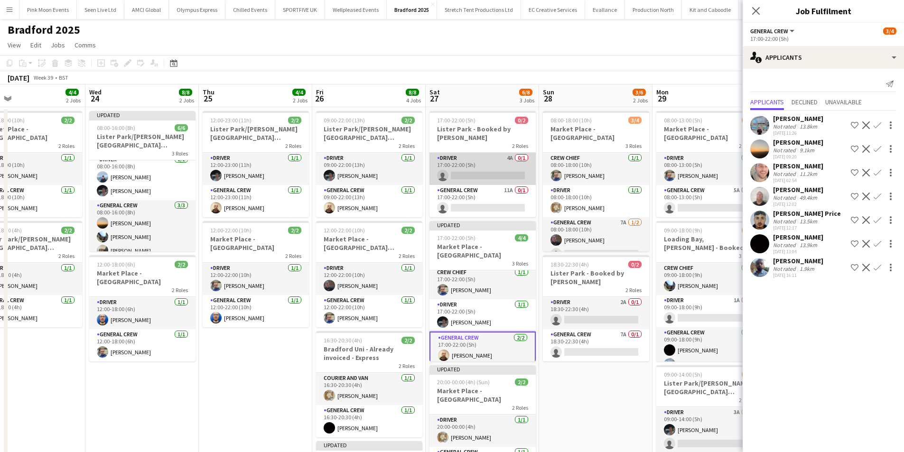
click at [460, 168] on app-card-role "Driver 4A 0/1 17:00-22:00 (5h) single-neutral-actions" at bounding box center [483, 169] width 106 height 32
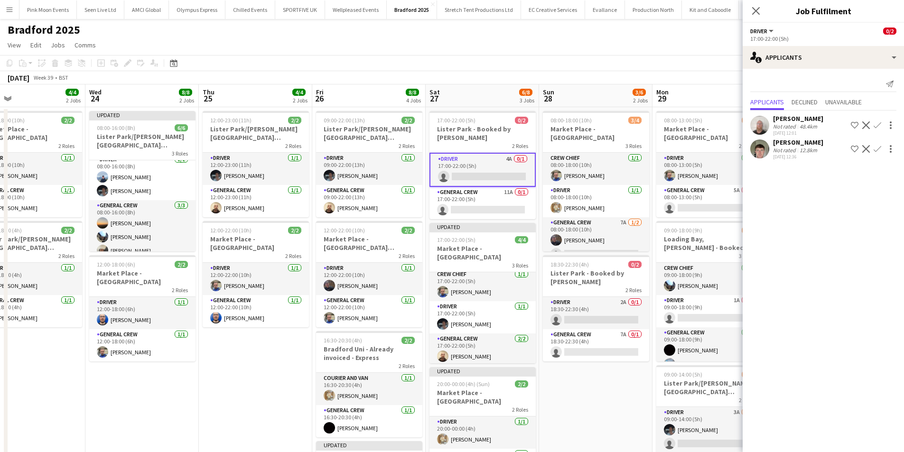
click at [879, 144] on button "Confirm" at bounding box center [877, 148] width 11 height 11
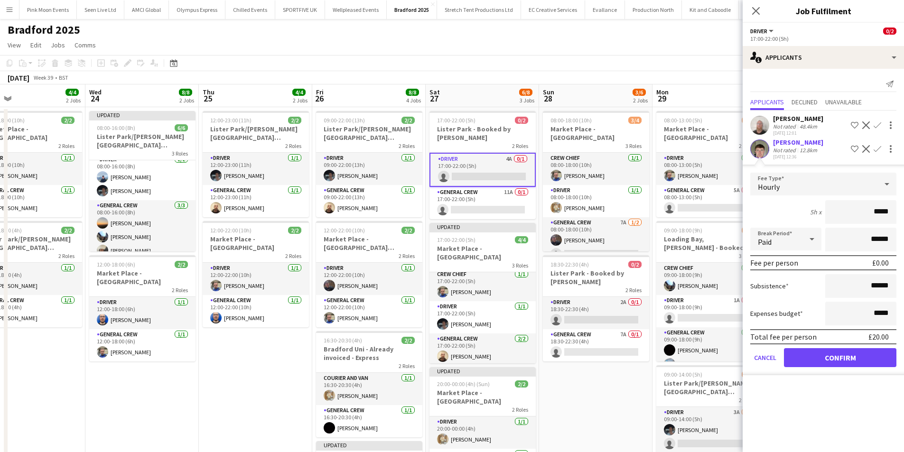
drag, startPoint x: 862, startPoint y: 214, endPoint x: 903, endPoint y: 213, distance: 40.8
click at [903, 213] on form "Fee Type Hourly 5h x ***** Break Period Paid ****** Fee per person £0.00 Subsis…" at bounding box center [823, 274] width 161 height 203
type input "***"
click at [841, 356] on button "Confirm" at bounding box center [840, 357] width 112 height 19
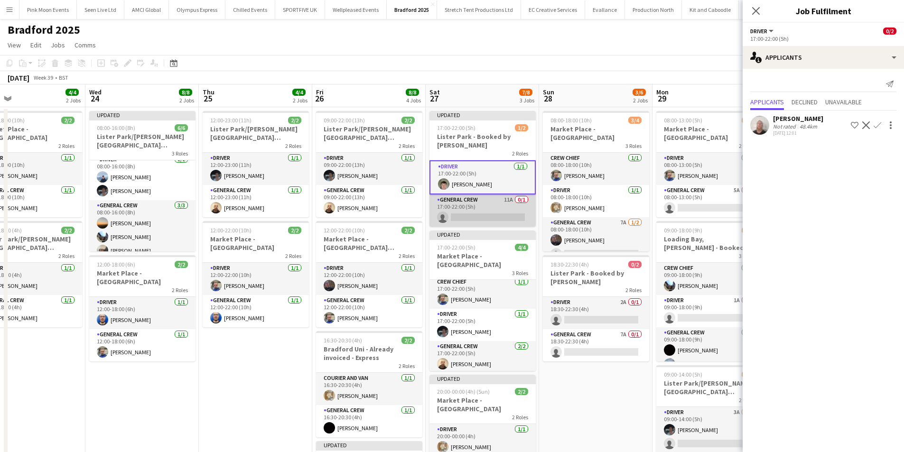
click at [522, 208] on app-card-role "General Crew 11A 0/1 17:00-22:00 (5h) single-neutral-actions" at bounding box center [483, 211] width 106 height 32
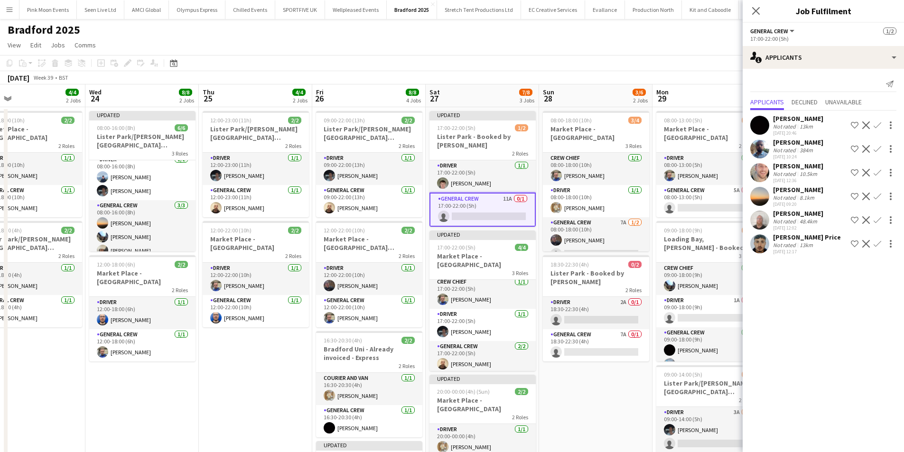
click at [877, 244] on app-icon "Confirm" at bounding box center [878, 244] width 8 height 8
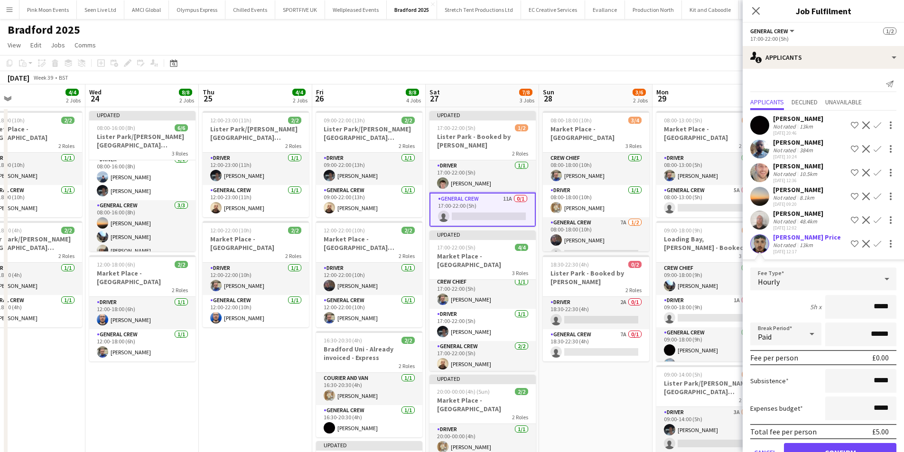
drag, startPoint x: 852, startPoint y: 306, endPoint x: 899, endPoint y: 309, distance: 47.1
click at [899, 309] on mat-expansion-panel "users2 Applicants Send notification Applicants Declined Unavailable Joseph Benn…" at bounding box center [823, 260] width 161 height 383
type input "***"
click at [857, 448] on button "Confirm" at bounding box center [840, 452] width 112 height 19
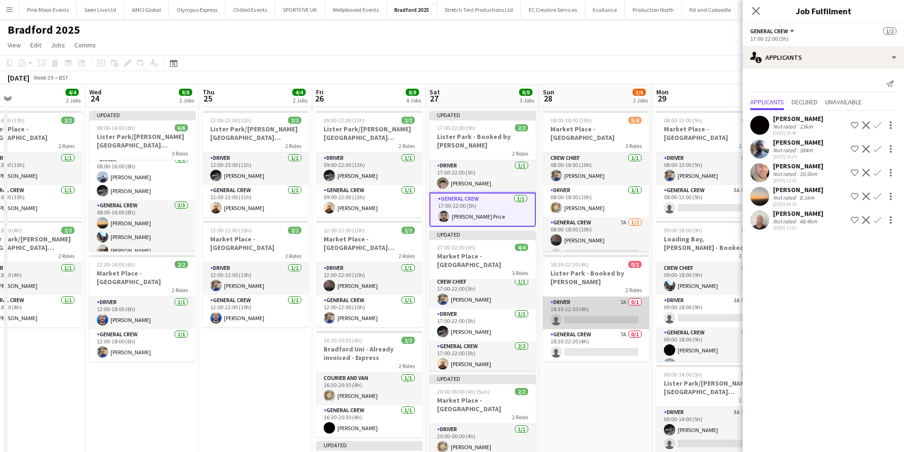
click at [596, 315] on app-card-role "Driver 2A 0/1 18:30-22:30 (4h) single-neutral-actions" at bounding box center [596, 313] width 106 height 32
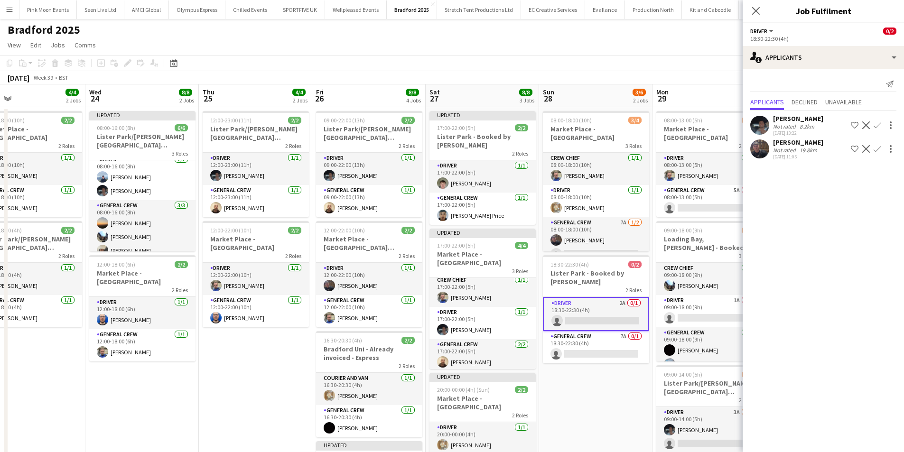
click at [877, 123] on app-icon "Confirm" at bounding box center [878, 126] width 8 height 8
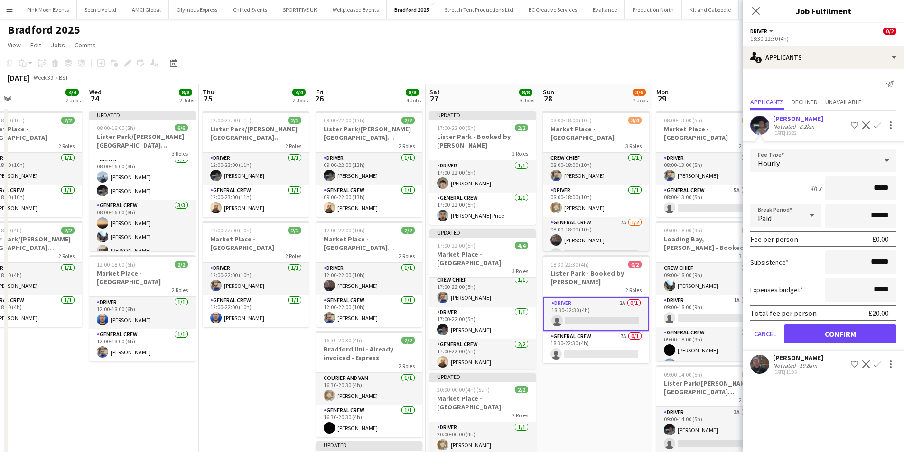
drag, startPoint x: 852, startPoint y: 186, endPoint x: 900, endPoint y: 187, distance: 47.9
click at [900, 187] on form "Fee Type Hourly 4h x ***** Break Period Paid ****** Fee per person £0.00 Subsis…" at bounding box center [823, 250] width 161 height 203
type input "***"
click at [818, 336] on button "Confirm" at bounding box center [840, 334] width 112 height 19
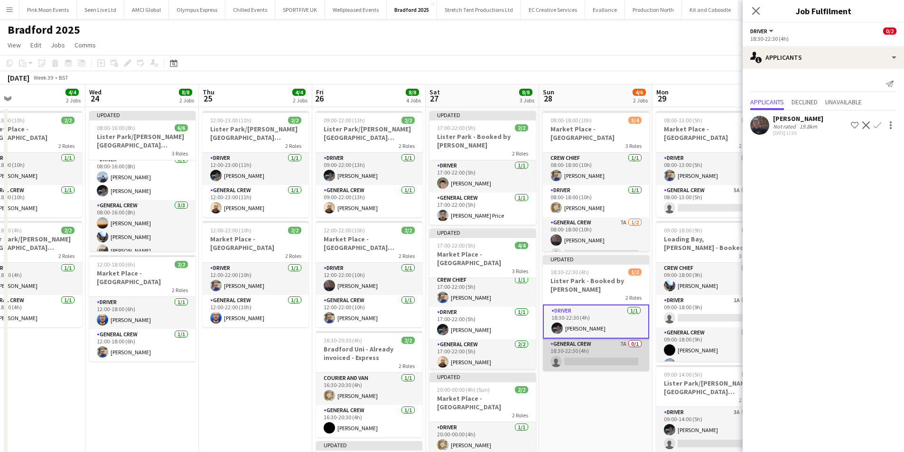
click at [596, 339] on app-card-role "General Crew 7A 0/1 18:30-22:30 (4h) single-neutral-actions" at bounding box center [596, 355] width 106 height 32
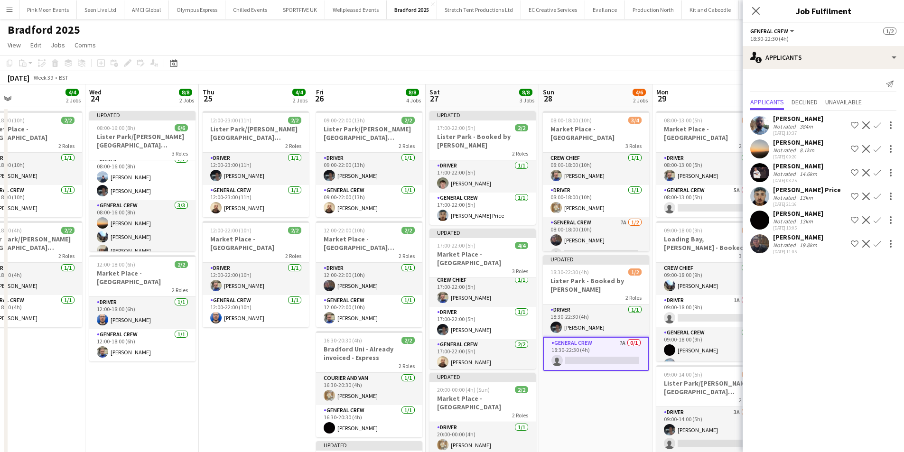
click at [881, 194] on app-icon "Confirm" at bounding box center [878, 197] width 8 height 8
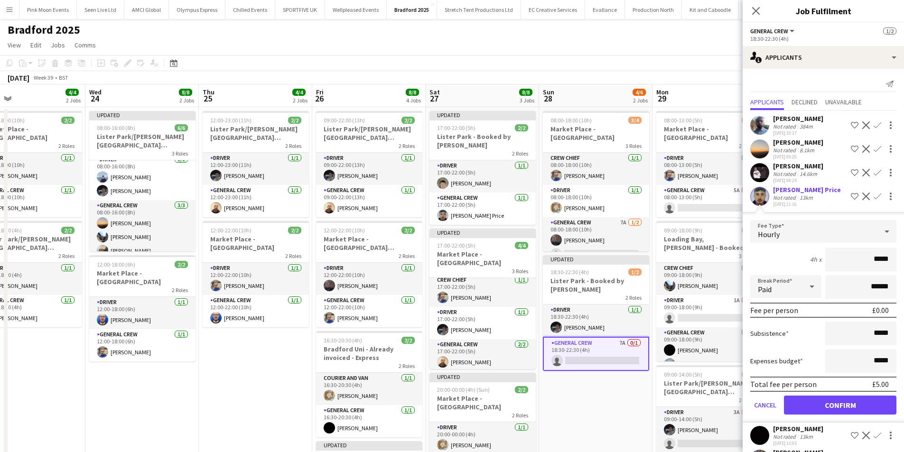
drag, startPoint x: 839, startPoint y: 267, endPoint x: 966, endPoint y: 258, distance: 127.5
click at [904, 258] on html "Menu Boards Boards Boards All jobs Status Workforce Workforce My Workforce Recr…" at bounding box center [452, 296] width 904 height 593
type input "***"
click at [814, 397] on button "Confirm" at bounding box center [840, 405] width 112 height 19
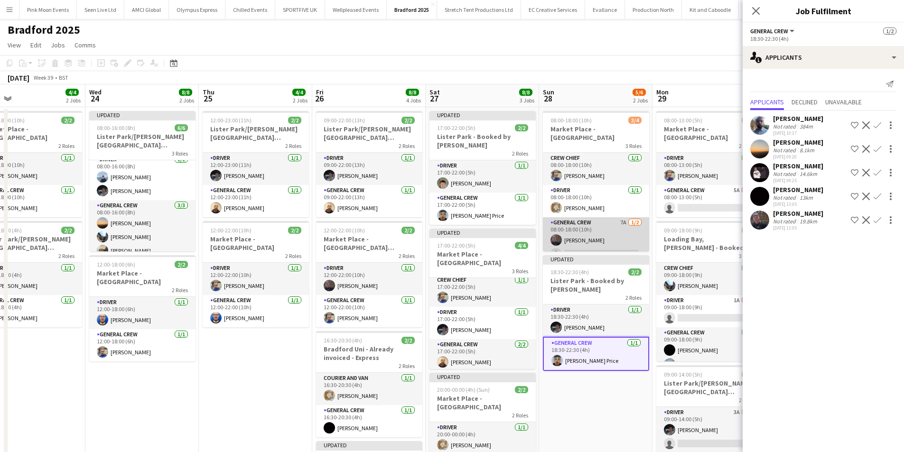
click at [628, 240] on app-card-role "General Crew 7A 1/2 08:00-18:00 (10h) Joshua Artis single-neutral-actions" at bounding box center [596, 240] width 106 height 46
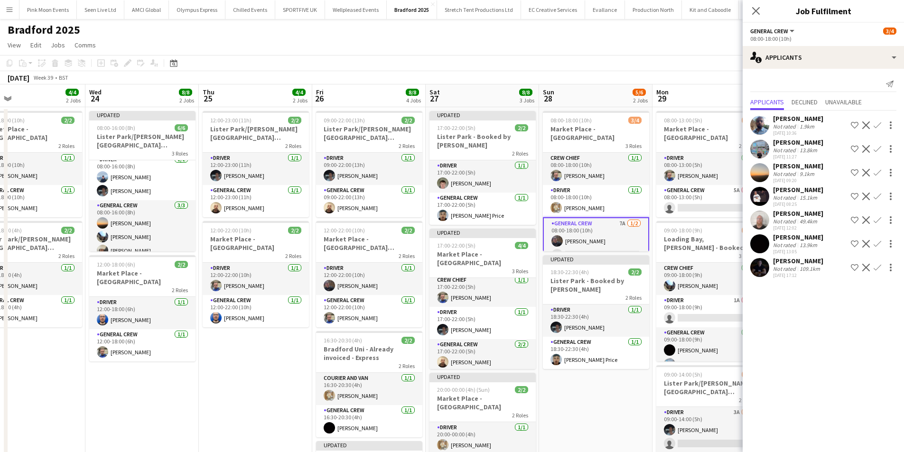
click at [876, 169] on app-icon "Confirm" at bounding box center [878, 173] width 8 height 8
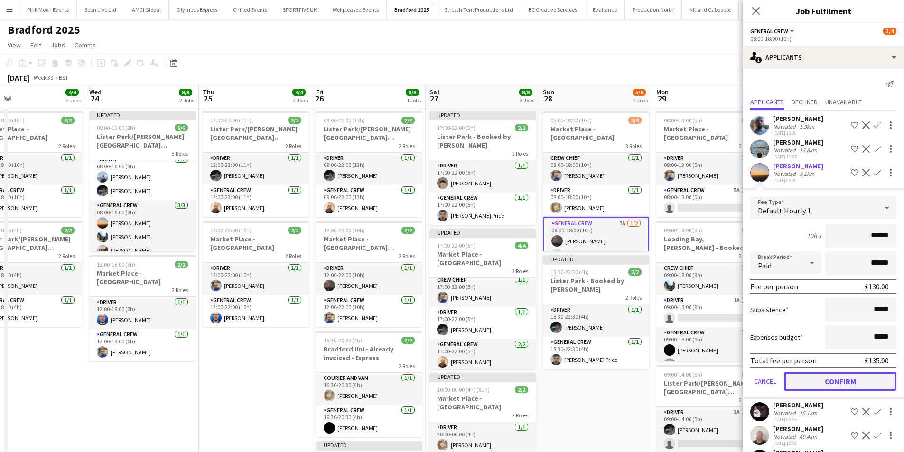
click at [831, 382] on button "Confirm" at bounding box center [840, 381] width 112 height 19
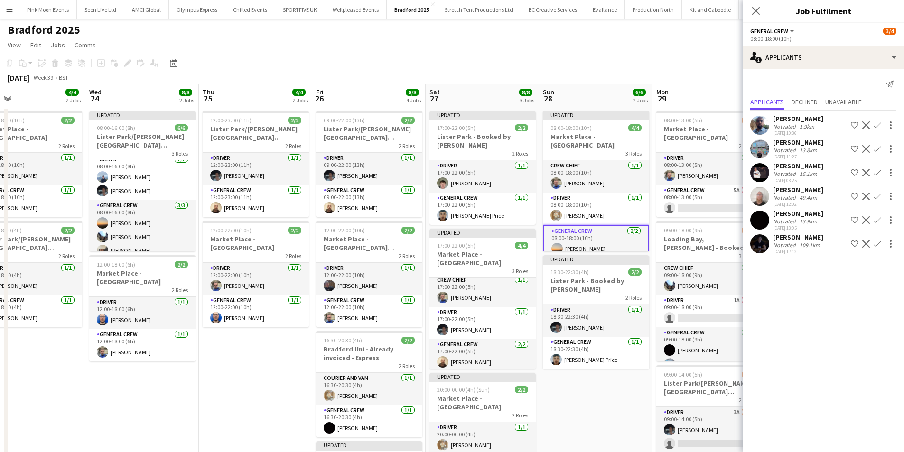
scroll to position [13, 0]
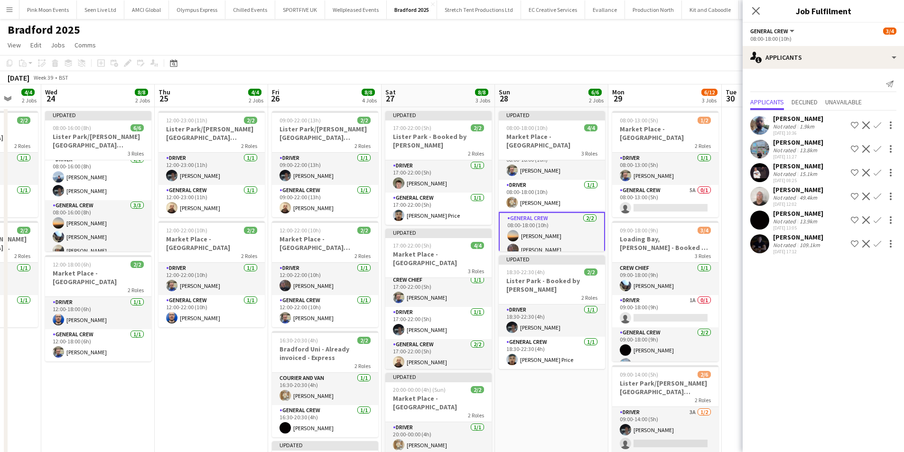
drag, startPoint x: 621, startPoint y: 374, endPoint x: 570, endPoint y: 381, distance: 51.6
click at [570, 381] on app-calendar-viewport "Sat 20 Sun 21 4/4 1 Job Mon 22 8/8 3 Jobs Tue 23 4/4 2 Jobs Wed 24 8/8 2 Jobs T…" at bounding box center [452, 330] width 904 height 493
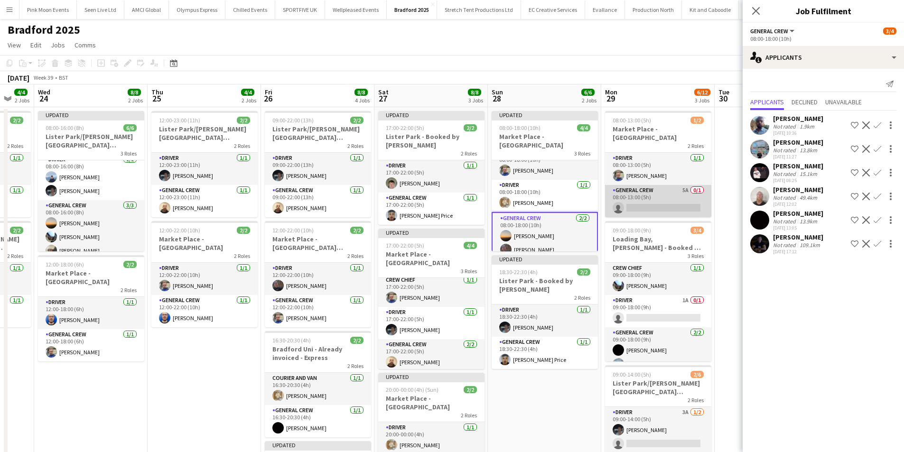
click at [638, 203] on app-card-role "General Crew 5A 0/1 08:00-13:00 (5h) single-neutral-actions" at bounding box center [658, 201] width 106 height 32
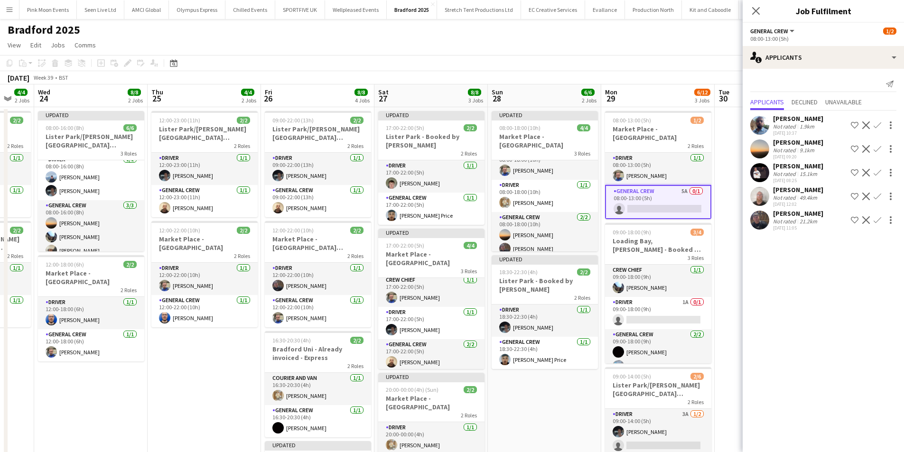
scroll to position [11, 0]
click at [876, 148] on app-icon "Confirm" at bounding box center [878, 149] width 8 height 8
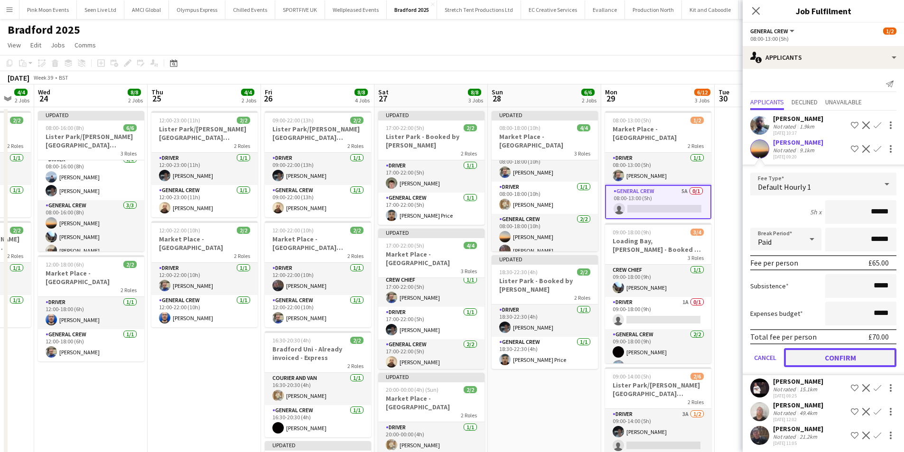
click at [820, 354] on button "Confirm" at bounding box center [840, 357] width 112 height 19
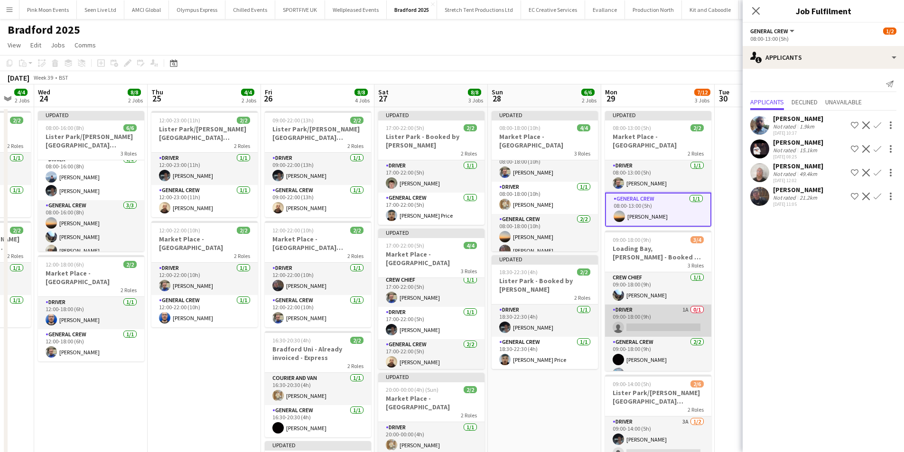
click at [644, 323] on app-card-role "Driver 1A 0/1 09:00-18:00 (9h) single-neutral-actions" at bounding box center [658, 321] width 106 height 32
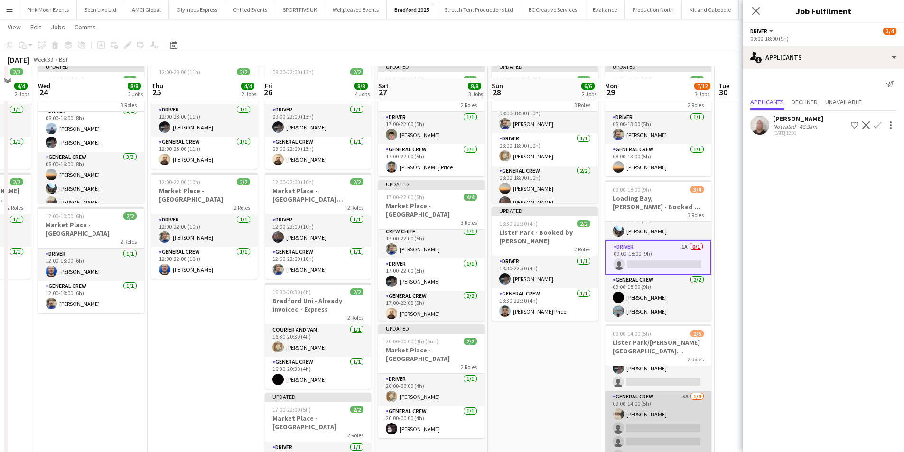
scroll to position [95, 0]
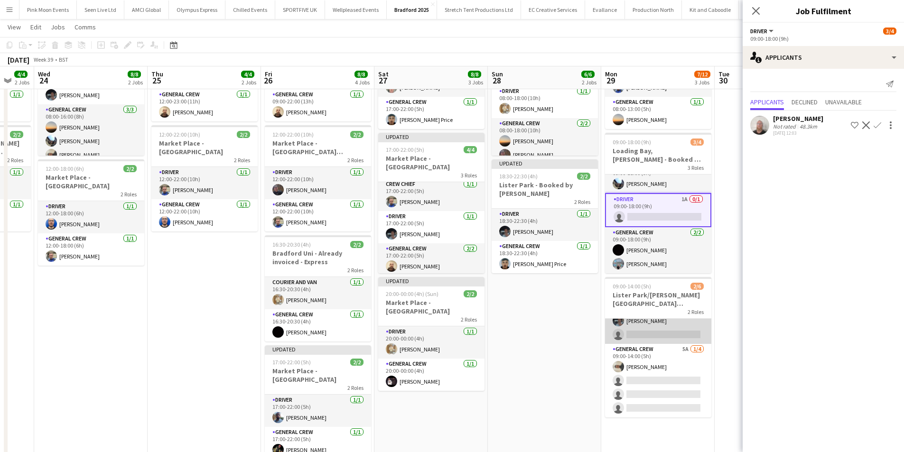
click at [653, 328] on app-card-role "Driver 3A 1/2 09:00-14:00 (5h) Benn Dyer single-neutral-actions" at bounding box center [658, 321] width 106 height 46
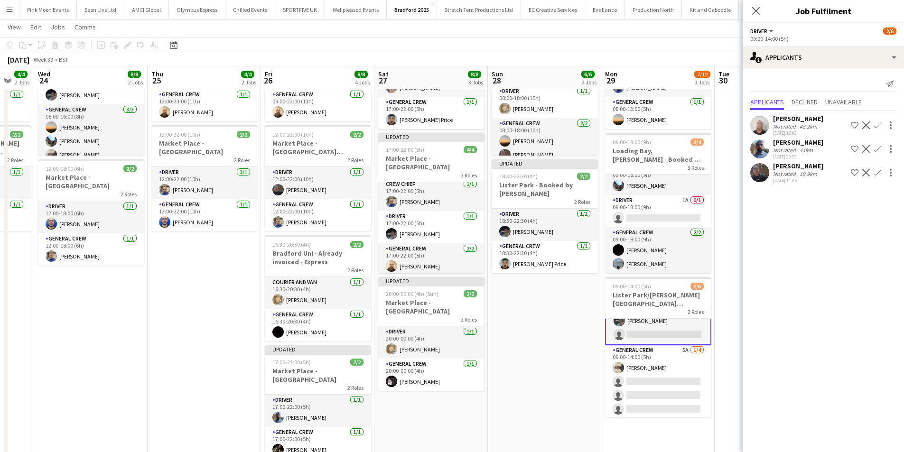
click at [879, 122] on app-icon "Confirm" at bounding box center [878, 126] width 8 height 8
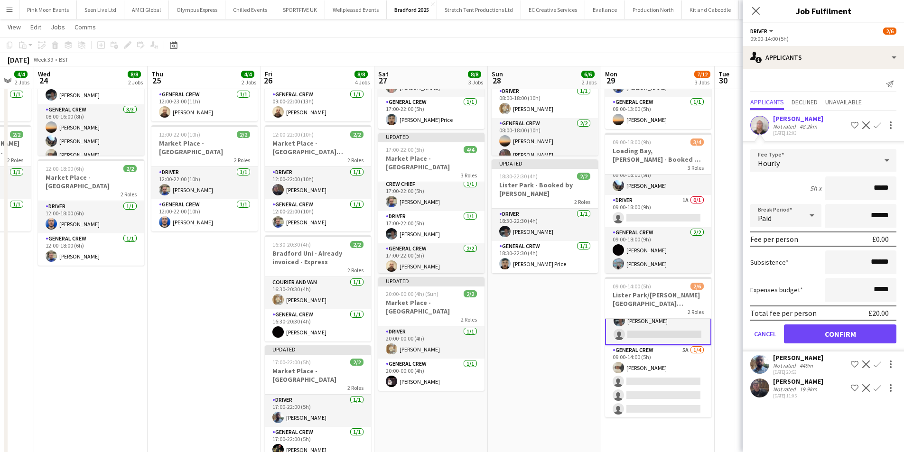
drag, startPoint x: 851, startPoint y: 186, endPoint x: 901, endPoint y: 187, distance: 50.8
click at [901, 187] on form "Fee Type Hourly 5h x ***** Break Period Paid ****** Fee per person £0.00 Subsis…" at bounding box center [823, 250] width 161 height 203
type input "***"
click at [837, 327] on button "Confirm" at bounding box center [840, 334] width 112 height 19
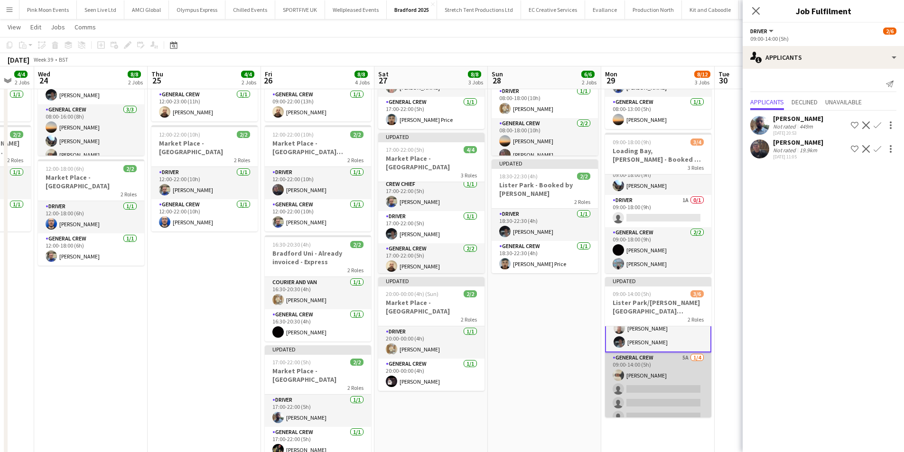
click at [663, 387] on app-card-role "General Crew 5A 1/4 09:00-14:00 (5h) Stefano rowe single-neutral-actions single…" at bounding box center [658, 390] width 106 height 74
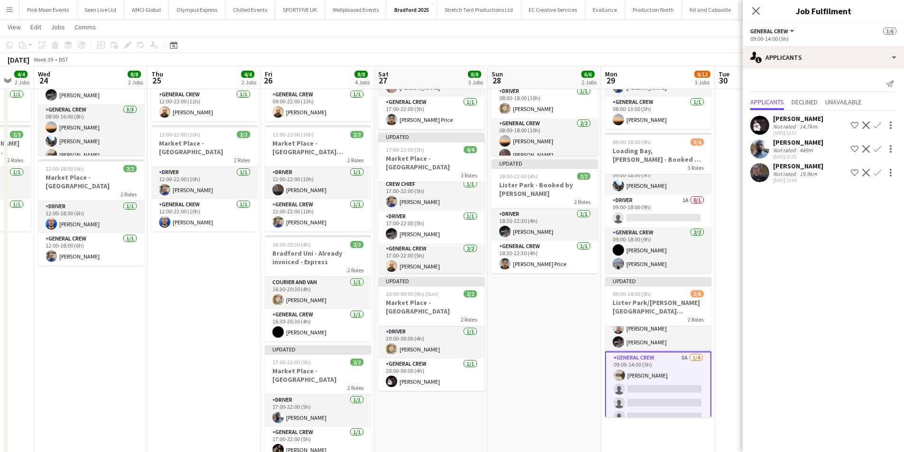
click at [876, 123] on app-icon "Confirm" at bounding box center [878, 126] width 8 height 8
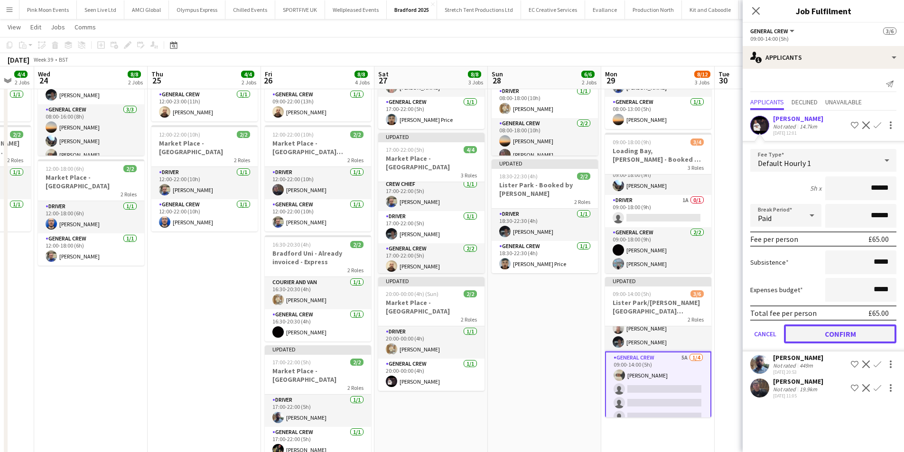
click at [842, 333] on button "Confirm" at bounding box center [840, 334] width 112 height 19
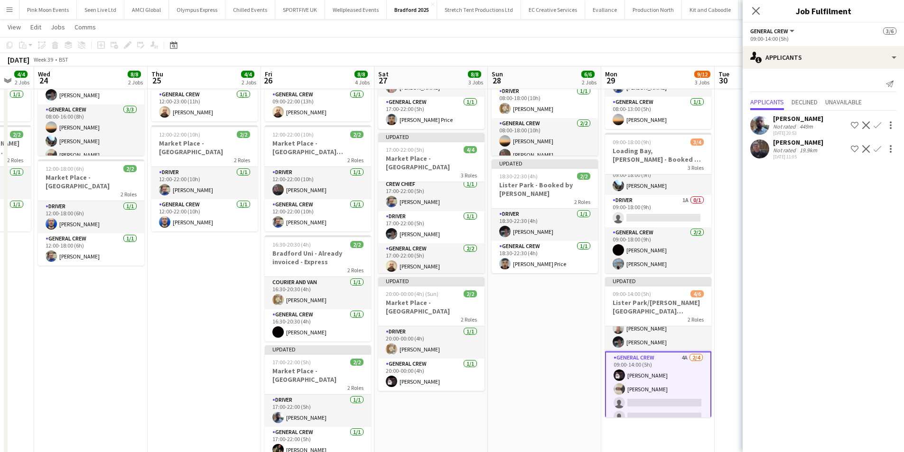
click at [874, 123] on app-icon "Confirm" at bounding box center [878, 126] width 8 height 8
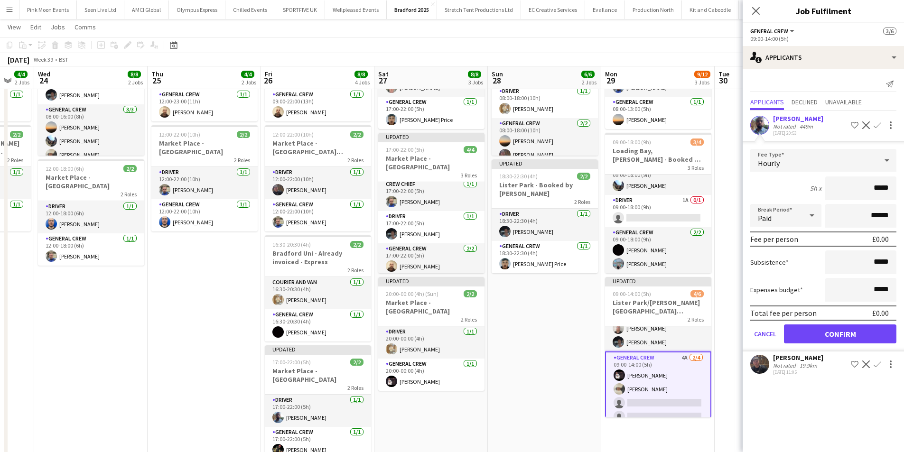
drag, startPoint x: 846, startPoint y: 193, endPoint x: 911, endPoint y: 191, distance: 65.1
click at [904, 191] on html "Menu Boards Boards Boards All jobs Status Workforce Workforce My Workforce Recr…" at bounding box center [452, 201] width 904 height 592
type input "***"
click at [828, 333] on button "Confirm" at bounding box center [840, 334] width 112 height 19
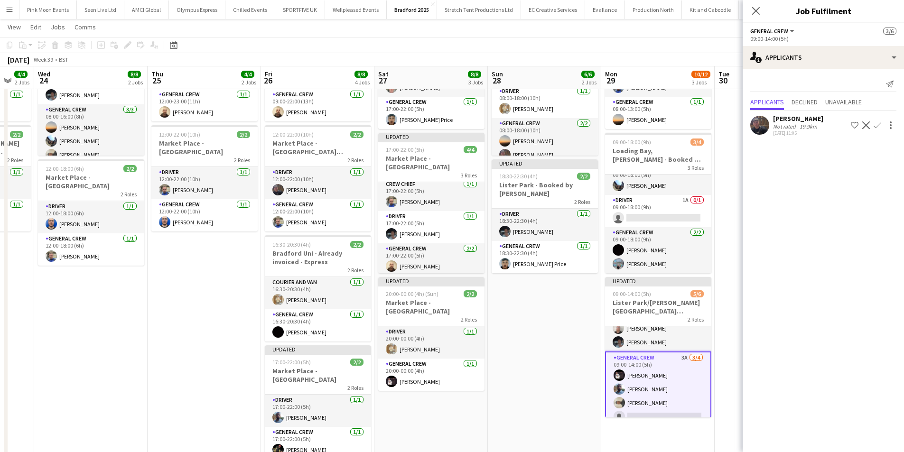
click at [876, 129] on app-icon "Confirm" at bounding box center [878, 126] width 8 height 8
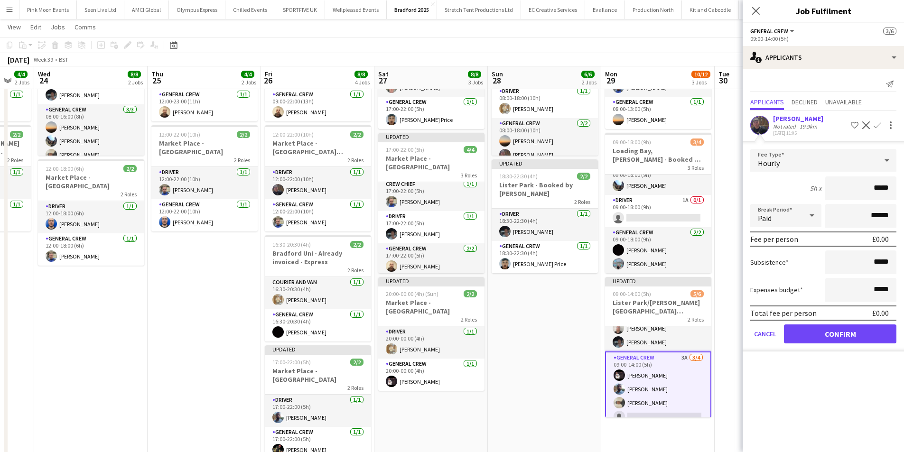
drag, startPoint x: 856, startPoint y: 185, endPoint x: 916, endPoint y: 186, distance: 59.8
click at [904, 186] on html "Menu Boards Boards Boards All jobs Status Workforce Workforce My Workforce Recr…" at bounding box center [452, 201] width 904 height 592
type input "***"
drag, startPoint x: 832, startPoint y: 336, endPoint x: 817, endPoint y: 333, distance: 15.5
click at [832, 336] on button "Confirm" at bounding box center [840, 334] width 112 height 19
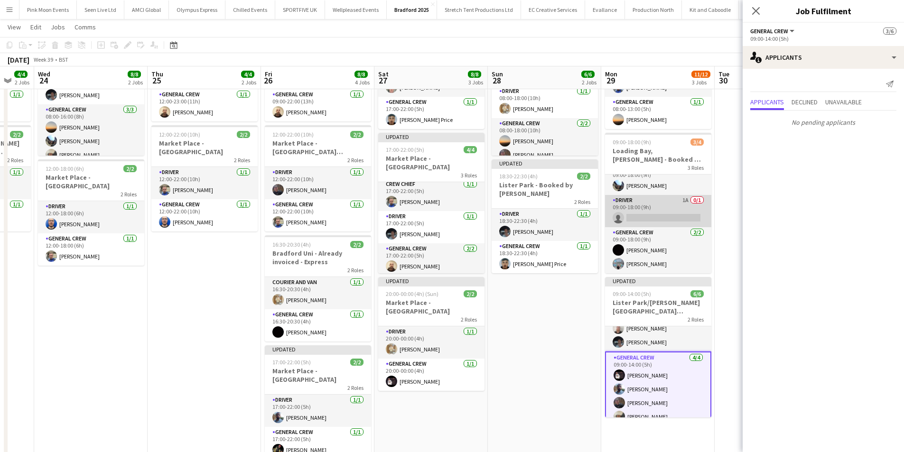
click at [664, 206] on app-card-role "Driver 1A 0/1 09:00-18:00 (9h) single-neutral-actions" at bounding box center [658, 211] width 106 height 32
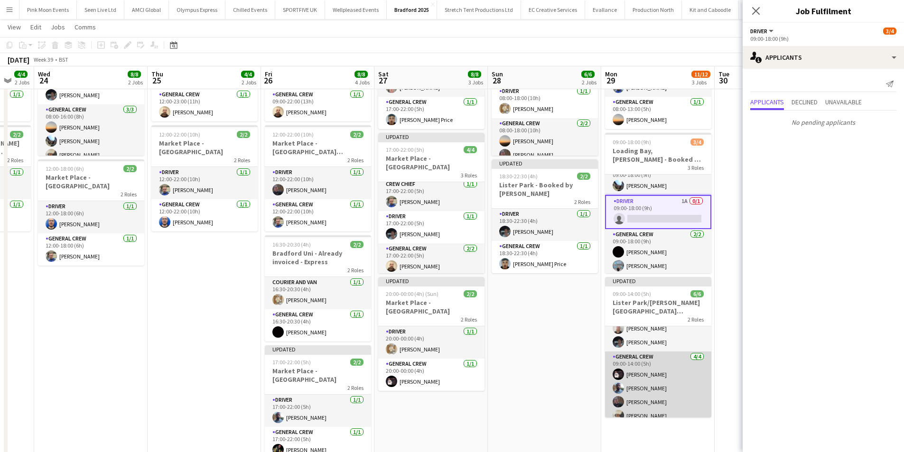
click at [655, 408] on app-card-role "General Crew 4/4 09:00-14:00 (5h) Antonio Aiken Ben Sampla Joshua Artis Stefano…" at bounding box center [658, 389] width 106 height 74
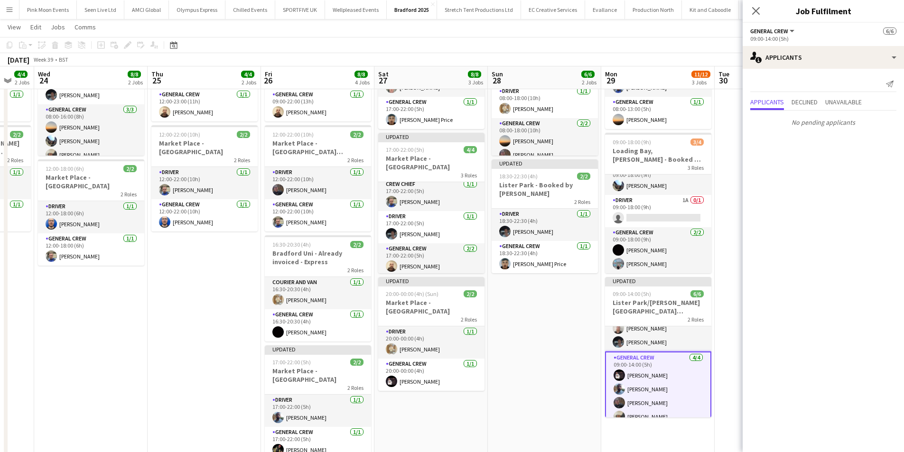
click at [657, 384] on app-card-role "General Crew 4/4 09:00-14:00 (5h) Antonio Aiken Ben Sampla Joshua Artis Stefano…" at bounding box center [658, 389] width 106 height 75
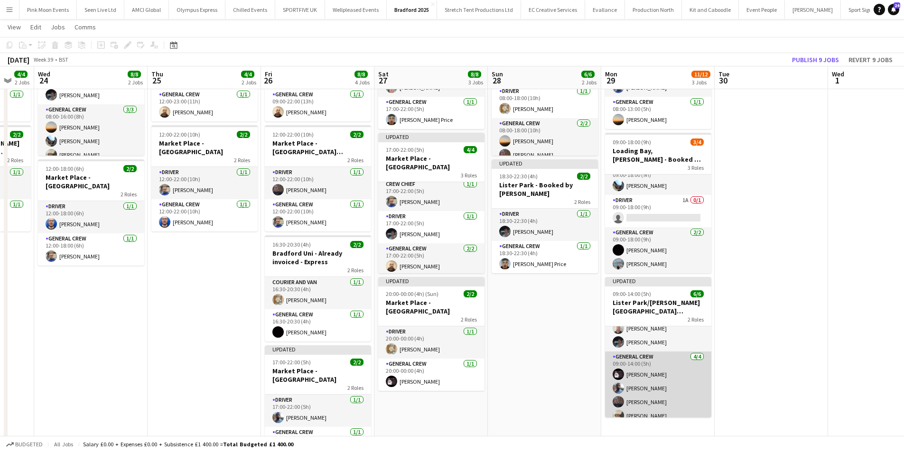
click at [666, 375] on app-card-role "General Crew 4/4 09:00-14:00 (5h) Antonio Aiken Ben Sampla Joshua Artis Stefano…" at bounding box center [658, 389] width 106 height 74
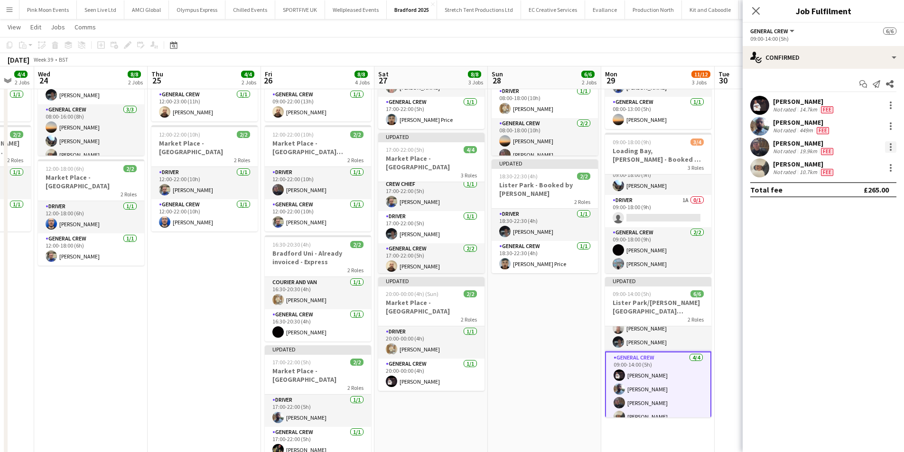
click at [889, 146] on div at bounding box center [890, 146] width 11 height 11
drag, startPoint x: 860, startPoint y: 248, endPoint x: 674, endPoint y: 280, distance: 187.8
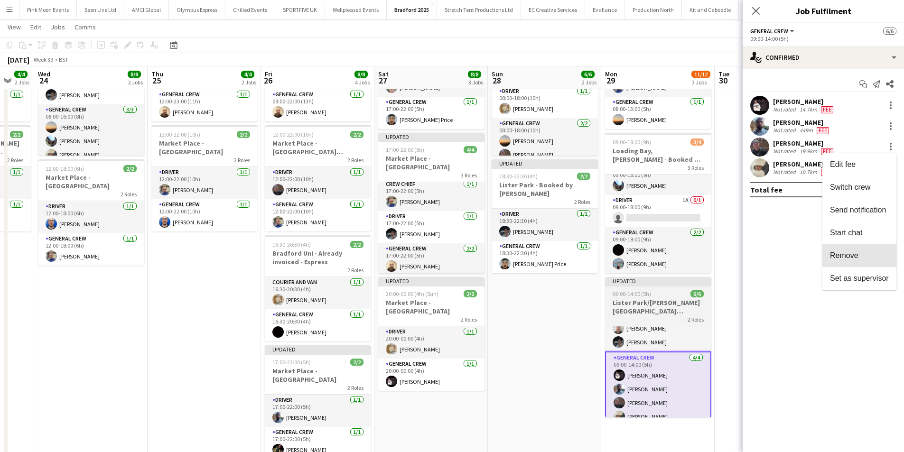
click at [859, 248] on button "Remove" at bounding box center [860, 255] width 74 height 23
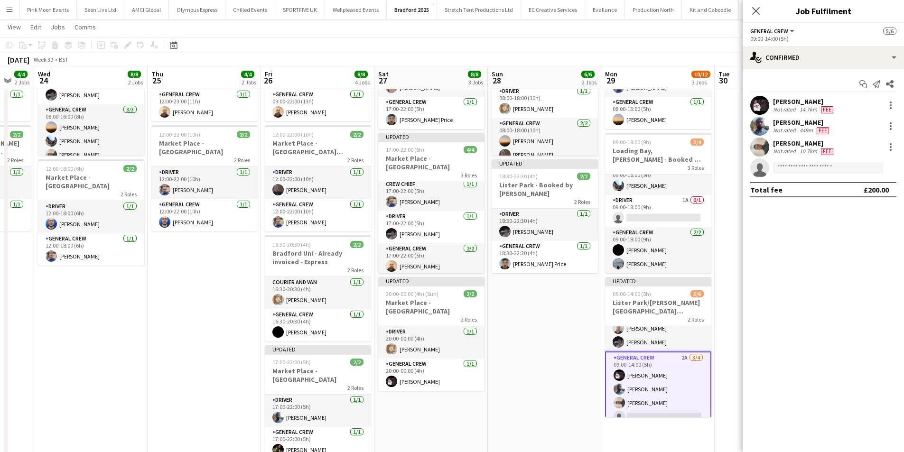
click at [725, 140] on app-date-cell at bounding box center [771, 246] width 113 height 470
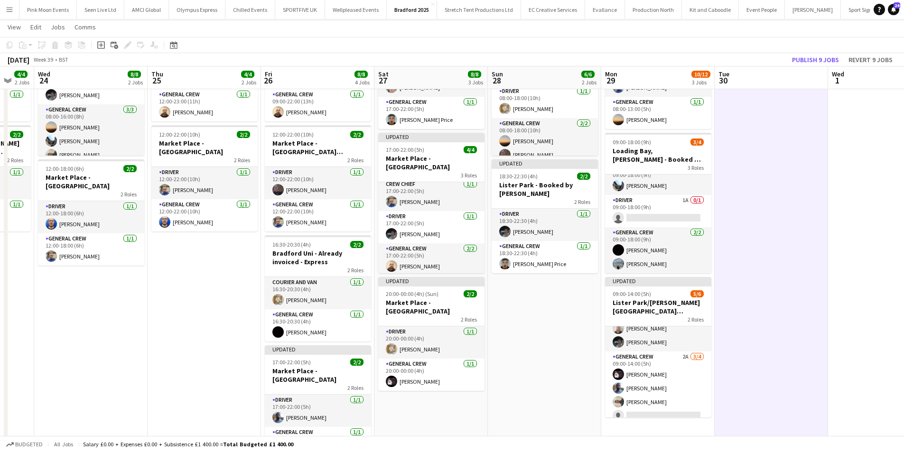
click at [816, 52] on app-toolbar "Copy Paste Paste Ctrl+V Paste with crew Ctrl+Shift+V Paste linked Job Delete Gr…" at bounding box center [452, 45] width 904 height 16
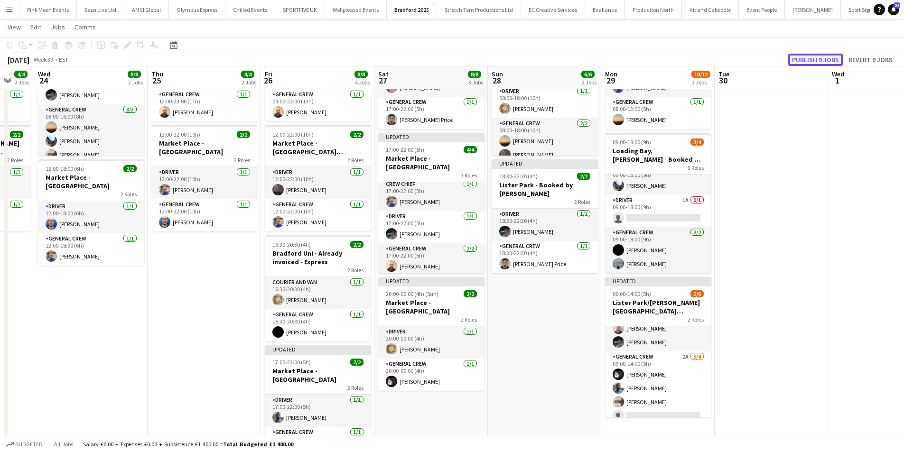
click at [815, 55] on button "Publish 9 jobs" at bounding box center [815, 60] width 55 height 12
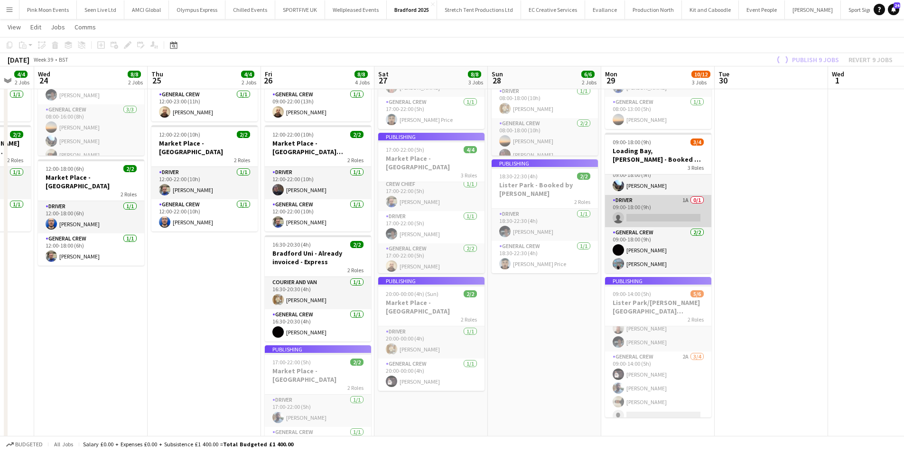
click at [650, 202] on app-card-role "Driver 1A 0/1 09:00-18:00 (9h) single-neutral-actions" at bounding box center [658, 211] width 106 height 32
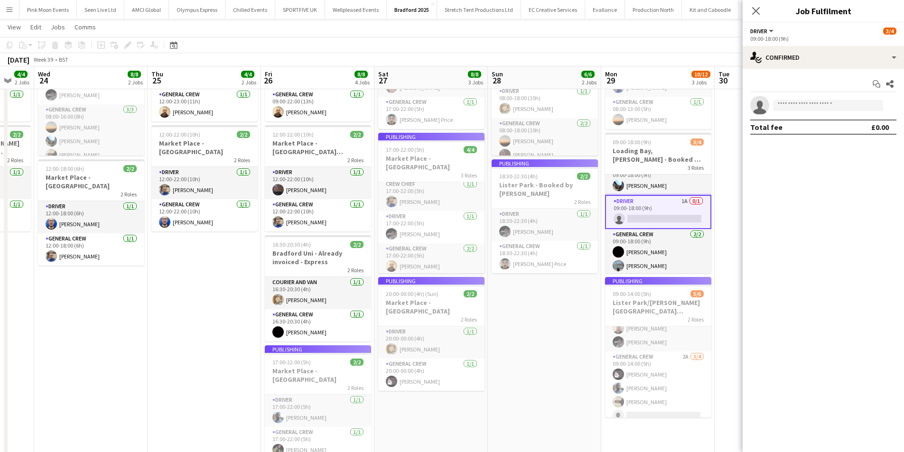
scroll to position [3, 0]
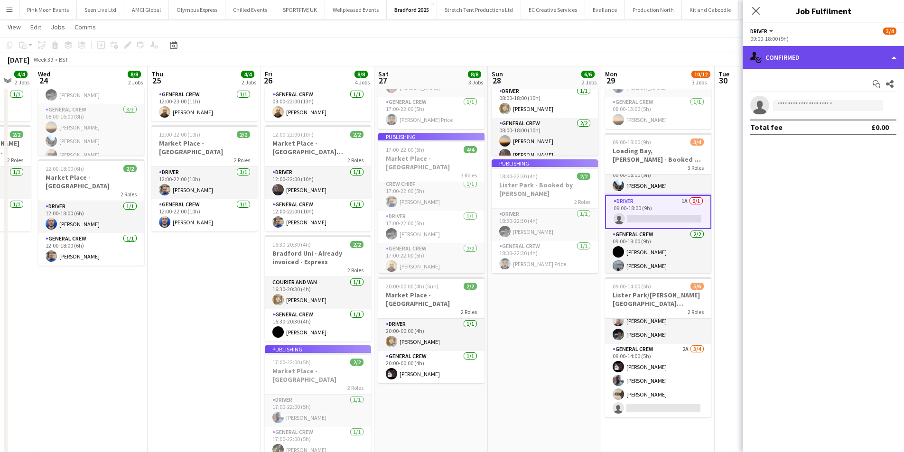
click at [804, 63] on div "single-neutral-actions-check-2 Confirmed" at bounding box center [823, 57] width 161 height 23
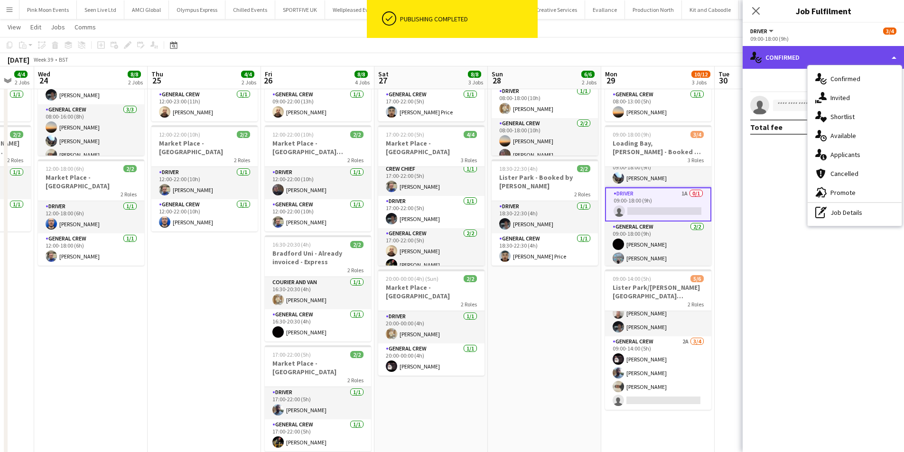
click at [804, 63] on div "single-neutral-actions-check-2 Confirmed" at bounding box center [823, 57] width 161 height 23
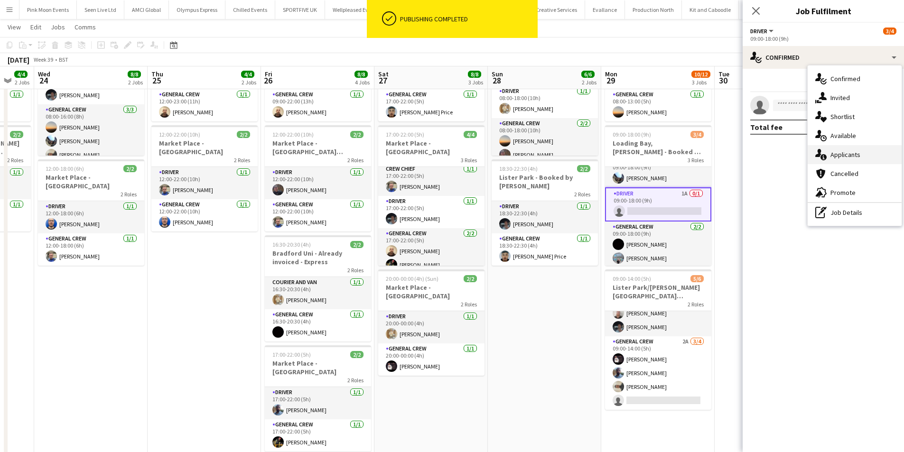
click at [844, 162] on div "single-neutral-actions-information Applicants" at bounding box center [855, 154] width 94 height 19
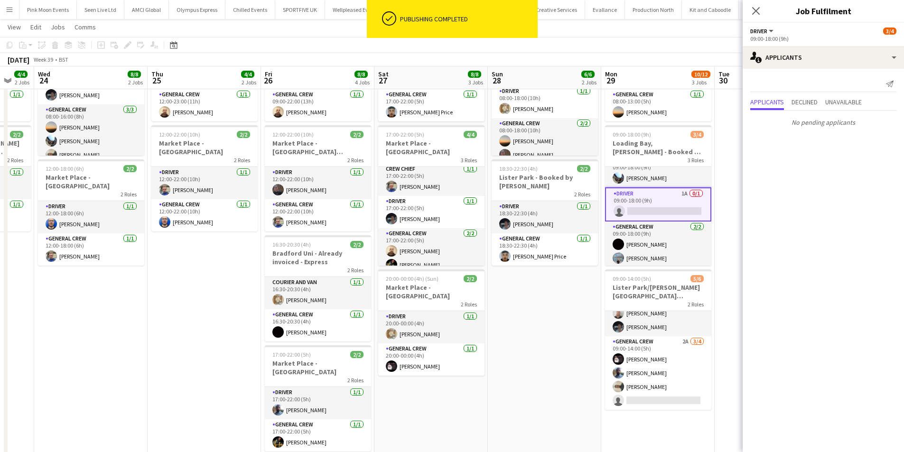
click at [689, 202] on app-card-role "Driver 1A 0/1 09:00-18:00 (9h) single-neutral-actions" at bounding box center [658, 204] width 106 height 34
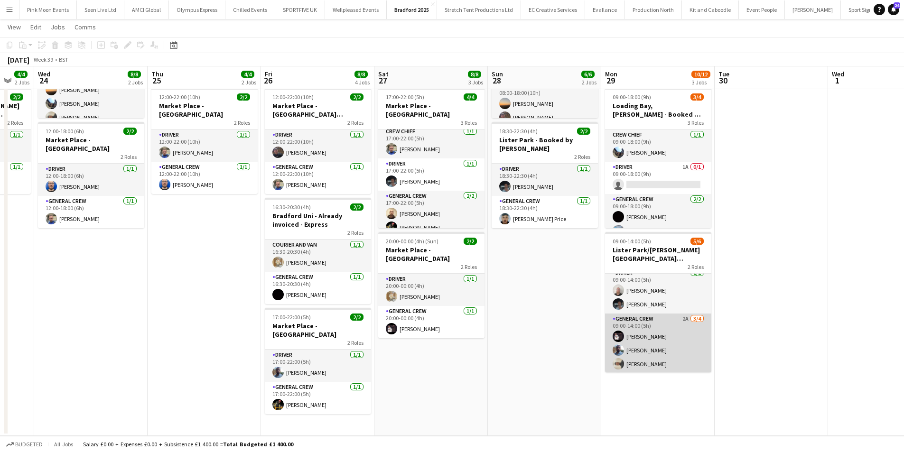
scroll to position [0, 0]
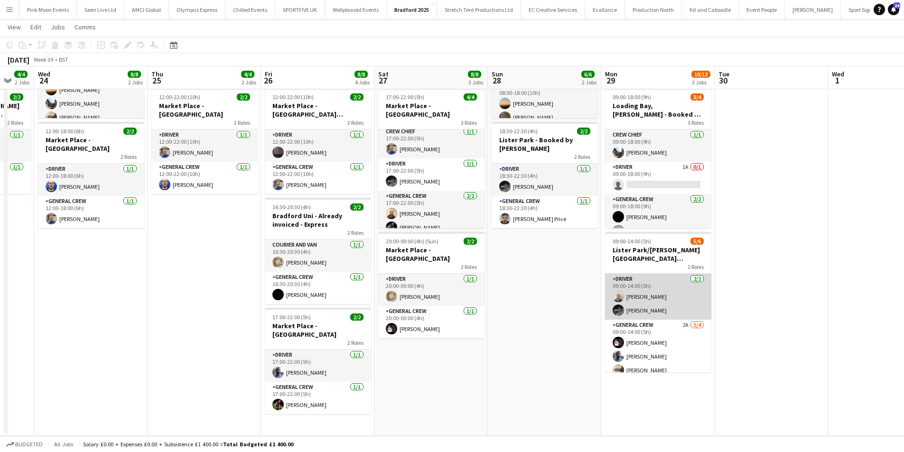
click at [646, 283] on app-card-role "Driver 2/2 09:00-14:00 (5h) Ryan McCheyne Benn Dyer" at bounding box center [658, 297] width 106 height 46
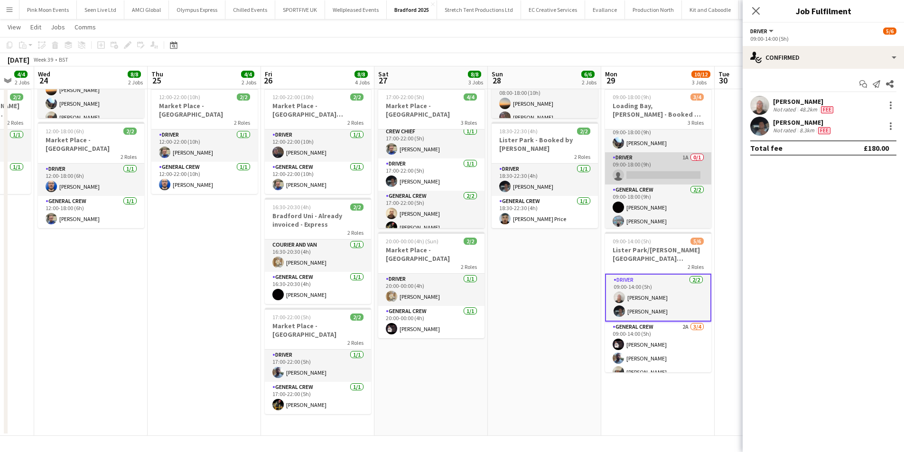
scroll to position [12, 0]
drag, startPoint x: 638, startPoint y: 159, endPoint x: 637, endPoint y: 166, distance: 6.8
click at [637, 163] on app-card-role "Driver 1A 0/1 09:00-18:00 (9h) single-neutral-actions" at bounding box center [658, 166] width 106 height 32
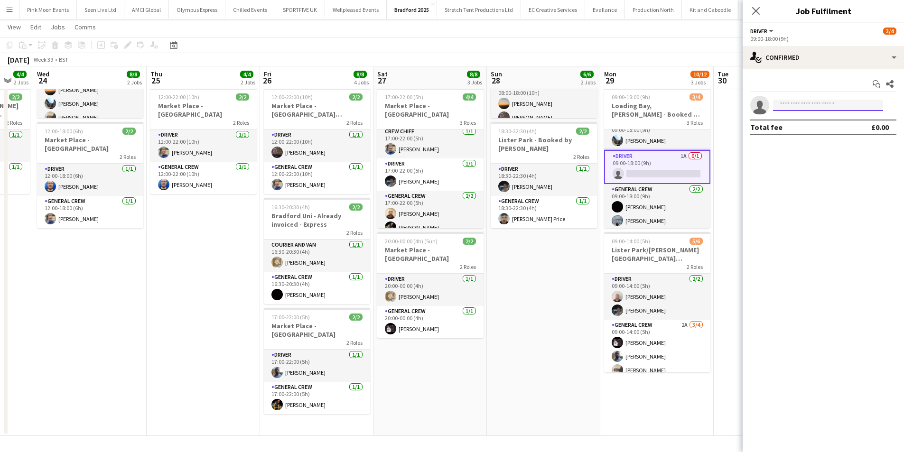
click at [816, 102] on input at bounding box center [828, 105] width 110 height 11
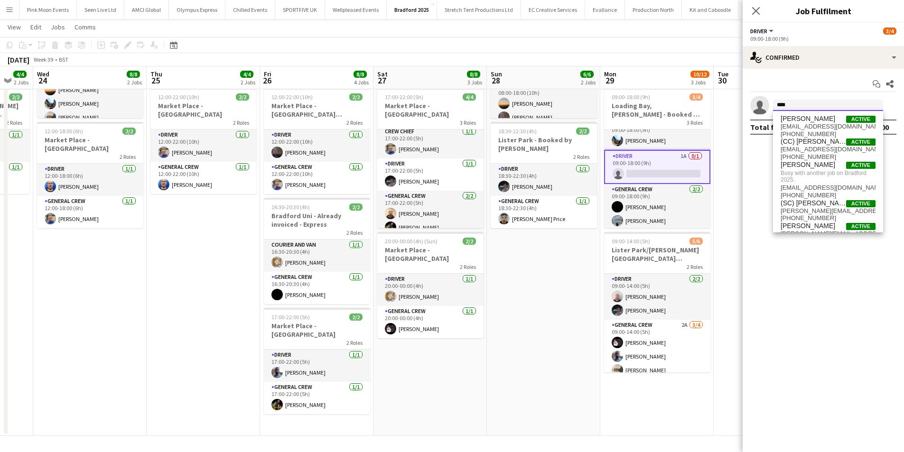
type input "****"
click at [815, 113] on div "Joshua Artis Active joshuaartis15@icloud.com +4407309579237 (CC) Joshua Kirollo…" at bounding box center [828, 172] width 110 height 122
click at [812, 124] on span "joshuaartis15@icloud.com" at bounding box center [828, 127] width 95 height 8
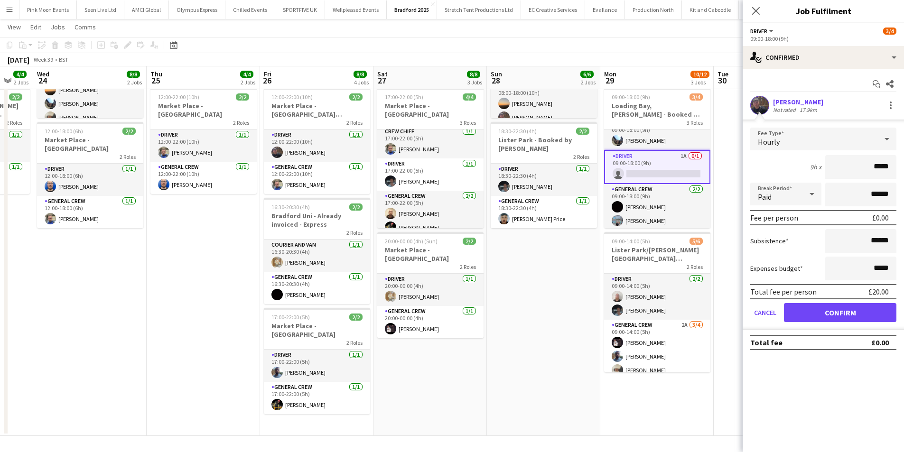
drag, startPoint x: 844, startPoint y: 157, endPoint x: 968, endPoint y: 166, distance: 123.8
click at [904, 166] on html "Menu Boards Boards Boards All jobs Status Workforce Workforce My Workforce Recr…" at bounding box center [452, 160] width 904 height 585
type input "***"
click at [851, 310] on button "Confirm" at bounding box center [840, 312] width 112 height 19
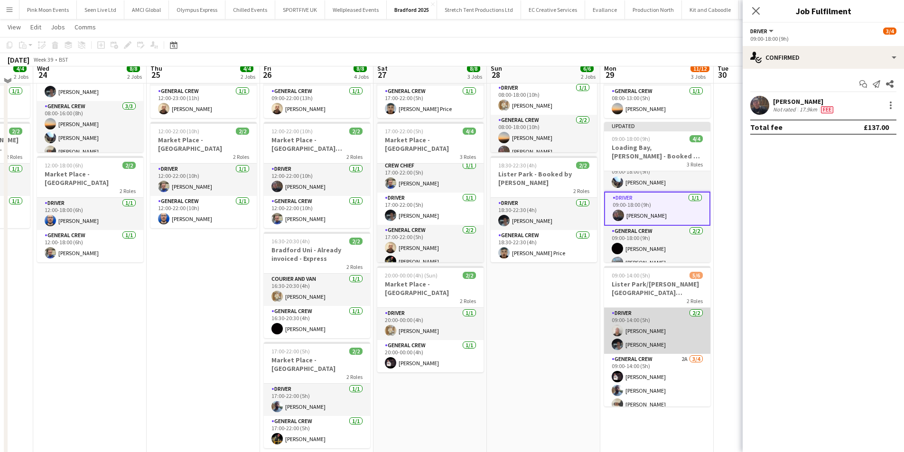
scroll to position [85, 0]
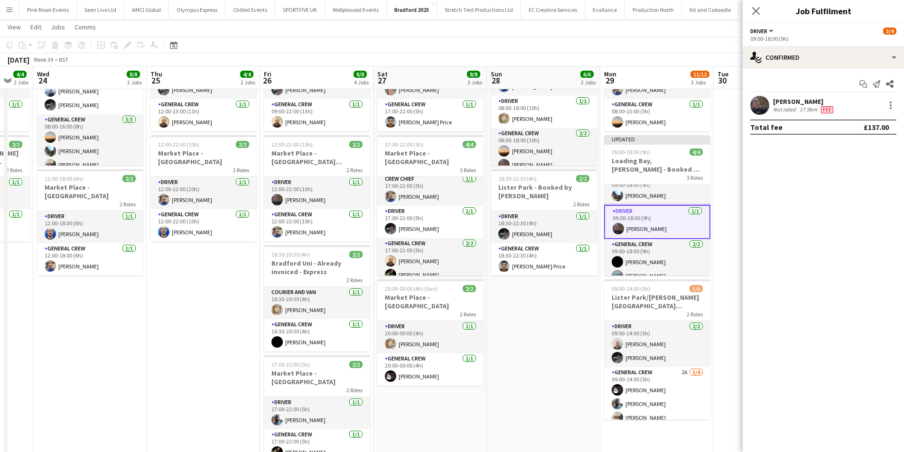
click at [732, 247] on app-date-cell at bounding box center [770, 252] width 113 height 462
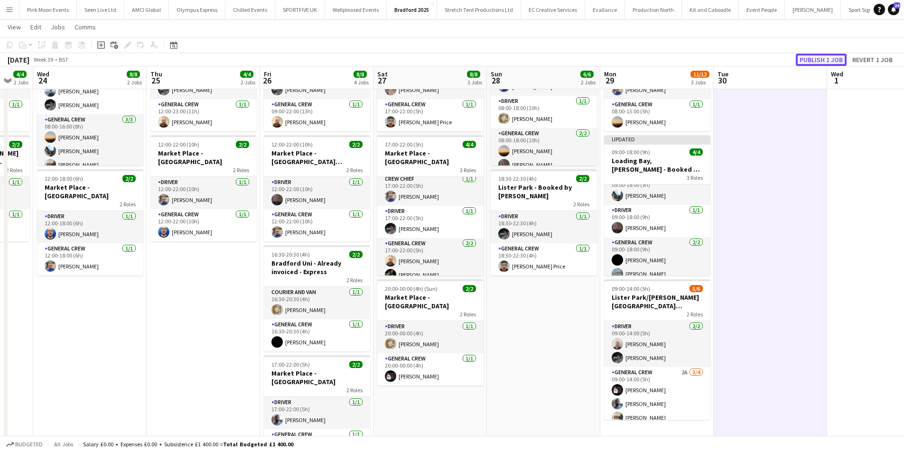
click at [835, 58] on button "Publish 1 job" at bounding box center [821, 60] width 51 height 12
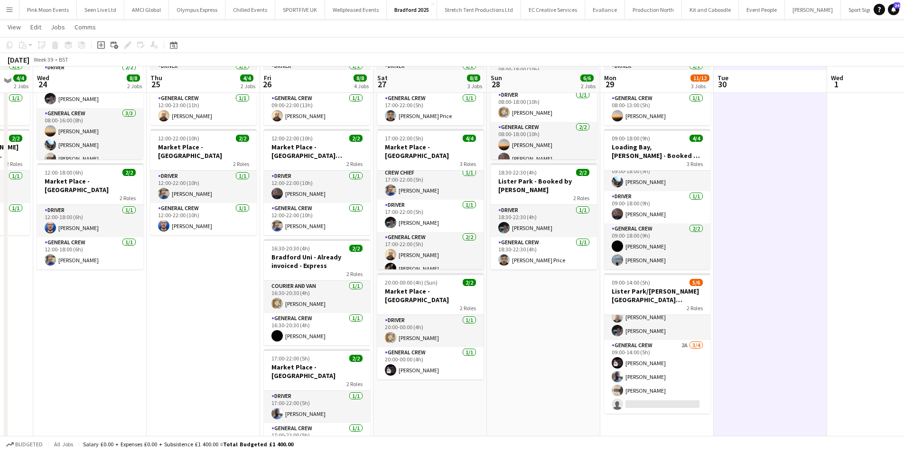
scroll to position [95, 0]
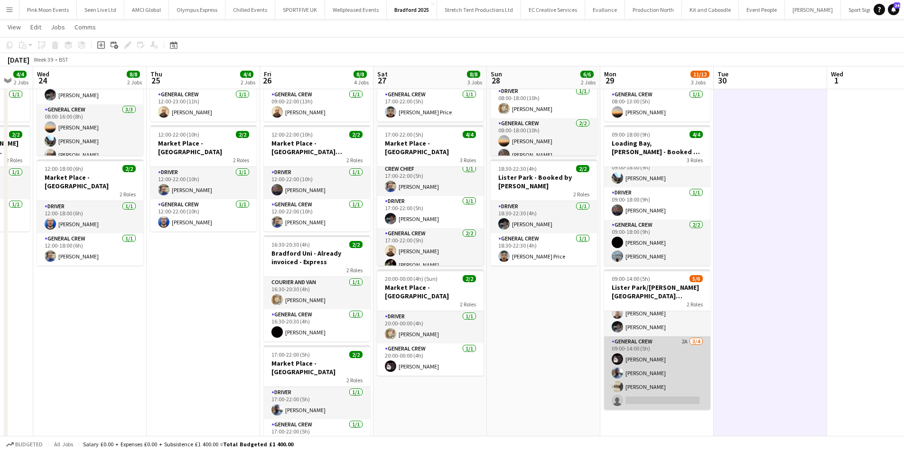
click at [671, 395] on app-card-role "General Crew 2A 3/4 09:00-14:00 (5h) Antonio Aiken Ben Sampla Stefano rowe sing…" at bounding box center [657, 374] width 106 height 74
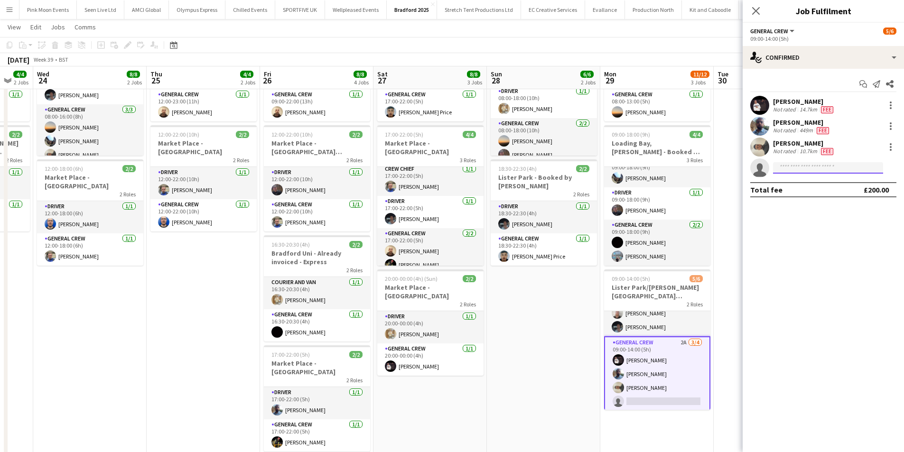
click at [790, 172] on input at bounding box center [828, 167] width 110 height 11
click at [791, 166] on input at bounding box center [828, 167] width 110 height 11
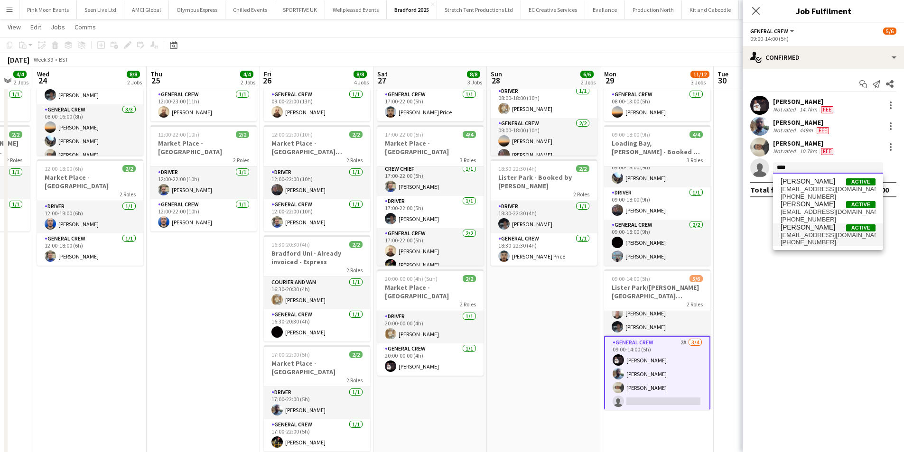
type input "****"
click at [804, 224] on span "liam mara" at bounding box center [808, 228] width 55 height 8
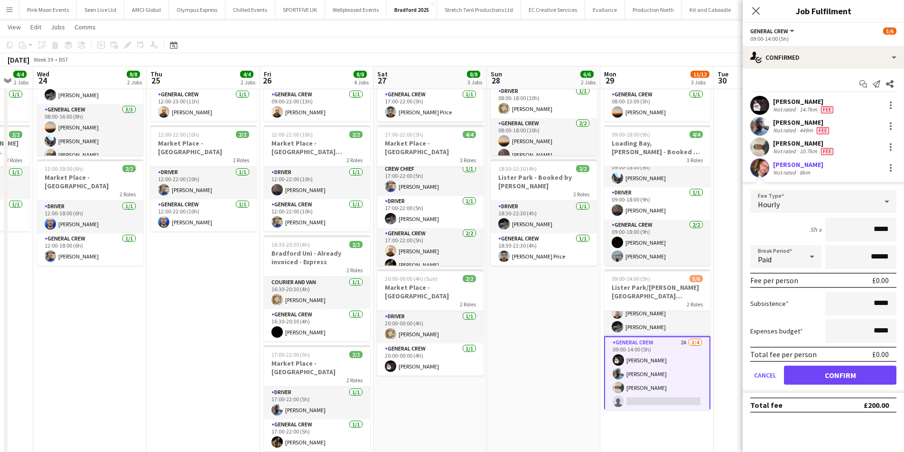
drag, startPoint x: 859, startPoint y: 228, endPoint x: 956, endPoint y: 239, distance: 97.9
click at [904, 239] on html "Menu Boards Boards Boards All jobs Status Workforce Workforce My Workforce Recr…" at bounding box center [452, 197] width 904 height 585
type input "***"
click at [874, 378] on button "Confirm" at bounding box center [840, 375] width 112 height 19
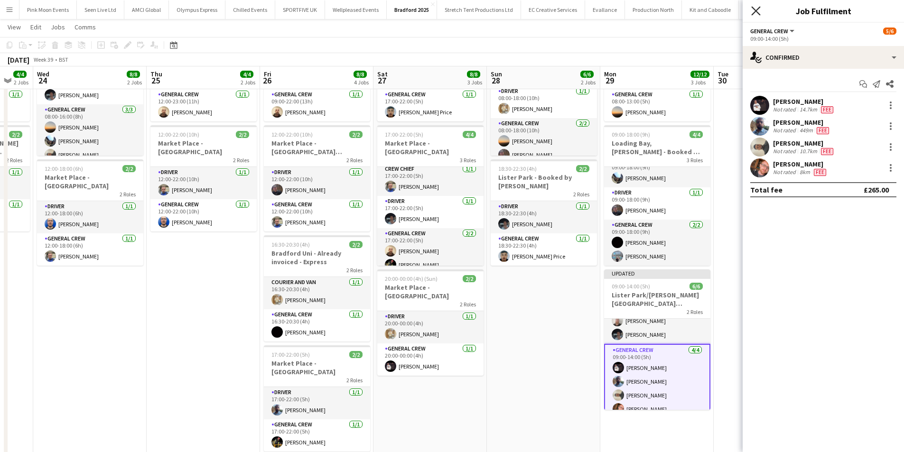
click at [759, 8] on icon at bounding box center [755, 10] width 9 height 9
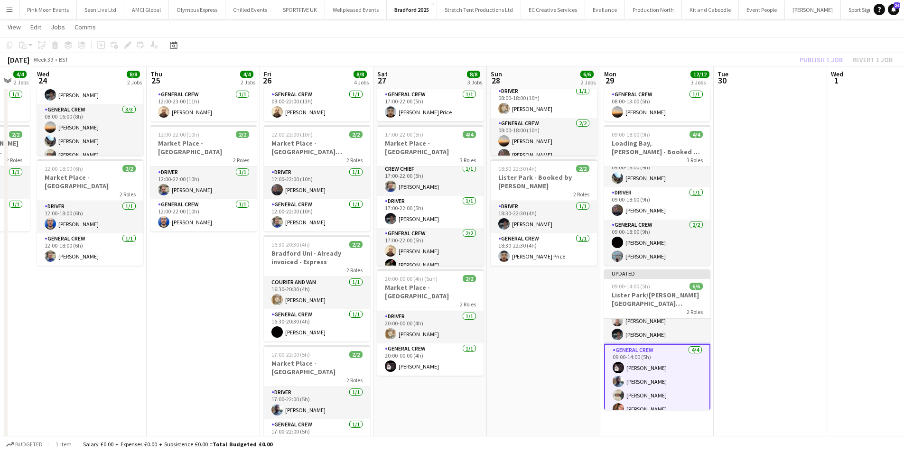
click at [825, 59] on div "Publish 1 job Revert 1 job" at bounding box center [846, 60] width 116 height 12
click at [825, 59] on button "Publish 1 job" at bounding box center [821, 60] width 51 height 12
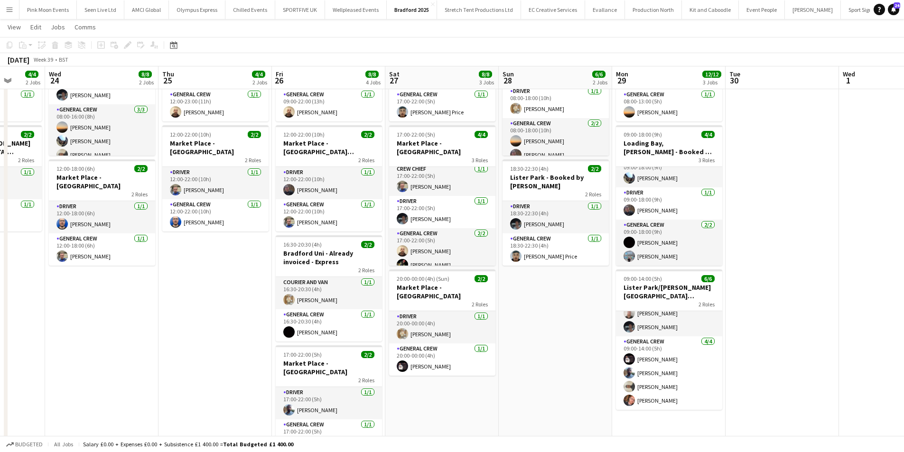
drag, startPoint x: 555, startPoint y: 378, endPoint x: 567, endPoint y: 377, distance: 11.9
click at [567, 377] on app-calendar-viewport "Sat 20 Sun 21 4/4 1 Job Mon 22 8/8 3 Jobs Tue 23 4/4 2 Jobs Wed 24 8/8 2 Jobs T…" at bounding box center [452, 208] width 904 height 532
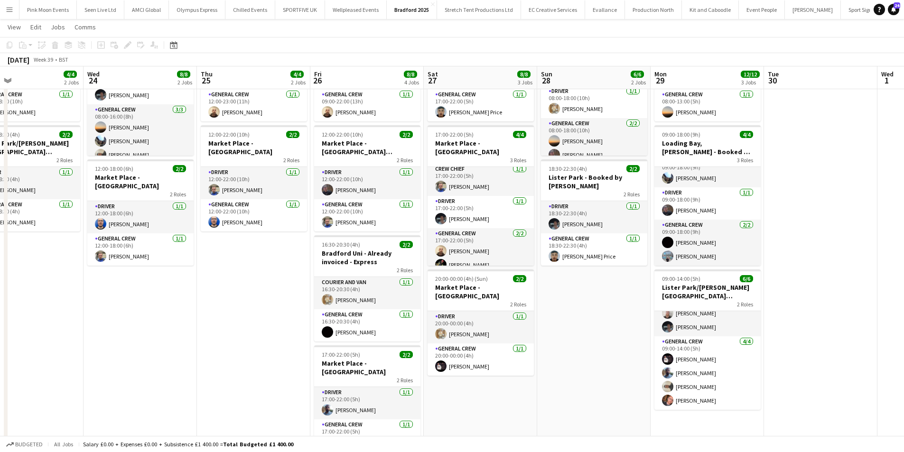
drag, startPoint x: 496, startPoint y: 383, endPoint x: 538, endPoint y: 371, distance: 44.5
click at [538, 371] on app-calendar-viewport "Sat 20 Sun 21 4/4 1 Job Mon 22 8/8 3 Jobs Tue 23 4/4 2 Jobs Wed 24 8/8 2 Jobs T…" at bounding box center [452, 208] width 904 height 532
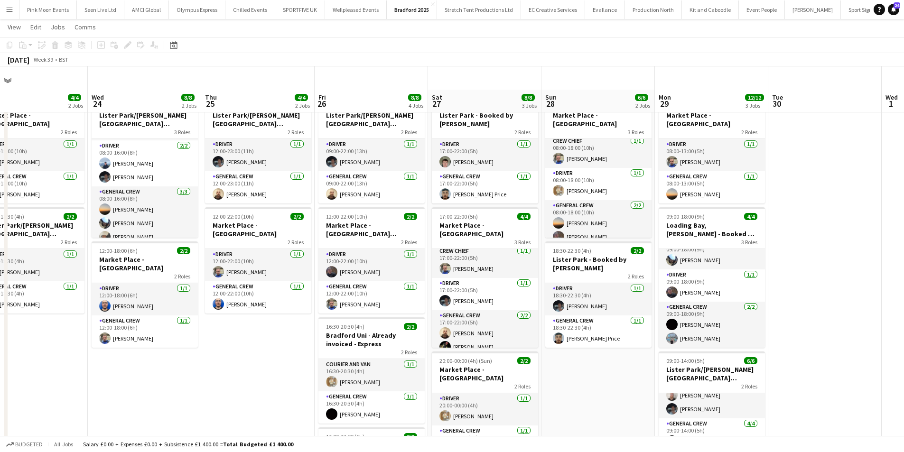
scroll to position [0, 0]
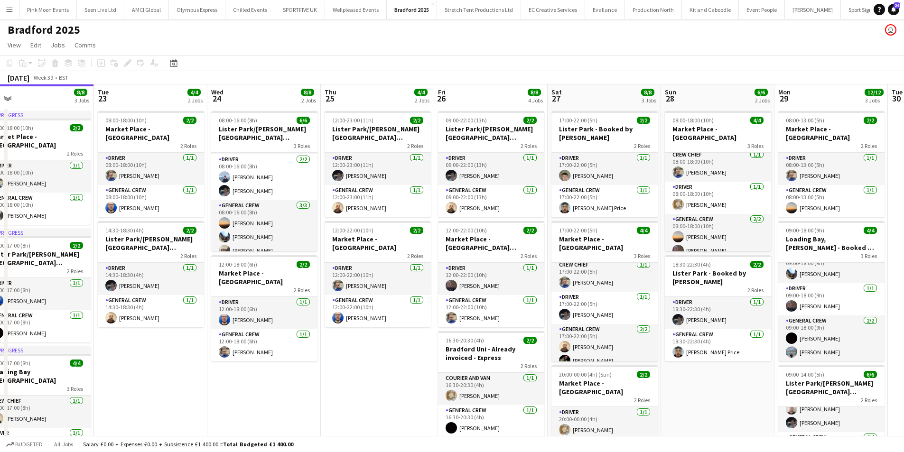
drag, startPoint x: 284, startPoint y: 374, endPoint x: 403, endPoint y: 373, distance: 119.6
click at [403, 373] on app-calendar-viewport "Sat 20 Sun 21 4/4 1 Job Mon 22 8/8 3 Jobs Tue 23 4/4 2 Jobs Wed 24 8/8 2 Jobs T…" at bounding box center [452, 326] width 904 height 485
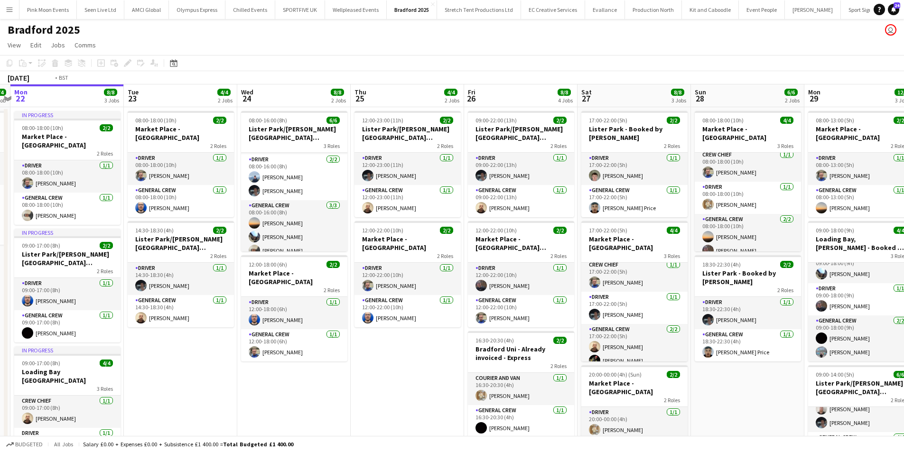
drag, startPoint x: 348, startPoint y: 382, endPoint x: 378, endPoint y: 382, distance: 29.9
click at [378, 382] on app-calendar-viewport "Sat 20 Sun 21 4/4 1 Job Mon 22 8/8 3 Jobs Tue 23 4/4 2 Jobs Wed 24 8/8 2 Jobs T…" at bounding box center [452, 326] width 904 height 485
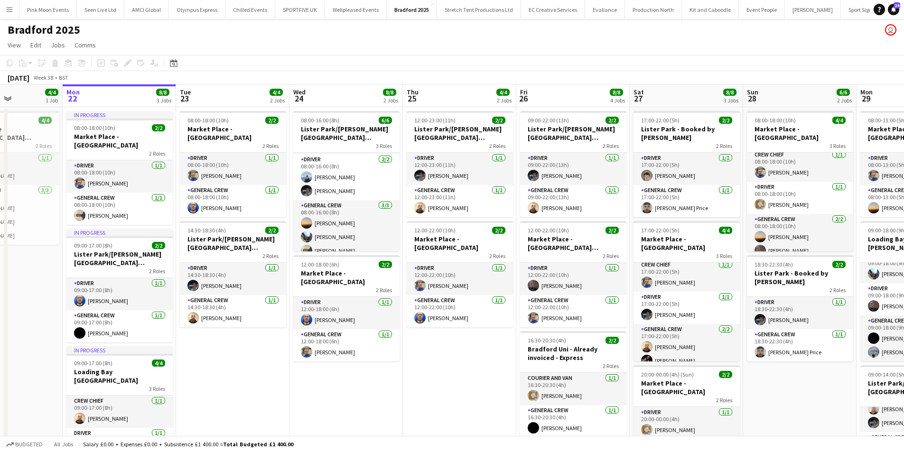
drag, startPoint x: 324, startPoint y: 395, endPoint x: 391, endPoint y: 393, distance: 66.9
click at [391, 393] on app-calendar-viewport "Fri 19 Sat 20 Sun 21 4/4 1 Job Mon 22 8/8 3 Jobs Tue 23 4/4 2 Jobs Wed 24 8/8 2…" at bounding box center [452, 326] width 904 height 485
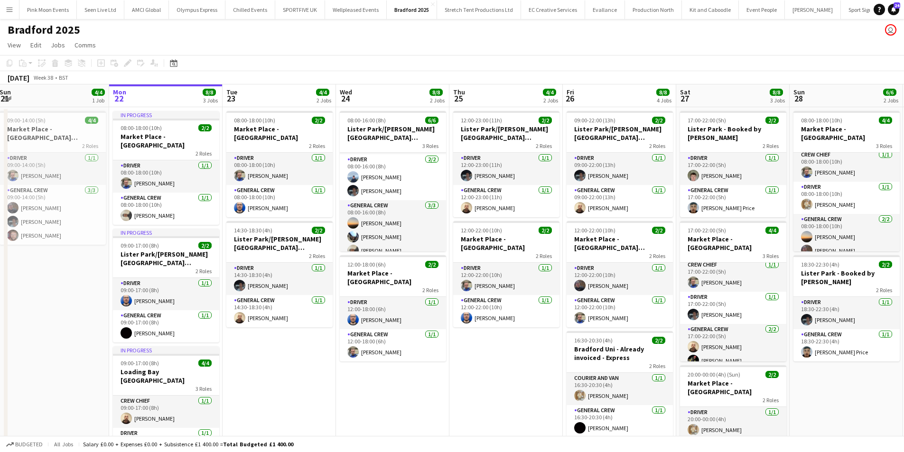
drag, startPoint x: 316, startPoint y: 402, endPoint x: 360, endPoint y: 397, distance: 44.9
click at [360, 397] on app-calendar-viewport "Fri 19 Sat 20 Sun 21 4/4 1 Job Mon 22 8/8 3 Jobs Tue 23 4/4 2 Jobs Wed 24 8/8 2…" at bounding box center [452, 326] width 904 height 485
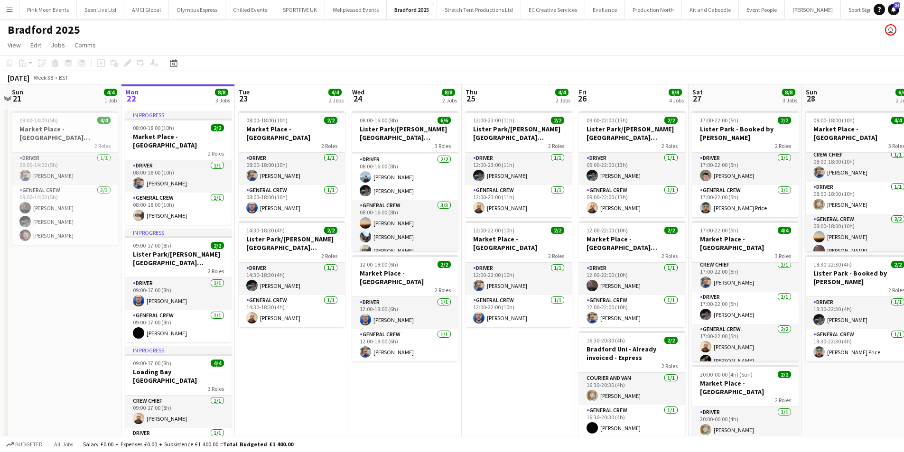
scroll to position [95, 0]
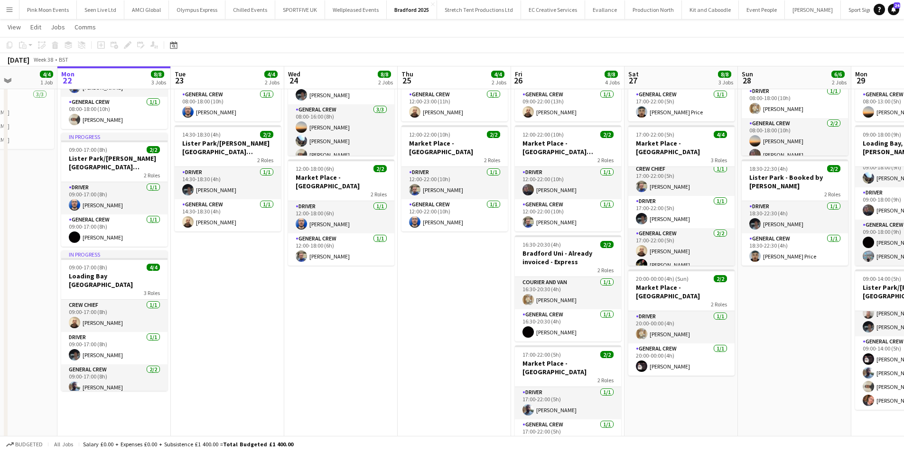
drag, startPoint x: 474, startPoint y: 366, endPoint x: 406, endPoint y: 369, distance: 68.0
click at [407, 369] on app-calendar-viewport "Fri 19 Sat 20 Sun 21 4/4 1 Job Mon 22 8/8 3 Jobs Tue 23 4/4 2 Jobs Wed 24 8/8 2…" at bounding box center [452, 208] width 904 height 532
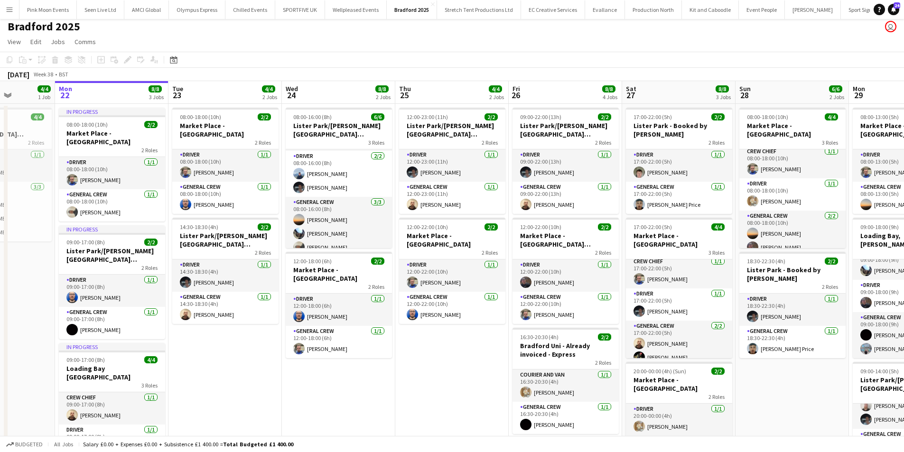
scroll to position [0, 0]
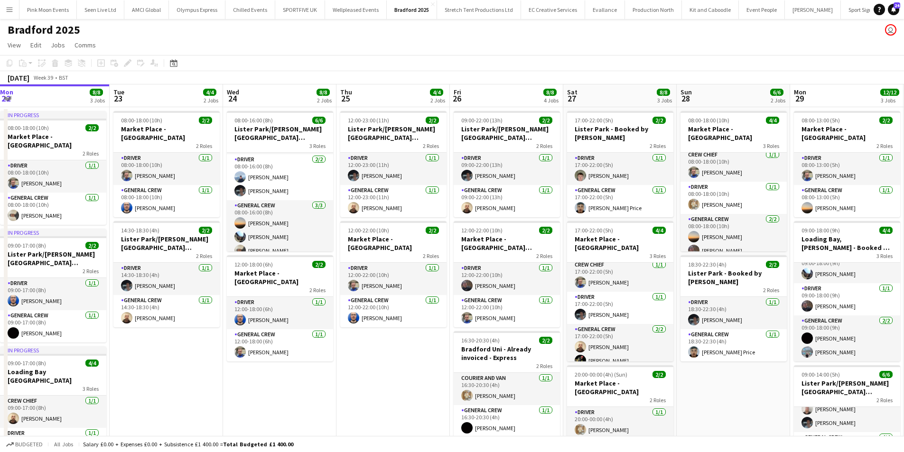
drag, startPoint x: 440, startPoint y: 350, endPoint x: 425, endPoint y: 326, distance: 28.5
click at [380, 351] on app-calendar-viewport "Fri 19 Sat 20 Sun 21 4/4 1 Job Mon 22 8/8 3 Jobs Tue 23 4/4 2 Jobs Wed 24 8/8 2…" at bounding box center [452, 326] width 904 height 485
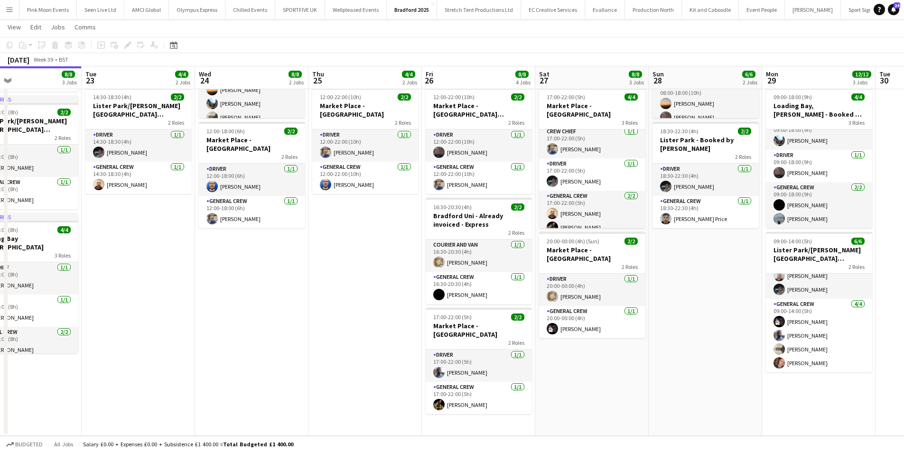
scroll to position [0, 376]
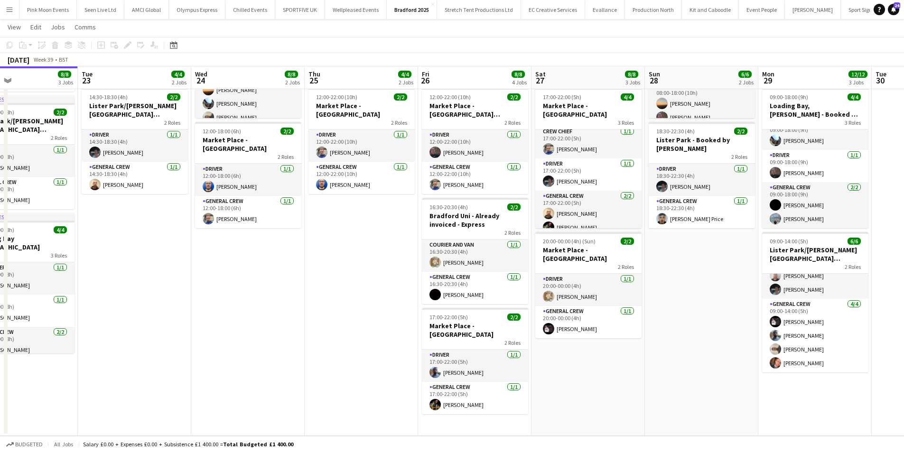
drag, startPoint x: 624, startPoint y: 351, endPoint x: 593, endPoint y: 351, distance: 31.3
click at [593, 351] on app-calendar-viewport "Fri 19 Sat 20 Sun 21 4/4 1 Job Mon 22 8/8 3 Jobs Tue 23 4/4 2 Jobs Wed 24 8/8 2…" at bounding box center [452, 171] width 904 height 532
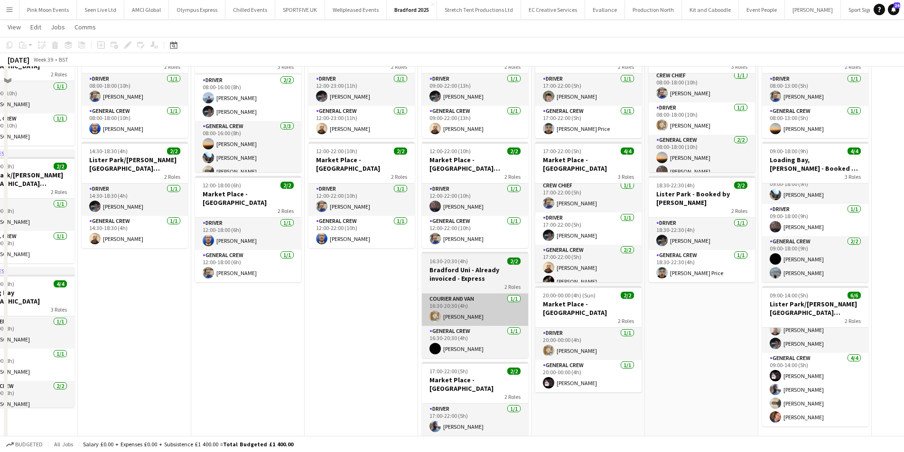
scroll to position [132, 0]
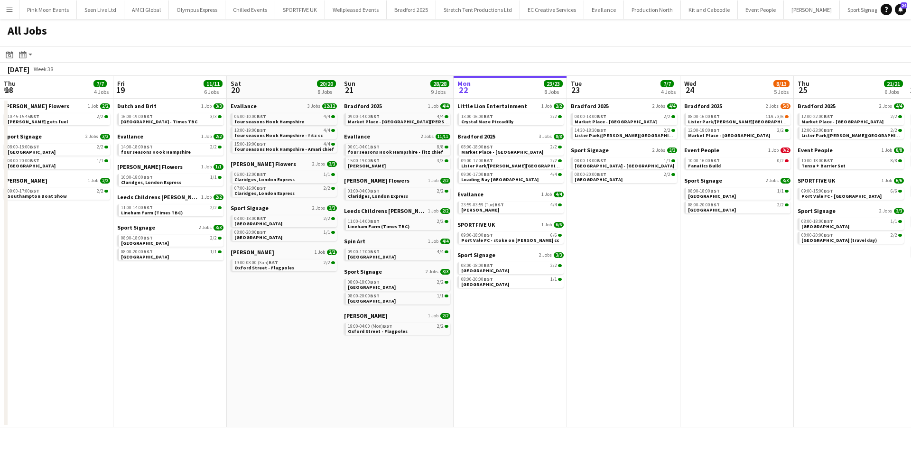
scroll to position [0, 302]
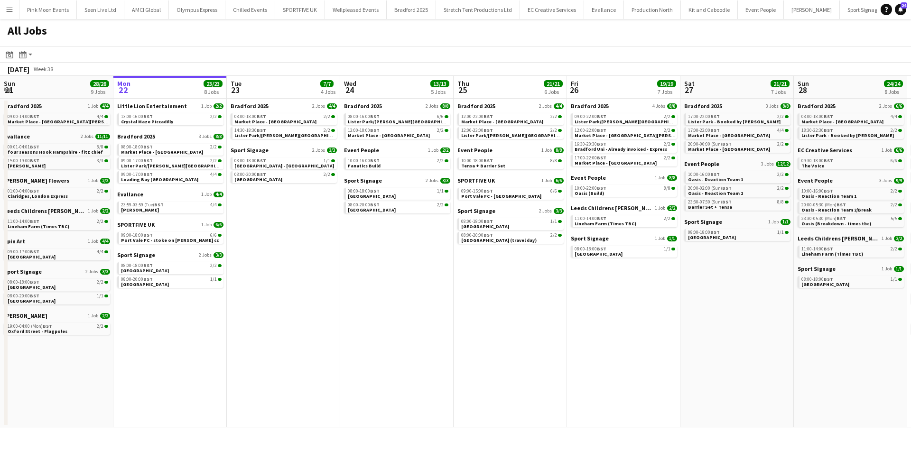
click at [9, 6] on app-icon "Menu" at bounding box center [10, 10] width 8 height 8
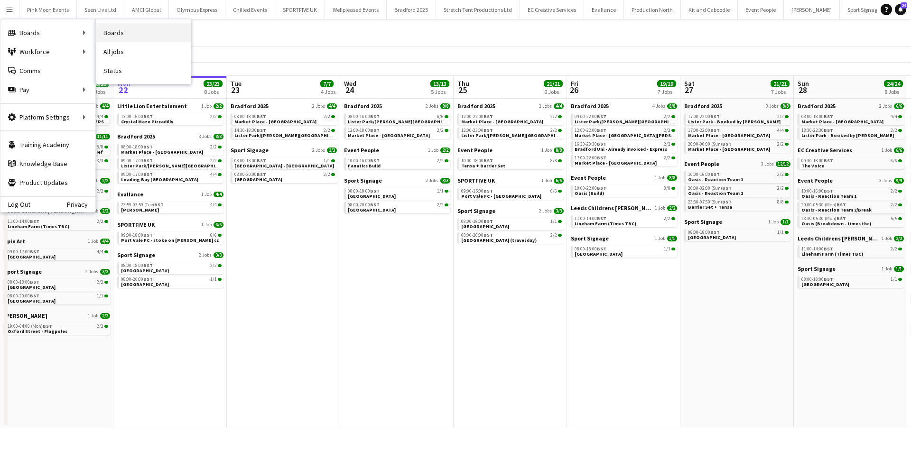
click at [121, 36] on link "Boards" at bounding box center [143, 32] width 95 height 19
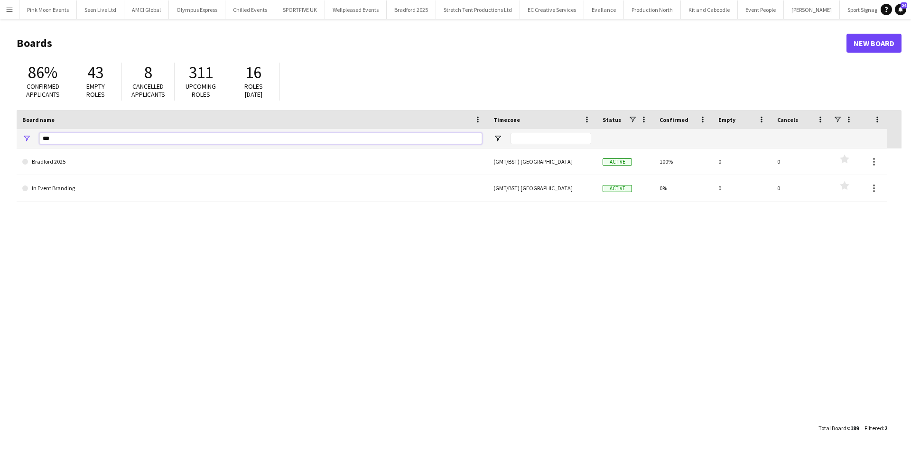
drag, startPoint x: 104, startPoint y: 140, endPoint x: 0, endPoint y: 140, distance: 103.9
click at [0, 140] on main "Boards New Board 86% Confirmed applicants 43 Empty roles 8 Cancelled applicants…" at bounding box center [455, 235] width 911 height 433
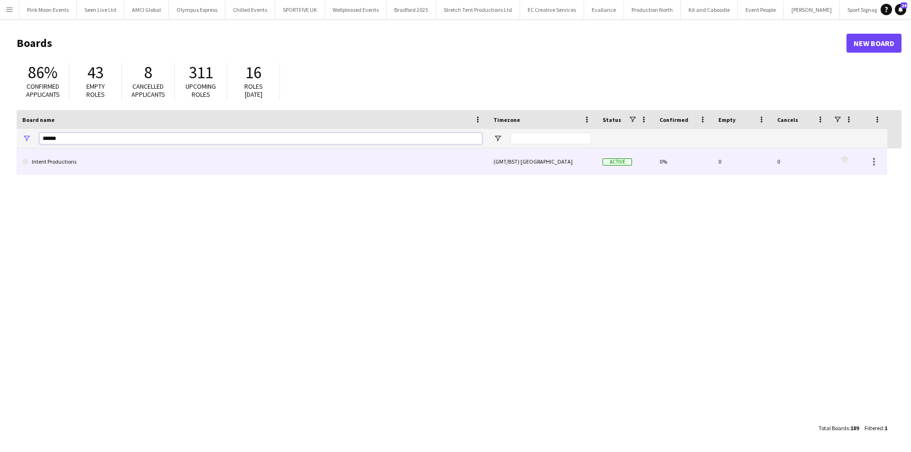
type input "******"
click at [81, 167] on link "Intent Productions" at bounding box center [252, 162] width 460 height 27
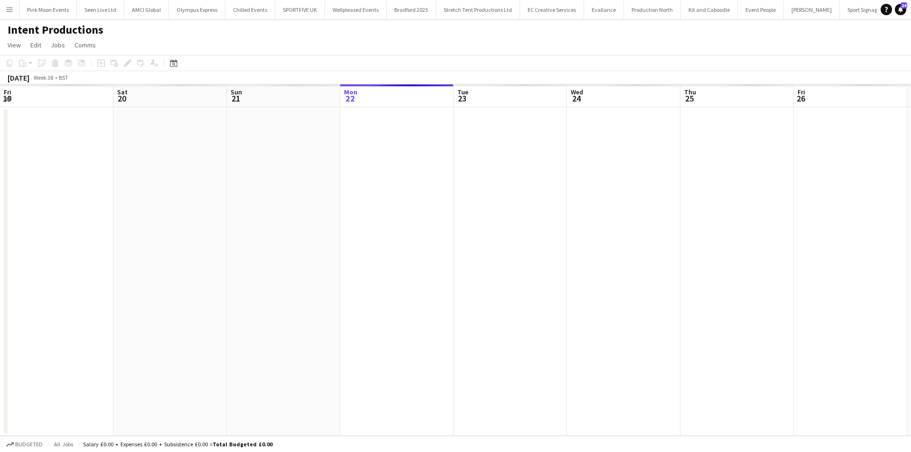
scroll to position [0, 56]
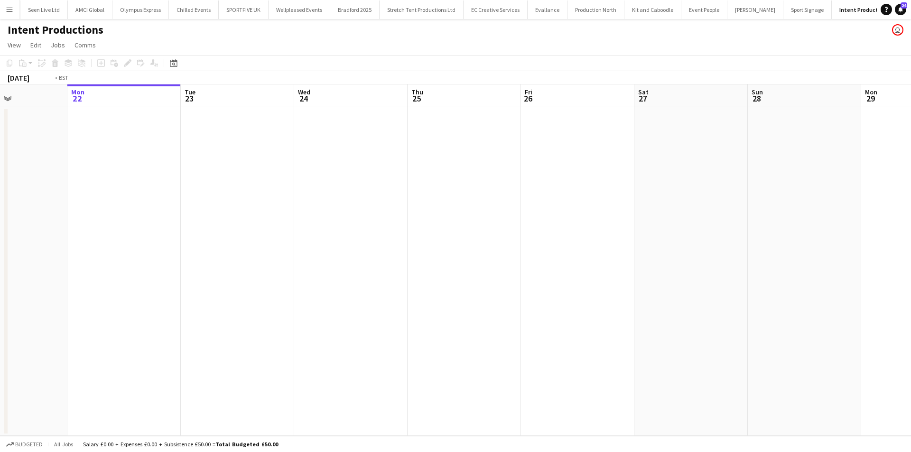
drag, startPoint x: 647, startPoint y: 251, endPoint x: 185, endPoint y: 262, distance: 462.9
click at [185, 262] on app-calendar-viewport "Fri 19 Sat 20 Sun 21 Mon 22 Tue 23 Wed 24 Thu 25 Fri 26 Sat 27 Sun 28 Mon 29 Tu…" at bounding box center [455, 260] width 911 height 352
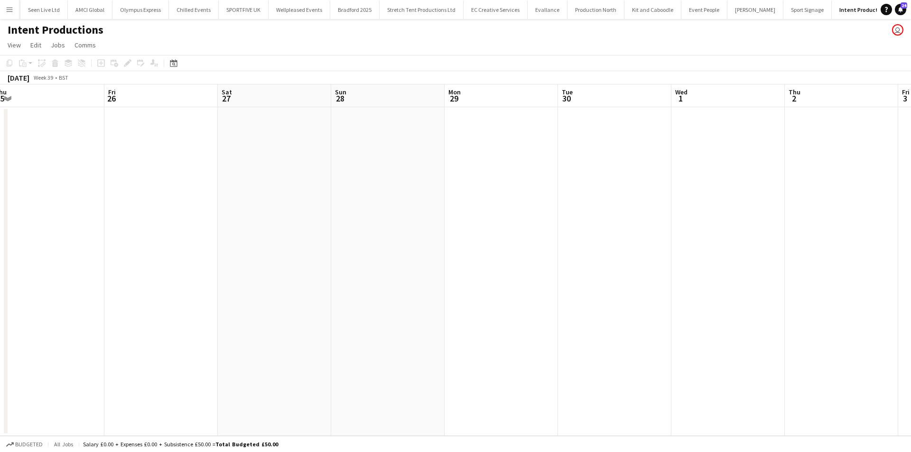
scroll to position [0, 270]
drag, startPoint x: 332, startPoint y: 270, endPoint x: 455, endPoint y: 243, distance: 125.8
click at [610, 248] on app-calendar-viewport "Mon 22 Tue 23 Wed 24 Thu 25 Fri 26 Sat 27 Sun 28 Mon 29 Tue 30 Wed 1 Thu 2 Fri …" at bounding box center [455, 260] width 911 height 352
drag, startPoint x: 703, startPoint y: 208, endPoint x: 622, endPoint y: 213, distance: 81.3
click at [622, 213] on app-calendar-viewport "Sat 20 Sun 21 Mon 22 Tue 23 Wed 24 Thu 25 Fri 26 Sat 27 Sun 28 Mon 29 Tue 30 We…" at bounding box center [455, 260] width 911 height 352
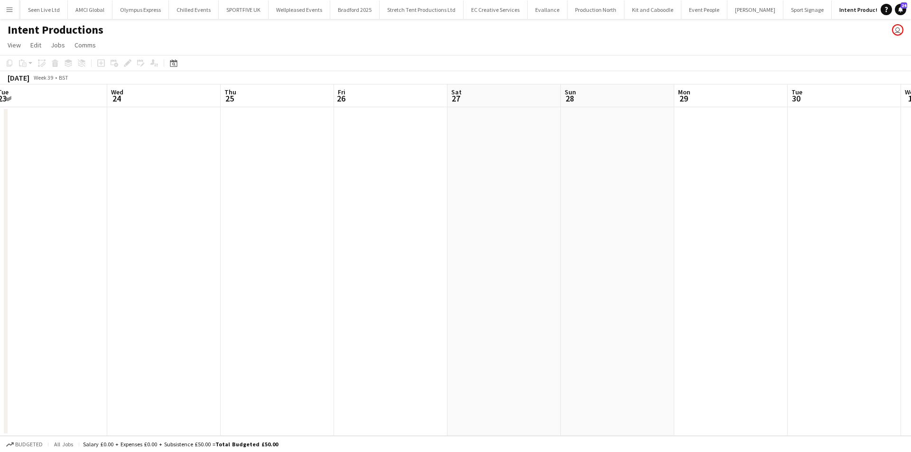
scroll to position [0, 351]
click at [390, 205] on app-date-cell at bounding box center [386, 271] width 113 height 329
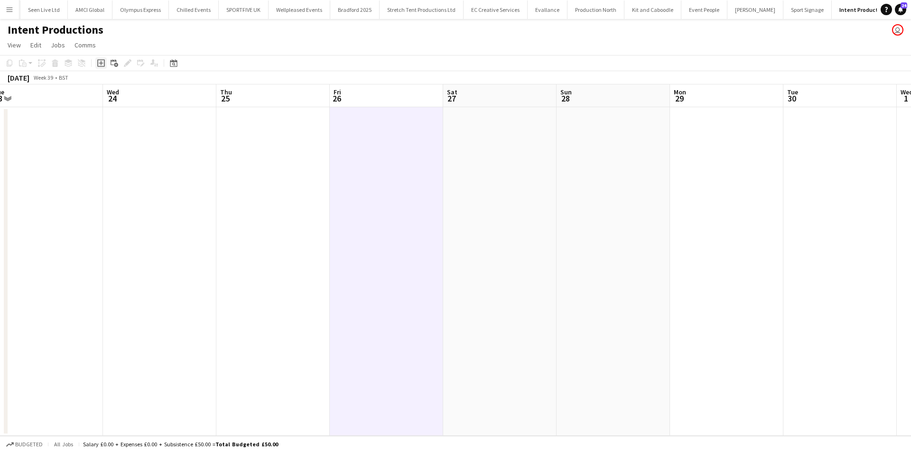
click at [102, 63] on icon at bounding box center [101, 63] width 4 height 4
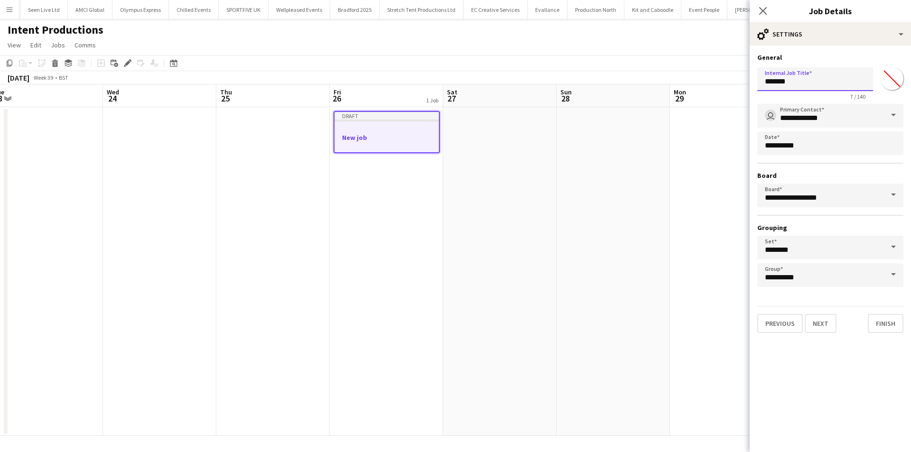
drag, startPoint x: 798, startPoint y: 83, endPoint x: 743, endPoint y: 83, distance: 55.1
click at [743, 83] on body "Menu Boards Boards Boards All jobs Status Workforce Workforce My Workforce Recr…" at bounding box center [455, 226] width 911 height 452
type input "**********"
click at [812, 327] on button "Next" at bounding box center [821, 323] width 32 height 19
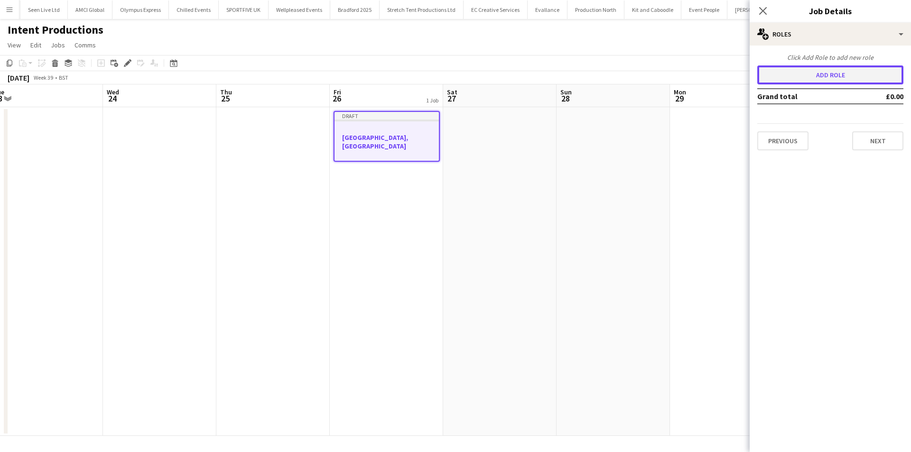
click at [811, 69] on button "Add role" at bounding box center [830, 74] width 146 height 19
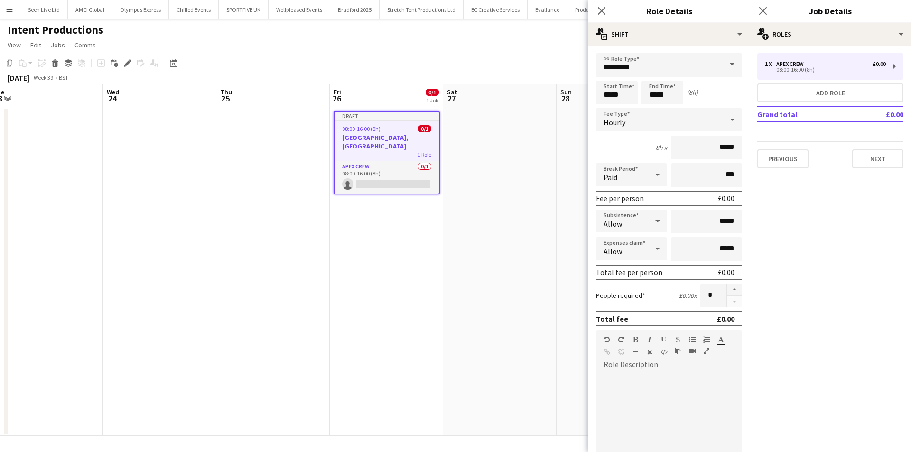
click at [652, 77] on form "link Role Type ********* Start Time ***** End Time ***** (8h) Fee Type Hourly 8…" at bounding box center [669, 323] width 161 height 541
click at [645, 70] on input "*********" at bounding box center [669, 65] width 146 height 24
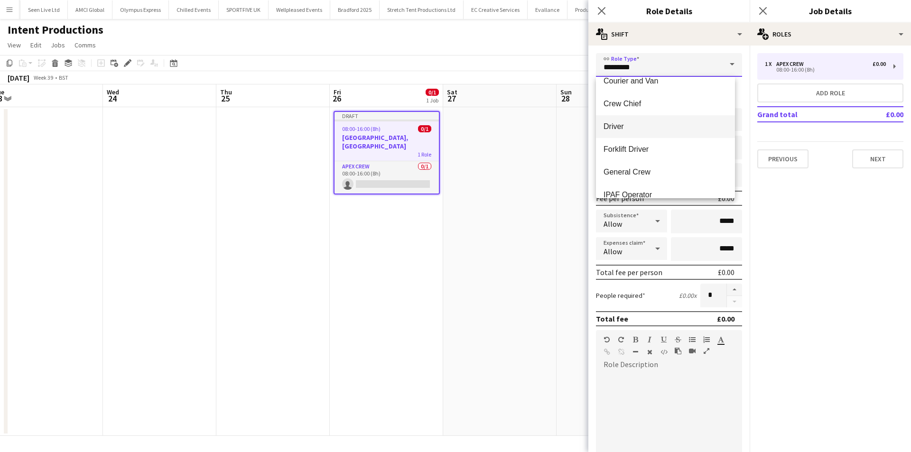
scroll to position [95, 0]
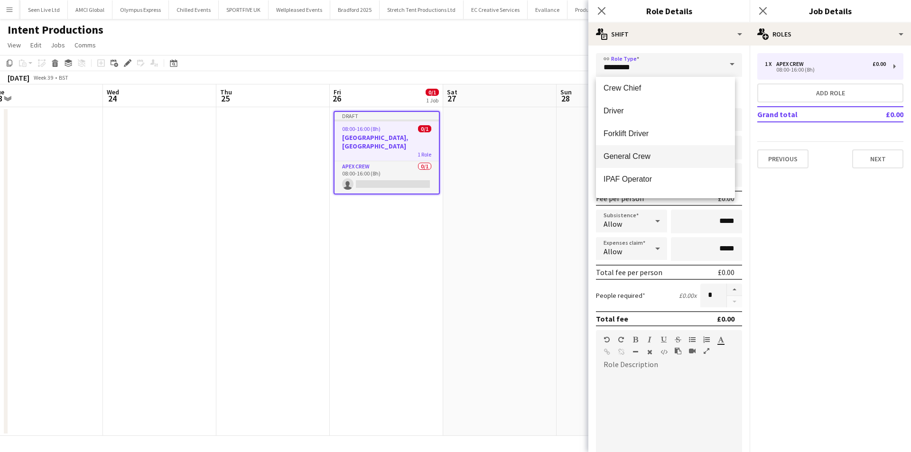
click at [627, 153] on span "General Crew" at bounding box center [666, 156] width 124 height 9
type input "**********"
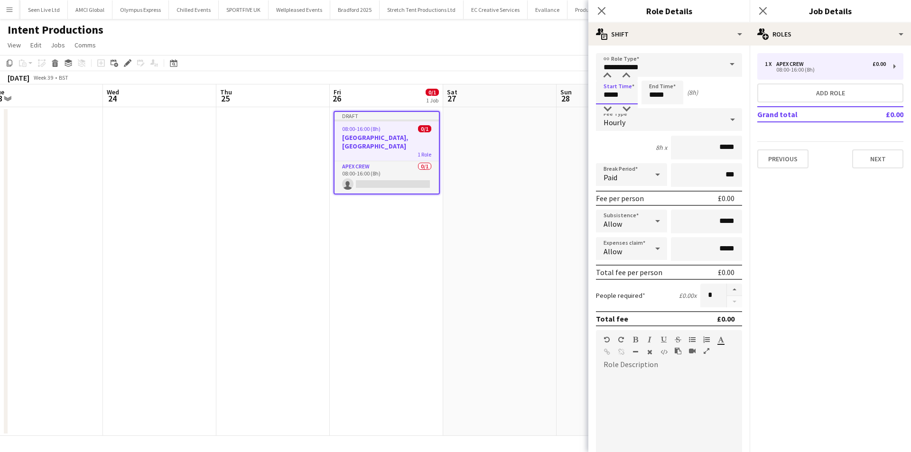
drag, startPoint x: 628, startPoint y: 96, endPoint x: 608, endPoint y: 94, distance: 20.1
click at [608, 94] on input "*****" at bounding box center [617, 93] width 42 height 24
type input "*****"
drag, startPoint x: 682, startPoint y: 95, endPoint x: 632, endPoint y: 100, distance: 50.1
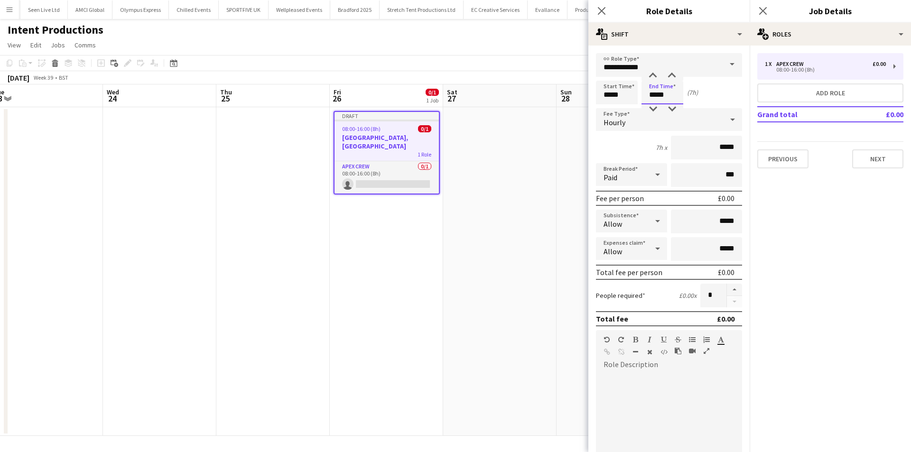
click at [632, 100] on div "Start Time ***** End Time ***** (7h)" at bounding box center [669, 93] width 146 height 24
type input "*****"
click at [727, 287] on button "button" at bounding box center [734, 290] width 15 height 12
type input "*"
click at [601, 11] on icon "Close pop-in" at bounding box center [601, 10] width 9 height 9
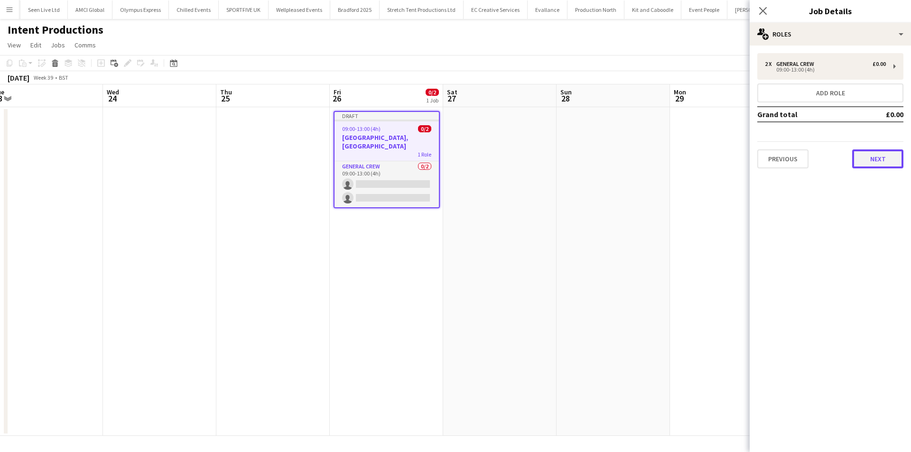
click at [887, 152] on button "Next" at bounding box center [877, 159] width 51 height 19
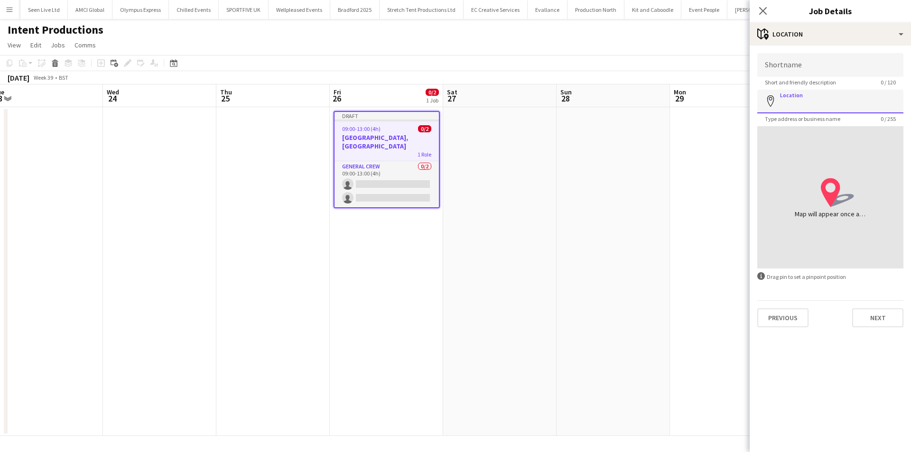
click at [819, 103] on input "Location" at bounding box center [830, 102] width 146 height 24
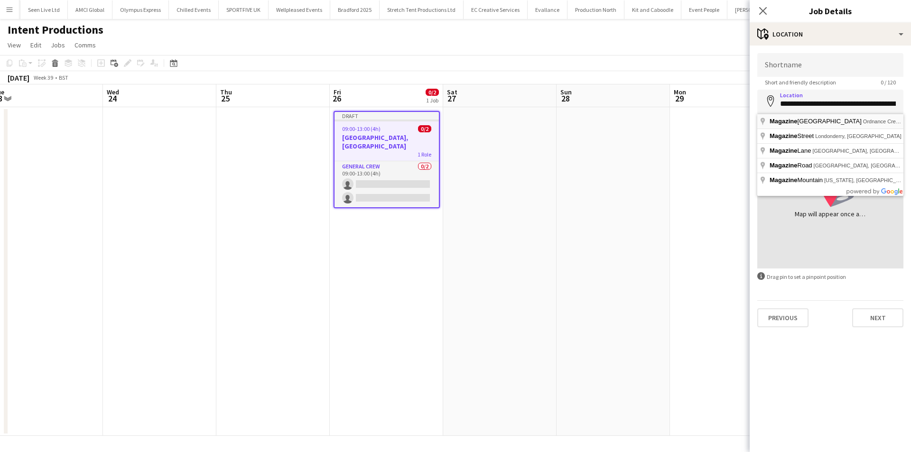
type input "**********"
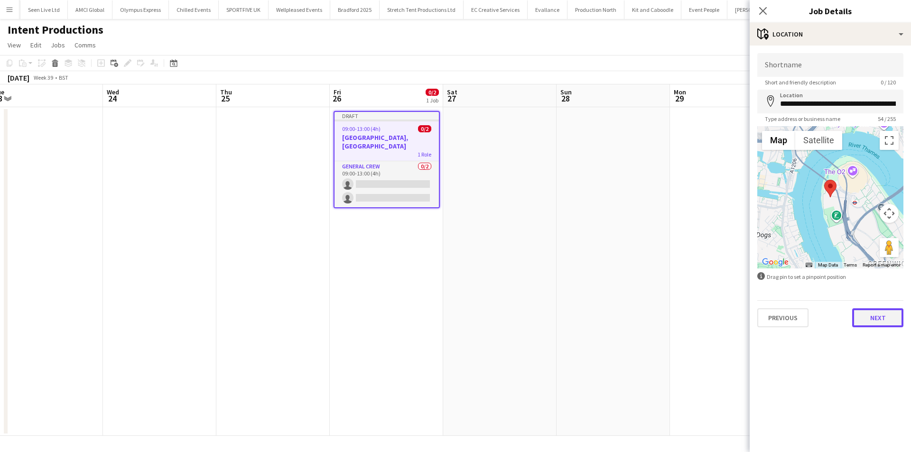
click at [881, 317] on button "Next" at bounding box center [877, 318] width 51 height 19
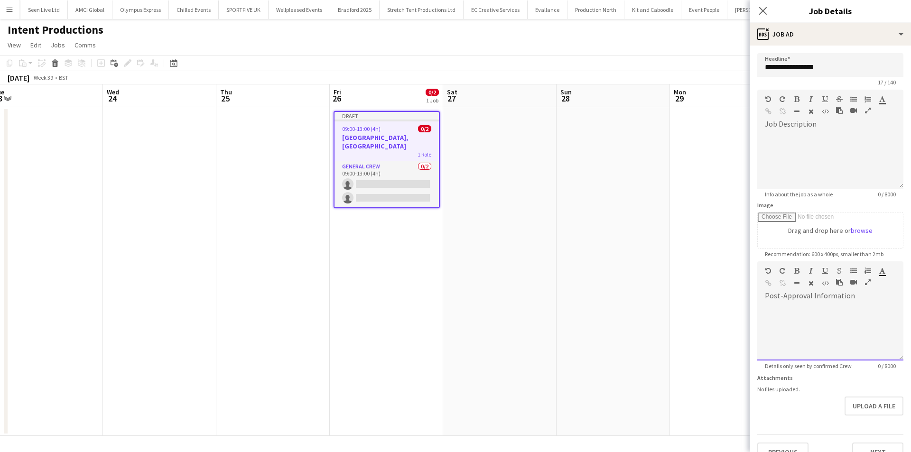
click at [823, 330] on div at bounding box center [830, 332] width 146 height 57
click at [790, 319] on div at bounding box center [827, 317] width 124 height 9
click at [761, 15] on icon "Close pop-in" at bounding box center [762, 10] width 9 height 9
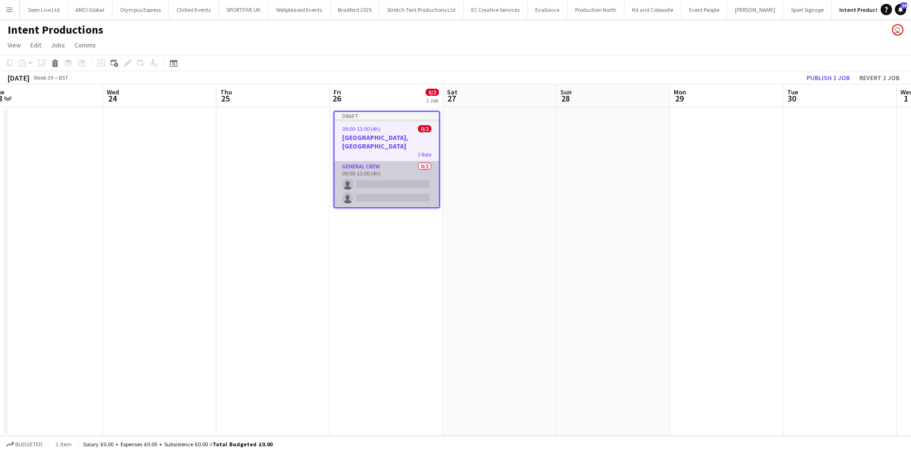
click at [374, 179] on app-card-role "General Crew 0/2 09:00-13:00 (4h) single-neutral-actions single-neutral-actions" at bounding box center [387, 184] width 104 height 46
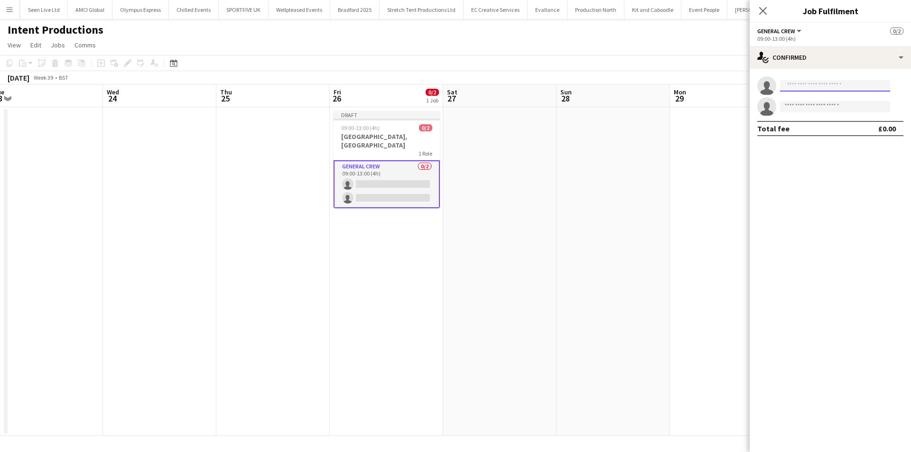
click at [832, 86] on input at bounding box center [835, 85] width 110 height 11
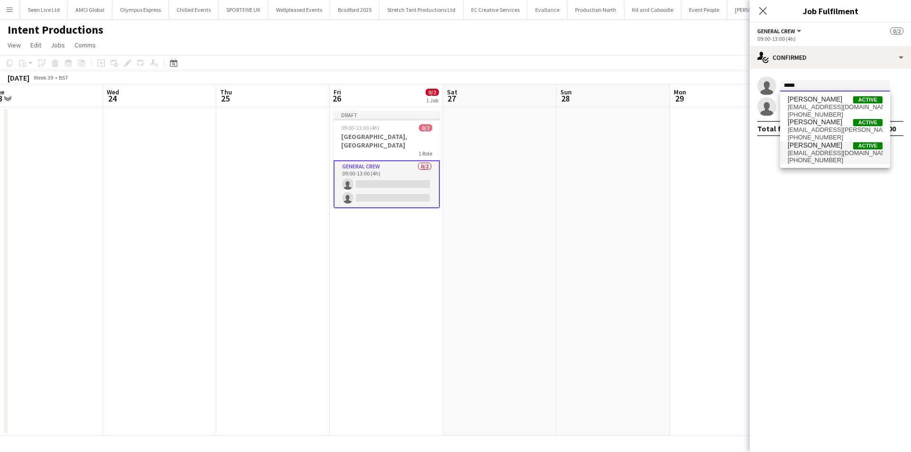
type input "*****"
click at [832, 156] on span "[EMAIL_ADDRESS][DOMAIN_NAME]" at bounding box center [835, 154] width 95 height 8
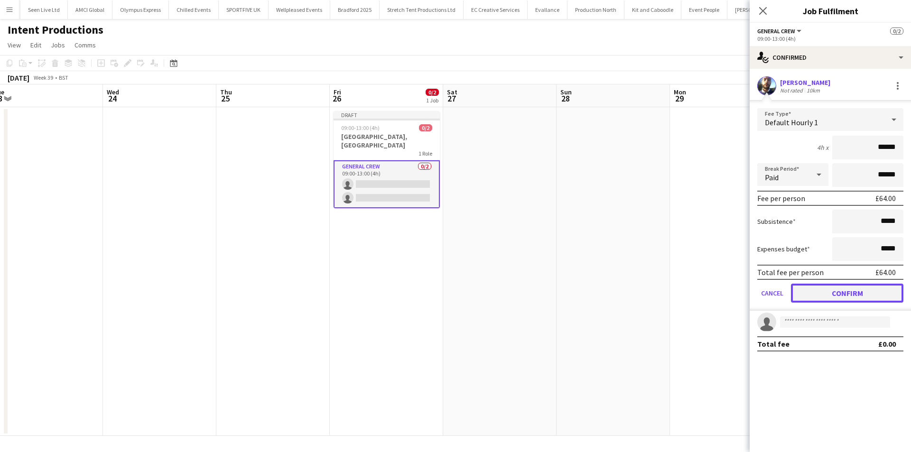
click at [843, 285] on button "Confirm" at bounding box center [847, 293] width 112 height 19
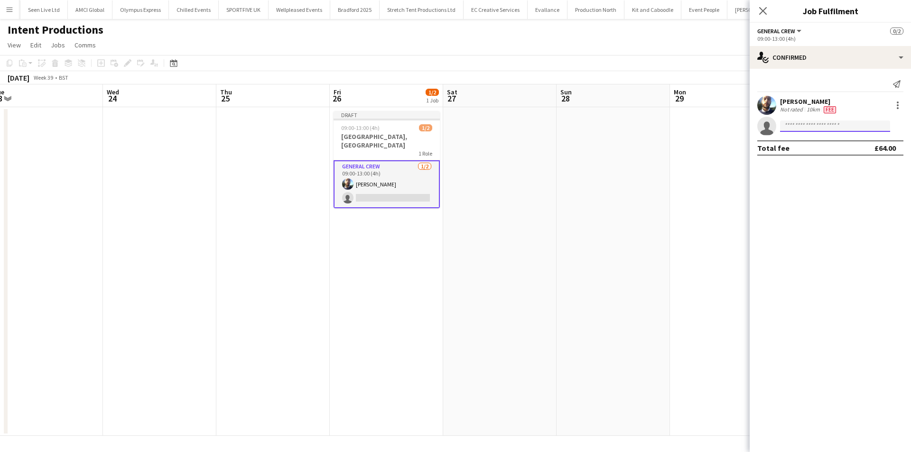
click at [818, 129] on input at bounding box center [835, 126] width 110 height 11
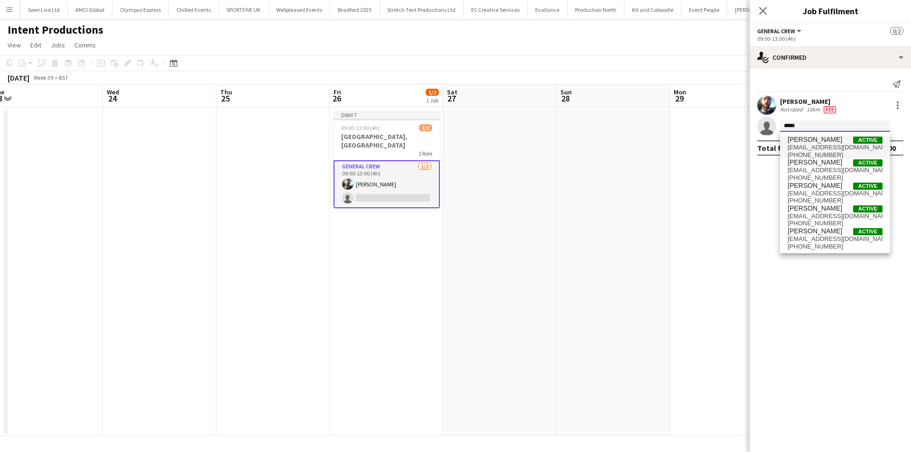
type input "*****"
click at [814, 147] on span "[EMAIL_ADDRESS][DOMAIN_NAME]" at bounding box center [835, 148] width 95 height 8
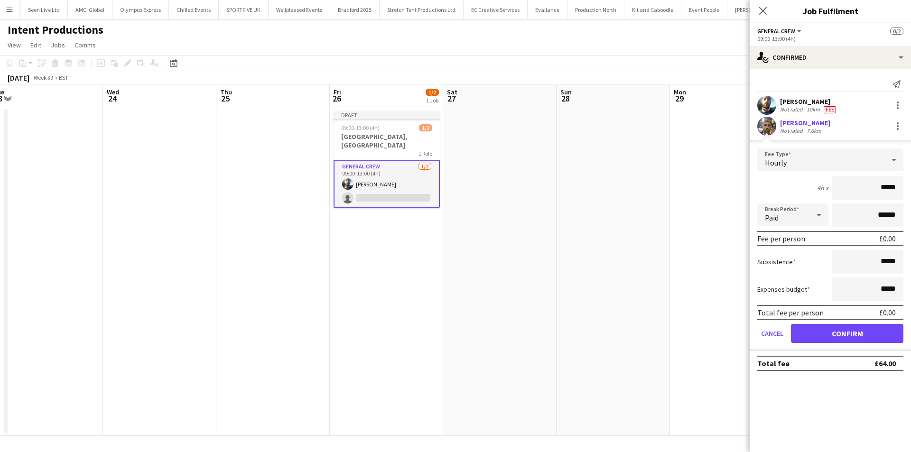
drag, startPoint x: 854, startPoint y: 195, endPoint x: 1029, endPoint y: 197, distance: 174.7
click at [911, 197] on html "Menu Boards Boards Boards All jobs Status Workforce Workforce My Workforce Recr…" at bounding box center [455, 226] width 911 height 452
type input "***"
click at [804, 331] on button "Confirm" at bounding box center [847, 333] width 112 height 19
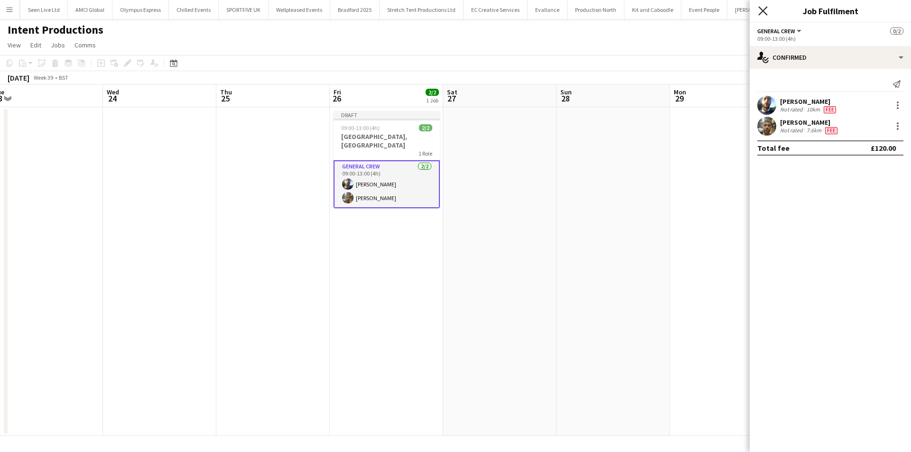
click at [761, 15] on icon "Close pop-in" at bounding box center [762, 10] width 9 height 9
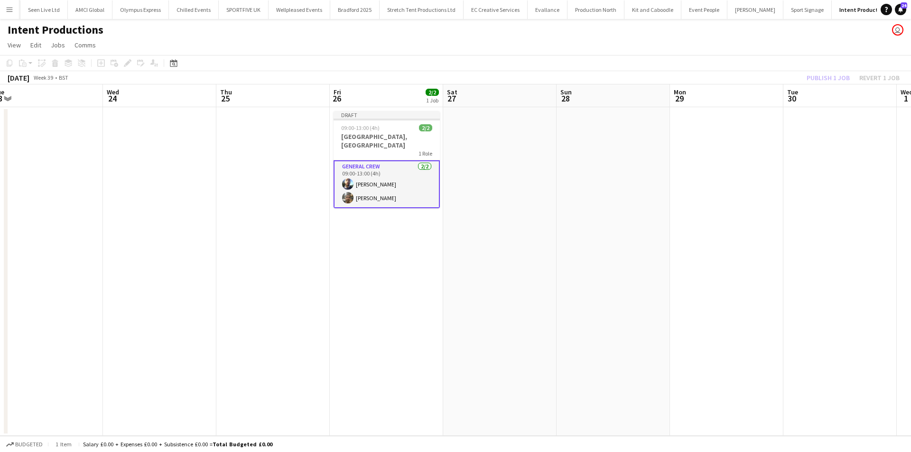
click at [823, 75] on div "Publish 1 job Revert 1 job" at bounding box center [853, 78] width 116 height 12
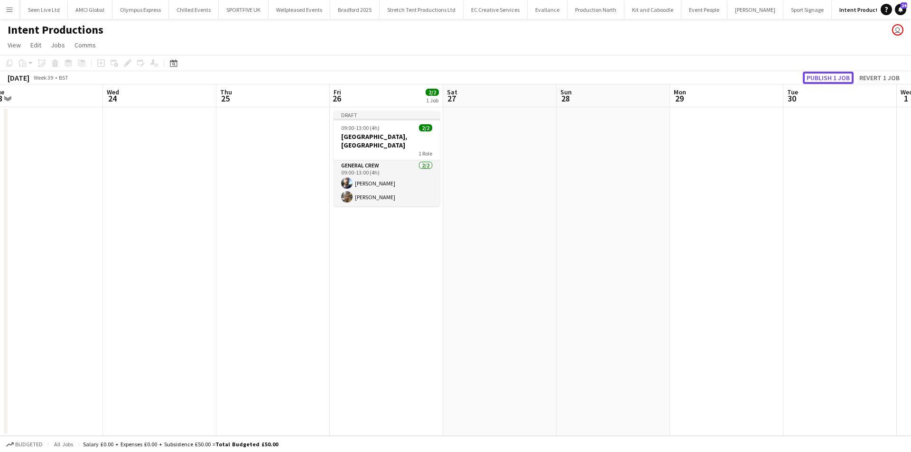
click at [823, 75] on button "Publish 1 job" at bounding box center [828, 78] width 51 height 12
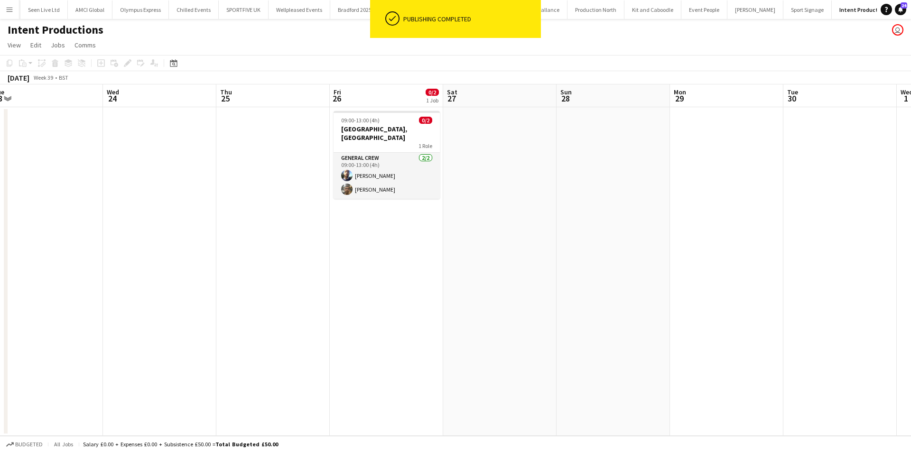
click at [319, 144] on app-date-cell at bounding box center [272, 271] width 113 height 329
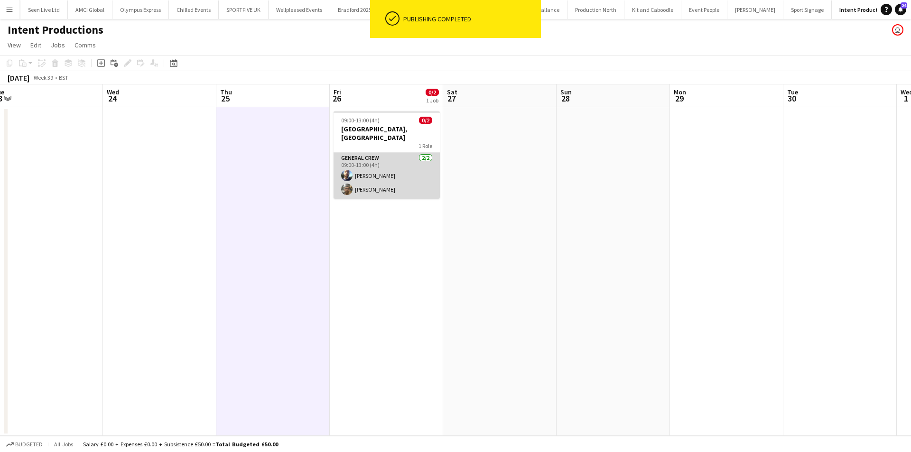
click at [368, 170] on app-card-role "General Crew [DATE] 09:00-13:00 (4h) [PERSON_NAME] [PERSON_NAME]" at bounding box center [387, 176] width 106 height 46
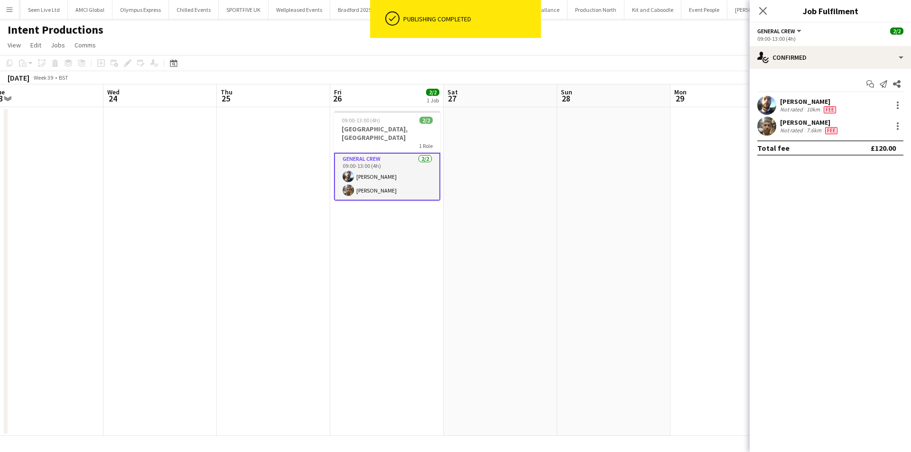
click at [813, 117] on div "[PERSON_NAME] Not rated 7.6km Fee" at bounding box center [830, 126] width 161 height 19
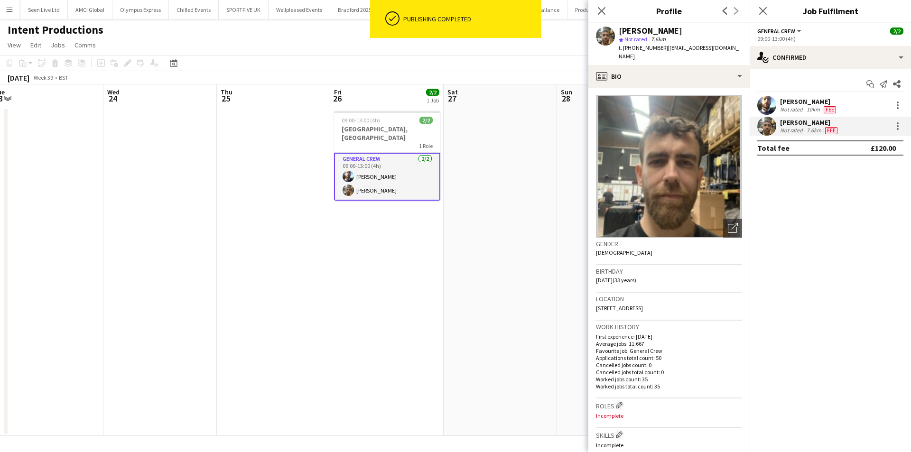
click at [814, 106] on div "10km" at bounding box center [813, 110] width 17 height 8
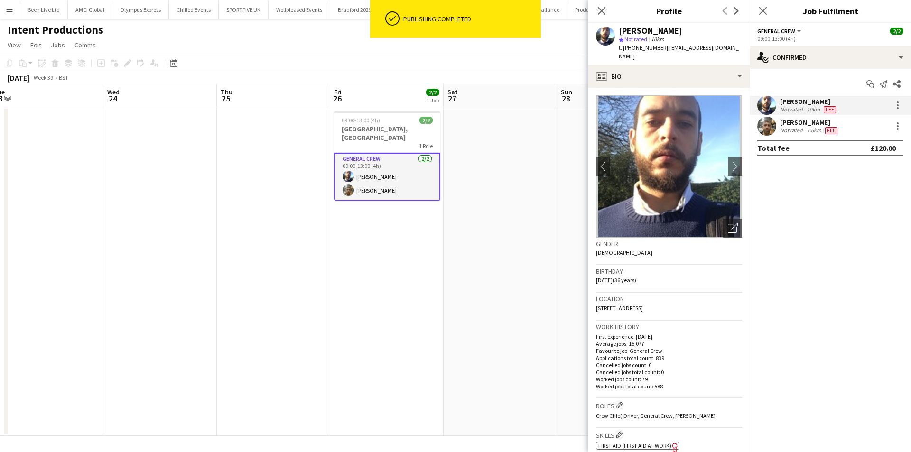
click at [654, 46] on span "t. [PHONE_NUMBER]" at bounding box center [643, 47] width 49 height 7
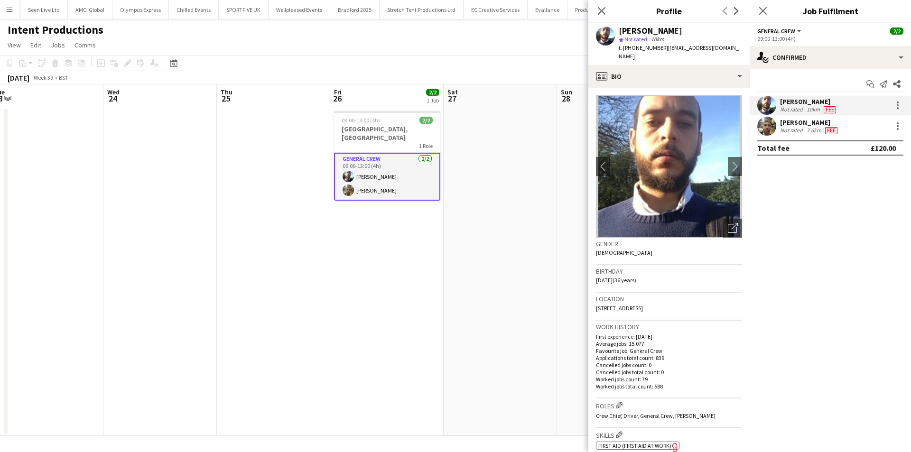
click at [654, 46] on span "t. [PHONE_NUMBER]" at bounding box center [643, 47] width 49 height 7
click at [649, 46] on span "t. [PHONE_NUMBER]" at bounding box center [643, 47] width 49 height 7
drag, startPoint x: 664, startPoint y: 46, endPoint x: 632, endPoint y: 47, distance: 31.3
click at [632, 47] on span "t. [PHONE_NUMBER]" at bounding box center [643, 47] width 49 height 7
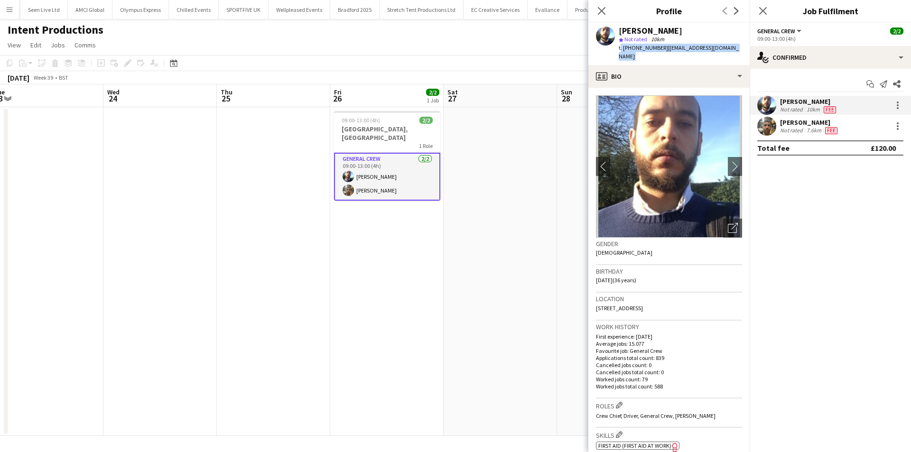
copy span "07932047539"
click at [806, 135] on div "[PERSON_NAME] Not rated 7.6km Fee" at bounding box center [830, 126] width 161 height 19
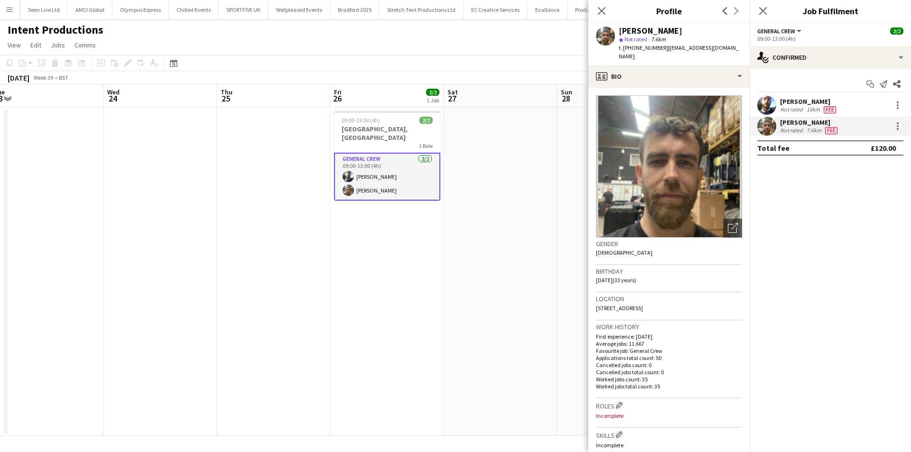
drag, startPoint x: 661, startPoint y: 51, endPoint x: 623, endPoint y: 47, distance: 38.1
click at [623, 47] on div "t. [PHONE_NUMBER] | [EMAIL_ADDRESS][DOMAIN_NAME]" at bounding box center [680, 52] width 123 height 17
copy span "[PHONE_NUMBER]"
click at [13, 8] on app-icon "Menu" at bounding box center [10, 10] width 8 height 8
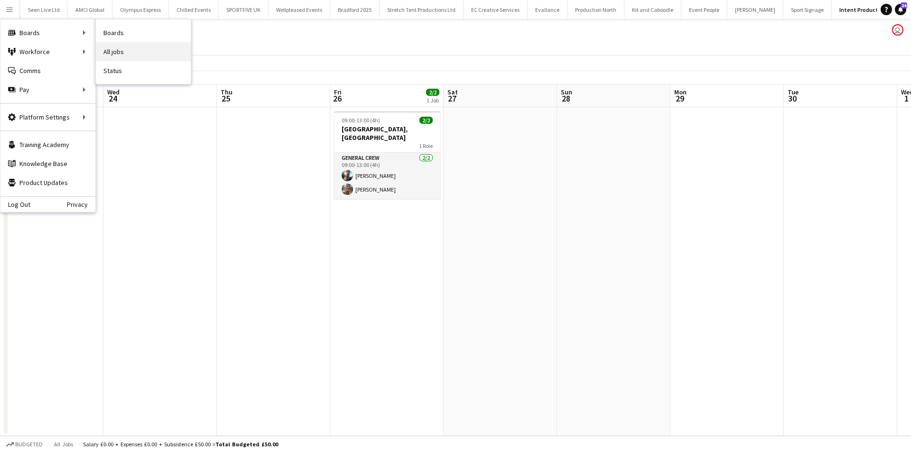
click at [116, 49] on link "All jobs" at bounding box center [143, 51] width 95 height 19
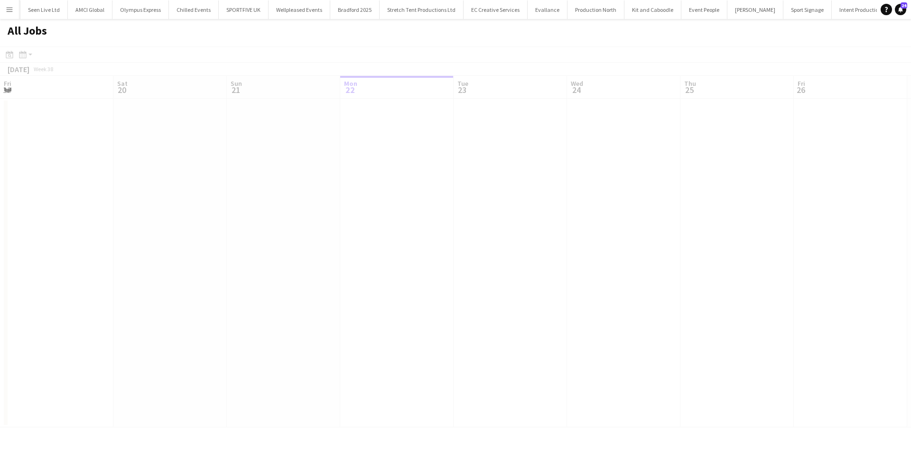
scroll to position [0, 227]
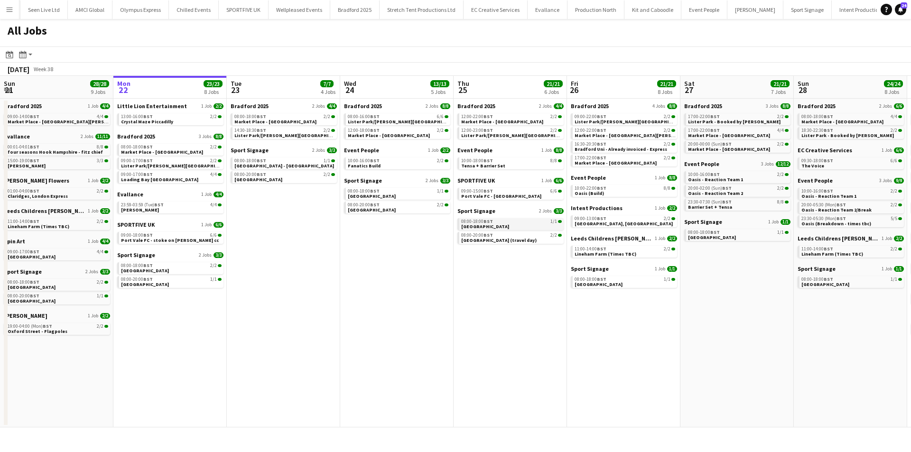
click at [509, 221] on div "08:00-18:00 BST 1/1" at bounding box center [511, 221] width 101 height 5
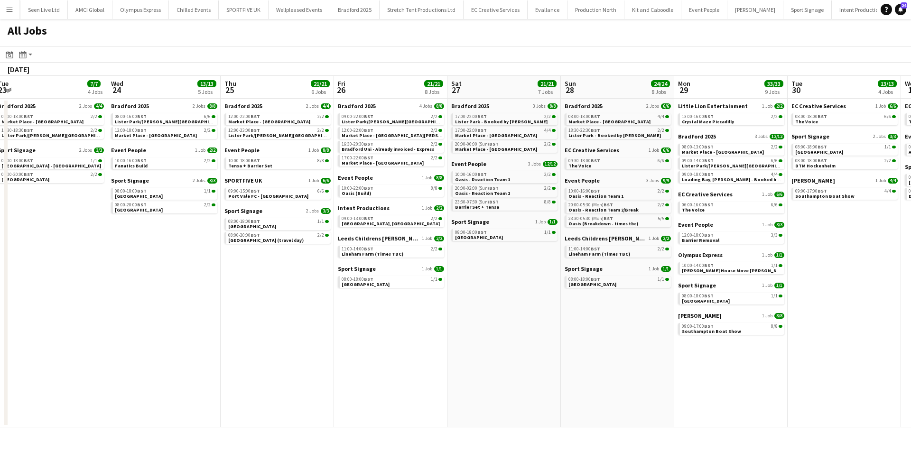
click at [275, 386] on app-all-jobs "All Jobs Date picker [DATE] [DATE] [DATE] M [DATE] T [DATE] W [DATE] T [DATE] F…" at bounding box center [455, 223] width 911 height 409
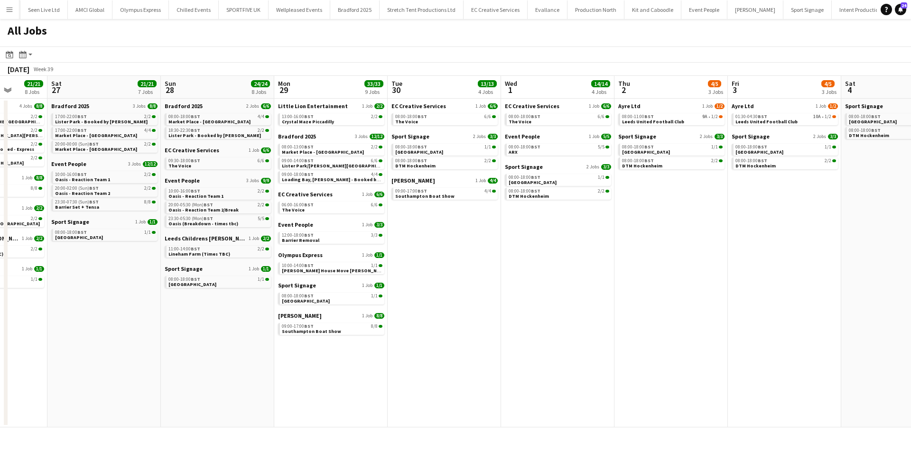
drag, startPoint x: 696, startPoint y: 375, endPoint x: 581, endPoint y: 375, distance: 115.3
click at [581, 375] on app-calendar-viewport "Tue 23 7/7 4 Jobs Wed 24 13/13 5 Jobs Thu 25 21/21 6 Jobs Fri 26 21/21 8 Jobs S…" at bounding box center [455, 252] width 911 height 352
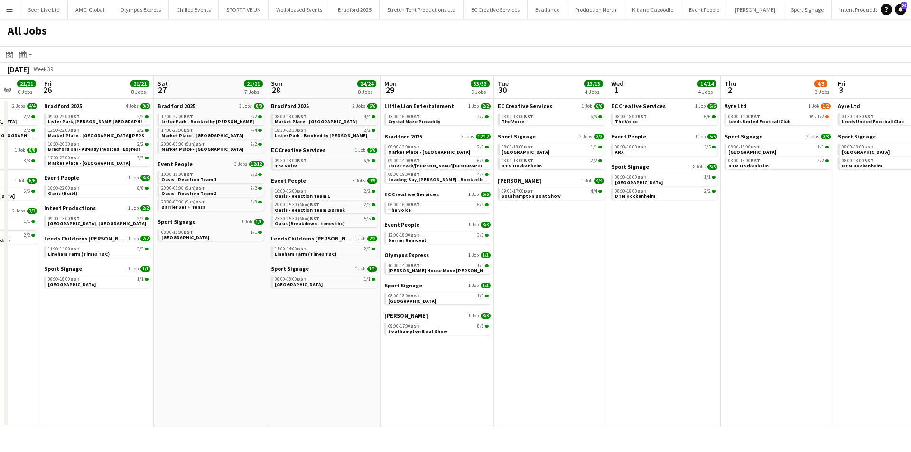
drag, startPoint x: 780, startPoint y: 255, endPoint x: 590, endPoint y: 261, distance: 189.9
click at [590, 261] on app-calendar-viewport "Tue 23 7/7 4 Jobs Wed 24 13/13 5 Jobs Thu 25 21/21 6 Jobs Fri 26 21/21 8 Jobs S…" at bounding box center [455, 252] width 911 height 352
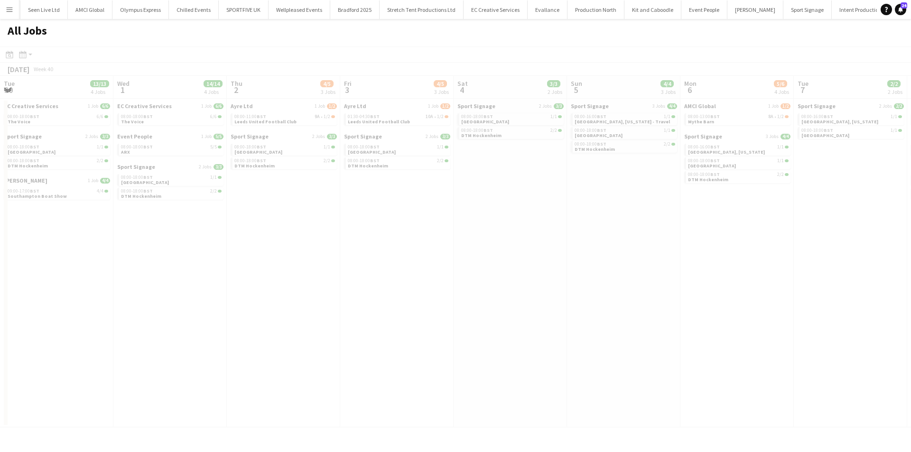
drag, startPoint x: 672, startPoint y: 254, endPoint x: 474, endPoint y: 254, distance: 197.9
click at [387, 254] on app-all-jobs "All Jobs Date picker [DATE] [DATE] [DATE] M [DATE] T [DATE] W [DATE] T [DATE] F…" at bounding box center [455, 223] width 911 height 409
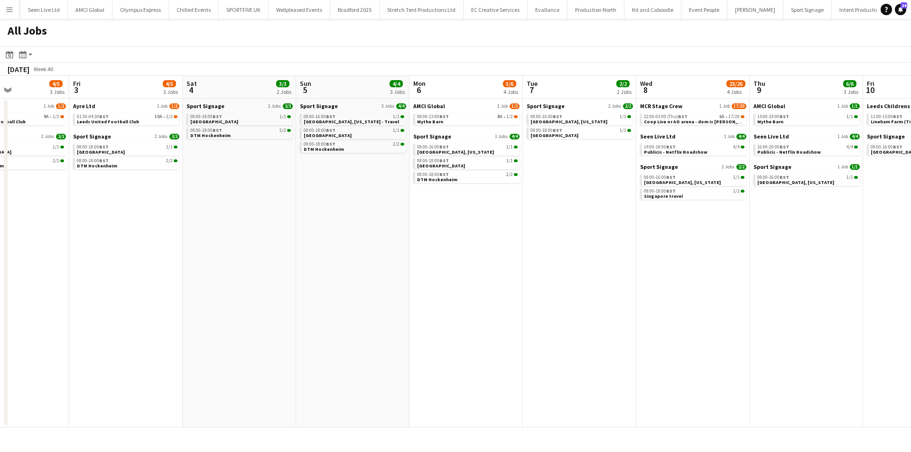
drag, startPoint x: 714, startPoint y: 265, endPoint x: 426, endPoint y: 285, distance: 288.8
click at [426, 285] on app-calendar-viewport "Sun 28 24/24 8 Jobs Mon 29 33/33 9 Jobs Tue 30 13/13 4 Jobs Wed 1 14/14 4 Jobs …" at bounding box center [455, 252] width 911 height 352
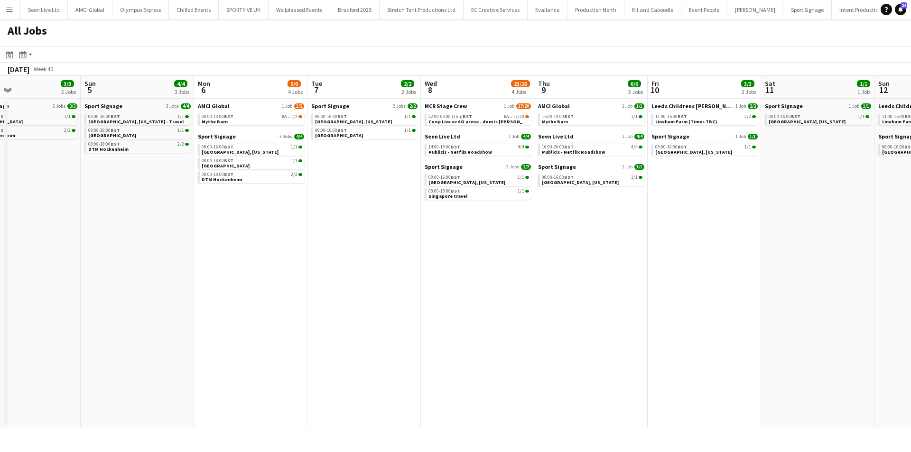
click at [487, 265] on app-all-jobs "All Jobs Date picker [DATE] [DATE] [DATE] M [DATE] T [DATE] W [DATE] T [DATE] F…" at bounding box center [455, 223] width 911 height 409
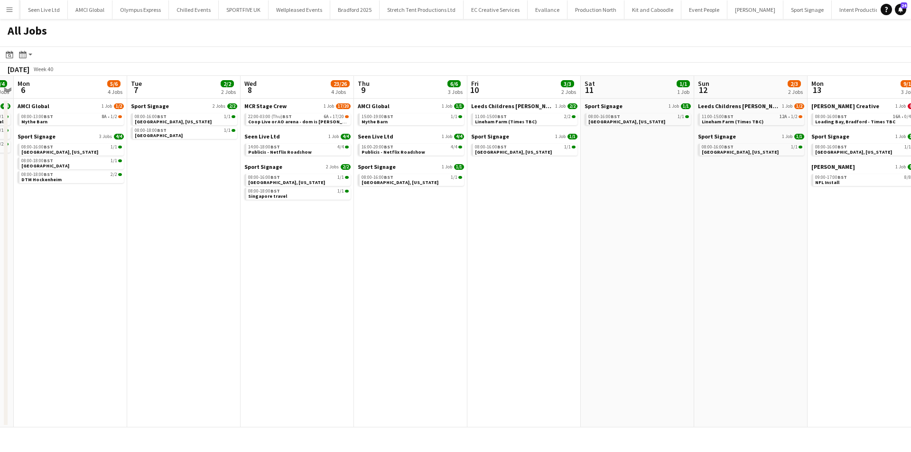
click at [494, 236] on app-calendar-viewport "Thu 2 4/5 3 Jobs Fri 3 4/5 3 Jobs Sat 4 3/3 2 Jobs Sun 5 4/4 3 Jobs Mon 6 5/6 4…" at bounding box center [455, 252] width 911 height 352
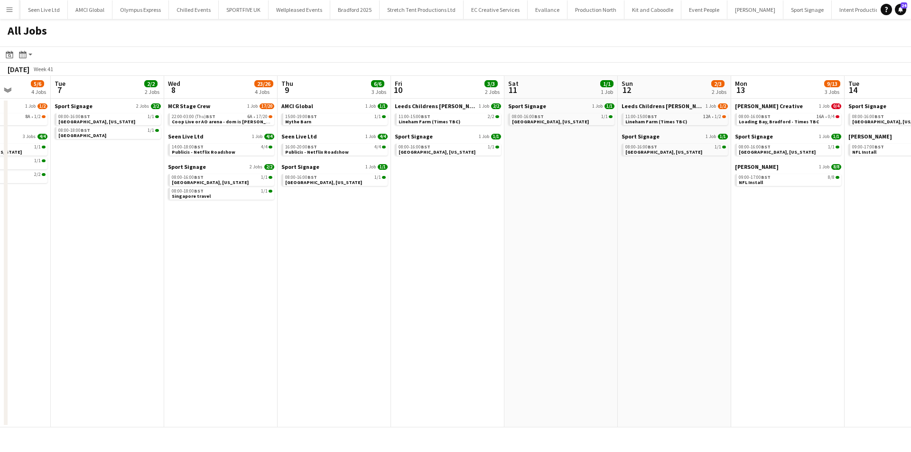
drag, startPoint x: 666, startPoint y: 235, endPoint x: 589, endPoint y: 237, distance: 76.4
click at [589, 237] on app-calendar-viewport "Sat 4 3/3 2 Jobs Sun 5 4/4 3 Jobs Mon 6 5/6 4 Jobs Tue 7 2/2 2 Jobs Wed 8 23/26…" at bounding box center [455, 252] width 911 height 352
click at [227, 123] on span "Coop Live or AO arena - dom is [PERSON_NAME]" at bounding box center [226, 122] width 108 height 6
click at [12, 8] on app-icon "Menu" at bounding box center [10, 10] width 8 height 8
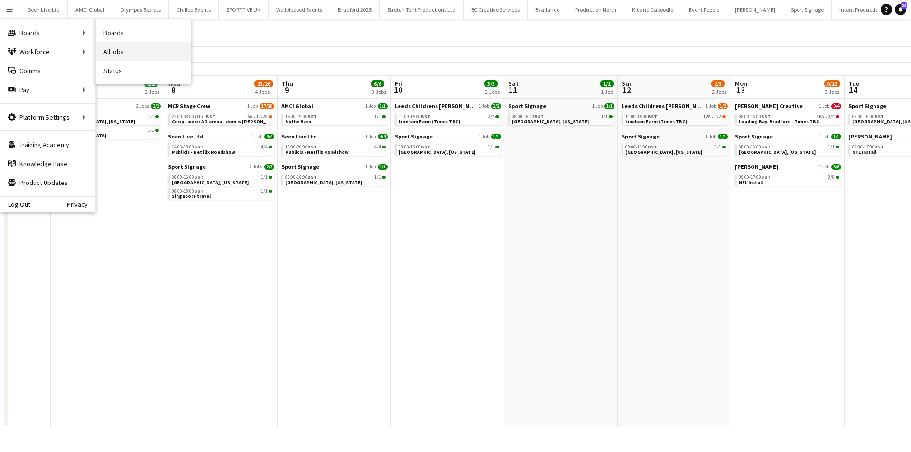
click at [147, 52] on link "All jobs" at bounding box center [143, 51] width 95 height 19
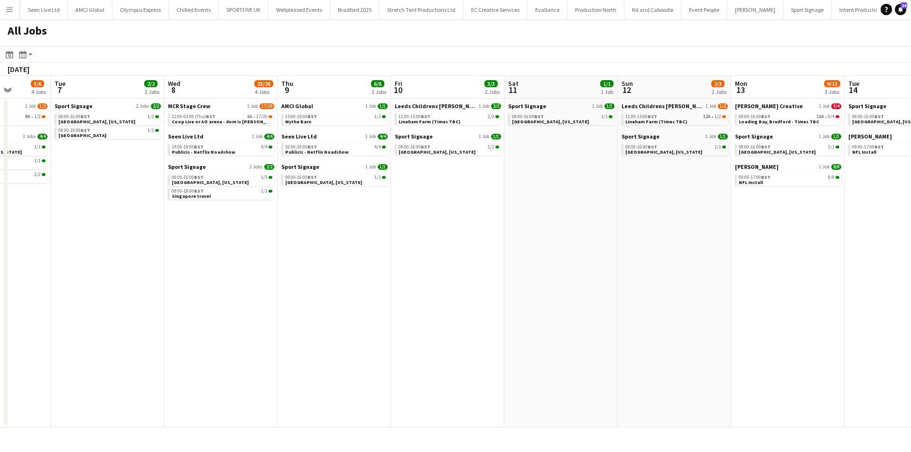
drag, startPoint x: 552, startPoint y: 278, endPoint x: 791, endPoint y: 293, distance: 239.7
click at [752, 278] on app-calendar-viewport "Sat 4 3/3 2 Jobs Sun 5 4/4 3 Jobs Mon 6 5/6 4 Jobs Tue 7 2/2 2 Jobs Wed 8 23/26…" at bounding box center [455, 252] width 911 height 352
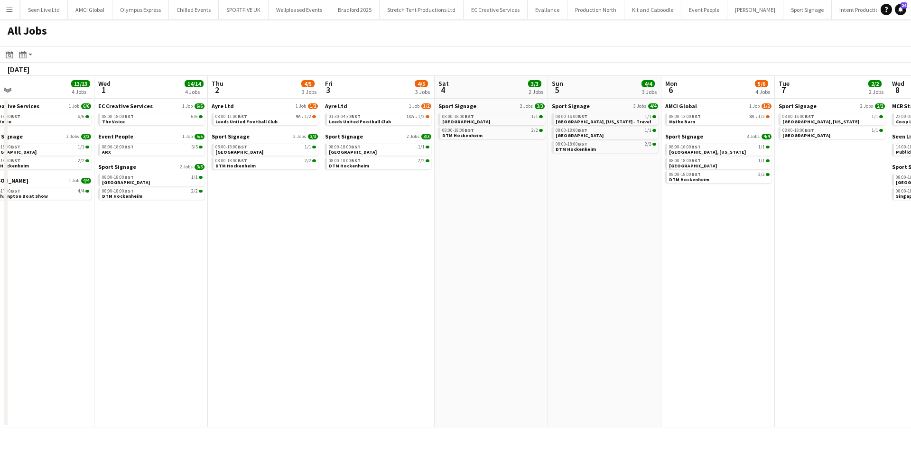
drag, startPoint x: 637, startPoint y: 333, endPoint x: 824, endPoint y: 331, distance: 187.5
click at [809, 331] on app-calendar-viewport "Sun 28 24/24 8 Jobs Mon 29 33/33 9 Jobs Tue 30 13/13 4 Jobs Wed 1 14/14 4 Jobs …" at bounding box center [455, 252] width 911 height 352
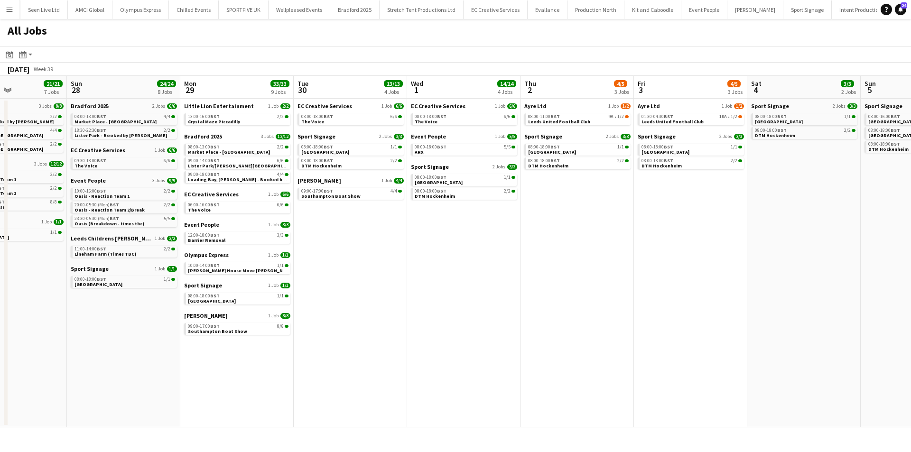
drag, startPoint x: 340, startPoint y: 374, endPoint x: 658, endPoint y: 322, distance: 321.8
click at [653, 322] on app-calendar-viewport "Thu 25 21/21 6 Jobs Fri 26 21/21 8 Jobs Sat 27 21/21 7 Jobs Sun 28 24/24 8 Jobs…" at bounding box center [455, 252] width 911 height 352
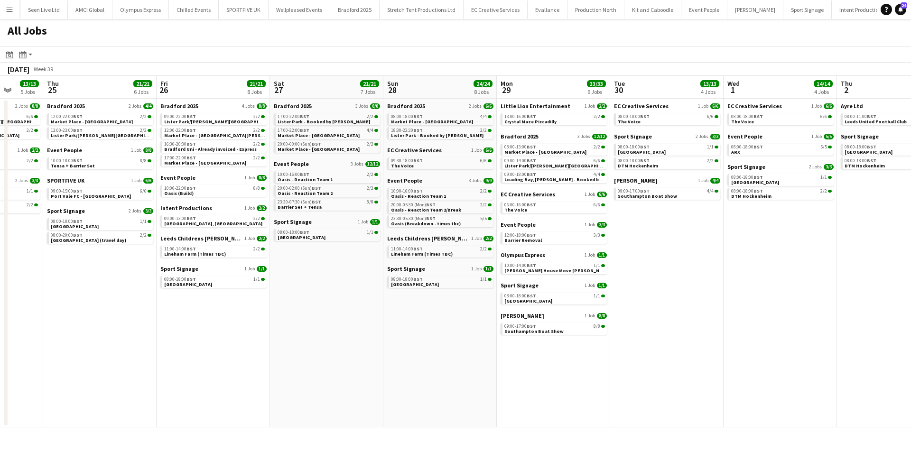
drag, startPoint x: 470, startPoint y: 374, endPoint x: 568, endPoint y: 348, distance: 100.5
click at [636, 341] on app-calendar-viewport "Mon 22 23/23 8 Jobs Tue 23 7/7 4 Jobs Wed 24 13/13 5 Jobs Thu 25 21/21 6 Jobs F…" at bounding box center [455, 252] width 911 height 352
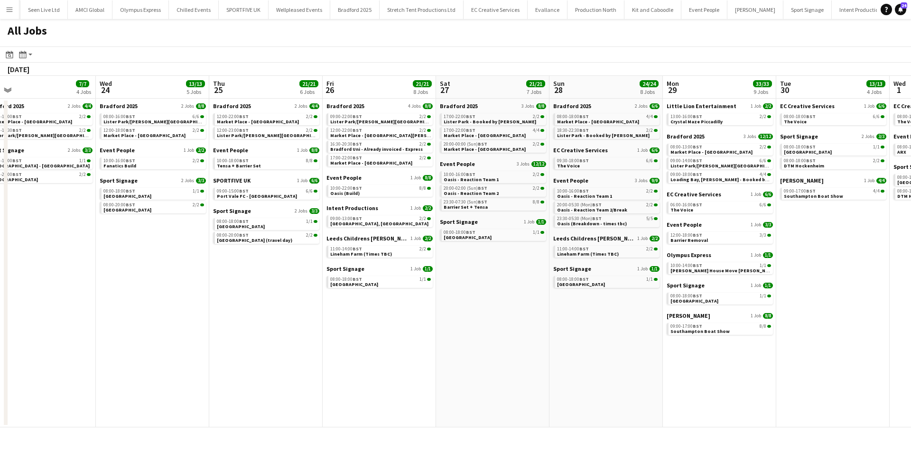
click at [596, 346] on app-calendar-viewport "Sun 21 28/28 9 Jobs Mon 22 23/23 8 Jobs Tue 23 7/7 4 Jobs Wed 24 13/13 5 Jobs T…" at bounding box center [455, 252] width 911 height 352
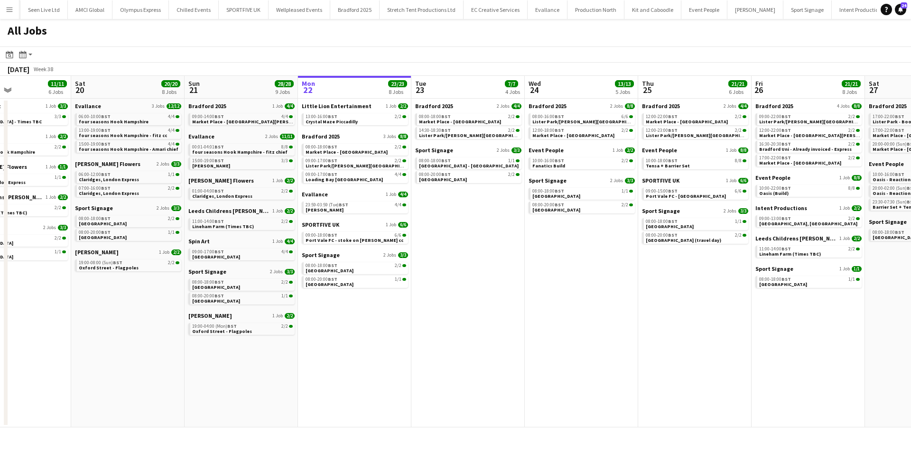
click at [475, 359] on app-calendar-viewport "Wed 17 19/19 6 Jobs Thu 18 7/7 4 Jobs Fri 19 11/11 6 Jobs Sat 20 20/20 8 Jobs S…" at bounding box center [455, 252] width 911 height 352
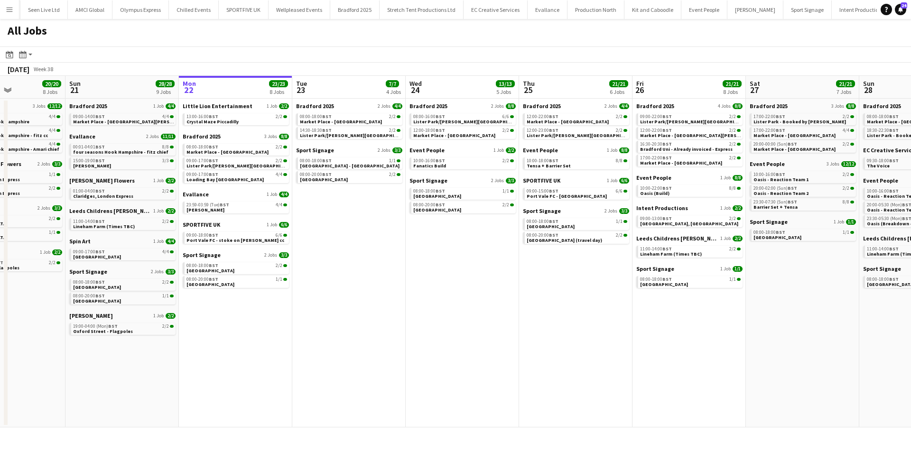
drag, startPoint x: 475, startPoint y: 359, endPoint x: 306, endPoint y: 357, distance: 169.0
click at [308, 357] on app-calendar-viewport "Wed 17 19/19 6 Jobs Thu 18 7/7 4 Jobs Fri 19 11/11 6 Jobs Sat 20 20/20 8 Jobs S…" at bounding box center [455, 252] width 911 height 352
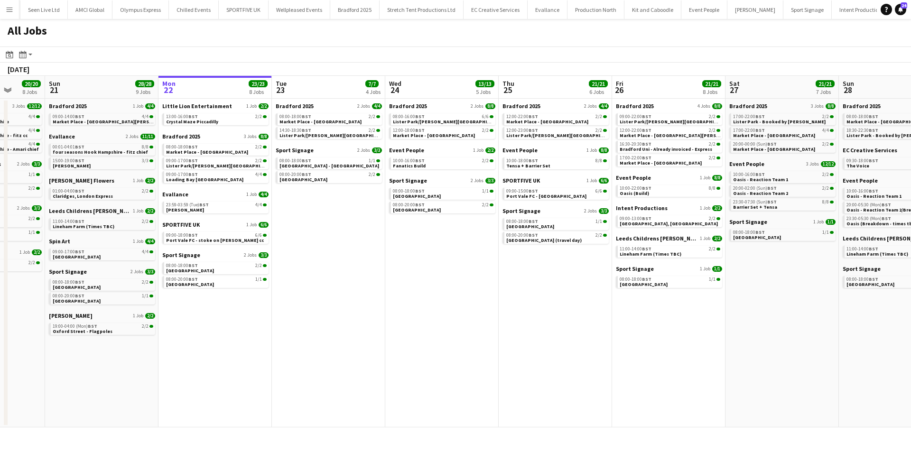
drag, startPoint x: 525, startPoint y: 354, endPoint x: 344, endPoint y: 355, distance: 180.8
click at [344, 354] on app-calendar-viewport "Wed 17 19/19 6 Jobs Thu 18 7/7 4 Jobs Fri 19 11/11 6 Jobs Sat 20 20/20 8 Jobs S…" at bounding box center [455, 252] width 911 height 352
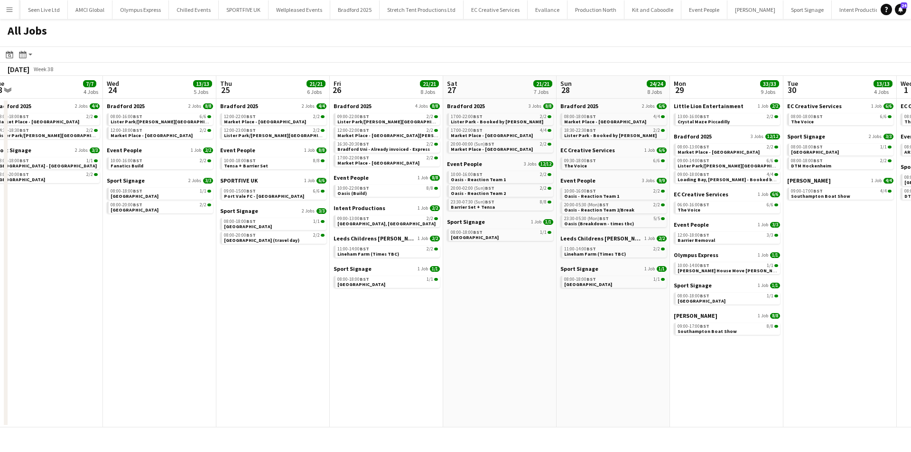
drag, startPoint x: 420, startPoint y: 359, endPoint x: 352, endPoint y: 358, distance: 67.4
click at [354, 358] on app-calendar-viewport "Fri 19 11/11 6 Jobs Sat 20 20/20 8 Jobs Sun 21 28/28 9 Jobs Mon 22 23/23 8 Jobs…" at bounding box center [455, 252] width 911 height 352
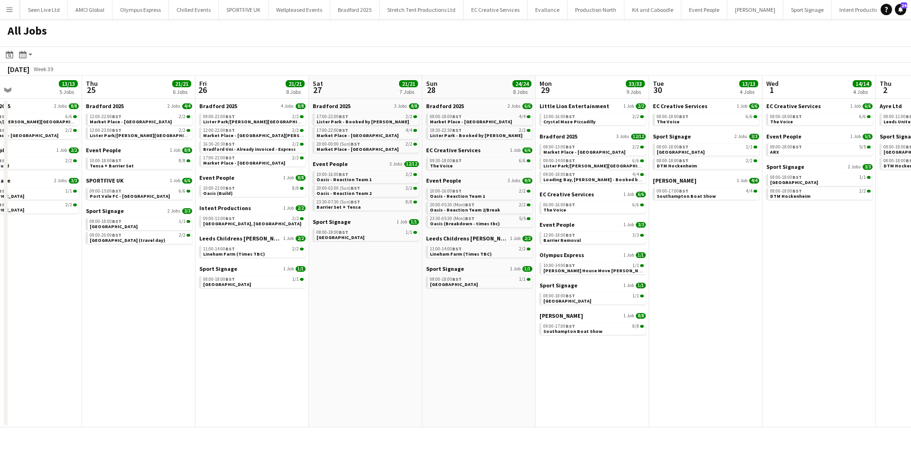
drag, startPoint x: 337, startPoint y: 358, endPoint x: 191, endPoint y: 362, distance: 146.2
click at [191, 362] on app-calendar-viewport "Sun 21 28/28 9 Jobs Mon 22 23/23 8 Jobs Tue 23 7/7 4 Jobs Wed 24 13/13 5 Jobs T…" at bounding box center [455, 252] width 911 height 352
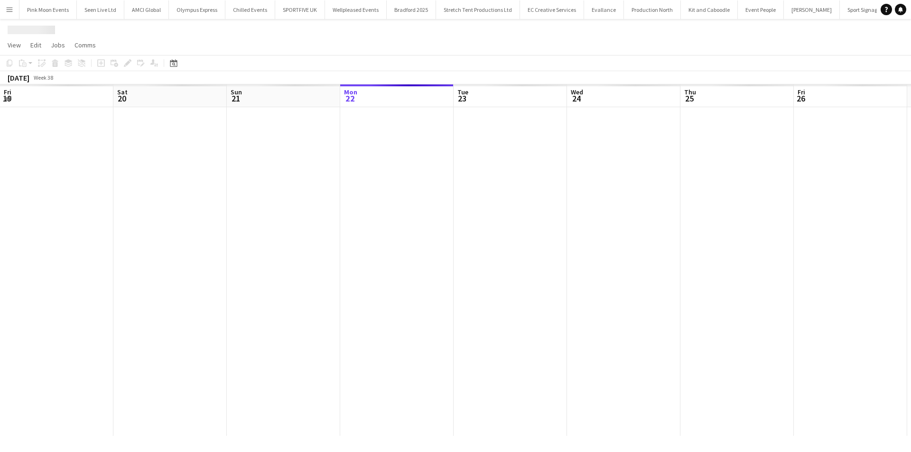
scroll to position [0, 327]
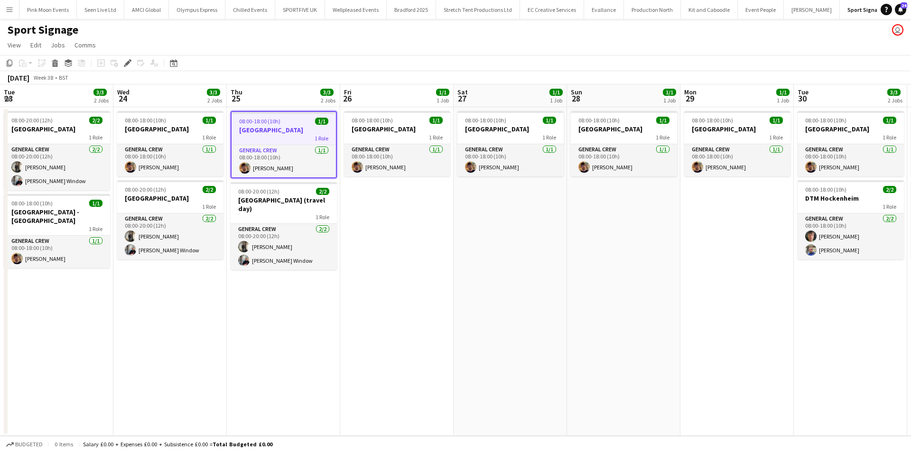
drag, startPoint x: 693, startPoint y: 371, endPoint x: 566, endPoint y: 359, distance: 127.8
click at [566, 359] on app-calendar-viewport "Fri 19 3/3 2 Jobs Sat 20 3/3 2 Jobs Sun 21 3/3 2 Jobs Mon 22 3/3 2 Jobs Tue 23 …" at bounding box center [455, 260] width 911 height 352
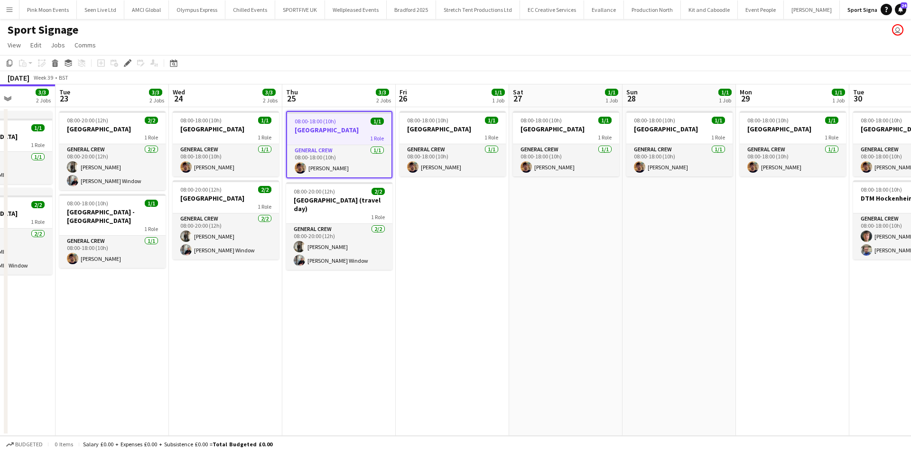
scroll to position [0, 390]
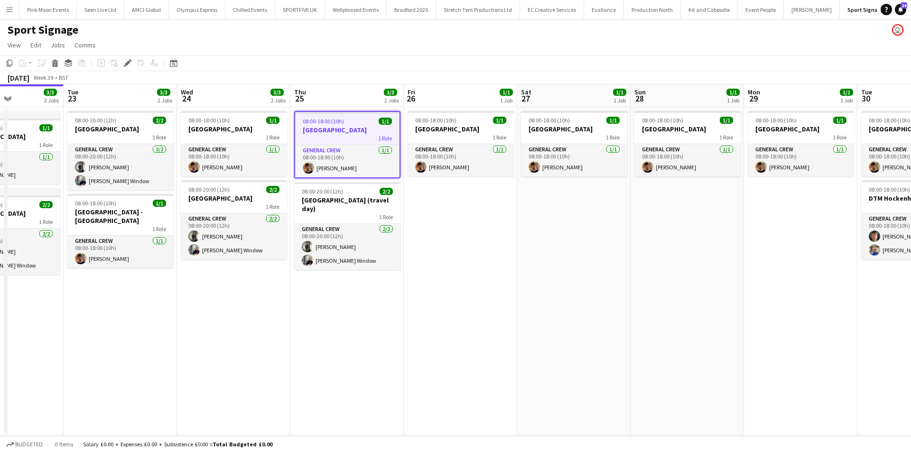
drag, startPoint x: 431, startPoint y: 359, endPoint x: 495, endPoint y: 360, distance: 63.6
click at [495, 360] on app-calendar-viewport "Fri 19 3/3 2 Jobs Sat 20 3/3 2 Jobs Sun 21 3/3 2 Jobs Mon 22 3/3 2 Jobs Tue 23 …" at bounding box center [455, 260] width 911 height 352
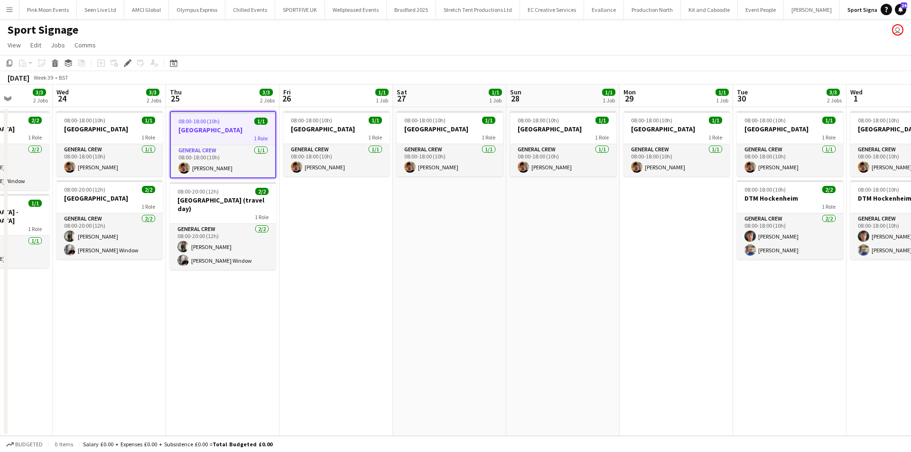
drag, startPoint x: 693, startPoint y: 346, endPoint x: 336, endPoint y: 351, distance: 357.4
click at [337, 355] on app-calendar-viewport "Sun 21 3/3 2 Jobs Mon 22 3/3 2 Jobs Tue 23 3/3 2 Jobs Wed 24 3/3 2 Jobs Thu 25 …" at bounding box center [455, 260] width 911 height 352
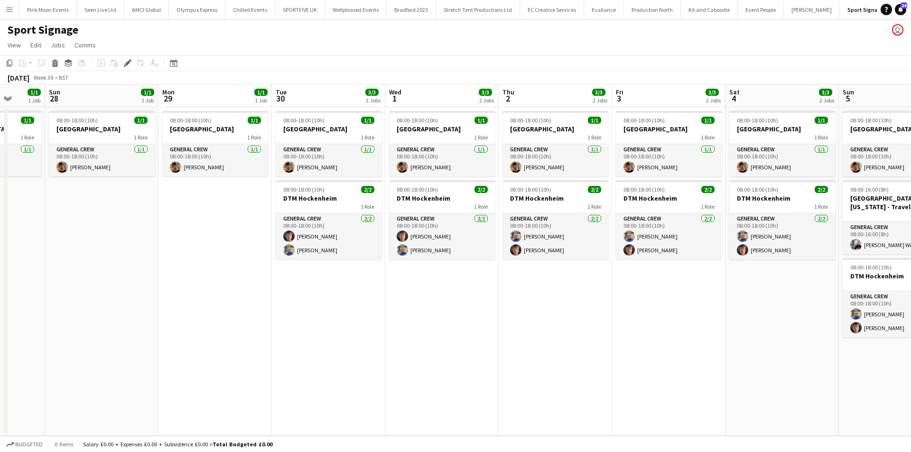
click at [350, 373] on app-calendar-viewport "Thu 25 3/3 2 Jobs Fri 26 1/1 1 Job Sat 27 1/1 1 Job Sun 28 1/1 1 Job Mon 29 1/1…" at bounding box center [455, 260] width 911 height 352
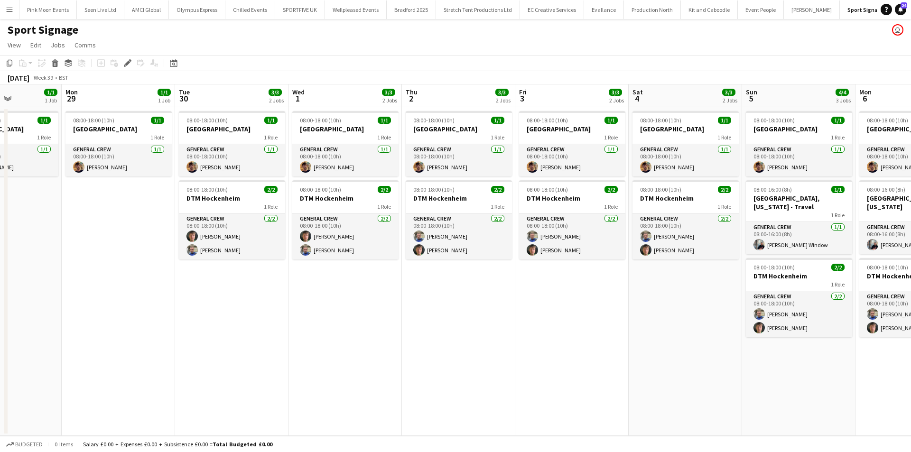
drag, startPoint x: 560, startPoint y: 370, endPoint x: 533, endPoint y: 370, distance: 27.1
click at [533, 370] on app-calendar-viewport "Thu 25 3/3 2 Jobs Fri 26 1/1 1 Job Sat 27 1/1 1 Job Sun 28 1/1 1 Job Mon 29 1/1…" at bounding box center [455, 260] width 911 height 352
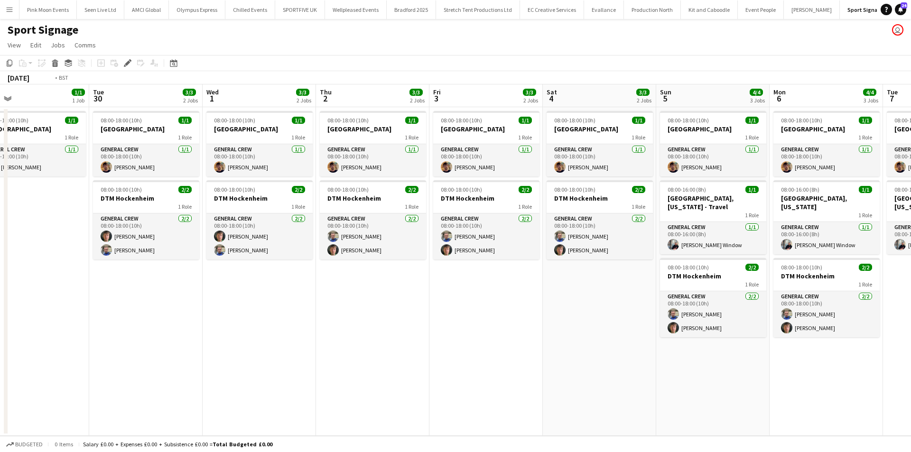
drag, startPoint x: 558, startPoint y: 367, endPoint x: 498, endPoint y: 367, distance: 59.8
click at [498, 367] on app-calendar-viewport "Thu 25 3/3 2 Jobs Fri 26 1/1 1 Job Sat 27 1/1 1 Job Sun 28 1/1 1 Job Mon 29 1/1…" at bounding box center [455, 260] width 911 height 352
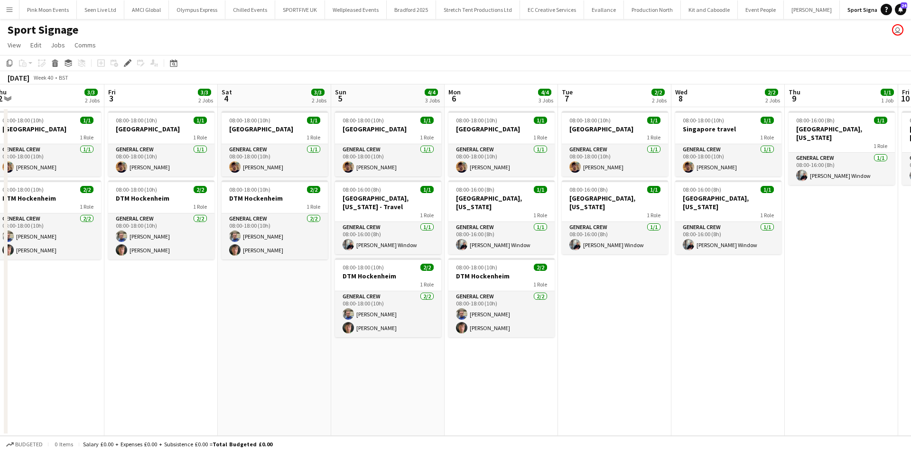
scroll to position [0, 362]
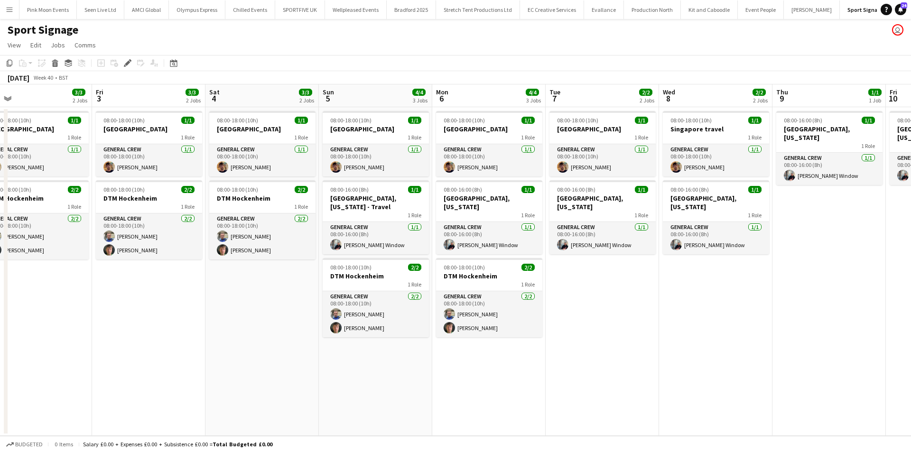
drag, startPoint x: 592, startPoint y: 365, endPoint x: 259, endPoint y: 365, distance: 333.7
click at [259, 365] on app-calendar-viewport "Mon 29 1/1 1 Job Tue 30 3/3 2 Jobs Wed 1 3/3 2 Jobs Thu 2 3/3 2 Jobs Fri 3 3/3 …" at bounding box center [455, 260] width 911 height 352
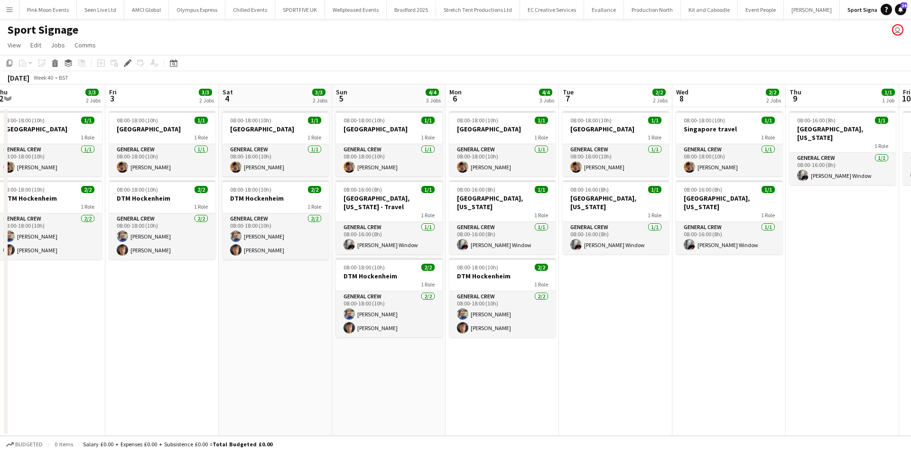
scroll to position [0, 346]
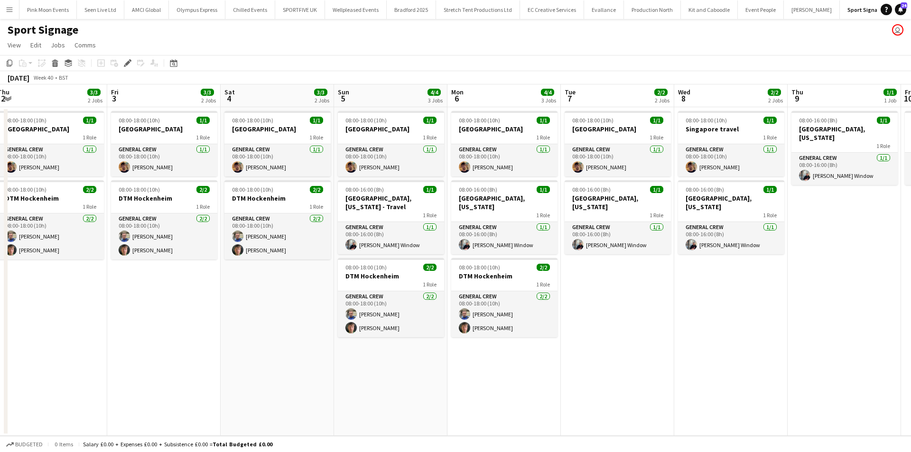
drag, startPoint x: 257, startPoint y: 365, endPoint x: 272, endPoint y: 365, distance: 15.2
click at [272, 365] on app-calendar-viewport "Mon 29 1/1 1 Job Tue 30 3/3 2 Jobs Wed 1 3/3 2 Jobs Thu 2 3/3 2 Jobs Fri 3 3/3 …" at bounding box center [455, 260] width 911 height 352
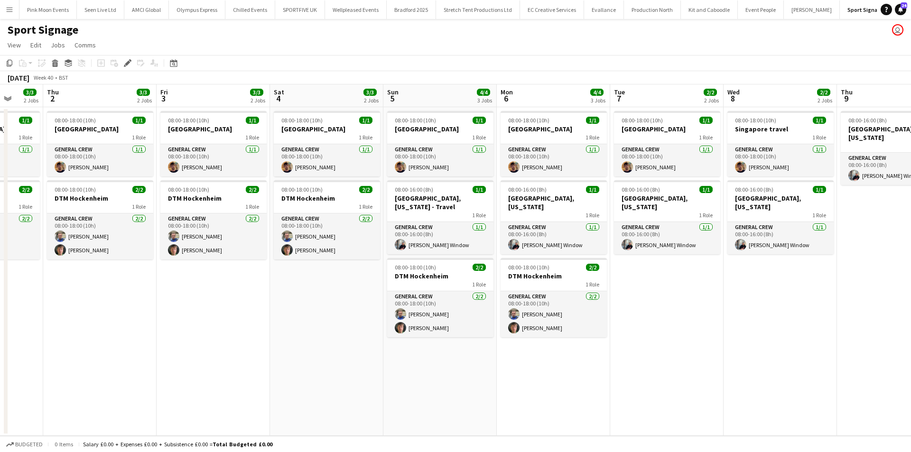
drag, startPoint x: 794, startPoint y: 378, endPoint x: 599, endPoint y: 375, distance: 194.6
click at [599, 375] on app-calendar-viewport "Mon 29 1/1 1 Job Tue 30 3/3 2 Jobs Wed 1 3/3 2 Jobs Thu 2 3/3 2 Jobs Fri 3 3/3 …" at bounding box center [455, 260] width 911 height 352
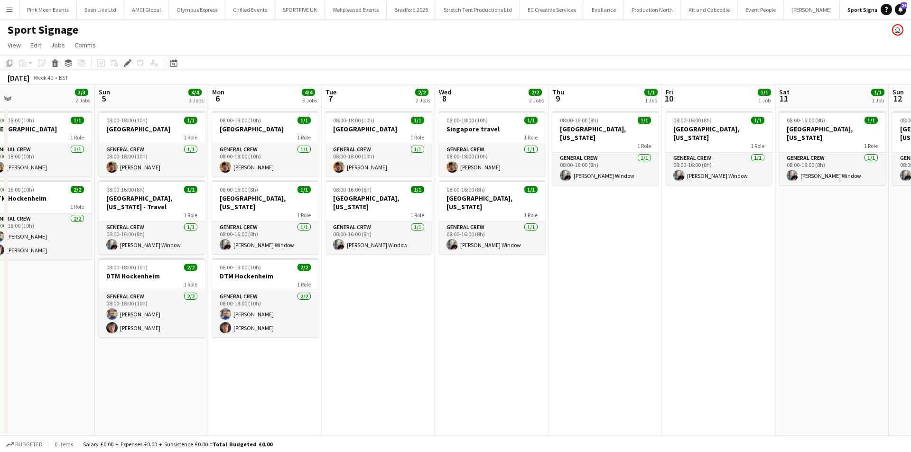
drag, startPoint x: 645, startPoint y: 352, endPoint x: 553, endPoint y: 347, distance: 91.7
click at [546, 350] on app-calendar-viewport "Wed 1 3/3 2 Jobs Thu 2 3/3 2 Jobs Fri 3 3/3 2 Jobs Sat 4 3/3 2 Jobs Sun 5 4/4 3…" at bounding box center [455, 260] width 911 height 352
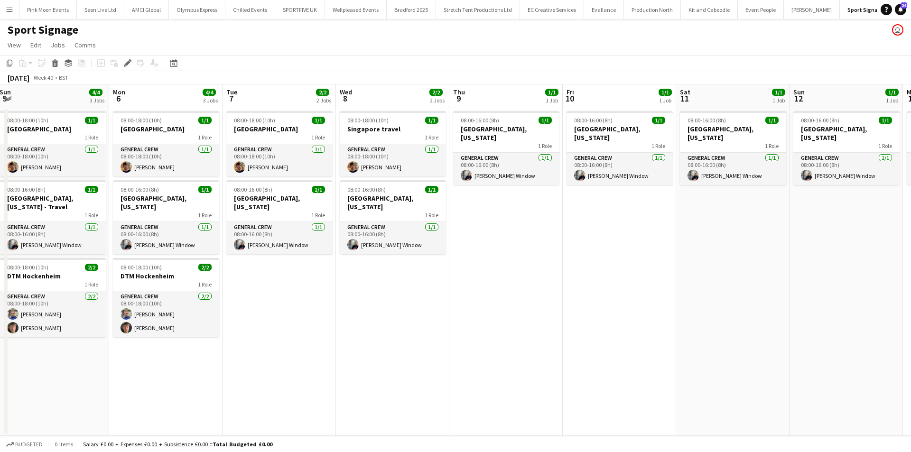
drag, startPoint x: 607, startPoint y: 343, endPoint x: 594, endPoint y: 343, distance: 12.3
click at [542, 343] on app-calendar-viewport "Wed 1 3/3 2 Jobs Thu 2 3/3 2 Jobs Fri 3 3/3 2 Jobs Sat 4 3/3 2 Jobs Sun 5 4/4 3…" at bounding box center [455, 260] width 911 height 352
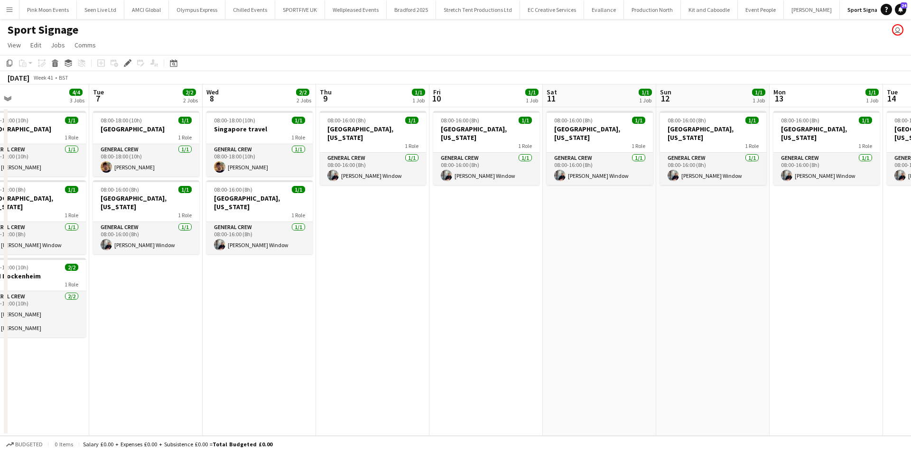
drag, startPoint x: 635, startPoint y: 346, endPoint x: 471, endPoint y: 345, distance: 164.2
click at [466, 346] on app-calendar-viewport "Fri 3 3/3 2 Jobs Sat 4 3/3 2 Jobs Sun 5 4/4 3 Jobs Mon 6 4/4 3 Jobs Tue 7 2/2 2…" at bounding box center [455, 260] width 911 height 352
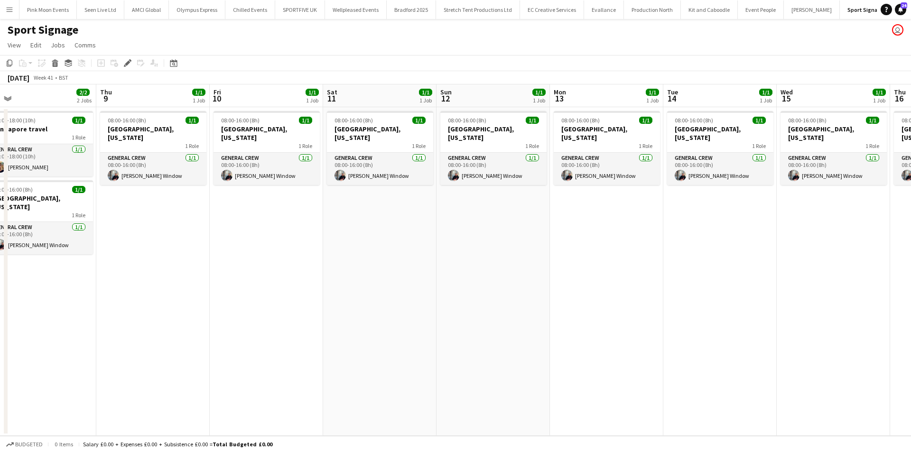
drag, startPoint x: 532, startPoint y: 313, endPoint x: 416, endPoint y: 317, distance: 116.4
click at [413, 318] on app-calendar-viewport "Sun 5 4/4 3 Jobs Mon 6 4/4 3 Jobs Tue 7 2/2 2 Jobs Wed 8 2/2 2 Jobs Thu 9 1/1 1…" at bounding box center [455, 260] width 911 height 352
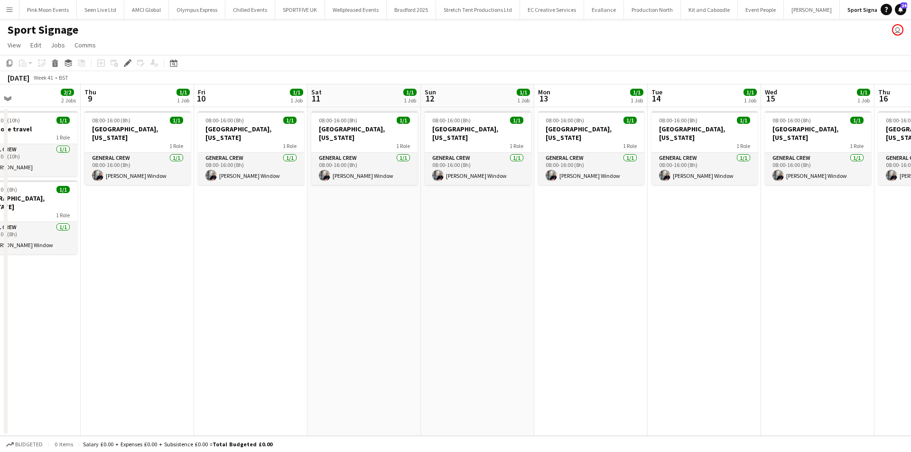
drag, startPoint x: 556, startPoint y: 288, endPoint x: 257, endPoint y: 303, distance: 298.9
click at [257, 303] on app-calendar-viewport "Sun 5 4/4 3 Jobs Mon 6 4/4 3 Jobs Tue 7 2/2 2 Jobs Wed 8 2/2 2 Jobs Thu 9 1/1 1…" at bounding box center [455, 260] width 911 height 352
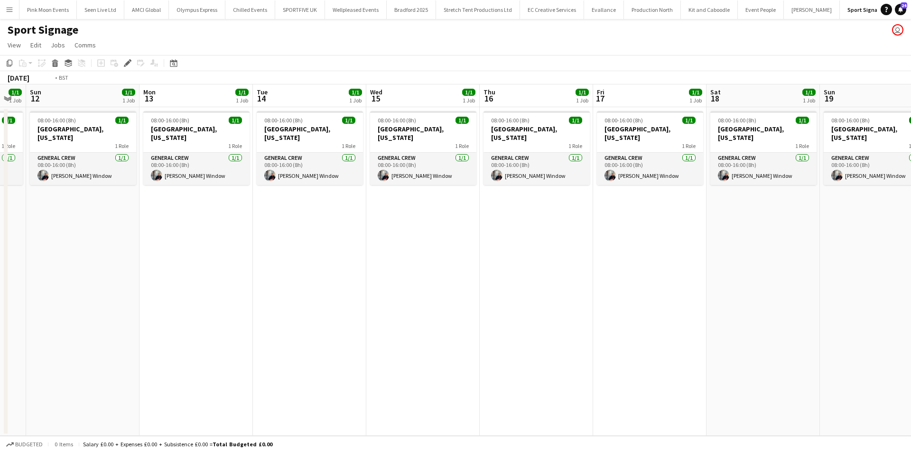
drag, startPoint x: 717, startPoint y: 308, endPoint x: 476, endPoint y: 329, distance: 242.0
click at [476, 329] on app-calendar-viewport "Thu 9 1/1 1 Job Fri 10 1/1 1 Job Sat 11 1/1 1 Job Sun 12 1/1 1 Job Mon 13 1/1 1…" at bounding box center [455, 260] width 911 height 352
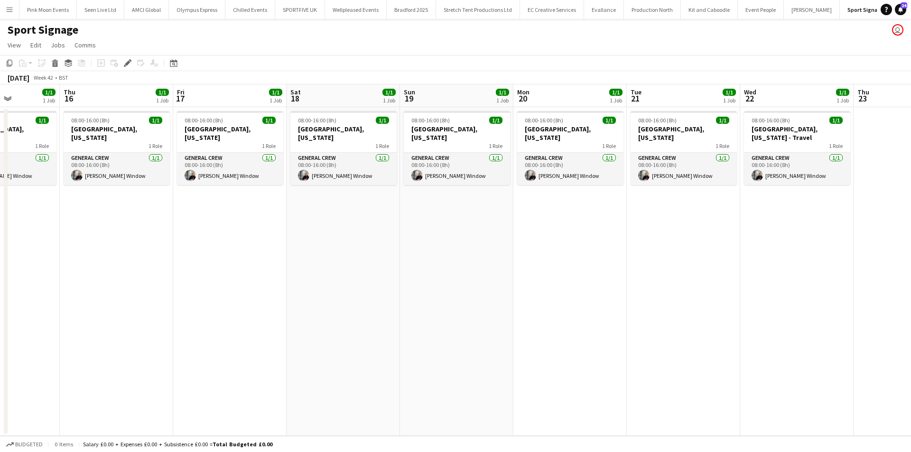
drag, startPoint x: 471, startPoint y: 338, endPoint x: 445, endPoint y: 337, distance: 26.6
click at [440, 338] on app-calendar-viewport "Mon 13 1/1 1 Job Tue 14 1/1 1 Job Wed 15 1/1 1 Job Thu 16 1/1 1 Job Fri 17 1/1 …" at bounding box center [455, 260] width 911 height 352
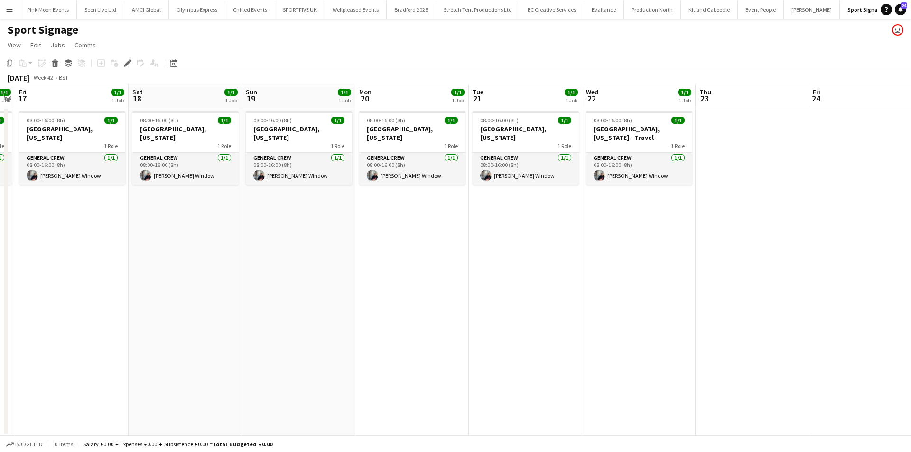
scroll to position [0, 263]
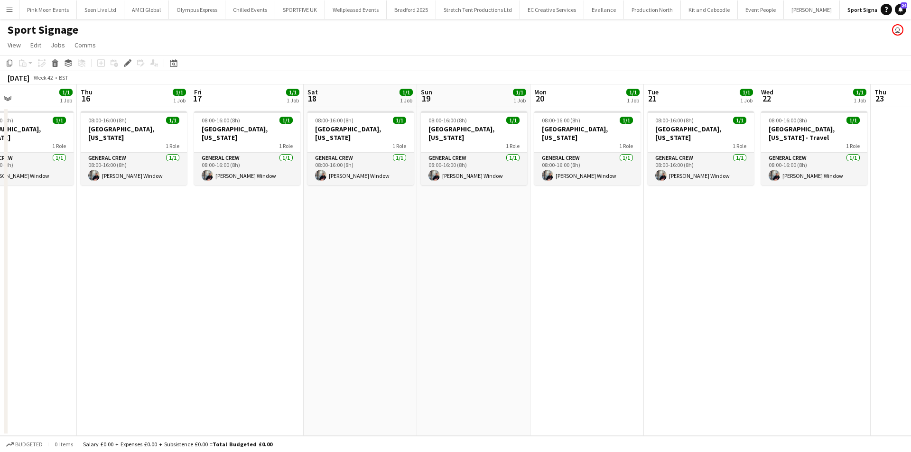
drag, startPoint x: 584, startPoint y: 324, endPoint x: 460, endPoint y: 324, distance: 123.9
click at [460, 324] on app-calendar-viewport "Mon 13 1/1 1 Job Tue 14 1/1 1 Job Wed 15 1/1 1 Job Thu 16 1/1 1 Job Fri 17 1/1 …" at bounding box center [455, 260] width 911 height 352
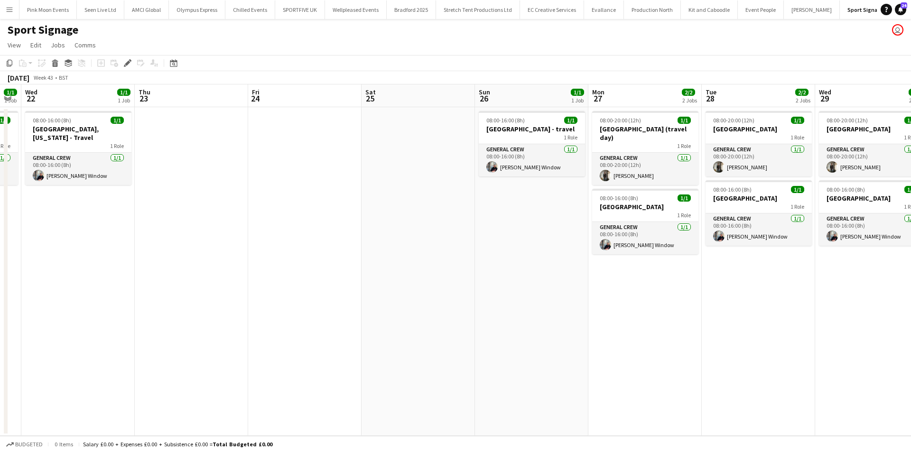
drag, startPoint x: 629, startPoint y: 356, endPoint x: 298, endPoint y: 318, distance: 333.5
click at [298, 318] on app-calendar-viewport "Sat 18 1/1 1 Job Sun 19 1/1 1 Job Mon 20 1/1 1 Job Tue 21 1/1 1 Job Wed 22 1/1 …" at bounding box center [455, 260] width 911 height 352
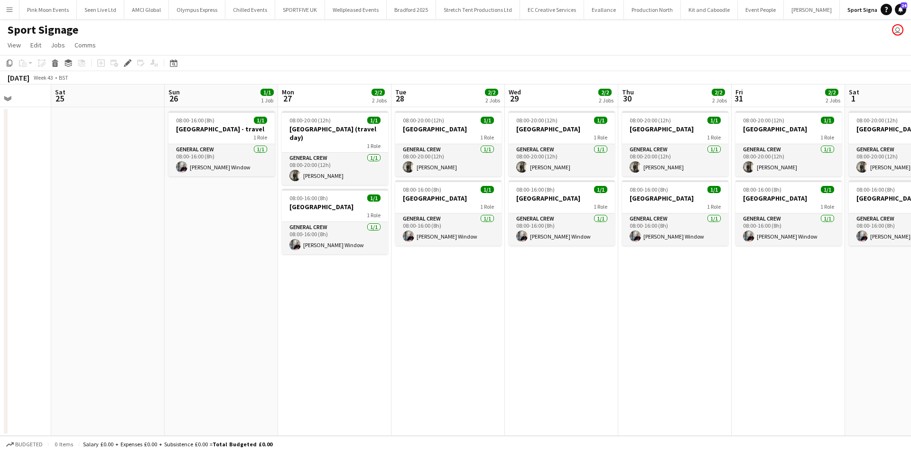
drag, startPoint x: 313, startPoint y: 288, endPoint x: 39, endPoint y: 247, distance: 276.9
click at [42, 247] on app-calendar-viewport "Wed 22 1/1 1 Job Thu 23 Fri 24 Sat 25 Sun 26 1/1 1 Job Mon 27 2/2 2 Jobs Tue 28…" at bounding box center [455, 260] width 911 height 352
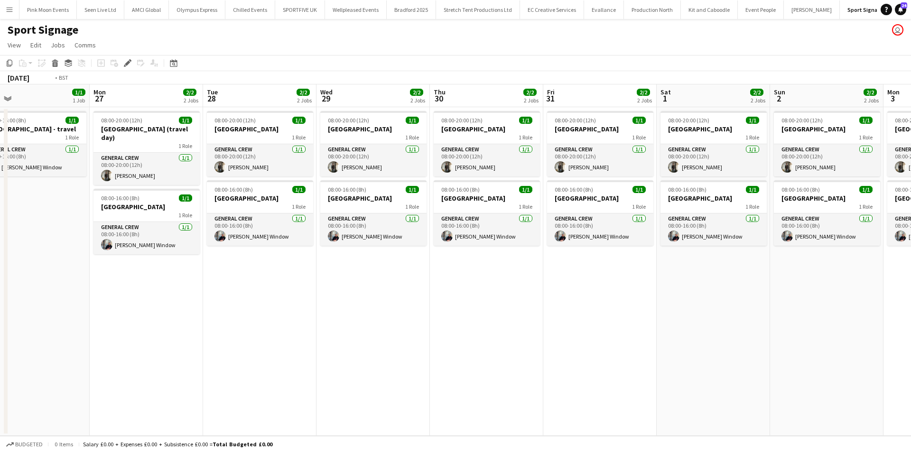
drag, startPoint x: 532, startPoint y: 347, endPoint x: 176, endPoint y: 338, distance: 356.1
click at [174, 339] on app-calendar-viewport "Wed 22 1/1 1 Job Thu 23 Fri 24 Sat 25 Sun 26 1/1 1 Job Mon 27 2/2 2 Jobs Tue 28…" at bounding box center [455, 260] width 911 height 352
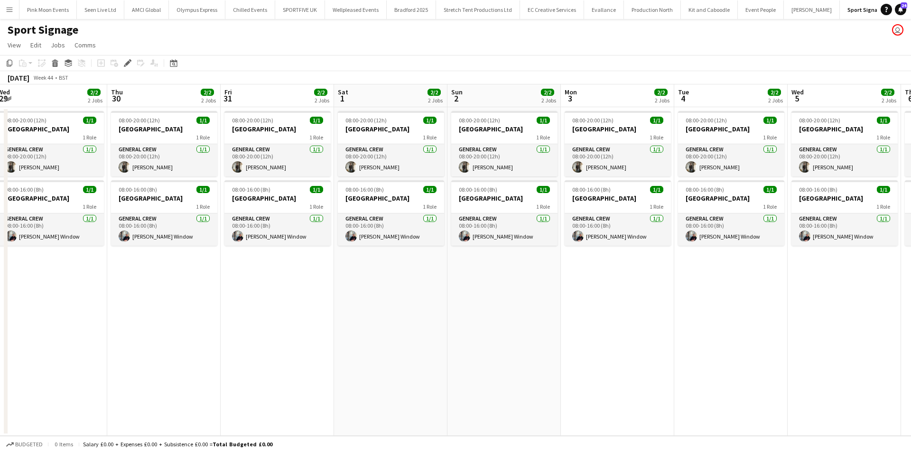
drag, startPoint x: 516, startPoint y: 362, endPoint x: 247, endPoint y: 348, distance: 269.9
click at [245, 348] on app-calendar-viewport "Sat 25 Sun 26 1/1 1 Job Mon 27 2/2 2 Jobs Tue 28 2/2 2 Jobs Wed 29 2/2 2 Jobs T…" at bounding box center [455, 260] width 911 height 352
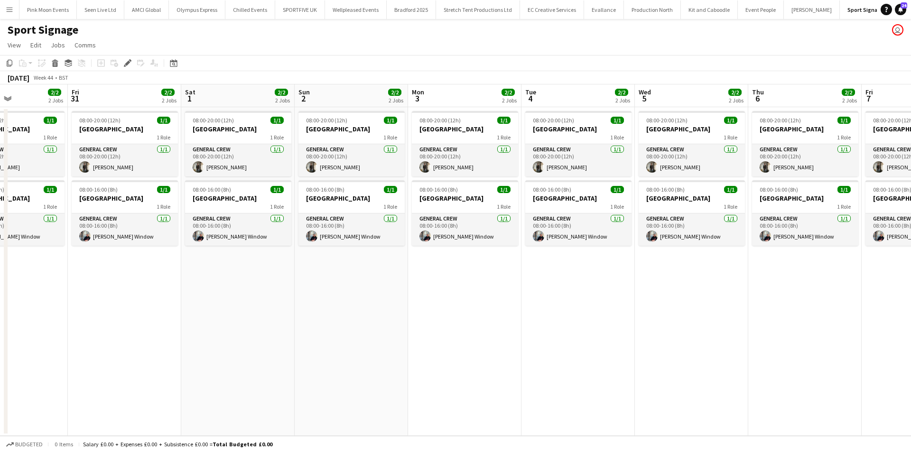
drag, startPoint x: 700, startPoint y: 349, endPoint x: 413, endPoint y: 330, distance: 287.3
click at [415, 332] on app-calendar-viewport "Mon 27 2/2 2 Jobs Tue 28 2/2 2 Jobs Wed 29 2/2 2 Jobs Thu 30 2/2 2 Jobs Fri 31 …" at bounding box center [455, 260] width 911 height 352
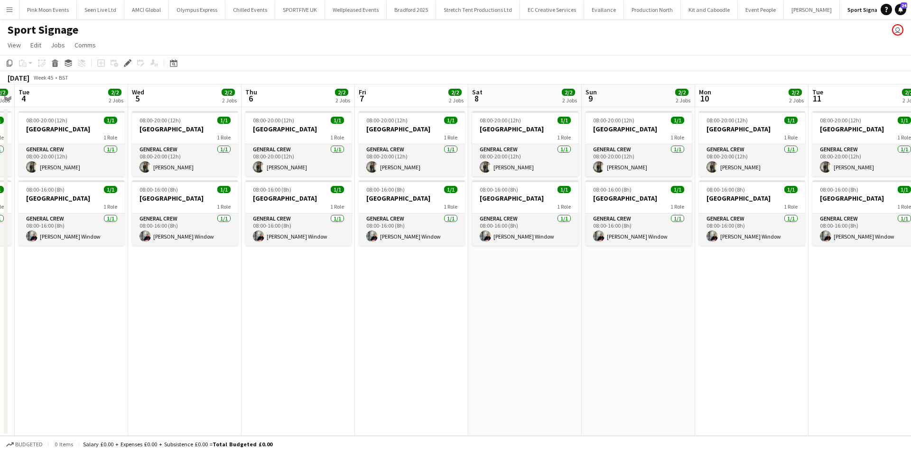
drag, startPoint x: 483, startPoint y: 342, endPoint x: 586, endPoint y: 335, distance: 103.2
click at [467, 341] on app-calendar-viewport "Sat 1 2/2 2 Jobs Sun 2 2/2 2 Jobs Mon 3 2/2 2 Jobs Tue 4 2/2 2 Jobs Wed 5 2/2 2…" at bounding box center [455, 260] width 911 height 352
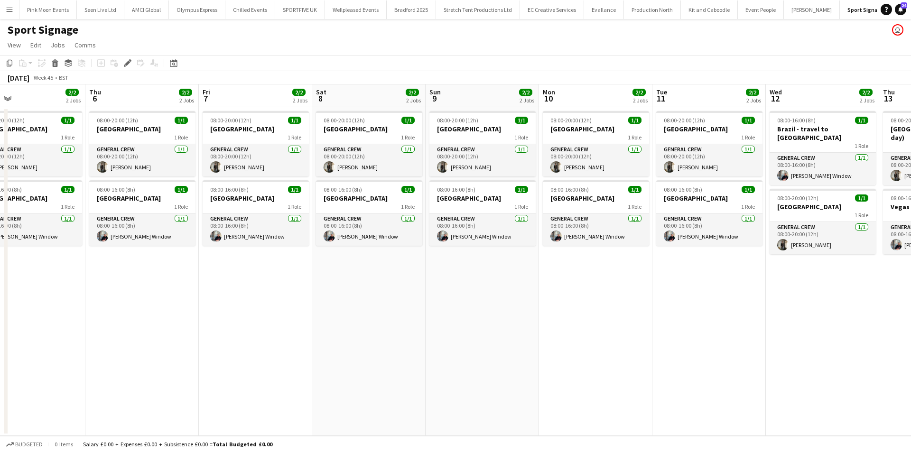
drag, startPoint x: 743, startPoint y: 364, endPoint x: 532, endPoint y: 361, distance: 211.7
click at [531, 362] on app-calendar-viewport "Sat 1 2/2 2 Jobs Sun 2 2/2 2 Jobs Mon 3 2/2 2 Jobs Tue 4 2/2 2 Jobs Wed 5 2/2 2…" at bounding box center [455, 260] width 911 height 352
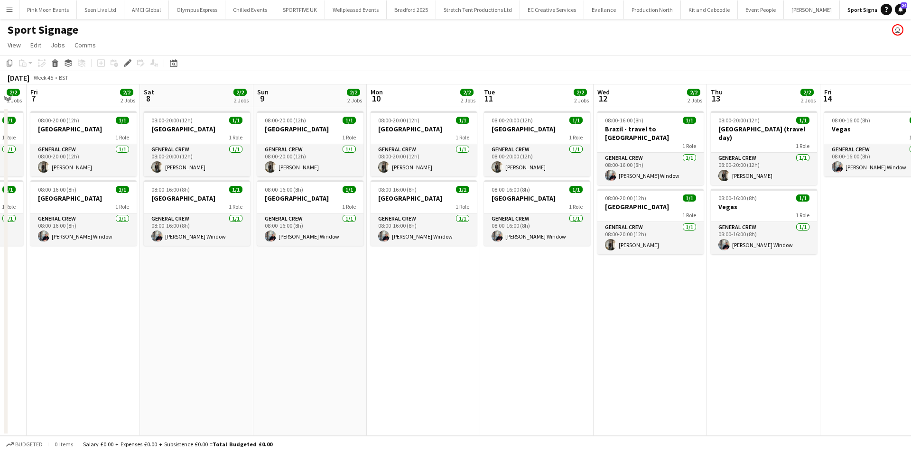
drag, startPoint x: 721, startPoint y: 347, endPoint x: 638, endPoint y: 355, distance: 83.0
click at [575, 356] on app-calendar-viewport "Mon 3 2/2 2 Jobs Tue 4 2/2 2 Jobs Wed 5 2/2 2 Jobs Thu 6 2/2 2 Jobs Fri 7 2/2 2…" at bounding box center [455, 260] width 911 height 352
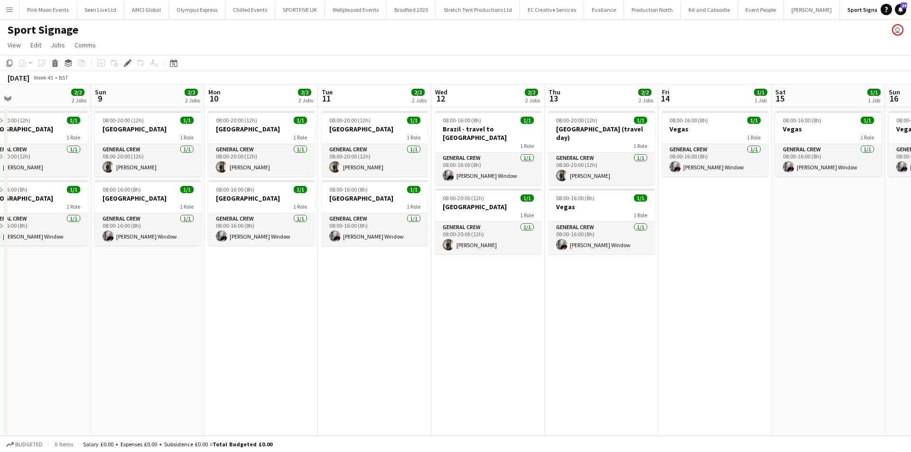
scroll to position [0, 398]
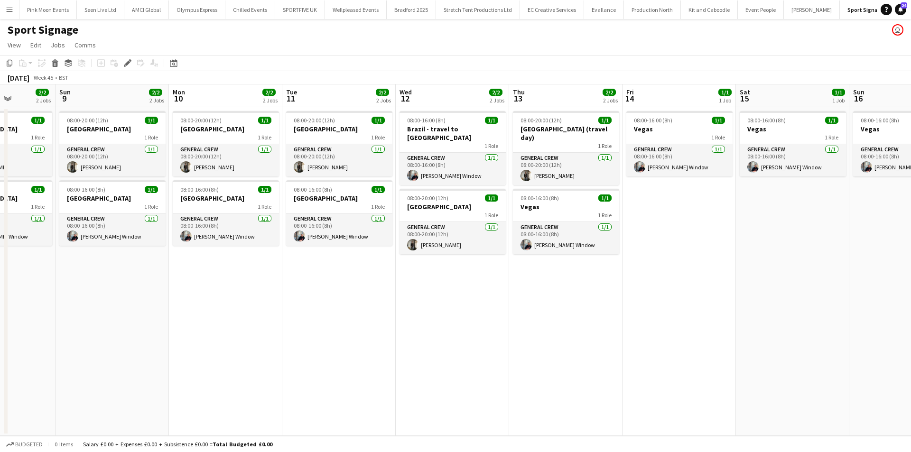
drag, startPoint x: 708, startPoint y: 355, endPoint x: 607, endPoint y: 356, distance: 101.1
click at [607, 356] on app-calendar-viewport "Wed 5 2/2 2 Jobs Thu 6 2/2 2 Jobs Fri 7 2/2 2 Jobs Sat 8 2/2 2 Jobs Sun 9 2/2 2…" at bounding box center [455, 260] width 911 height 352
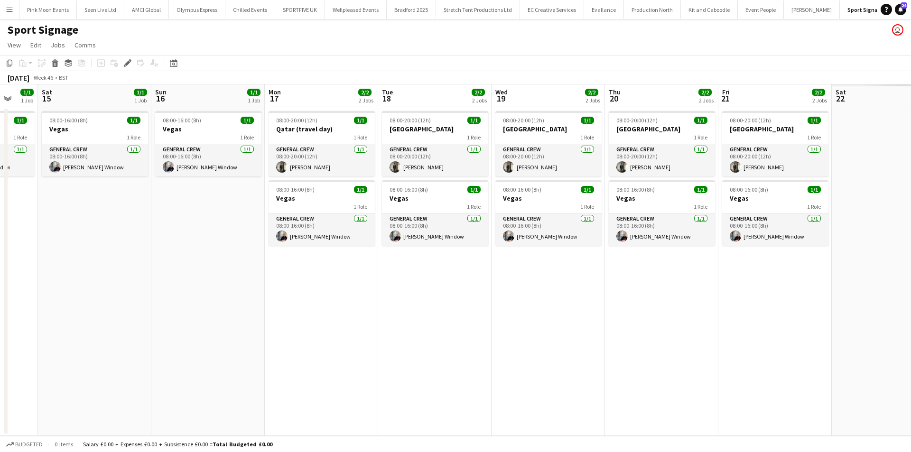
drag, startPoint x: 700, startPoint y: 364, endPoint x: 41, endPoint y: 310, distance: 660.9
click at [3, 320] on app-calendar-viewport "Tue 11 2/2 2 Jobs Wed 12 2/2 2 Jobs Thu 13 2/2 2 Jobs Fri 14 1/1 1 Job Sat 15 1…" at bounding box center [455, 260] width 911 height 352
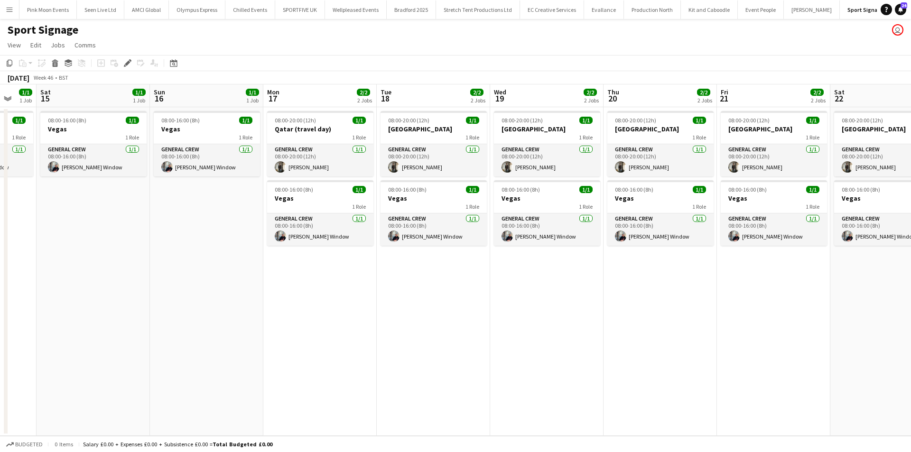
scroll to position [0, 425]
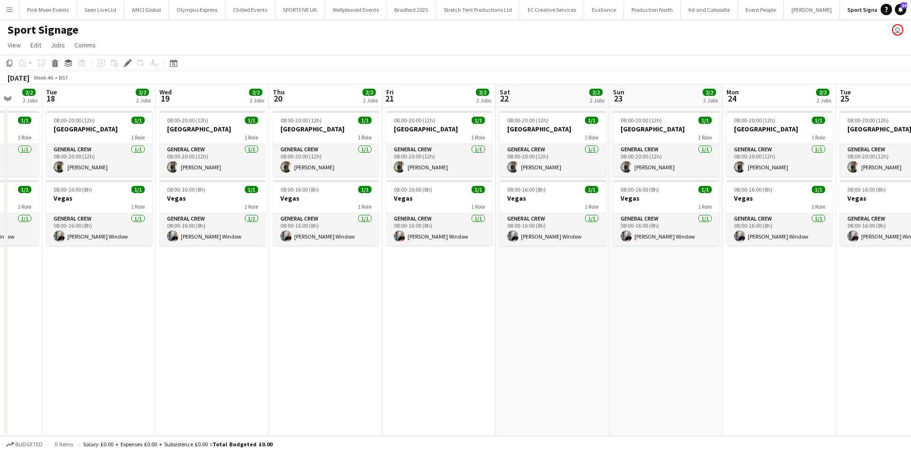
drag, startPoint x: 537, startPoint y: 314, endPoint x: 199, endPoint y: 300, distance: 338.2
click at [199, 300] on app-calendar-viewport "Sat 15 1/1 1 Job Sun 16 1/1 1 Job Mon 17 2/2 2 Jobs Tue 18 2/2 2 Jobs Wed 19 2/…" at bounding box center [455, 260] width 911 height 352
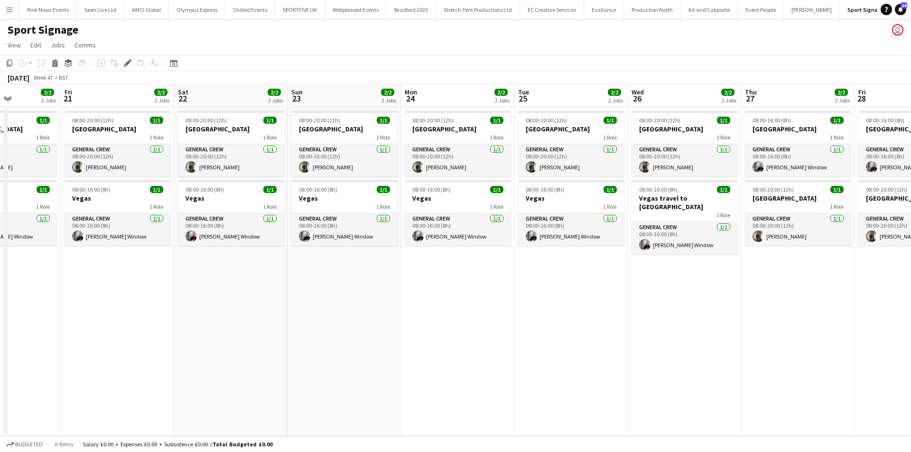
scroll to position [0, 396]
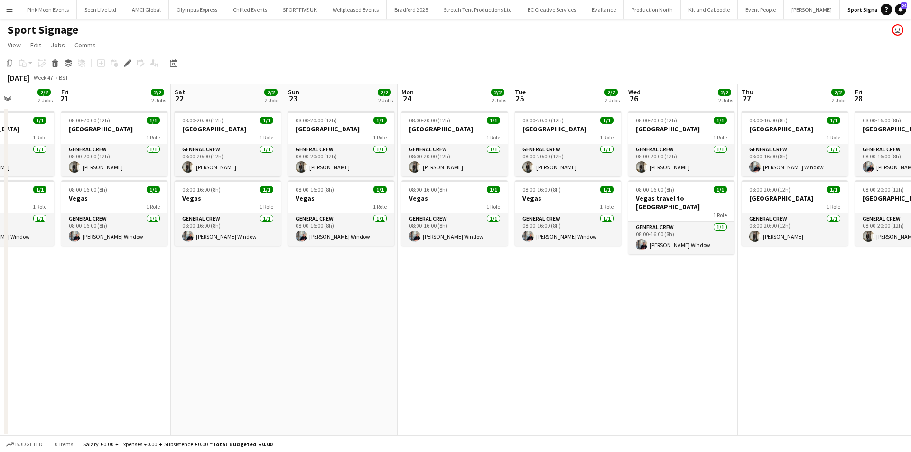
drag, startPoint x: 577, startPoint y: 306, endPoint x: 252, endPoint y: 330, distance: 326.0
click at [252, 330] on app-calendar-viewport "Mon 17 2/2 2 Jobs Tue 18 2/2 2 Jobs Wed 19 2/2 2 Jobs Thu 20 2/2 2 Jobs Fri 21 …" at bounding box center [455, 260] width 911 height 352
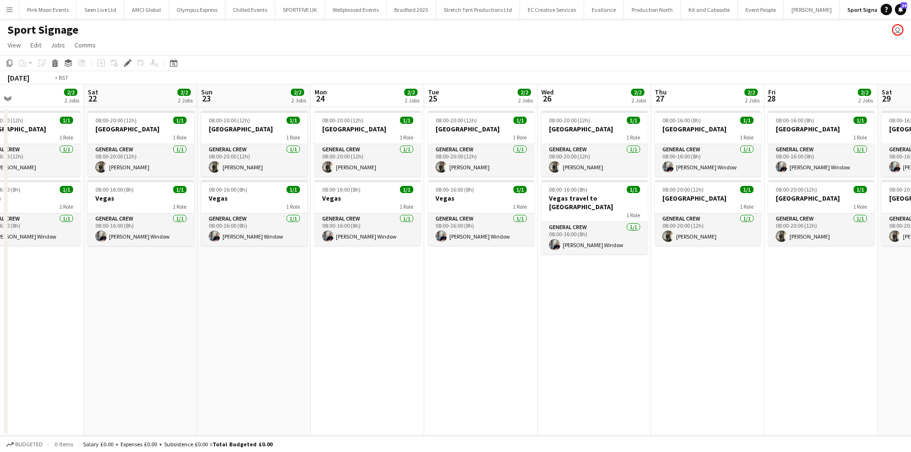
drag, startPoint x: 669, startPoint y: 328, endPoint x: 345, endPoint y: 357, distance: 325.0
click at [349, 357] on app-calendar-viewport "Mon 17 2/2 2 Jobs Tue 18 2/2 2 Jobs Wed 19 2/2 2 Jobs Thu 20 2/2 2 Jobs Fri 21 …" at bounding box center [455, 260] width 911 height 352
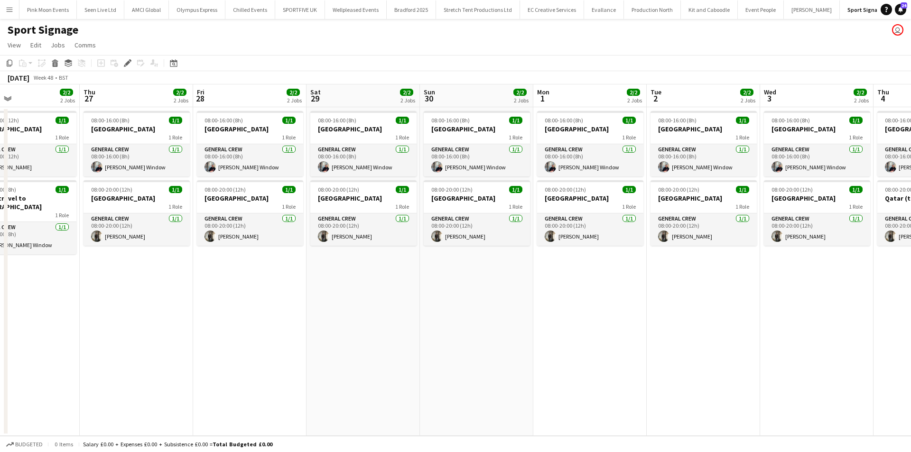
drag, startPoint x: 570, startPoint y: 377, endPoint x: 353, endPoint y: 385, distance: 217.5
click at [353, 385] on app-calendar-viewport "Mon 24 2/2 2 Jobs Tue 25 2/2 2 Jobs Wed 26 2/2 2 Jobs Thu 27 2/2 2 Jobs Fri 28 …" at bounding box center [455, 260] width 911 height 352
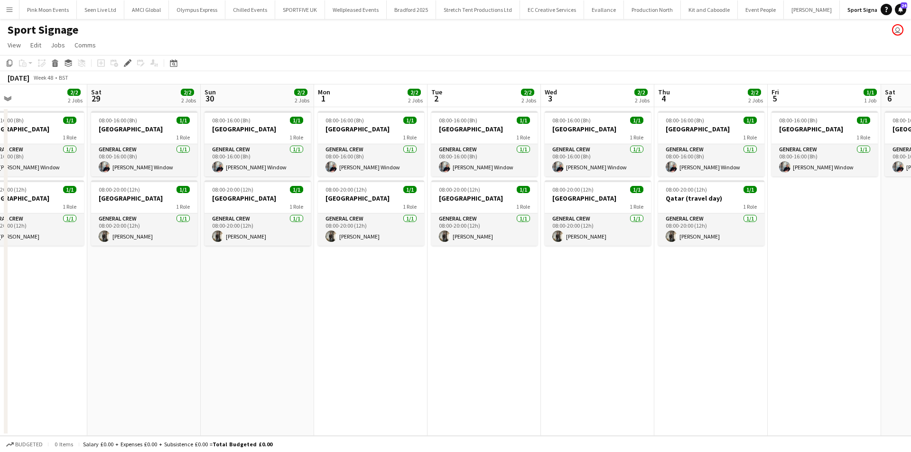
click at [260, 361] on app-calendar-viewport "Mon 24 2/2 2 Jobs Tue 25 2/2 2 Jobs Wed 26 2/2 2 Jobs Thu 27 2/2 2 Jobs Fri 28 …" at bounding box center [455, 260] width 911 height 352
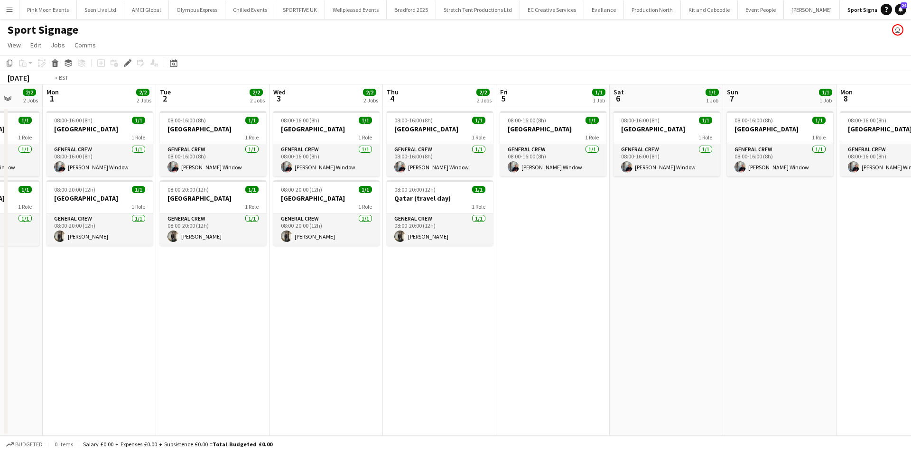
scroll to position [0, 364]
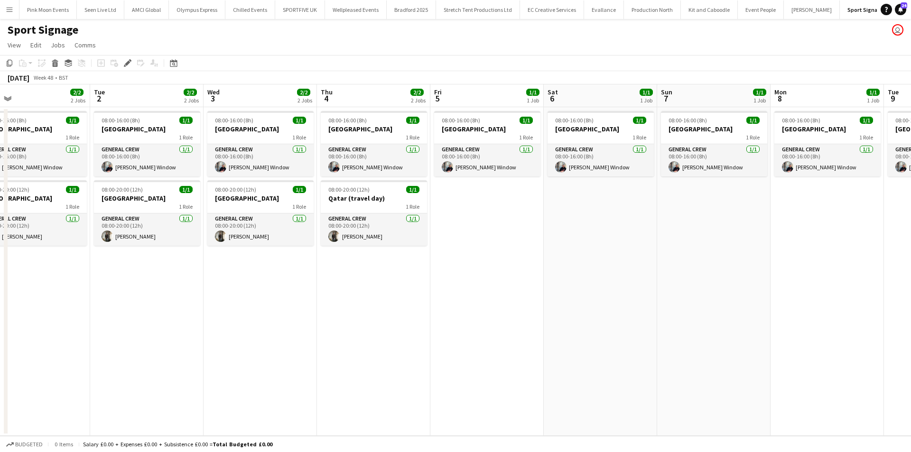
drag, startPoint x: 272, startPoint y: 348, endPoint x: 8, endPoint y: 347, distance: 264.4
click at [8, 347] on app-calendar-viewport "Fri 28 2/2 2 Jobs Sat 29 2/2 2 Jobs Sun 30 2/2 2 Jobs Mon 1 2/2 2 Jobs Tue 2 2/…" at bounding box center [455, 260] width 911 height 352
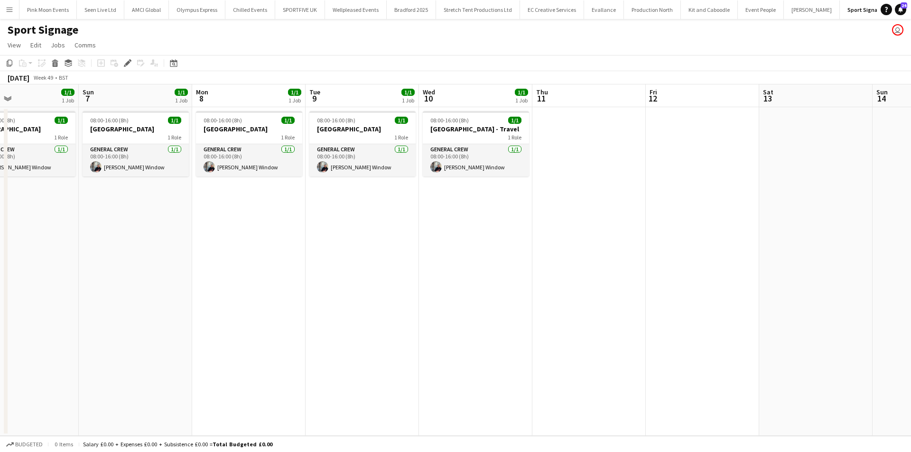
drag, startPoint x: 647, startPoint y: 349, endPoint x: 99, endPoint y: 369, distance: 548.6
click at [103, 369] on app-calendar-viewport "Wed 3 2/2 2 Jobs Thu 4 2/2 2 Jobs Fri 5 1/1 1 Job Sat 6 1/1 1 Job Sun 7 1/1 1 J…" at bounding box center [455, 260] width 911 height 352
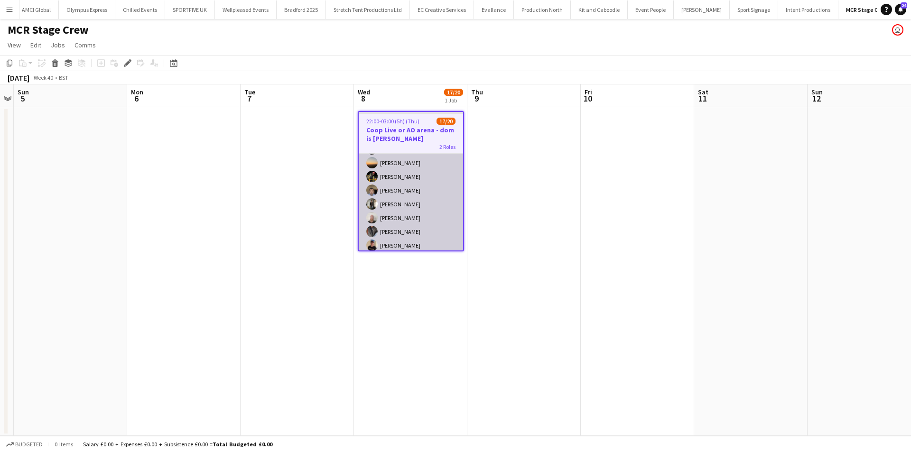
scroll to position [215, 0]
click at [430, 237] on app-card-role "General Crew 6A 13/16 22:00-03:00 (5h) [PERSON_NAME] Price [PERSON_NAME] [PERSO…" at bounding box center [411, 131] width 104 height 239
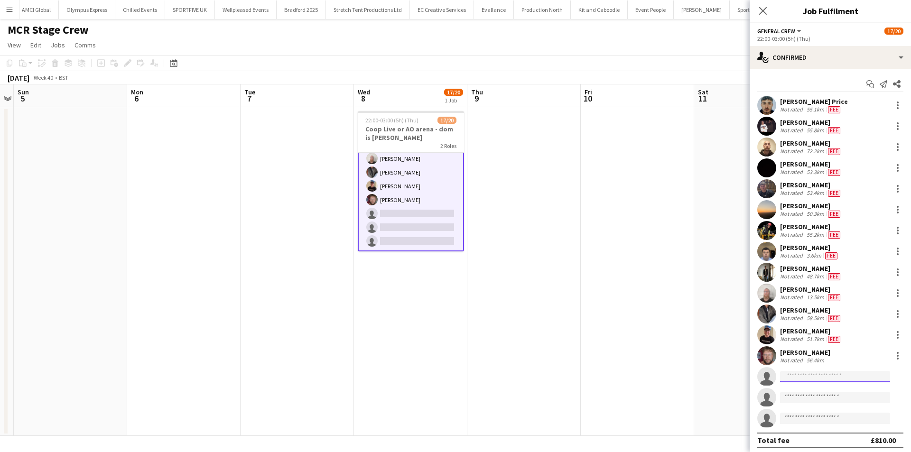
click at [811, 376] on input at bounding box center [835, 376] width 110 height 11
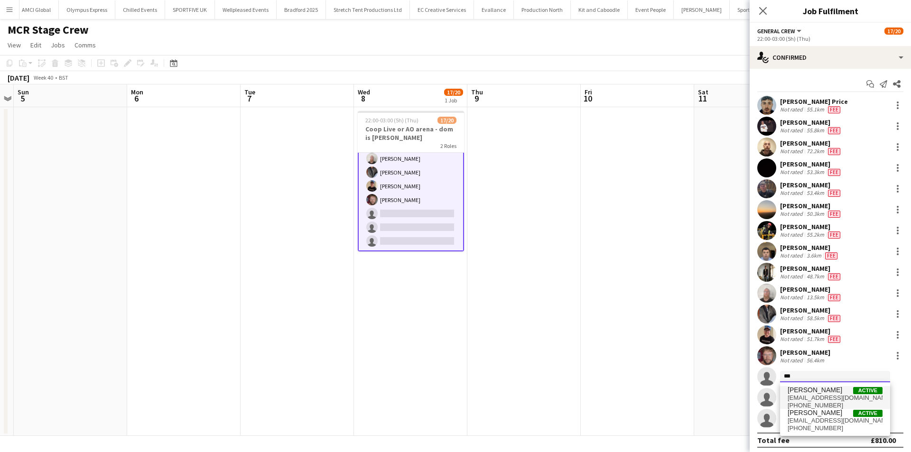
type input "***"
click at [803, 397] on span "[EMAIL_ADDRESS][DOMAIN_NAME]" at bounding box center [835, 398] width 95 height 8
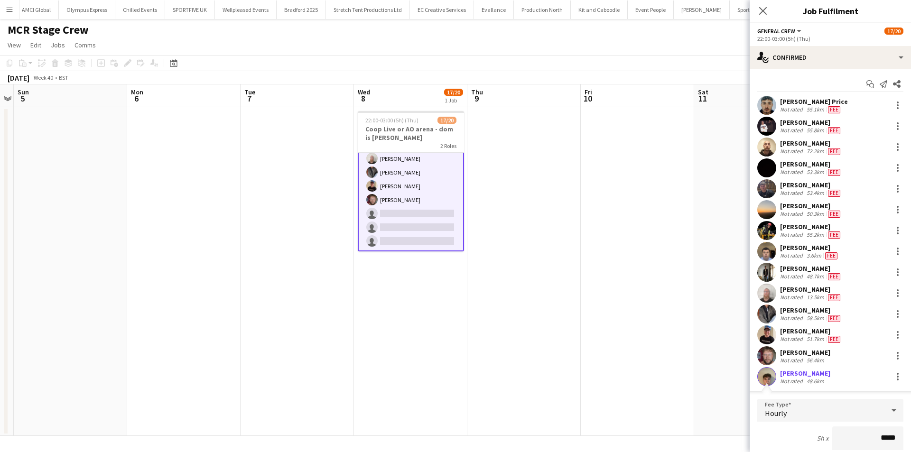
drag, startPoint x: 869, startPoint y: 430, endPoint x: 934, endPoint y: 430, distance: 65.5
click at [911, 430] on html "Menu Boards Boards Boards All jobs Status Workforce Workforce My Workforce Recr…" at bounding box center [455, 226] width 911 height 452
type input "***"
click at [768, 428] on div "5h x ***" at bounding box center [830, 439] width 146 height 24
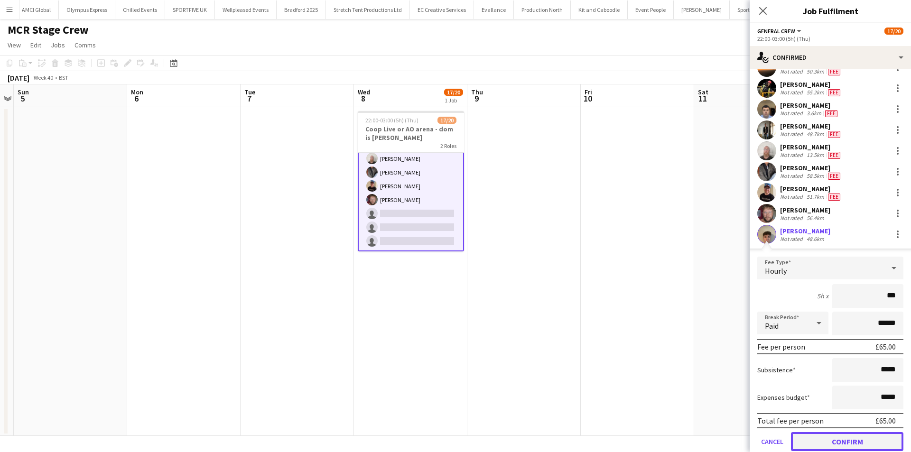
click at [844, 444] on button "Confirm" at bounding box center [847, 441] width 112 height 19
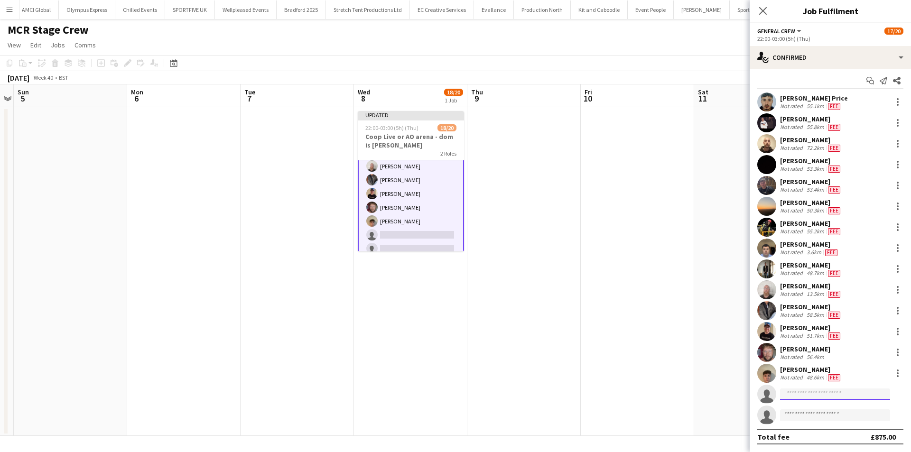
click at [822, 396] on input at bounding box center [835, 394] width 110 height 11
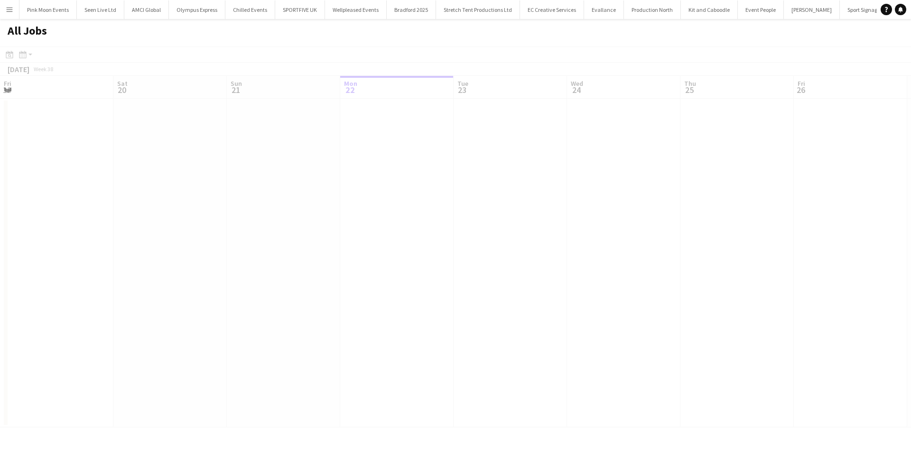
scroll to position [0, 227]
